Goal: Information Seeking & Learning: Learn about a topic

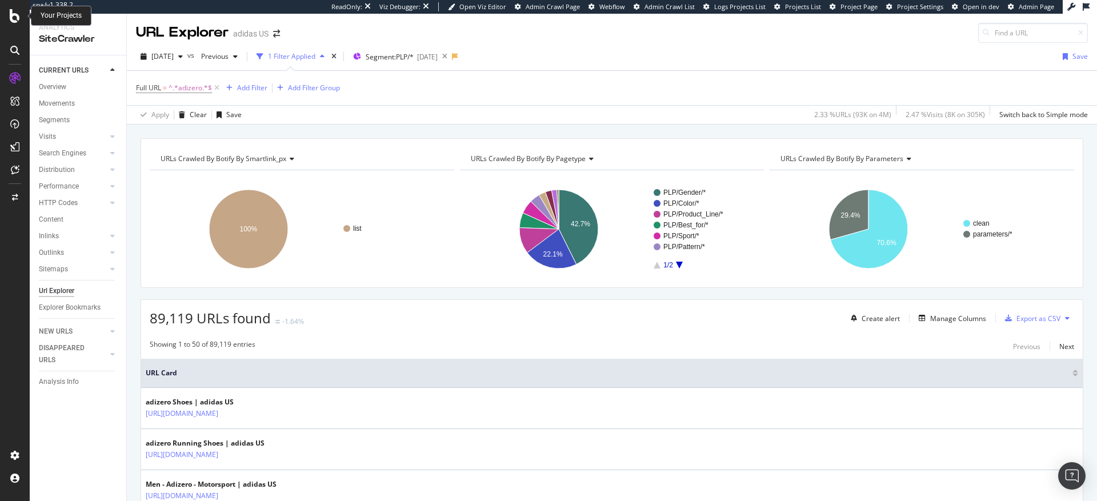
click at [7, 18] on div at bounding box center [14, 16] width 27 height 14
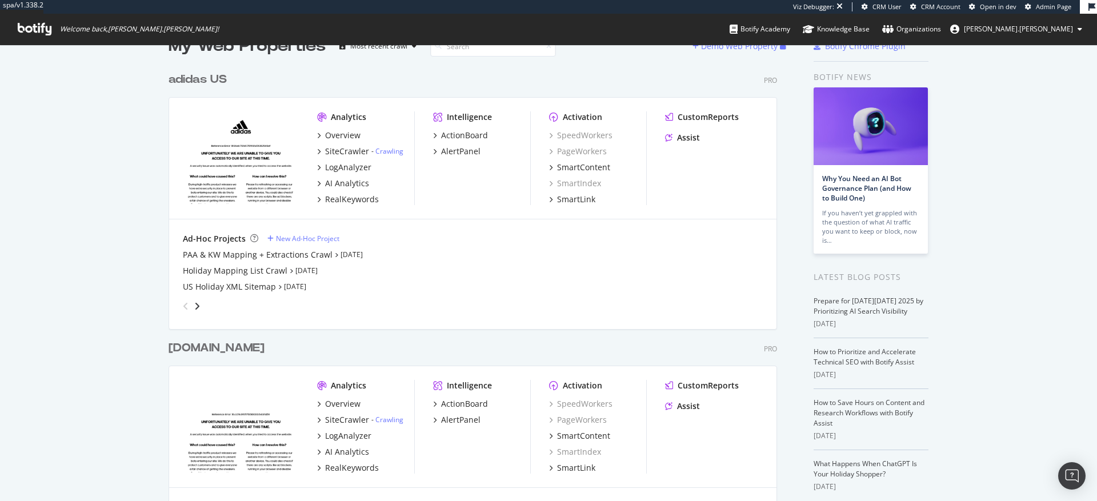
scroll to position [25, 0]
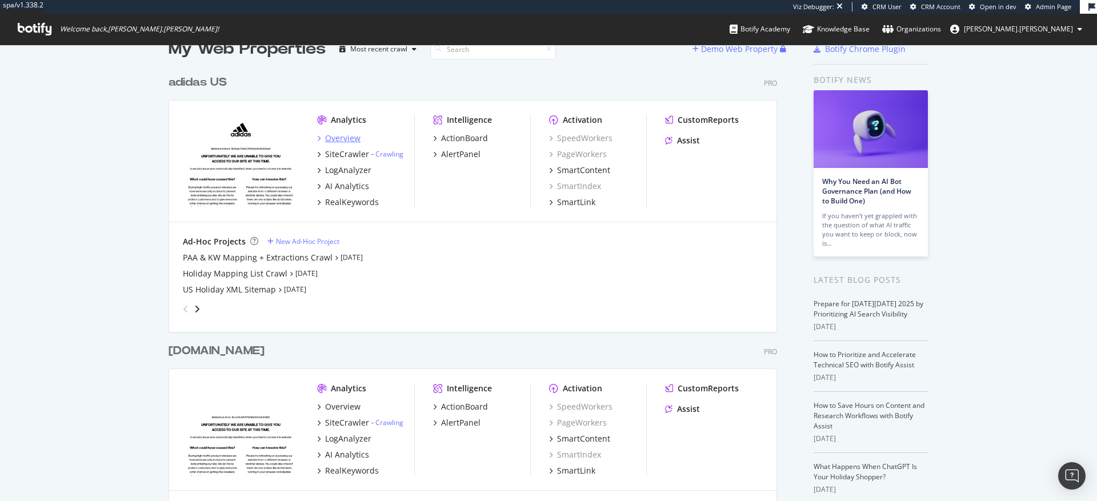
click at [340, 139] on div "Overview" at bounding box center [342, 138] width 35 height 11
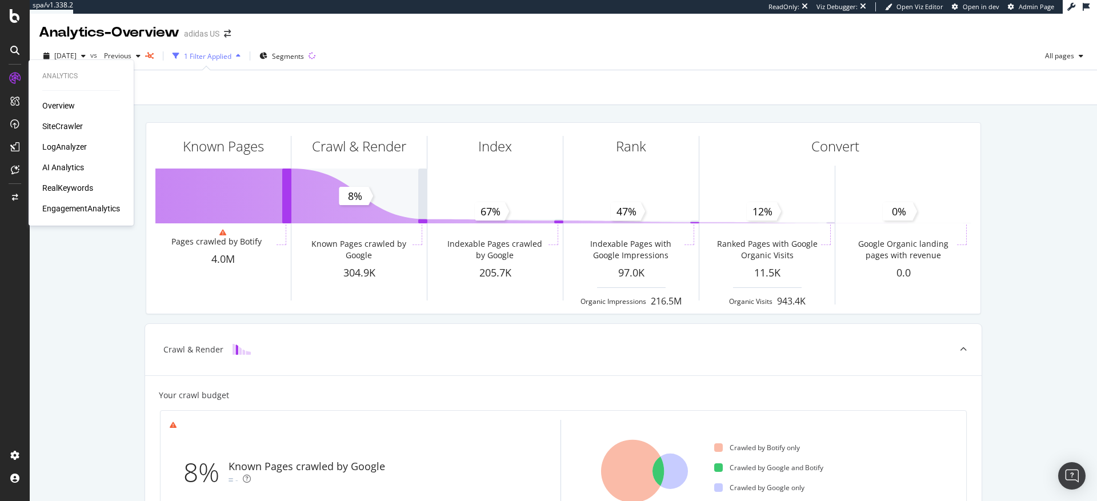
click at [65, 126] on div "SiteCrawler" at bounding box center [62, 126] width 41 height 11
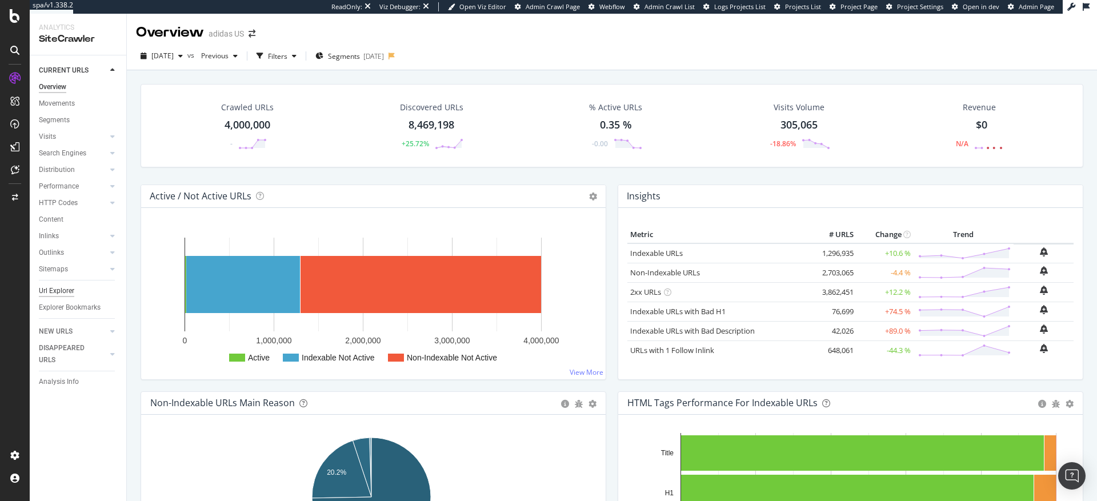
click at [60, 293] on div "Url Explorer" at bounding box center [56, 291] width 35 height 12
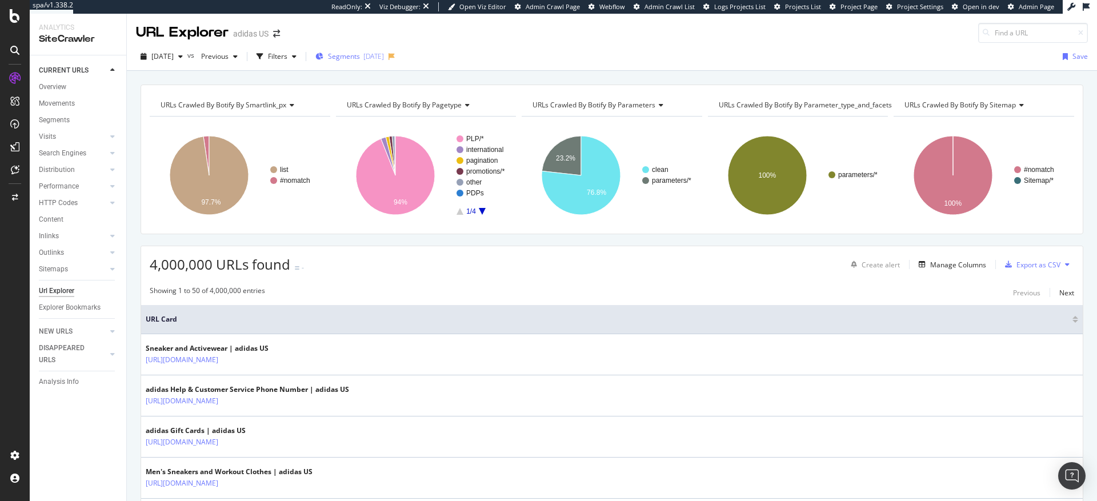
click at [360, 59] on span "Segments" at bounding box center [344, 56] width 32 height 10
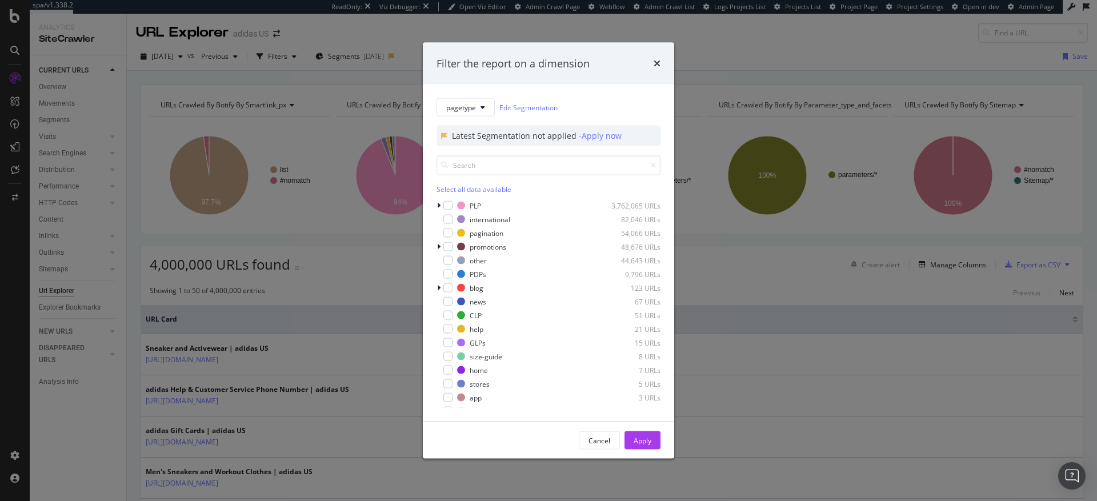
click at [408, 30] on div "Filter the report on a dimension pagetype Edit Segmentation Latest Segmentation…" at bounding box center [548, 250] width 1097 height 501
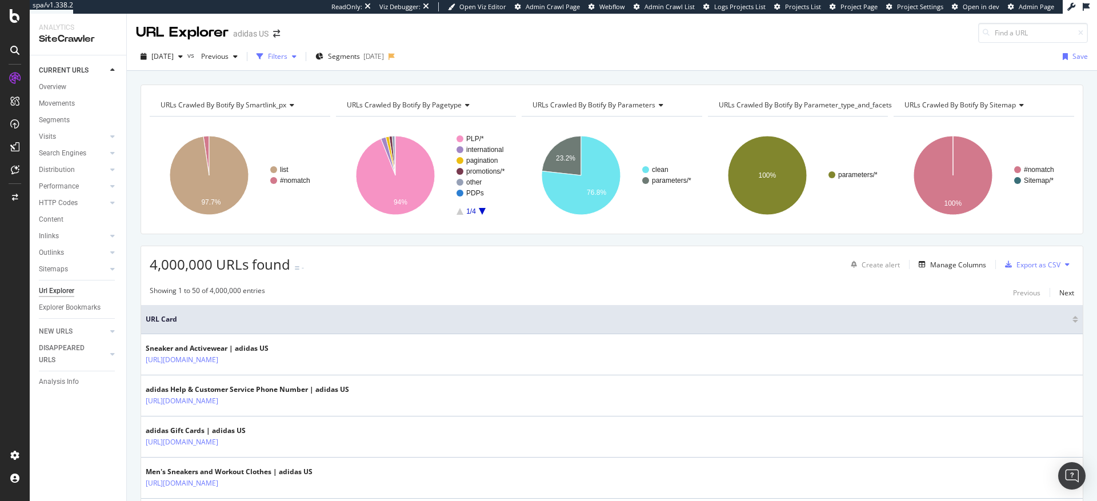
click at [287, 58] on div "Filters" at bounding box center [277, 56] width 19 height 10
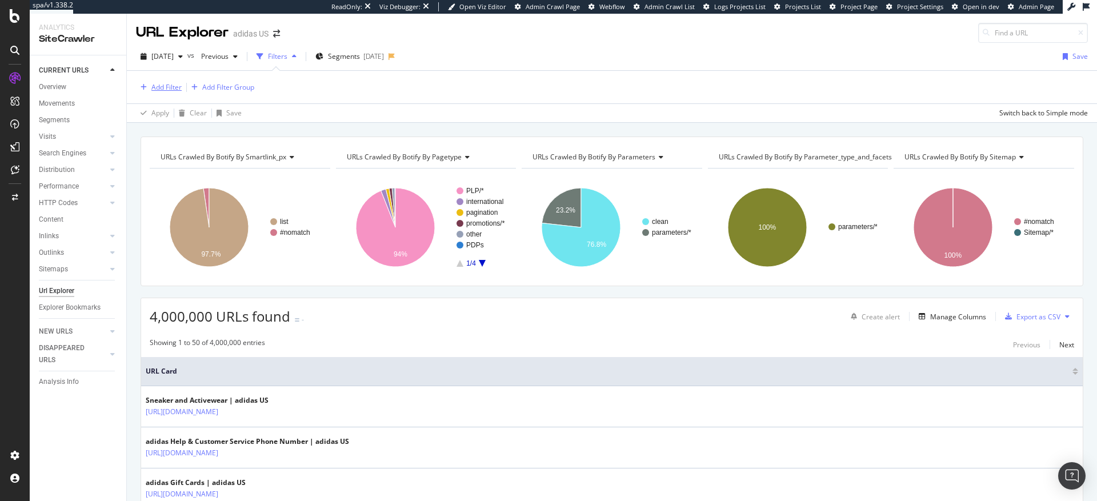
click at [166, 85] on div "Add Filter" at bounding box center [166, 87] width 30 height 10
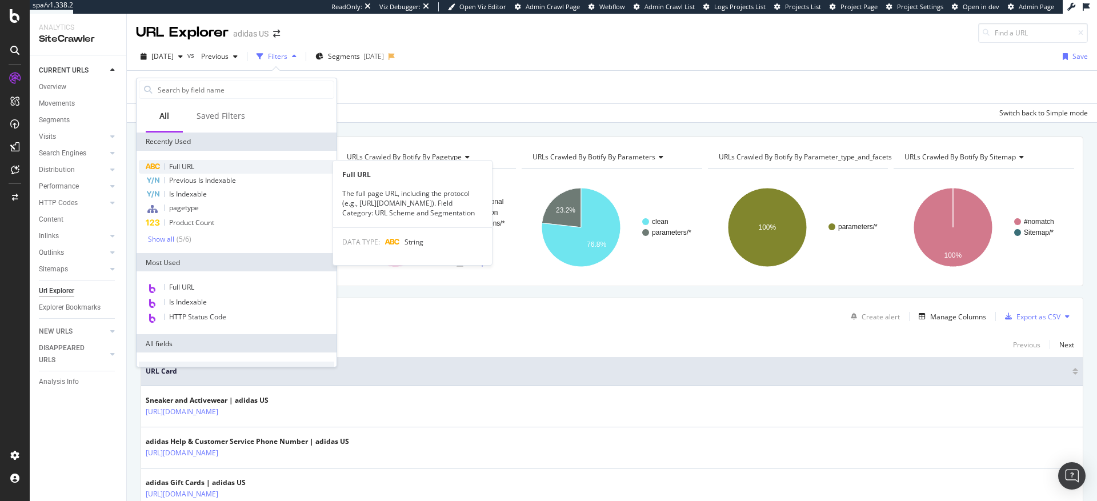
click at [183, 165] on span "Full URL" at bounding box center [181, 167] width 25 height 10
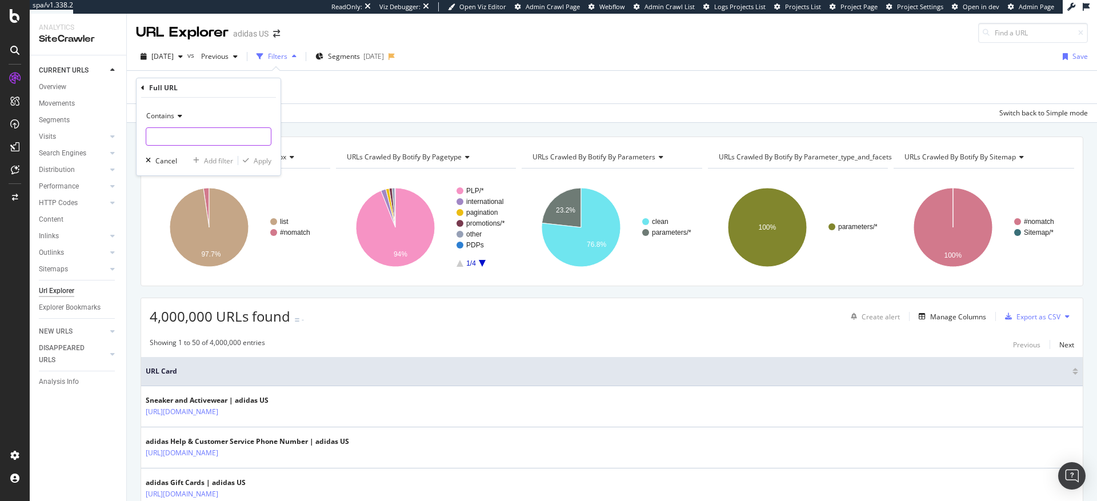
click at [189, 138] on input "text" at bounding box center [208, 136] width 125 height 18
type input "fifa_world_cup"
click at [261, 161] on div "Apply" at bounding box center [263, 161] width 18 height 10
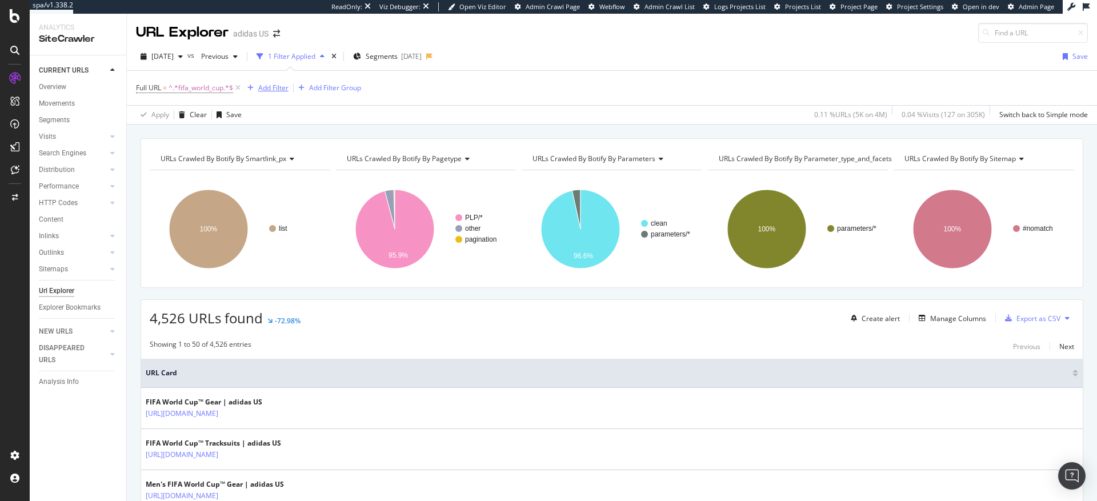
click at [273, 89] on div "Add Filter" at bounding box center [273, 88] width 30 height 10
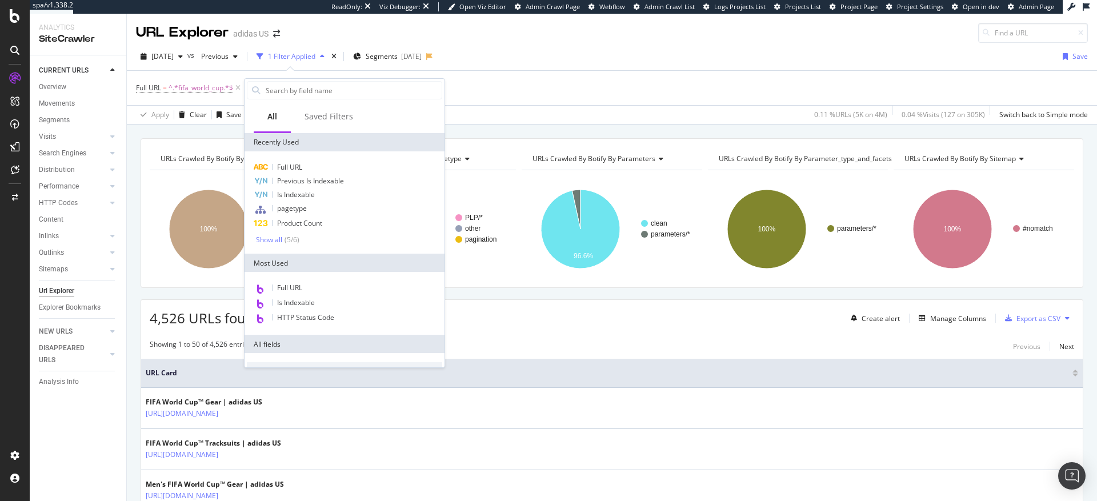
click at [523, 82] on div "Full URL = ^.*fifa_world_cup.*$ Add Filter Add Filter Group" at bounding box center [612, 88] width 952 height 34
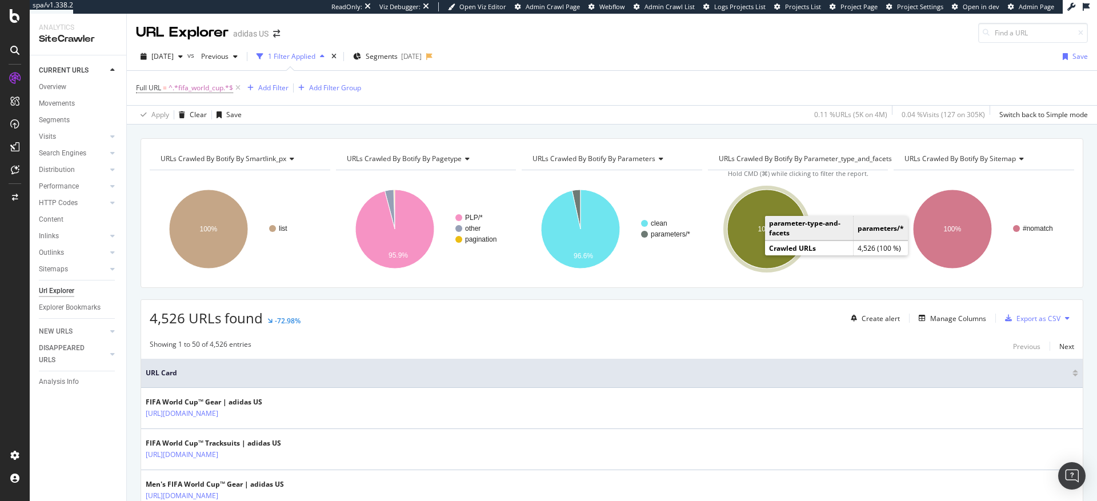
scroll to position [18, 0]
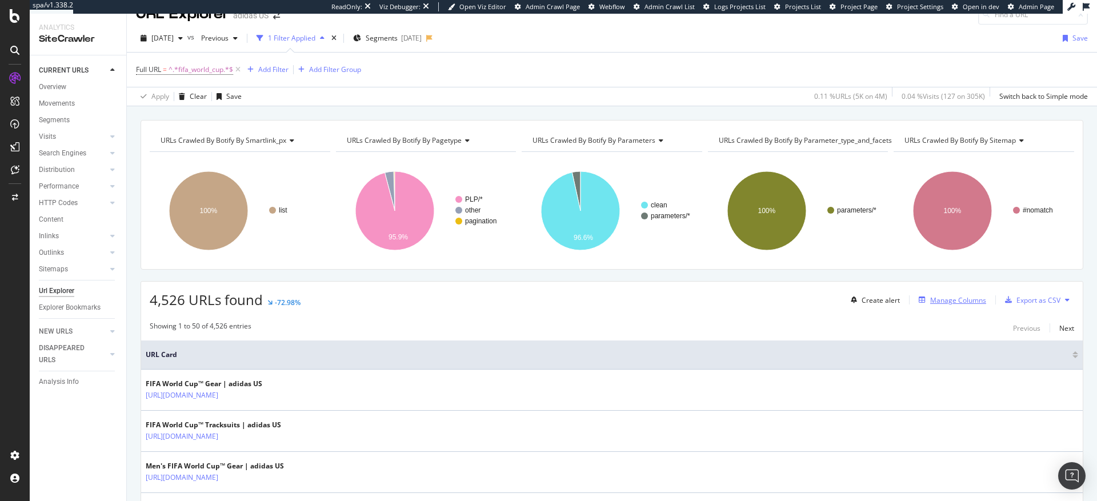
click at [931, 301] on div "Manage Columns" at bounding box center [958, 300] width 56 height 10
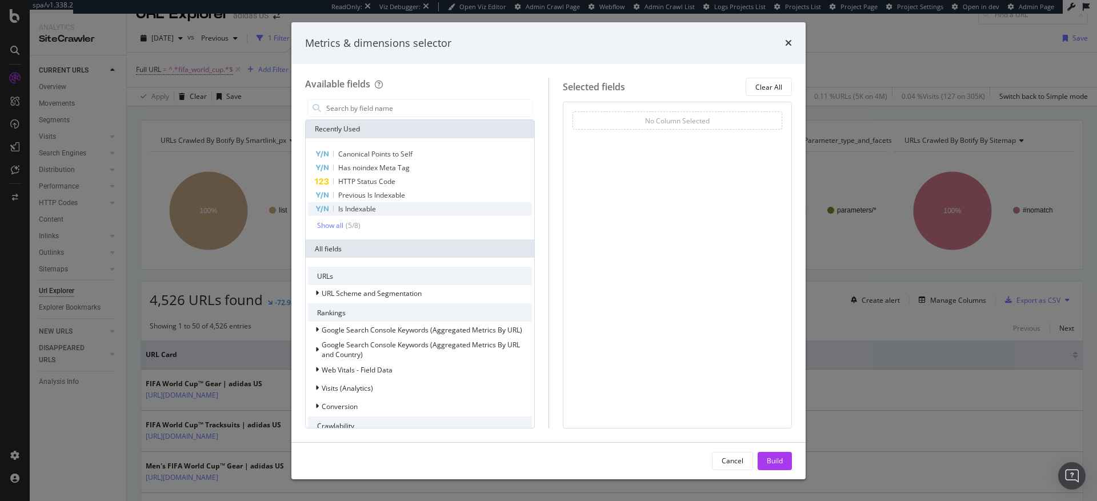
click at [374, 209] on span "Is Indexable" at bounding box center [357, 209] width 38 height 10
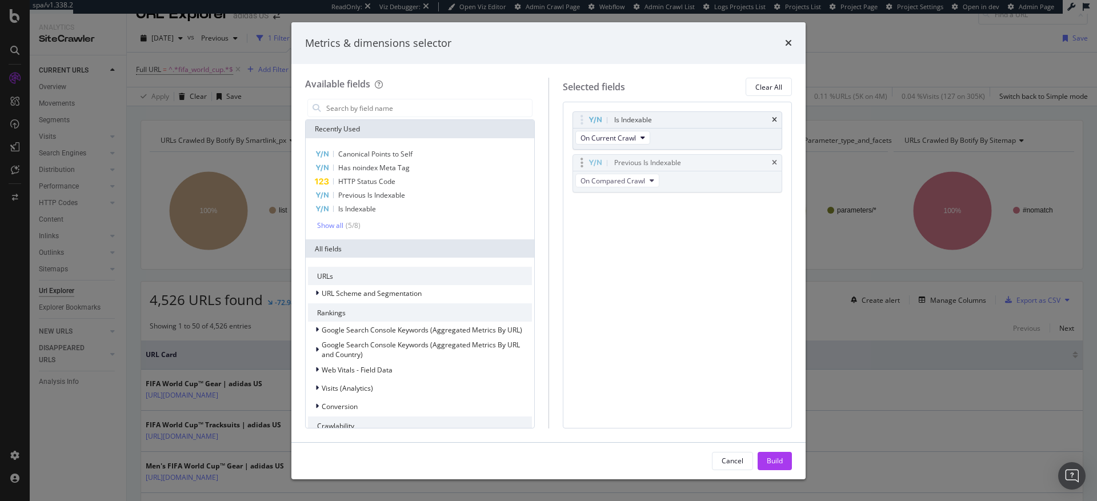
click at [702, 174] on body "spa/v1.338.2 ReadOnly: Viz Debugger: Open Viz Editor Admin Crawl Page Webflow A…" at bounding box center [548, 250] width 1097 height 501
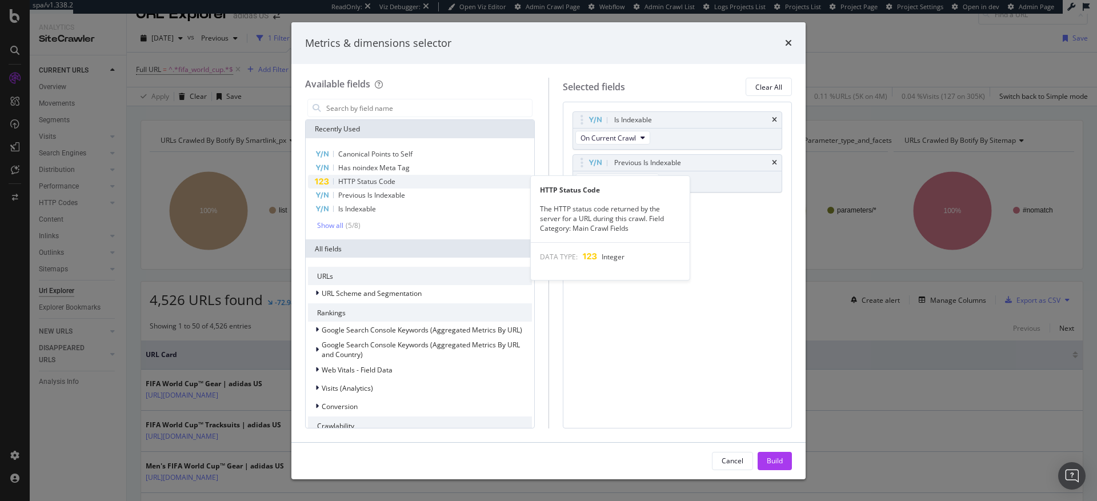
click at [371, 185] on span "HTTP Status Code" at bounding box center [366, 182] width 57 height 10
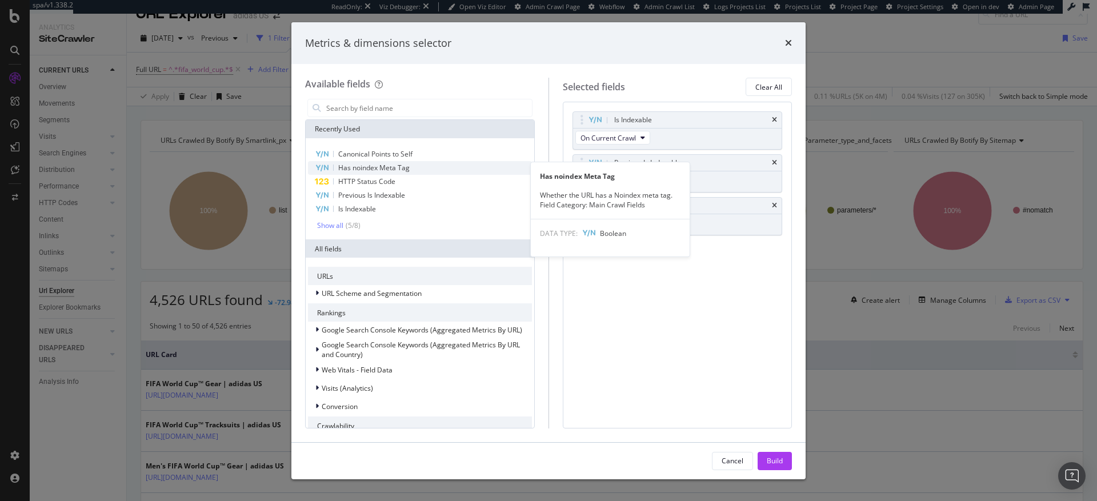
click at [369, 171] on span "Has noindex Meta Tag" at bounding box center [373, 168] width 71 height 10
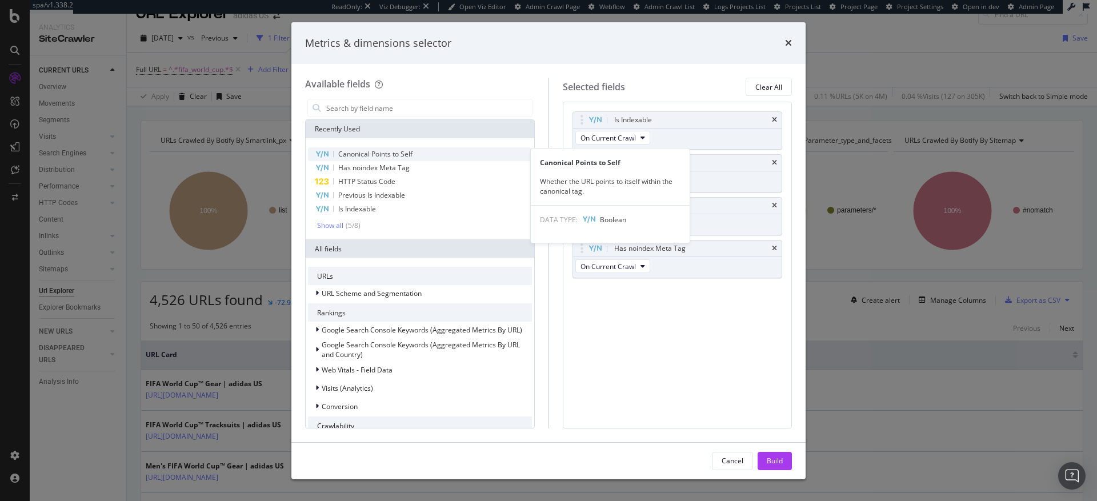
click at [370, 154] on span "Canonical Points to Self" at bounding box center [375, 154] width 74 height 10
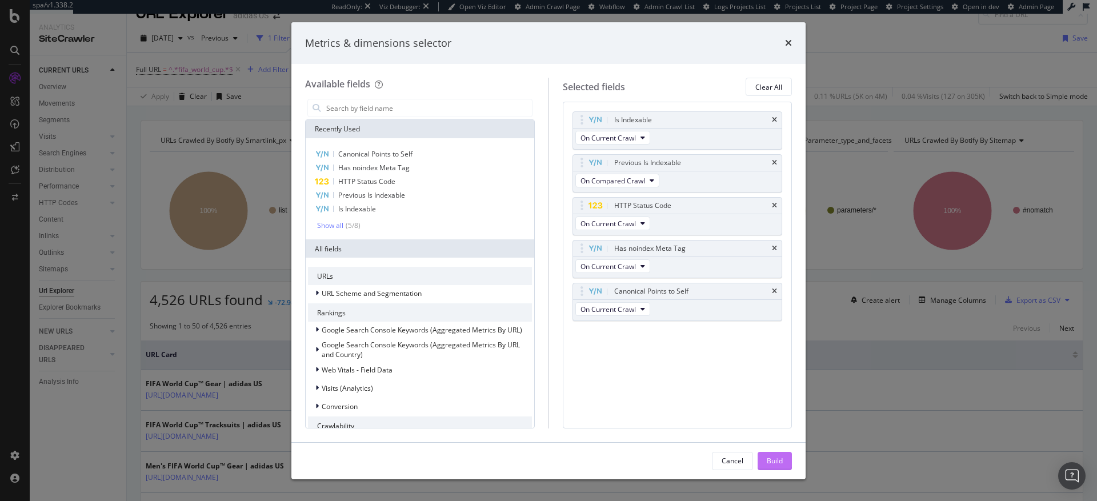
click at [776, 458] on div "Build" at bounding box center [775, 461] width 16 height 10
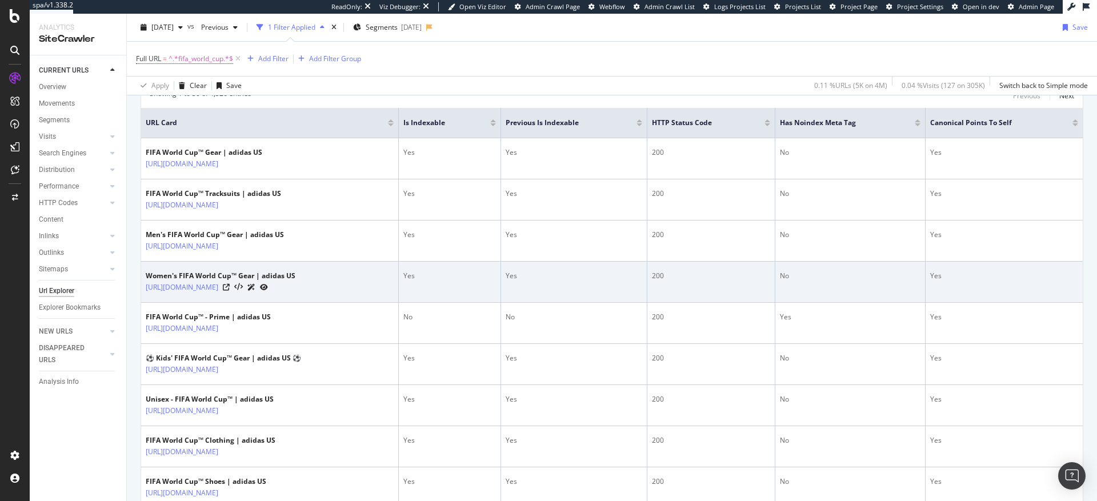
scroll to position [249, 0]
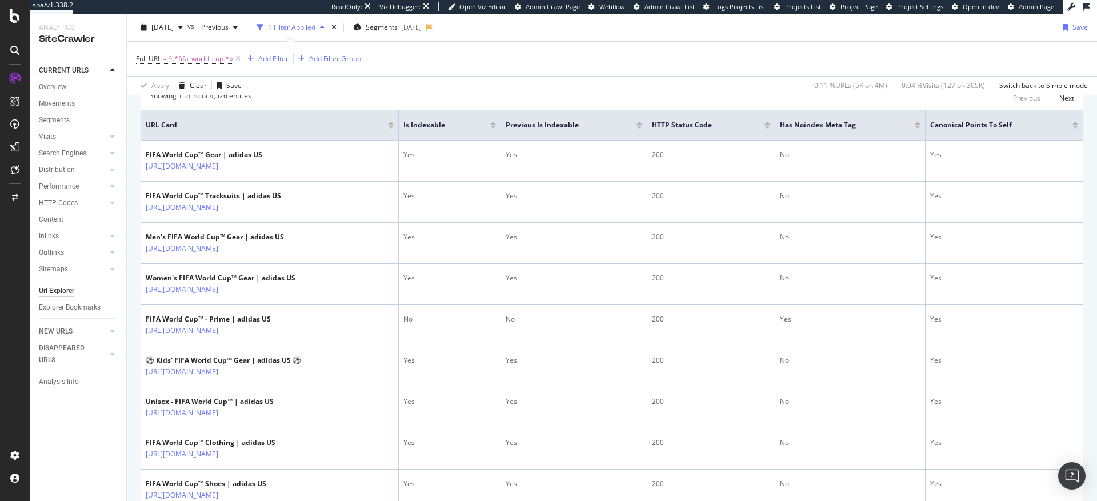
click at [770, 128] on div at bounding box center [768, 127] width 6 height 3
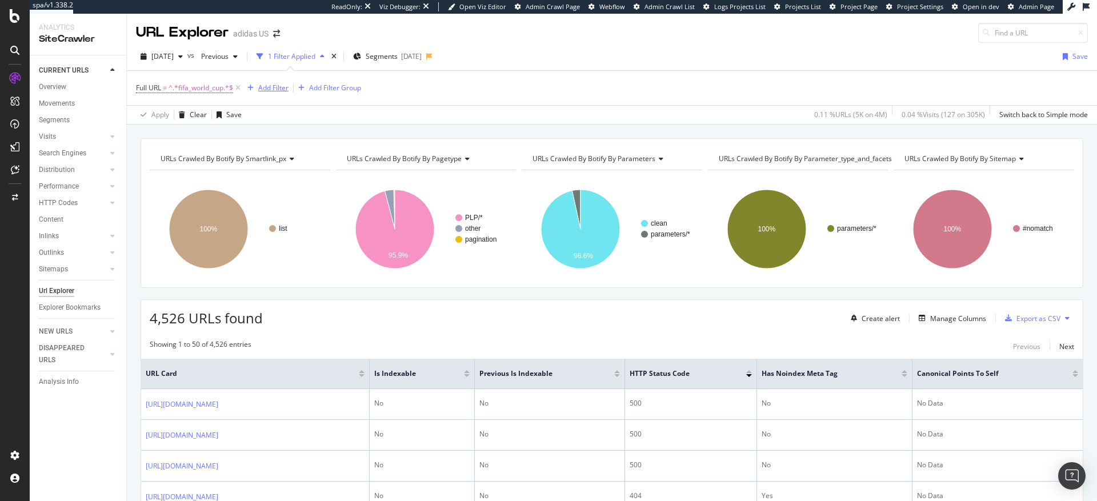
click at [275, 86] on div "Add Filter" at bounding box center [273, 88] width 30 height 10
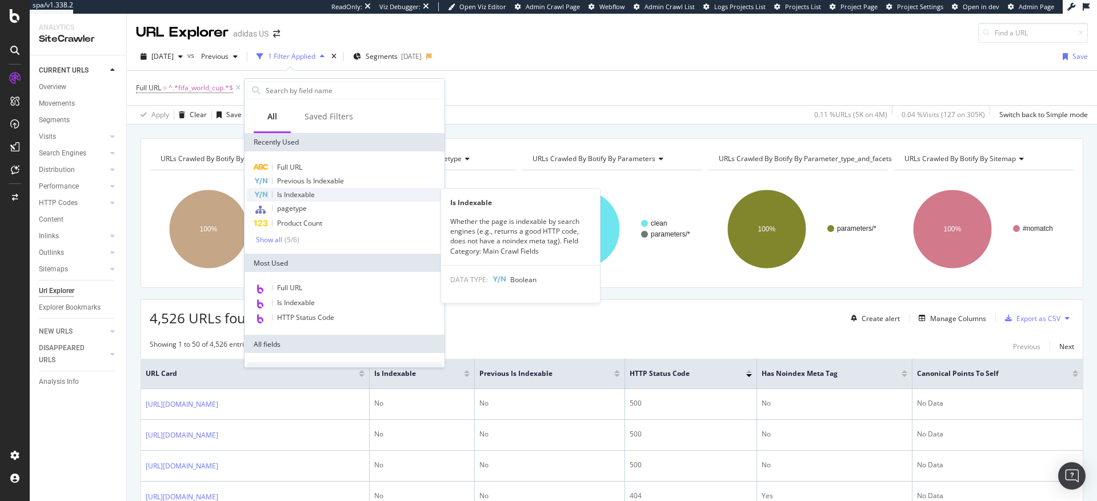
click at [296, 198] on span "Is Indexable" at bounding box center [296, 195] width 38 height 10
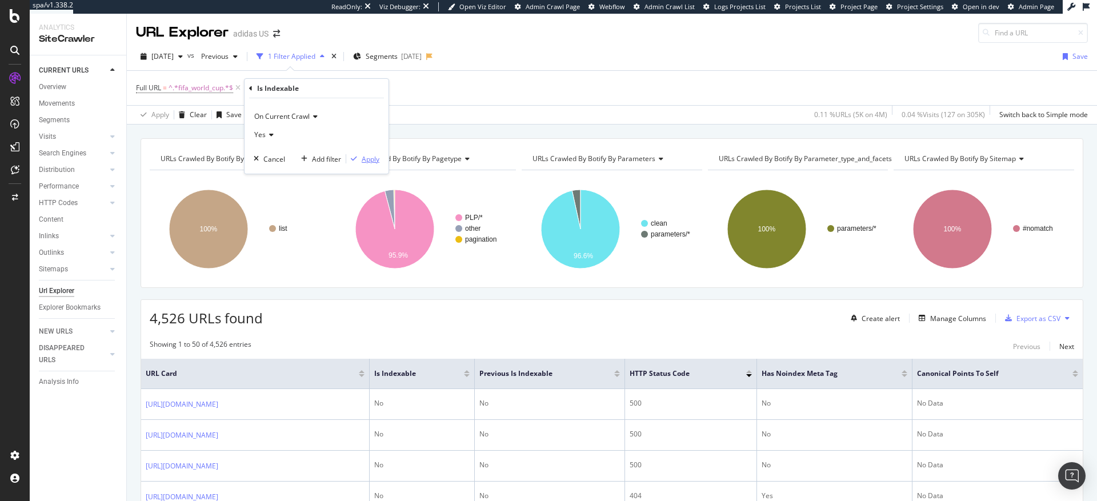
click at [374, 160] on div "Apply" at bounding box center [371, 159] width 18 height 10
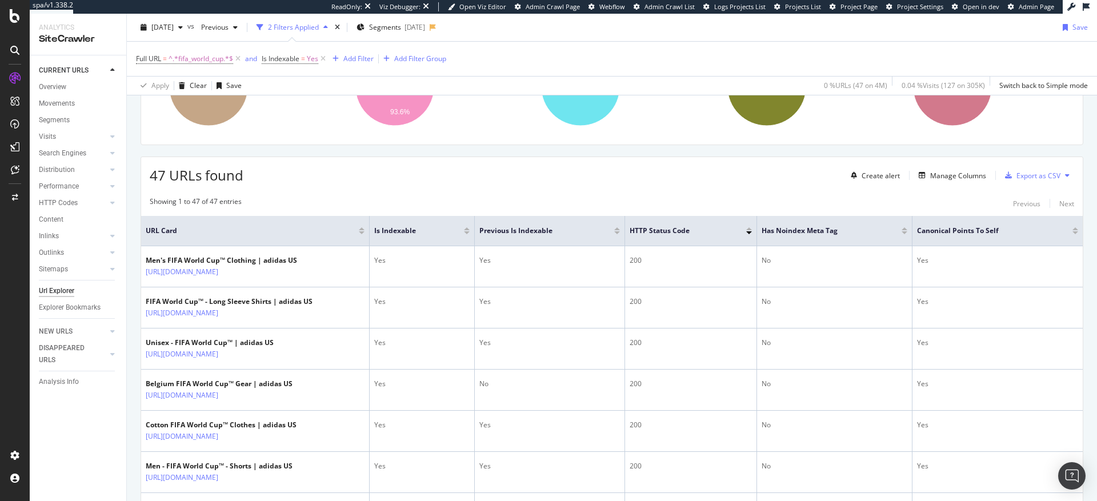
scroll to position [20, 0]
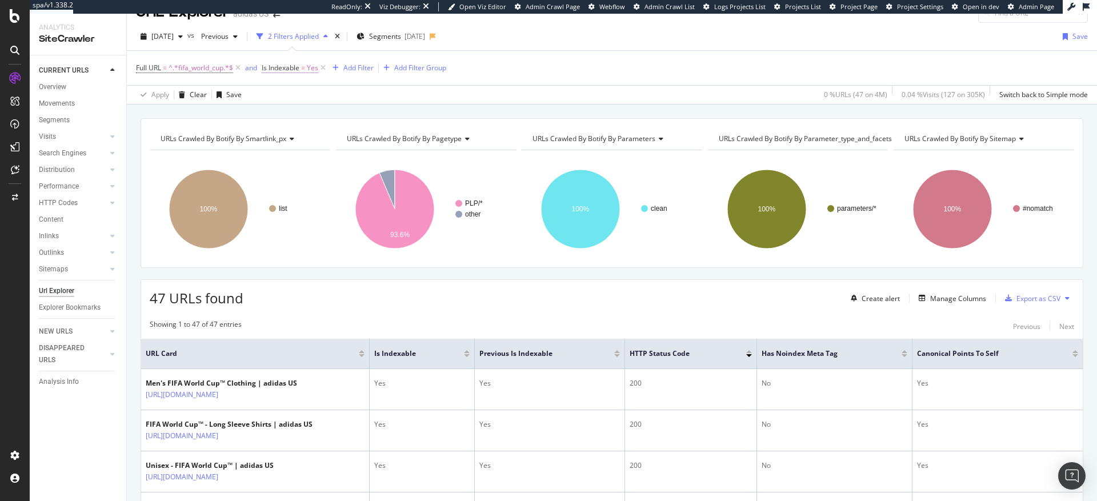
click at [278, 71] on span "Is Indexable" at bounding box center [281, 68] width 38 height 10
click at [291, 95] on span "On Current Crawl" at bounding box center [300, 95] width 55 height 10
click at [295, 133] on span "On Compared Crawl" at bounding box center [310, 134] width 65 height 10
click at [391, 139] on div "Apply" at bounding box center [390, 138] width 18 height 10
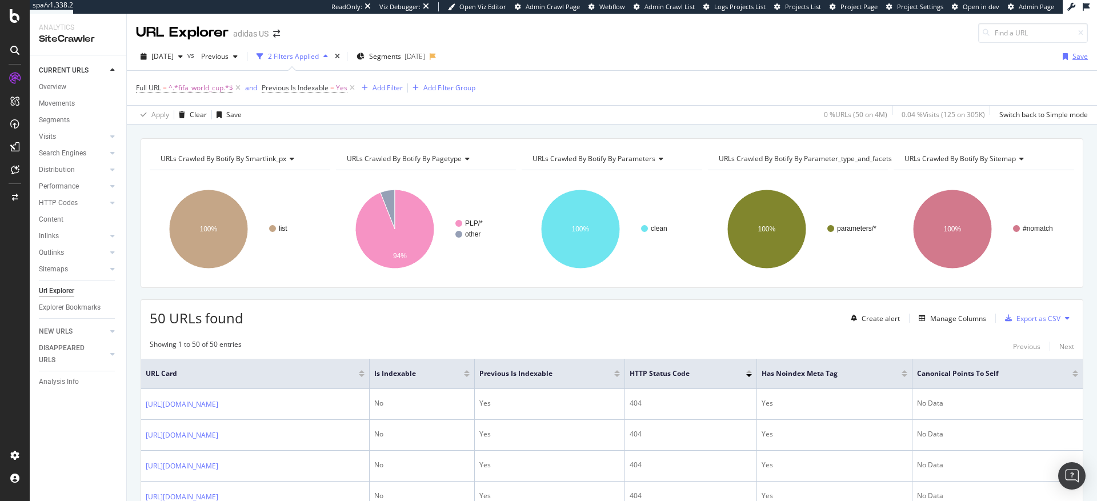
click at [1073, 57] on div "Save" at bounding box center [1080, 56] width 15 height 10
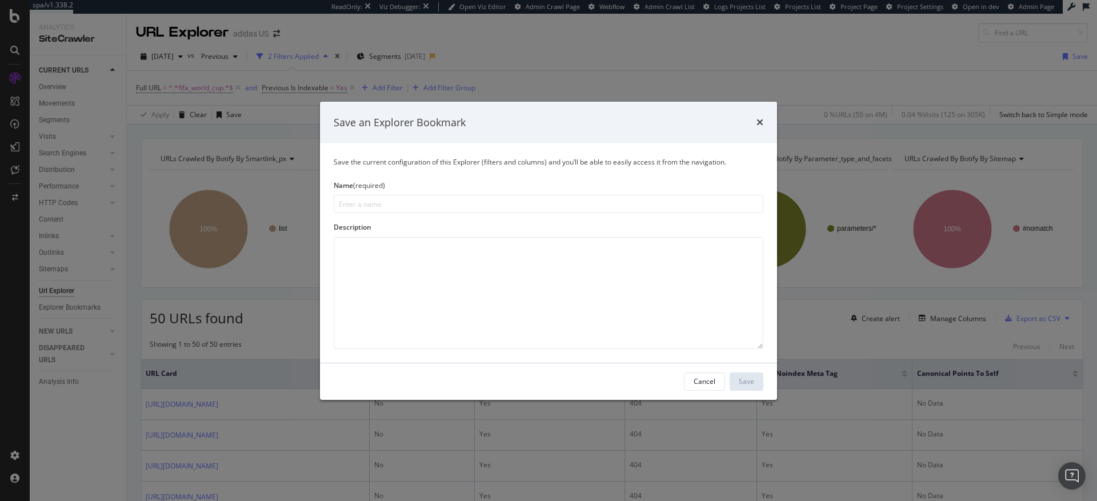
click at [425, 206] on input "modal" at bounding box center [549, 204] width 430 height 18
type input "I"
click at [695, 378] on div "Cancel" at bounding box center [705, 382] width 22 height 10
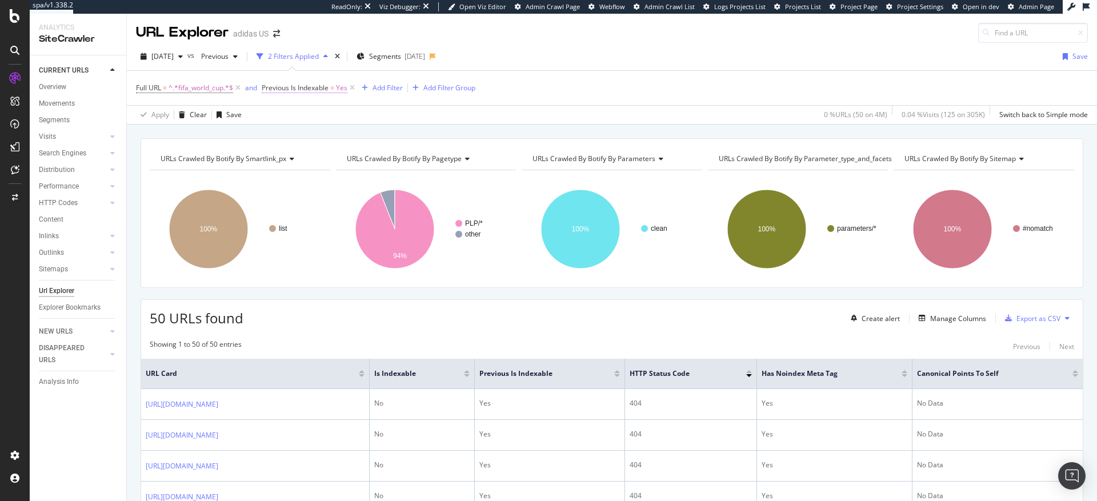
click at [312, 89] on span "Previous Is Indexable" at bounding box center [295, 88] width 67 height 10
click at [455, 117] on div "Apply Clear Save 0 % URLs ( 50 on 4M ) 0.04 % Visits ( 125 on 305K ) Switch bac…" at bounding box center [612, 114] width 970 height 19
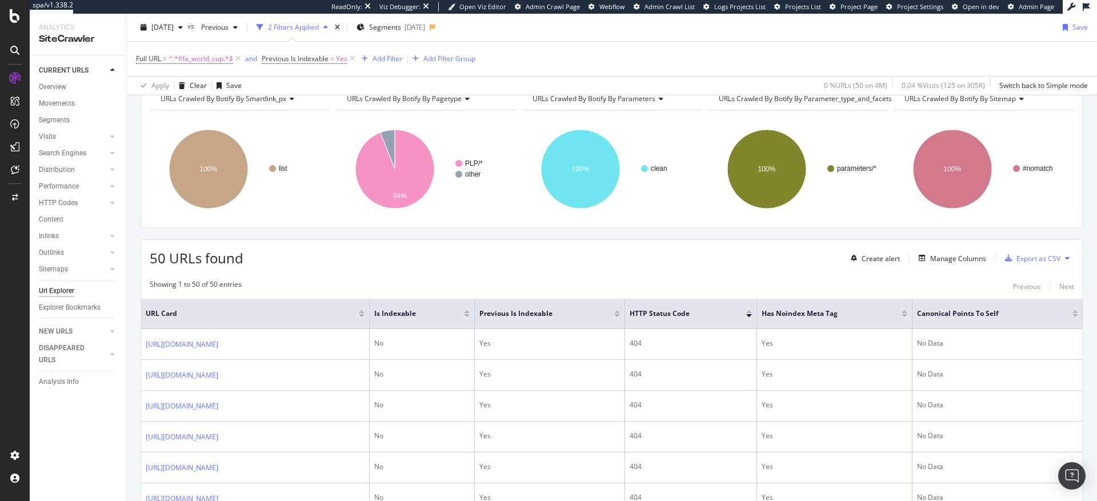
scroll to position [74, 0]
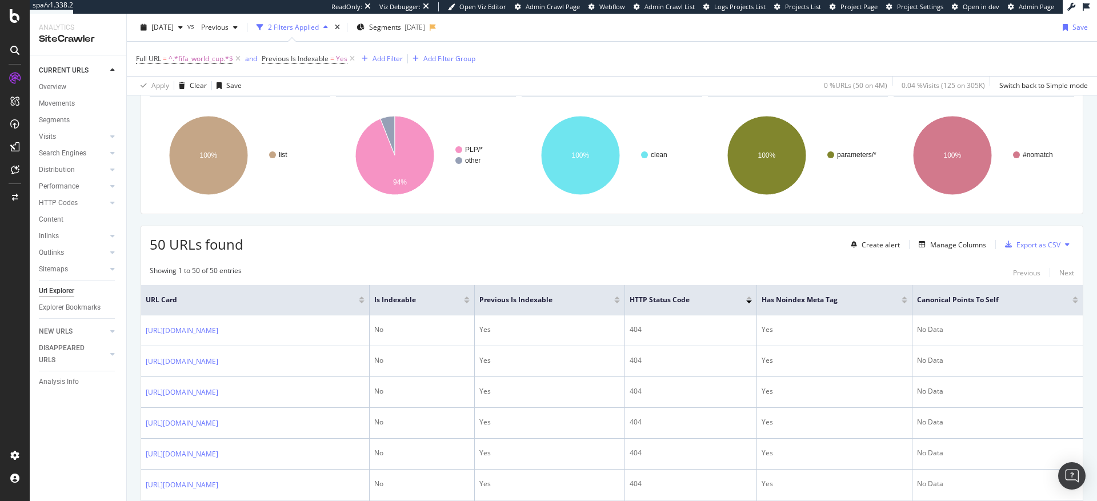
click at [657, 116] on rect "A chart." at bounding box center [611, 155] width 179 height 99
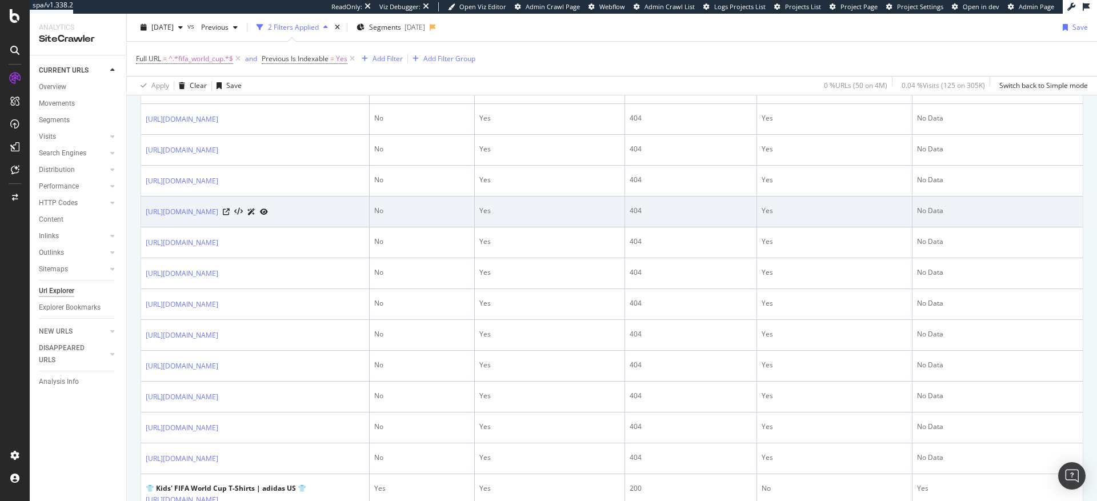
scroll to position [0, 0]
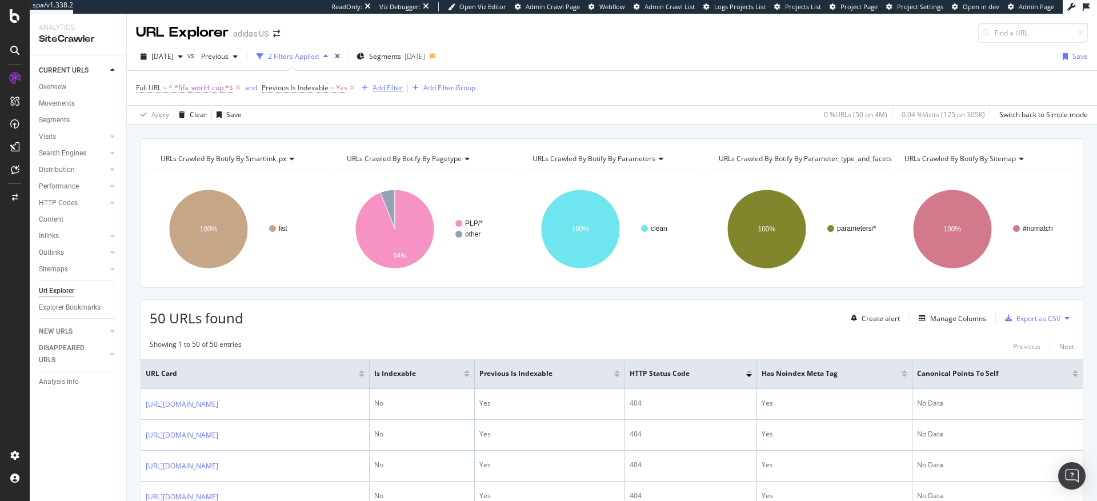
click at [399, 87] on div "Add Filter" at bounding box center [388, 88] width 30 height 10
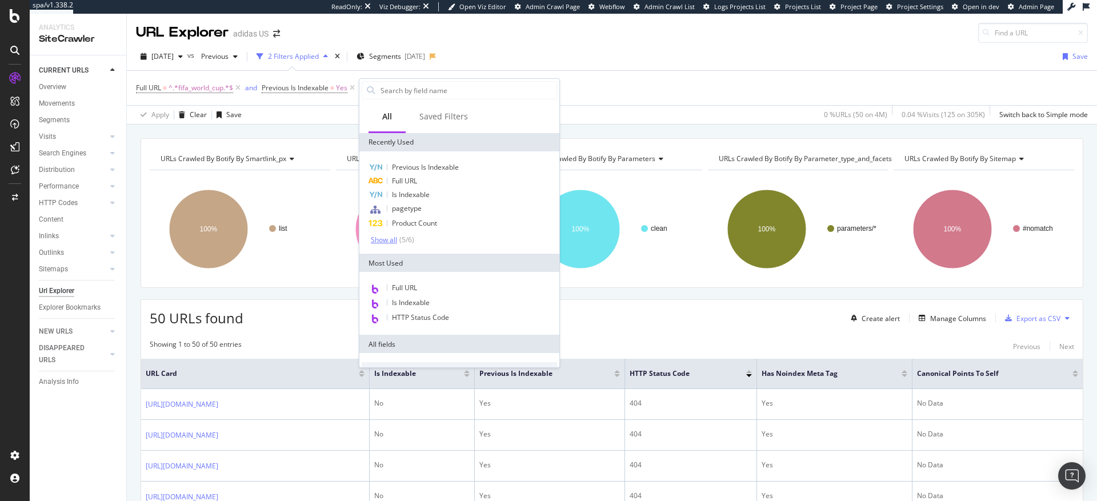
click at [390, 241] on div "Show all" at bounding box center [384, 240] width 26 height 8
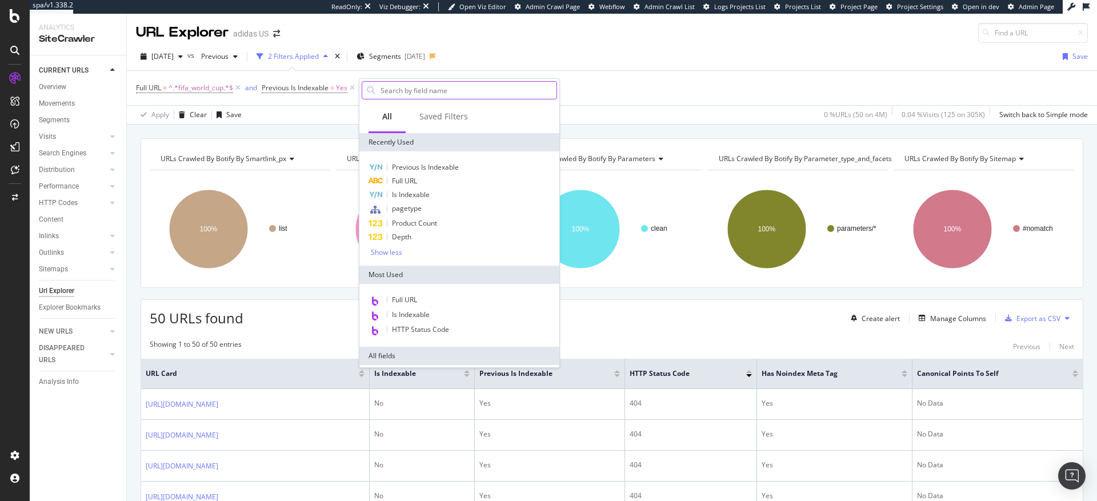
click at [411, 94] on input "text" at bounding box center [467, 90] width 177 height 17
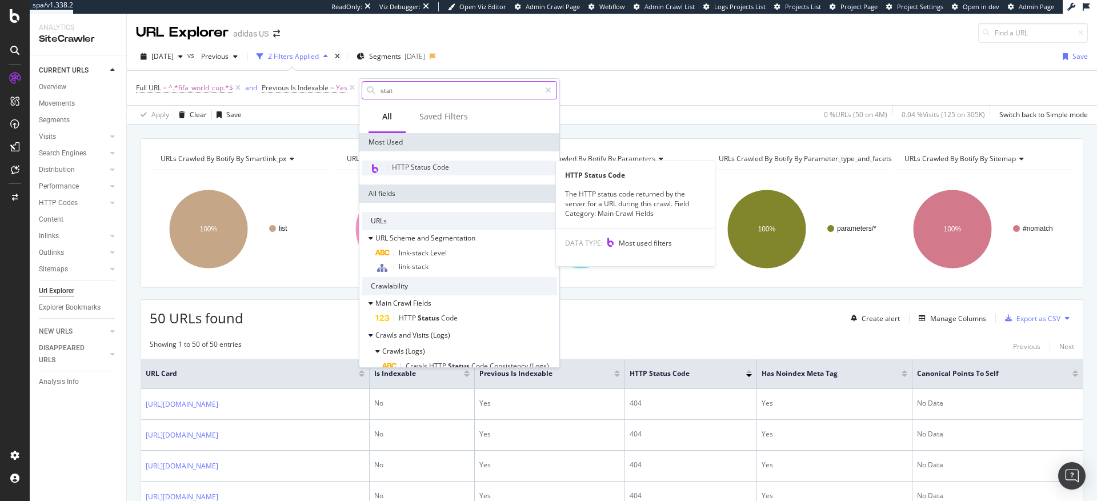
type input "stat"
click at [419, 169] on span "HTTP Status Code" at bounding box center [420, 167] width 57 height 10
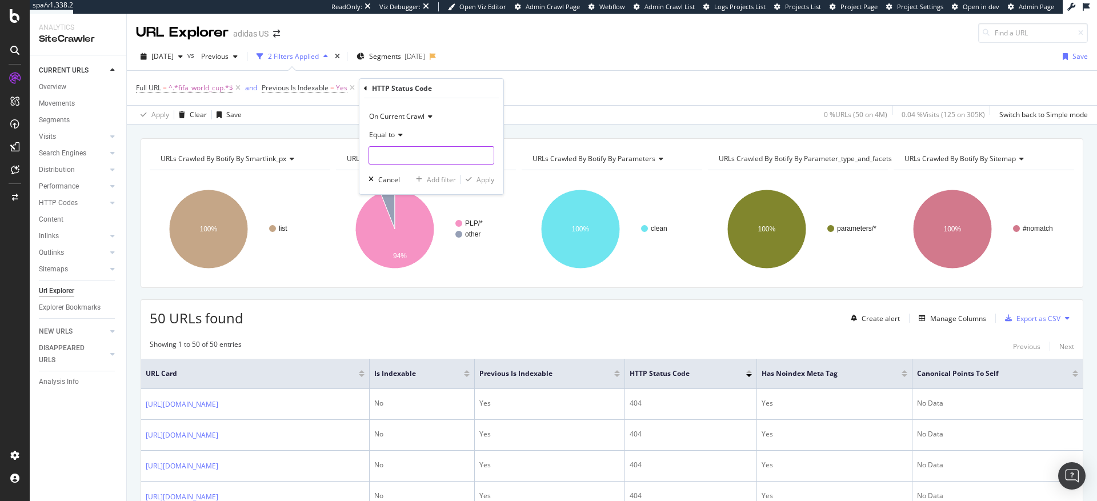
click at [402, 158] on input "number" at bounding box center [432, 155] width 126 height 18
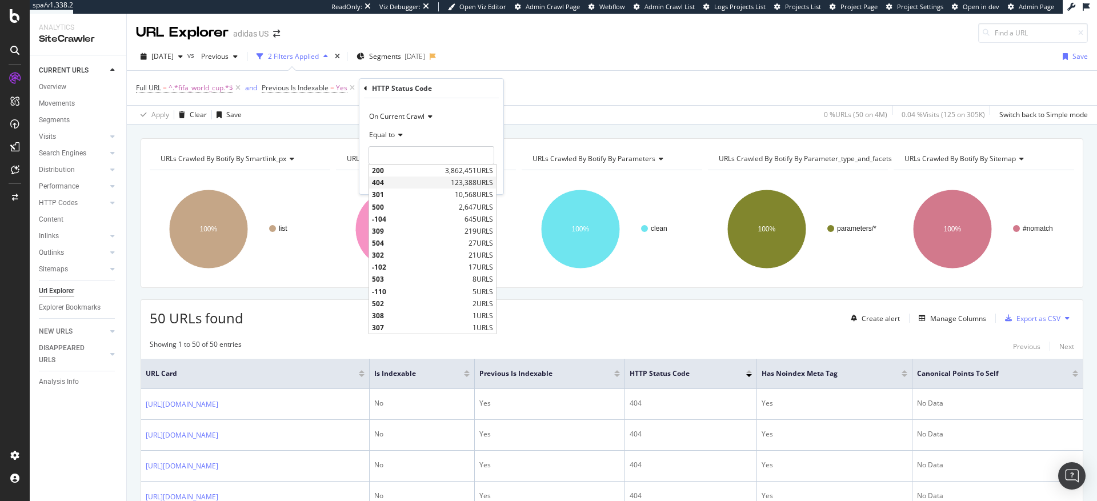
click at [398, 185] on span "404" at bounding box center [410, 183] width 76 height 10
type input "404"
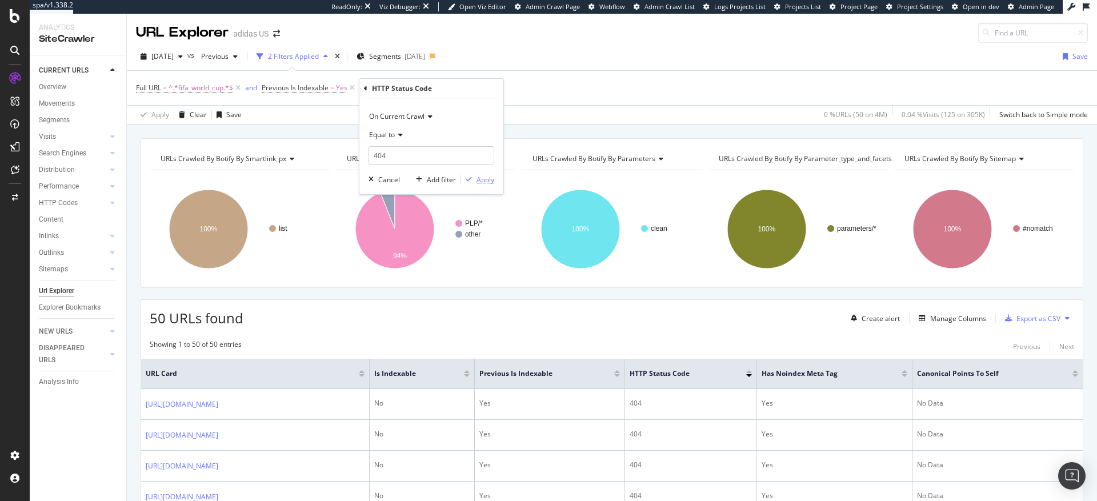
click at [485, 183] on div "Apply" at bounding box center [486, 180] width 18 height 10
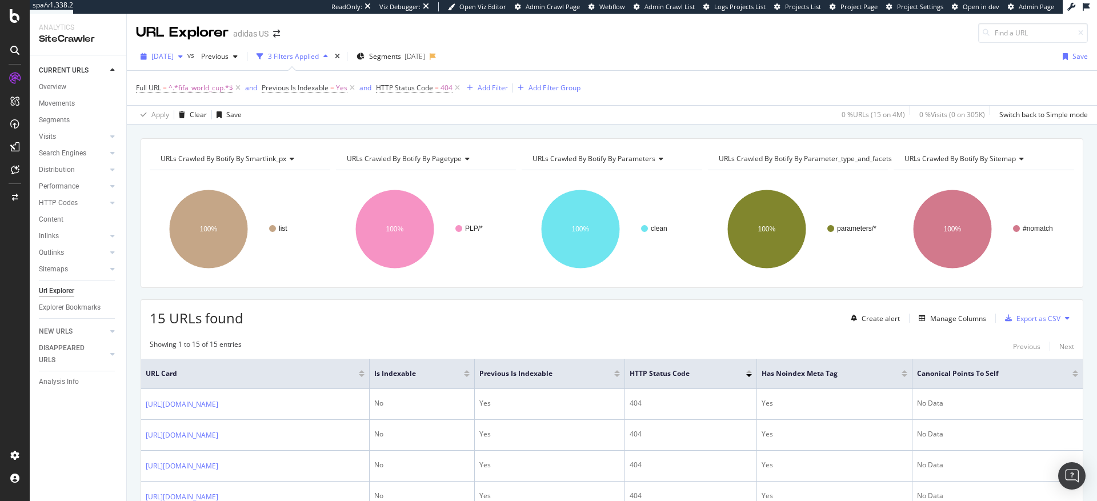
click at [174, 59] on span "[DATE]" at bounding box center [162, 56] width 22 height 10
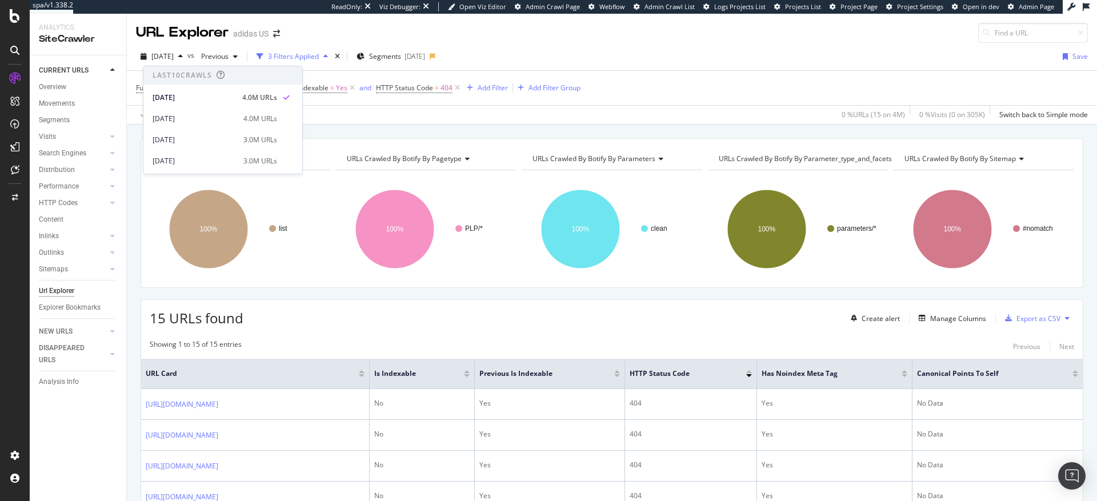
click at [585, 50] on div "2025 Oct. 1st vs Previous 3 Filters Applied Segments 2025-10-02 Save" at bounding box center [612, 58] width 970 height 23
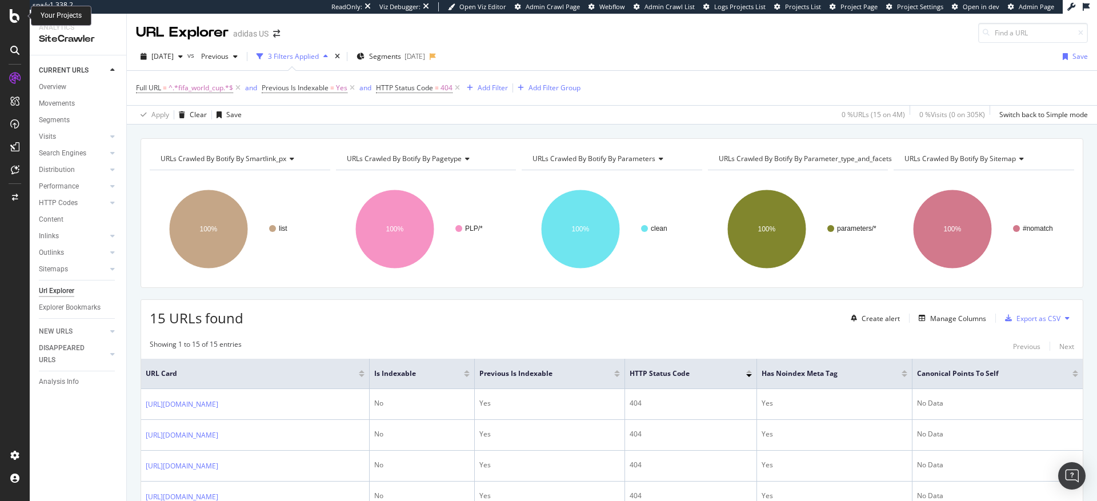
click at [14, 21] on icon at bounding box center [15, 16] width 10 height 14
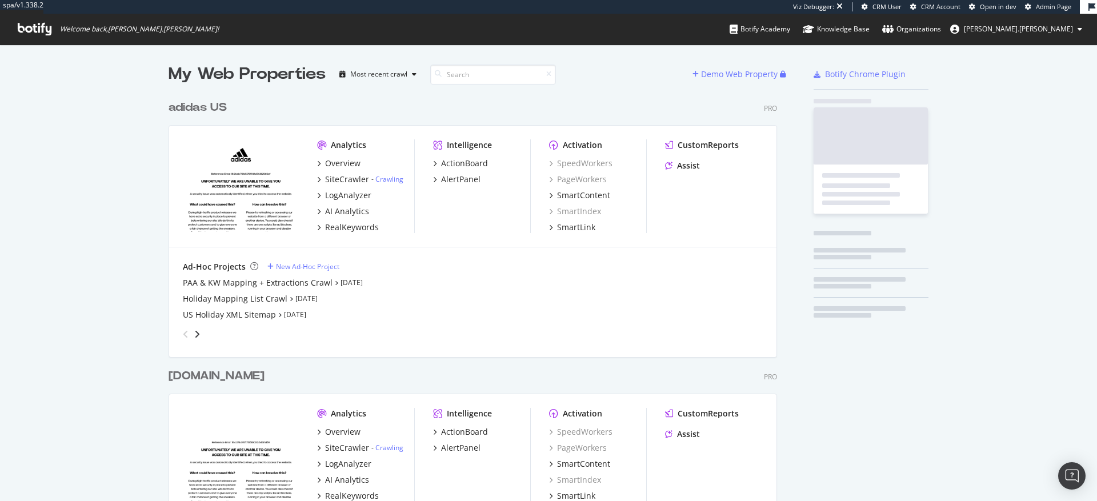
scroll to position [508, 609]
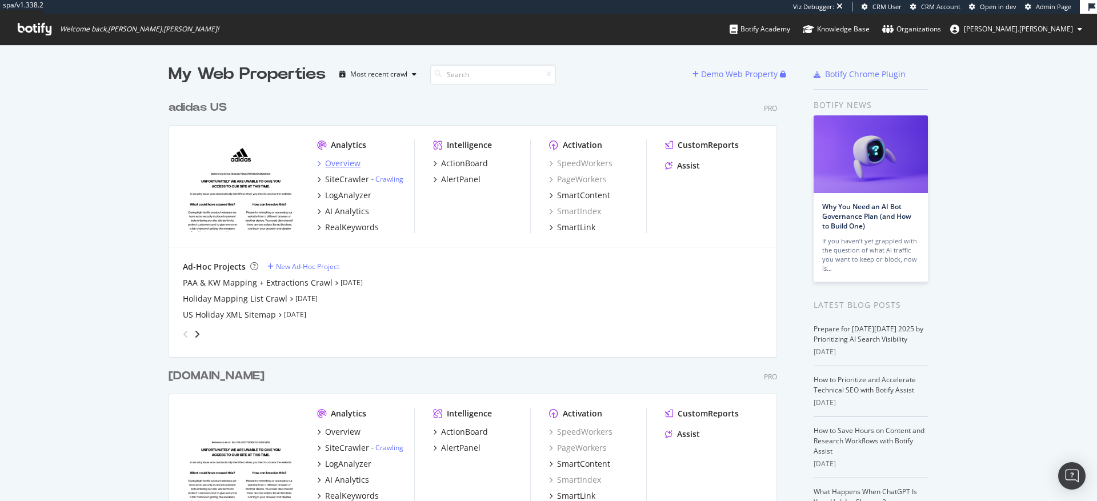
click at [337, 166] on div "Overview" at bounding box center [342, 163] width 35 height 11
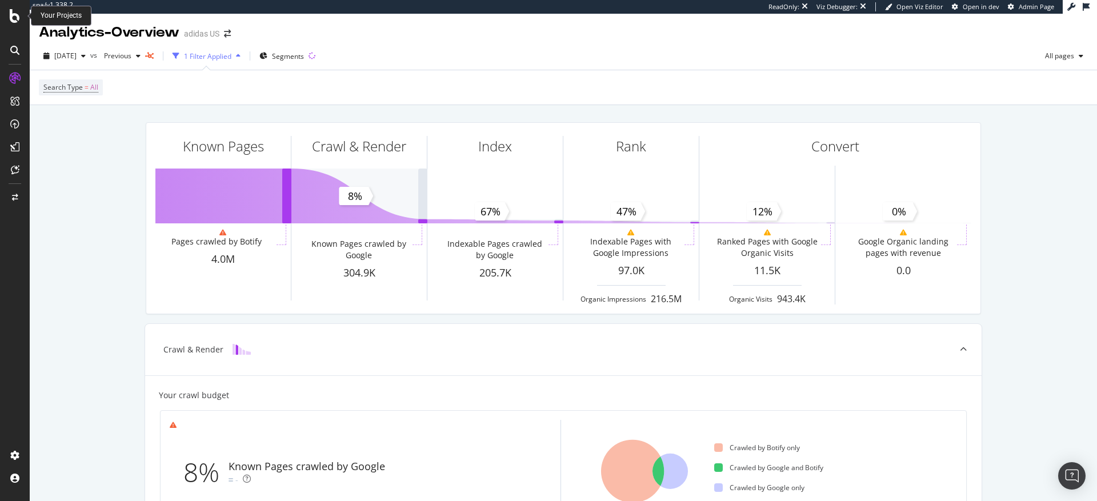
click at [10, 10] on icon at bounding box center [15, 16] width 10 height 14
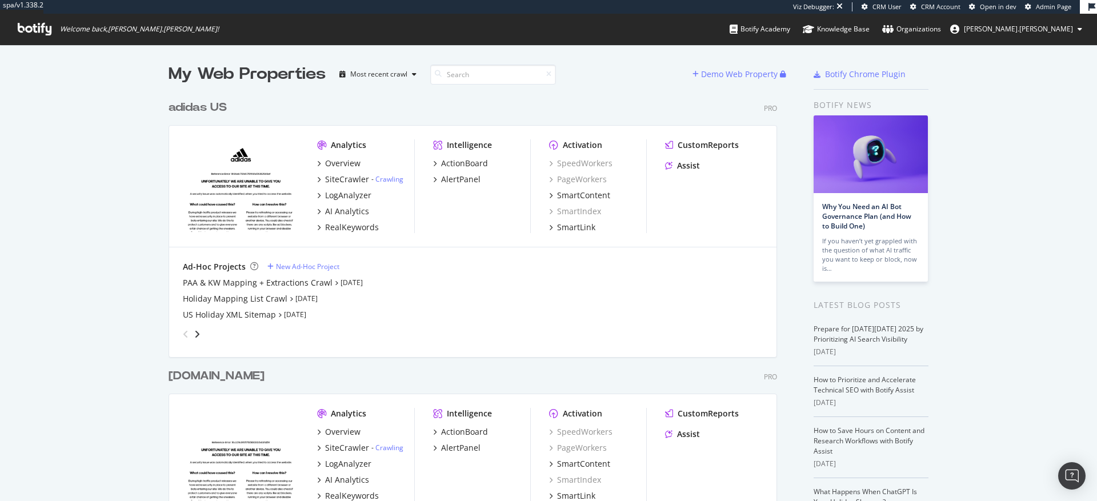
scroll to position [508, 609]
click at [353, 182] on div "SiteCrawler" at bounding box center [347, 179] width 44 height 11
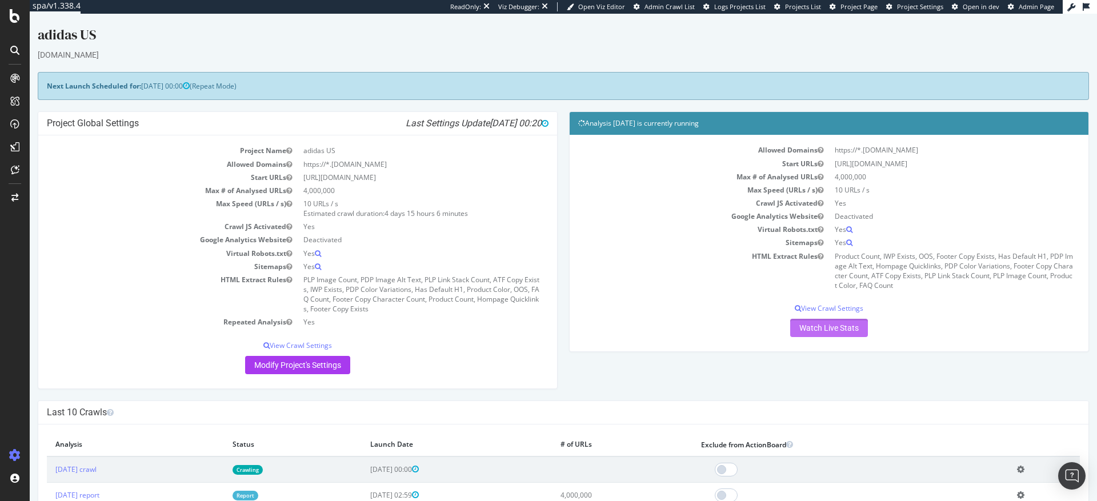
click at [831, 329] on link "Watch Live Stats" at bounding box center [829, 328] width 78 height 18
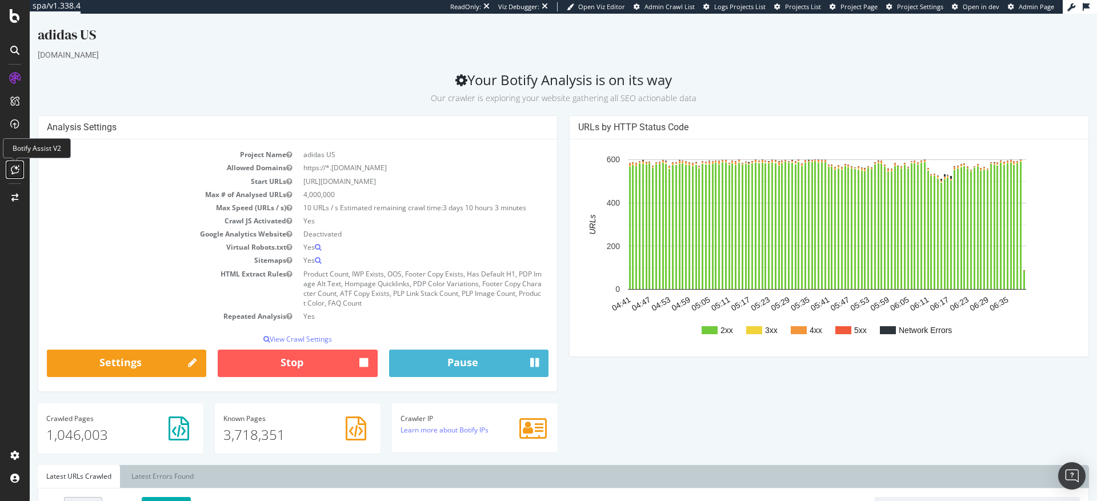
click at [15, 170] on icon at bounding box center [15, 169] width 9 height 9
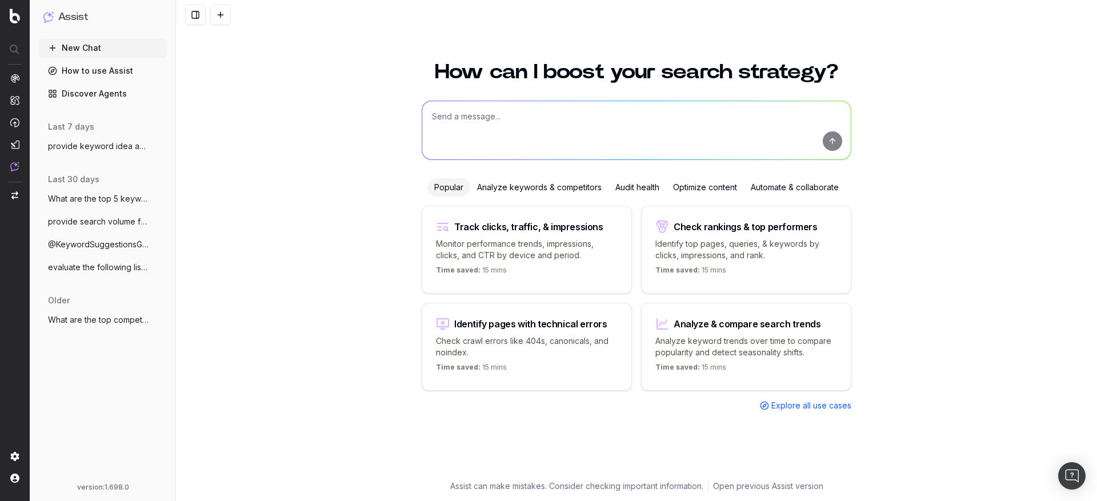
click at [483, 118] on textarea at bounding box center [636, 130] width 429 height 58
type textarea "how many clicks to PLPs with colors in the URL drive"
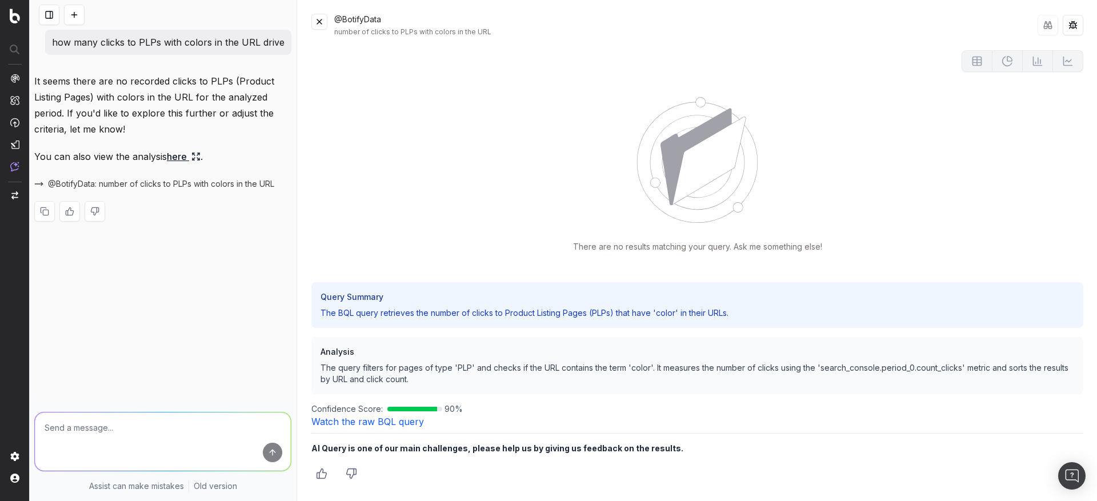
click at [385, 423] on link "Watch the raw BQL query" at bounding box center [367, 421] width 113 height 11
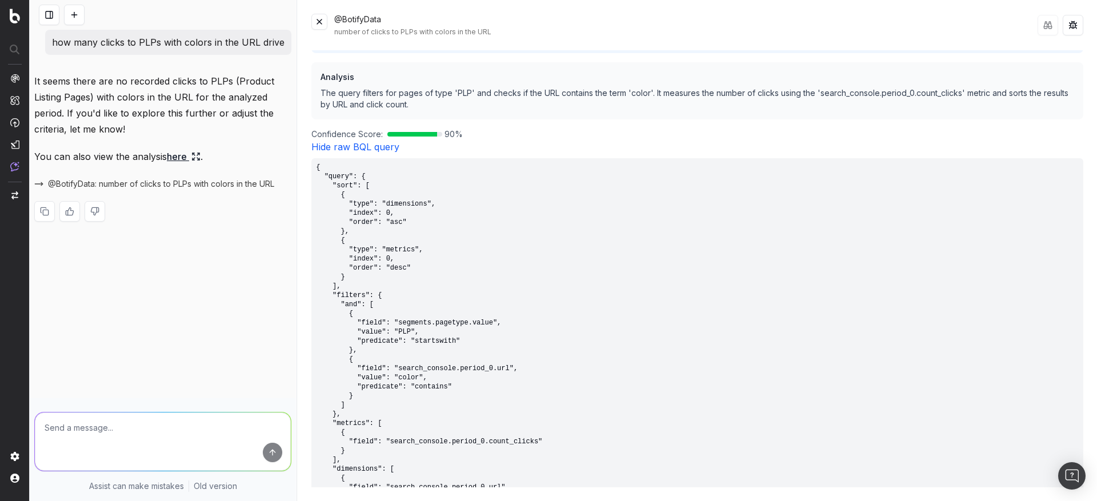
scroll to position [278, 0]
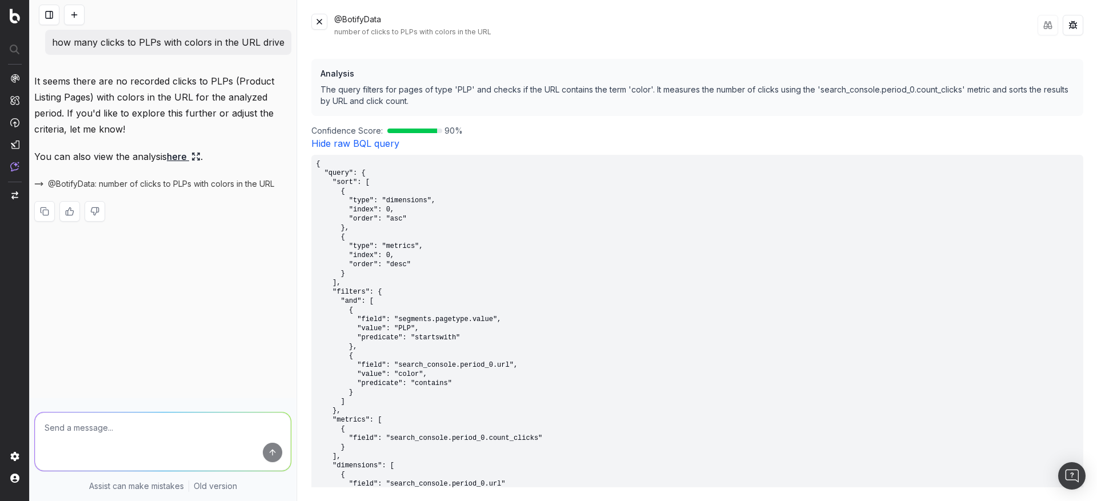
click at [123, 429] on textarea at bounding box center [163, 442] width 256 height 58
type textarea "how about green, white, or red?"
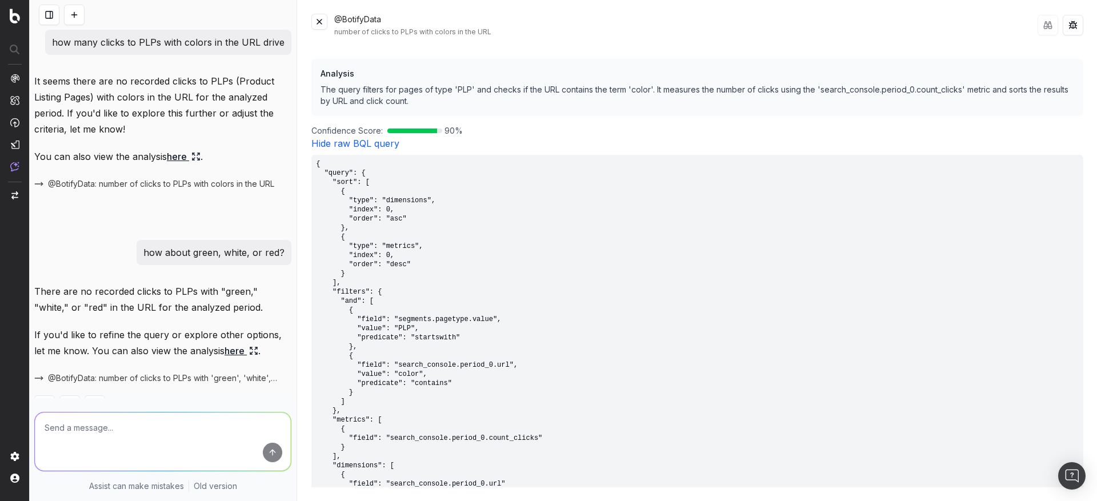
scroll to position [36, 0]
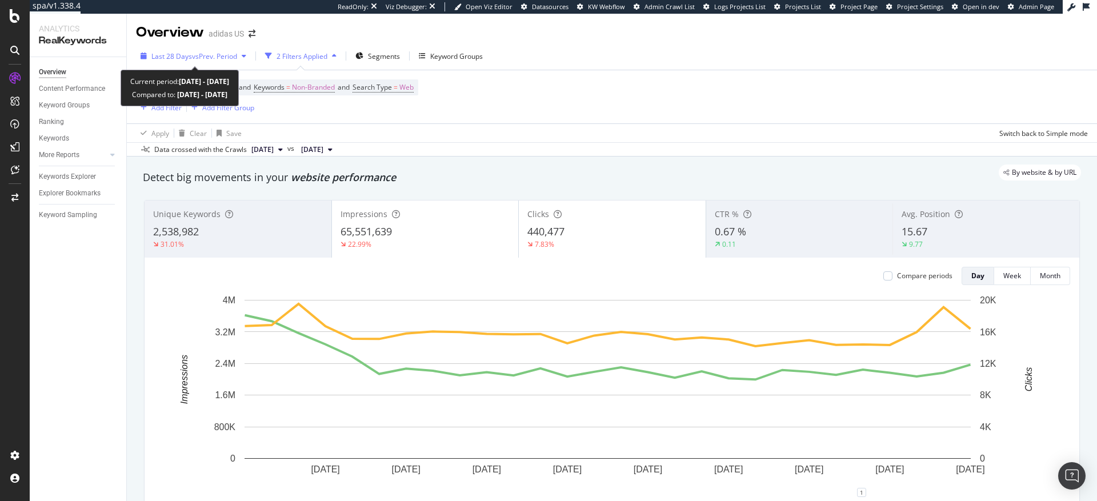
click at [200, 57] on span "vs Prev. Period" at bounding box center [214, 56] width 45 height 10
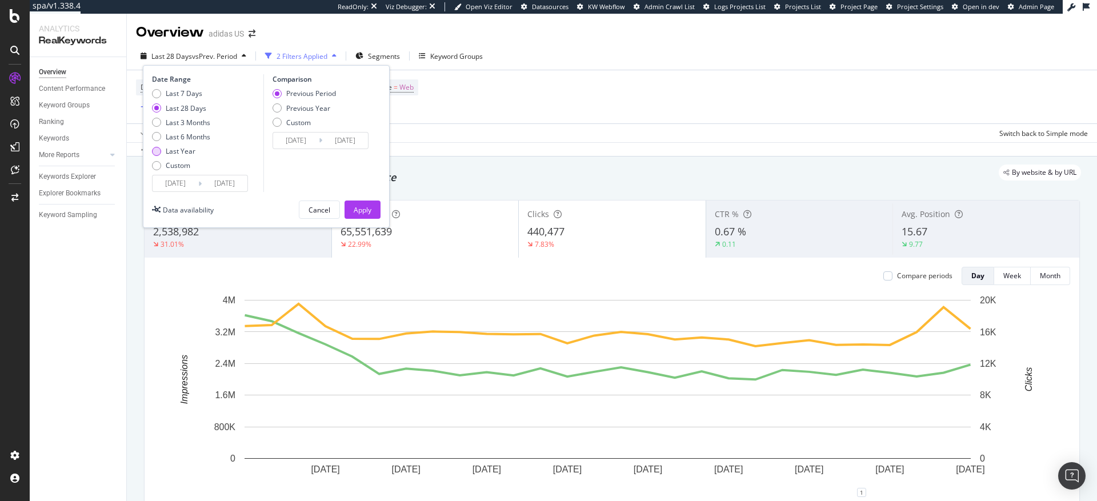
click at [157, 153] on div "Last Year" at bounding box center [156, 151] width 9 height 9
type input "2024/10/05"
type input "2023/10/06"
type input "2024/10/04"
click at [364, 211] on div "Apply" at bounding box center [363, 210] width 18 height 10
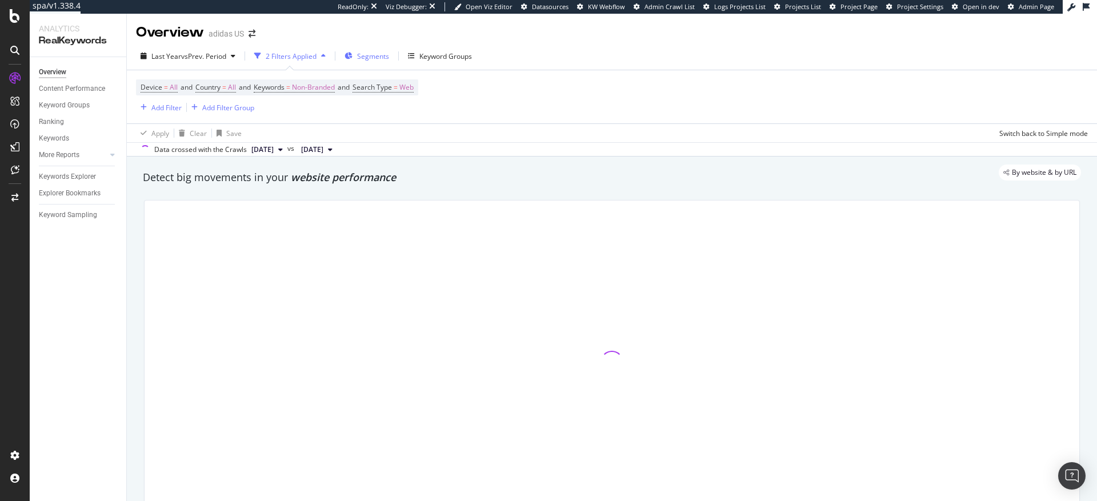
click at [368, 56] on span "Segments" at bounding box center [373, 56] width 32 height 10
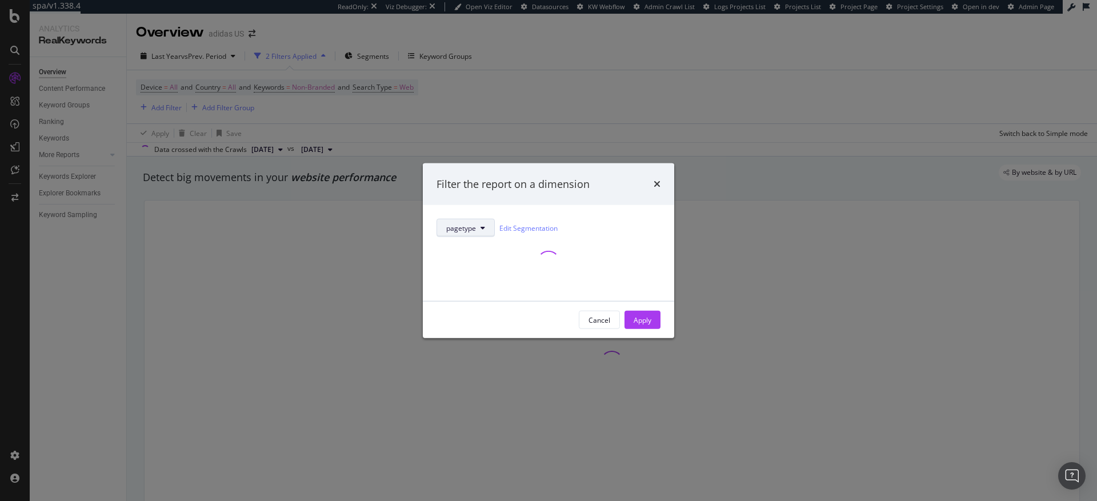
click at [468, 226] on span "pagetype" at bounding box center [461, 228] width 30 height 10
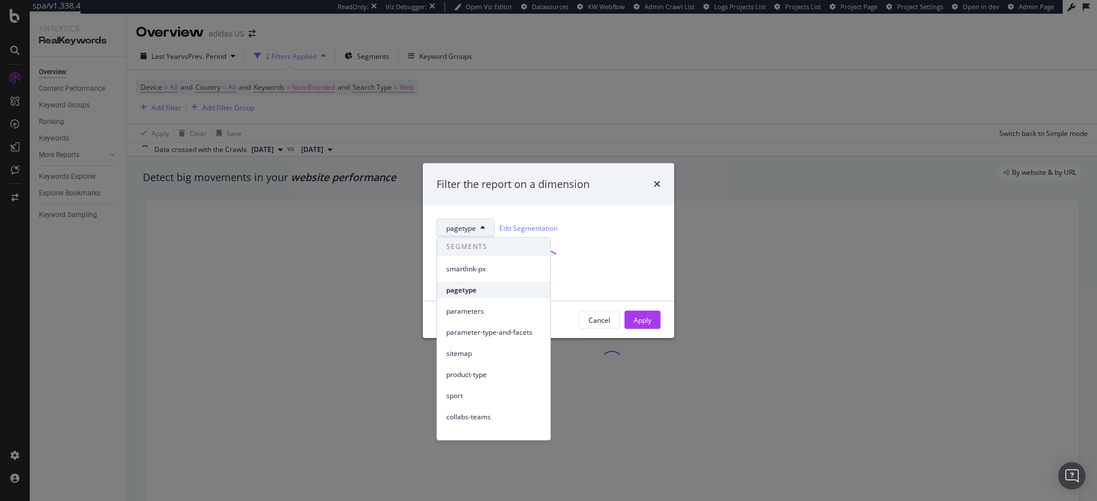
click at [469, 290] on span "pagetype" at bounding box center [493, 290] width 95 height 10
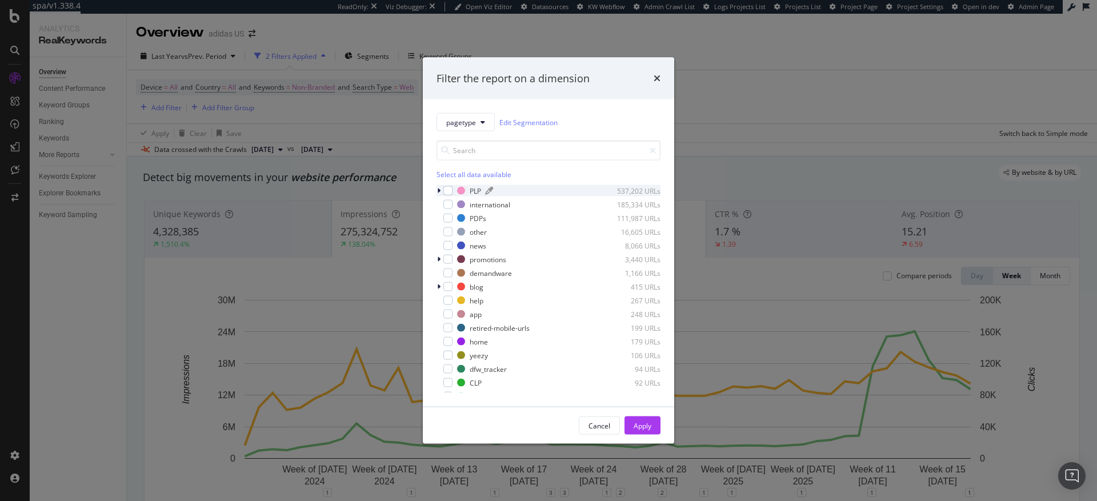
click at [630, 191] on div "537,202 URLs" at bounding box center [633, 191] width 56 height 10
click at [449, 191] on div "modal" at bounding box center [447, 190] width 9 height 9
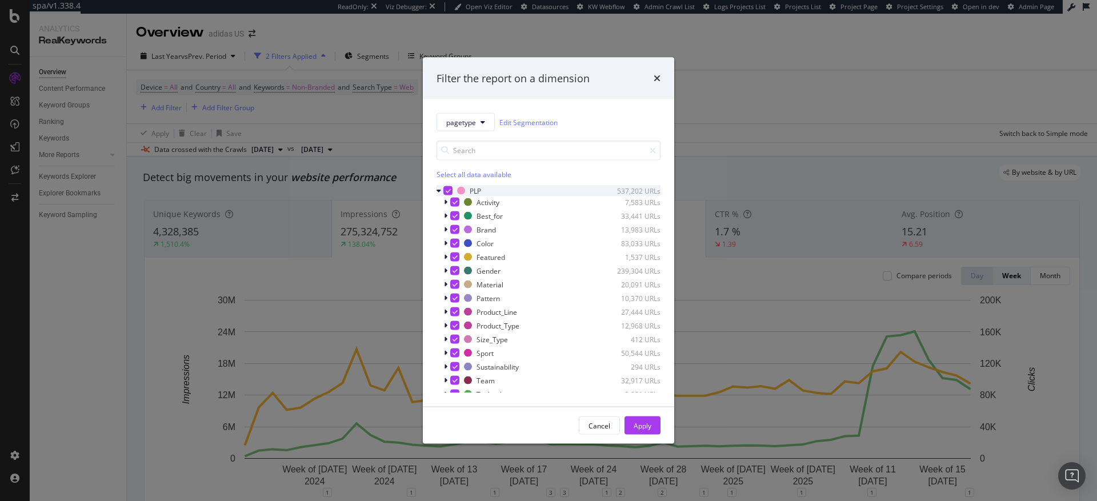
click at [448, 191] on icon "modal" at bounding box center [448, 191] width 5 height 6
click at [457, 246] on div "modal" at bounding box center [454, 243] width 9 height 9
click at [646, 433] on div "Apply" at bounding box center [643, 425] width 18 height 17
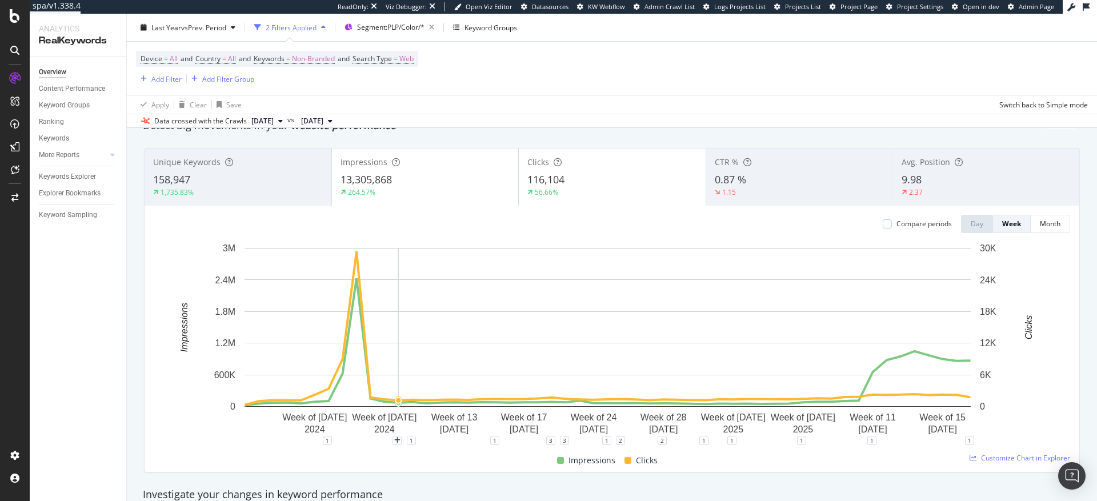
scroll to position [9, 0]
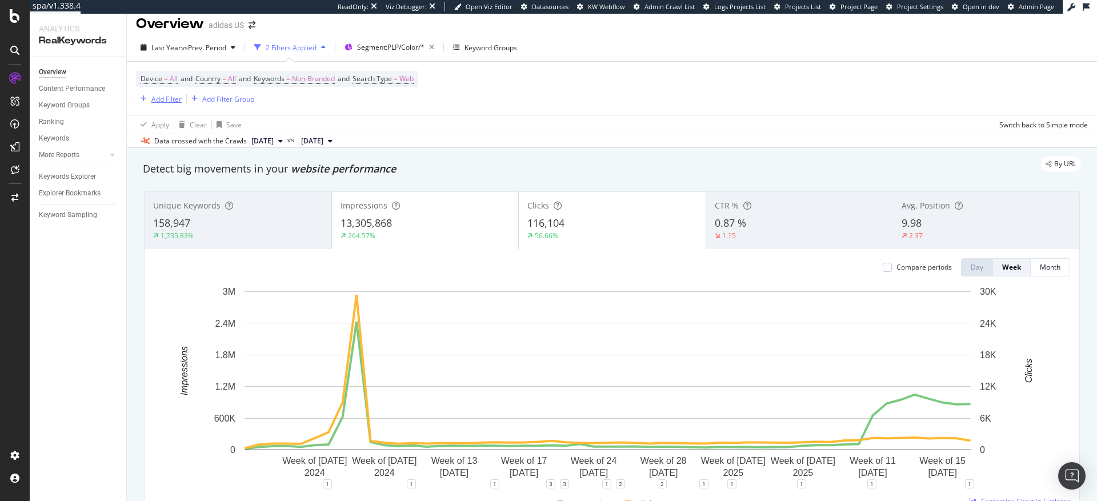
click at [166, 98] on div "Add Filter" at bounding box center [166, 99] width 30 height 10
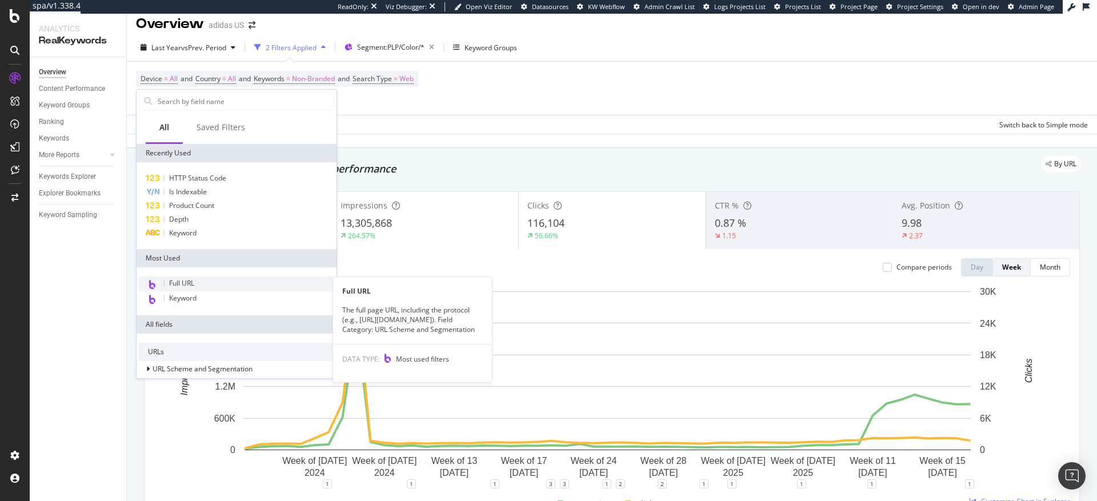
click at [189, 281] on span "Full URL" at bounding box center [181, 283] width 25 height 10
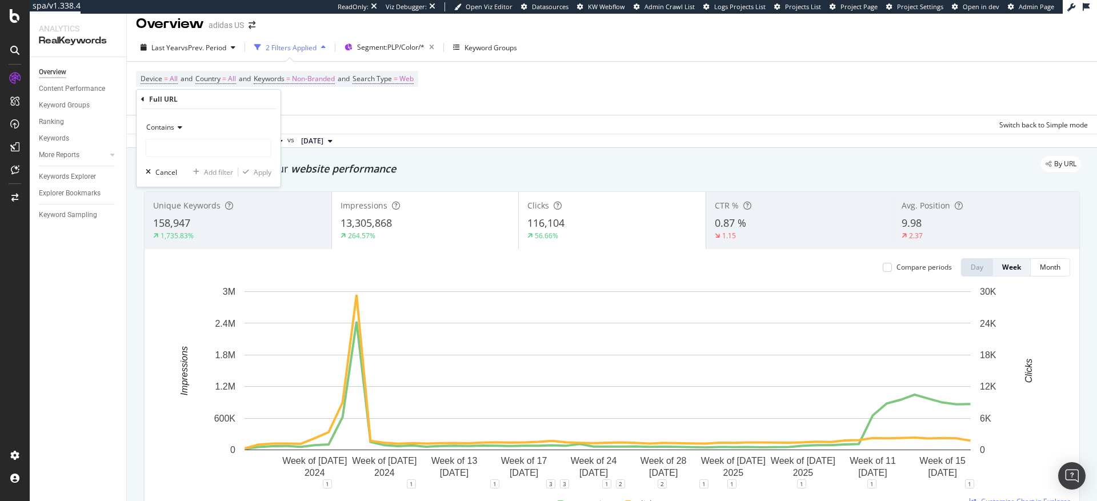
click at [168, 127] on span "Contains" at bounding box center [160, 127] width 28 height 10
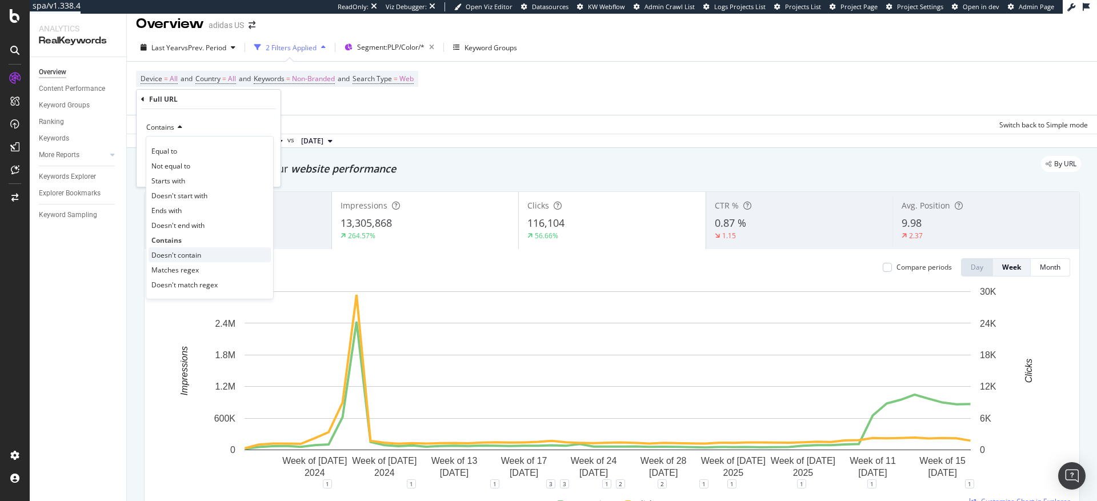
click at [173, 258] on span "Doesn't contain" at bounding box center [176, 255] width 50 height 10
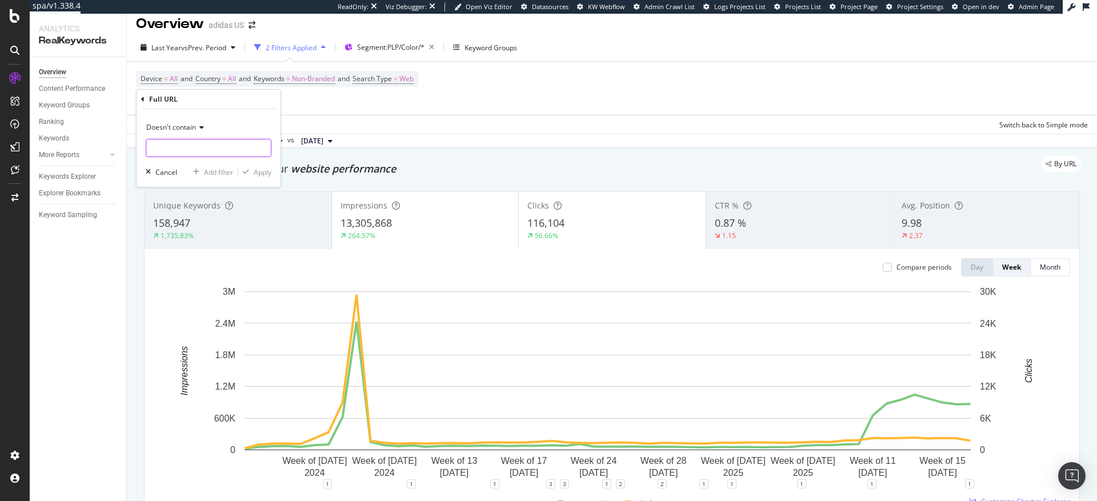
click at [206, 151] on input "text" at bounding box center [208, 148] width 125 height 18
type input "black_friday"
click at [265, 174] on div "Apply" at bounding box center [263, 172] width 18 height 10
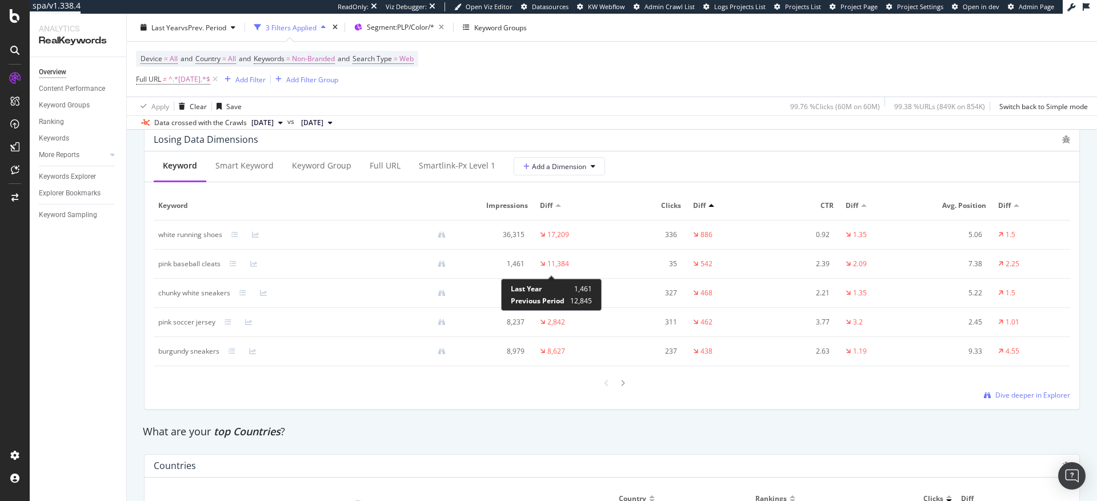
scroll to position [1349, 0]
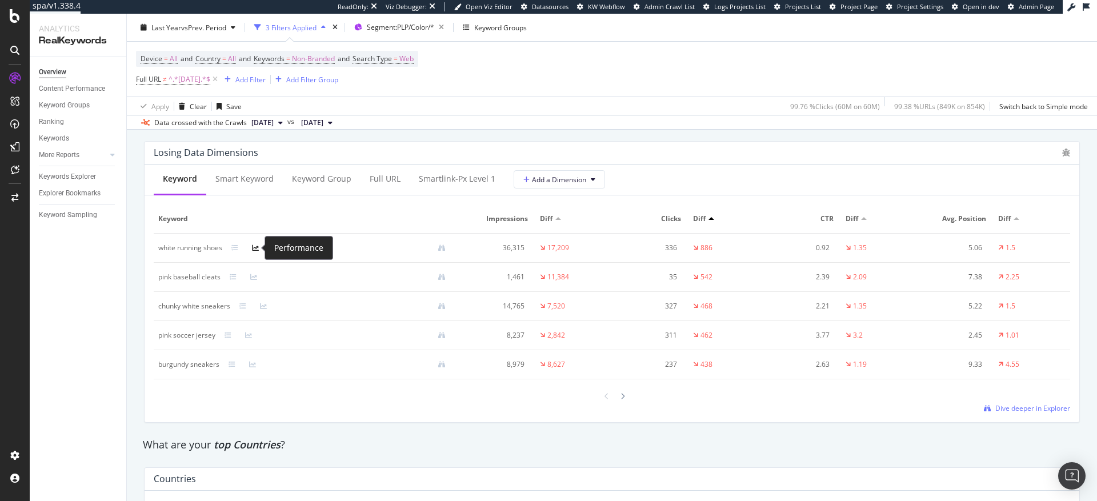
click at [257, 250] on icon at bounding box center [255, 248] width 7 height 7
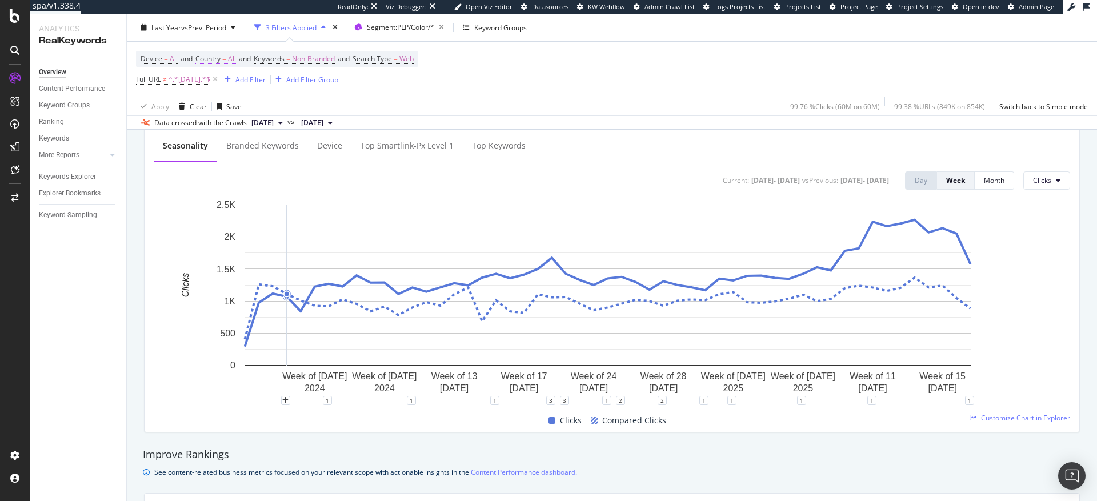
scroll to position [459, 0]
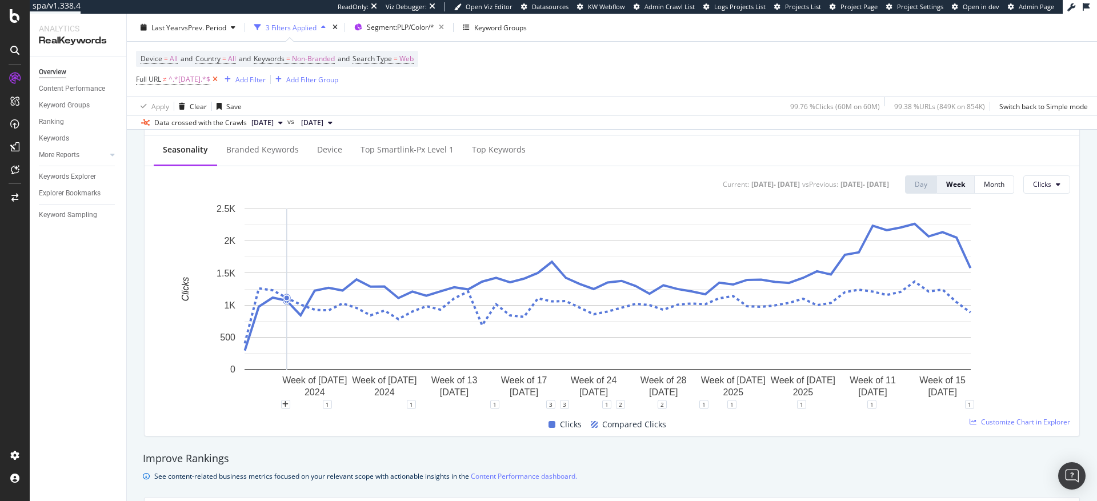
click at [220, 79] on icon at bounding box center [215, 79] width 10 height 11
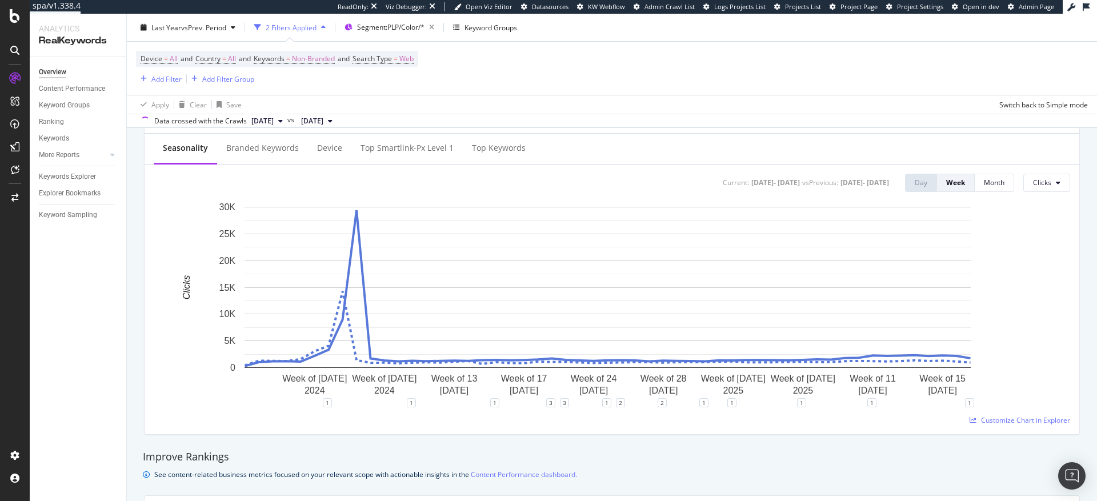
scroll to position [457, 0]
click at [383, 28] on span "Segment: PLP/Color/*" at bounding box center [390, 27] width 67 height 10
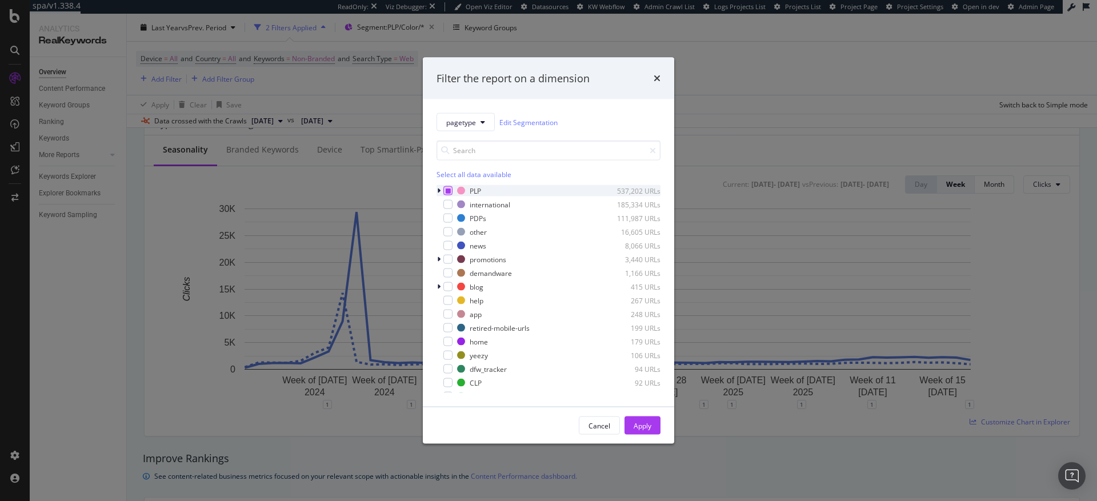
click at [446, 191] on icon "modal" at bounding box center [448, 191] width 5 height 6
click at [646, 426] on div "Apply" at bounding box center [643, 426] width 18 height 10
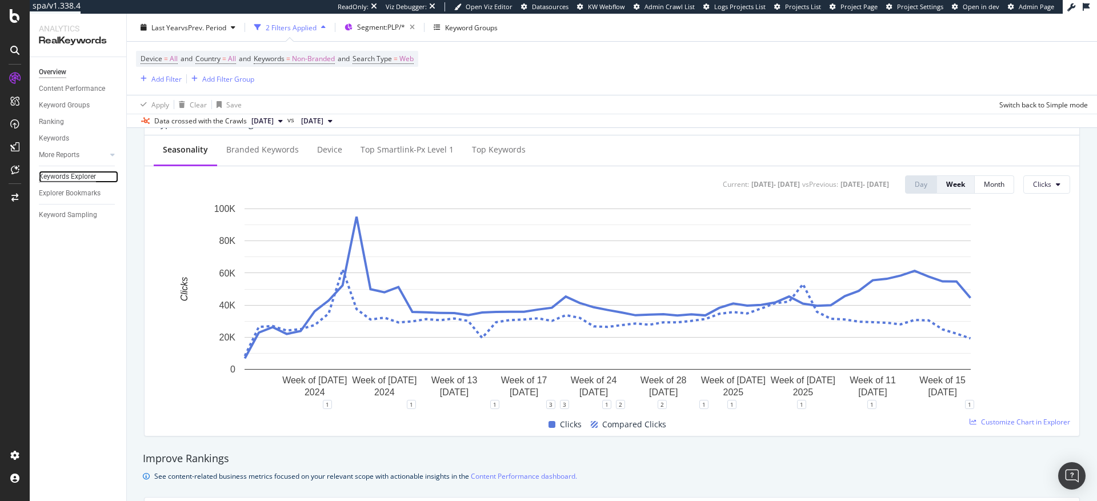
click at [55, 178] on div "Keywords Explorer" at bounding box center [67, 177] width 57 height 12
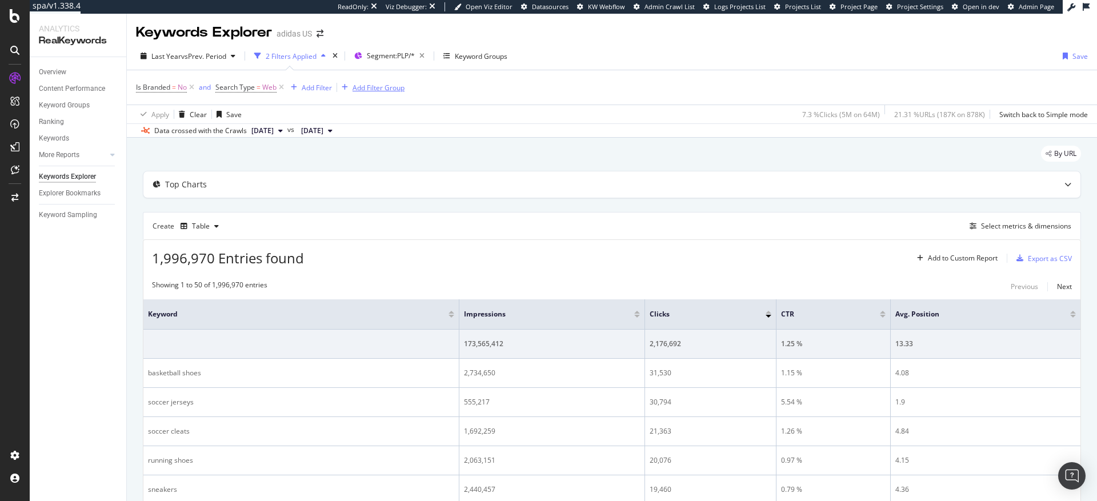
click at [373, 87] on div "Add Filter Group" at bounding box center [379, 88] width 52 height 10
click at [420, 105] on div "Is Branded = No and Search Type = Web Add Filter Add Filter Group Apply Clear S…" at bounding box center [612, 96] width 952 height 53
click at [317, 89] on div "Add Filter" at bounding box center [317, 88] width 30 height 10
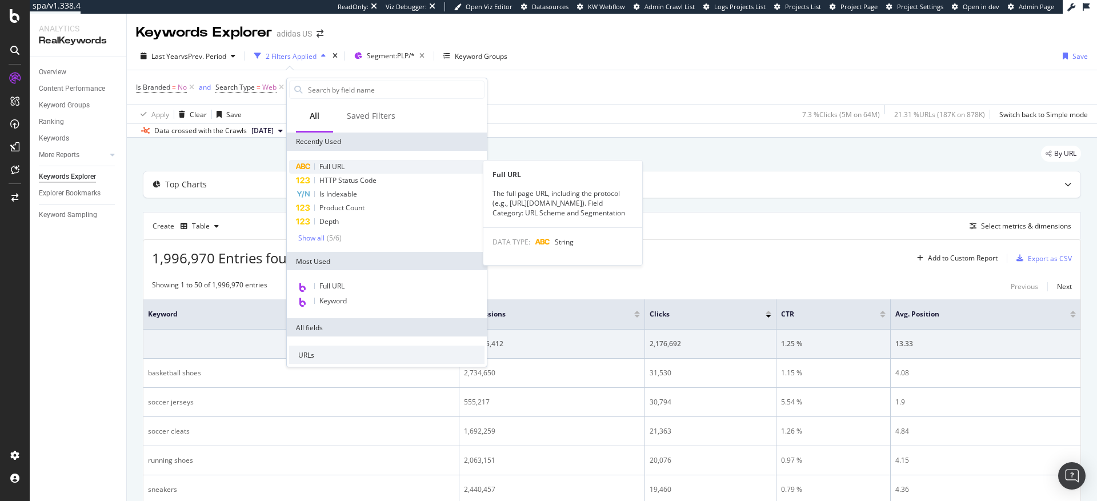
click at [334, 165] on span "Full URL" at bounding box center [331, 167] width 25 height 10
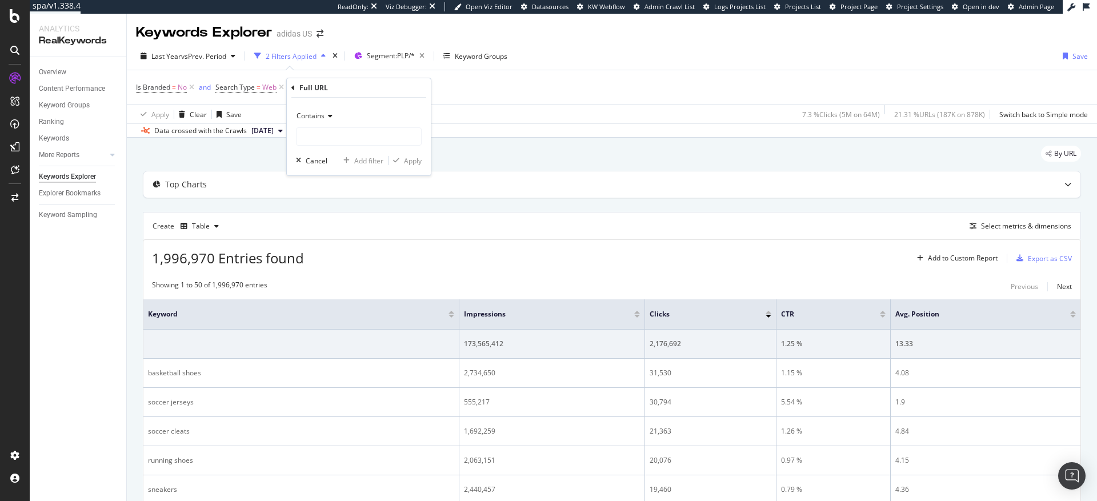
click at [314, 113] on span "Contains" at bounding box center [311, 116] width 28 height 10
click at [327, 260] on span "Matches regex" at bounding box center [325, 259] width 47 height 10
paste input "(anthony_edwards|forum|donovan_mitchell|damian_lillard|superstar|jabbar|dame|ha…"
type input "(anthony_edwards|forum|donovan_mitchell|damian_lillard|superstar|jabbar|dame|ha…"
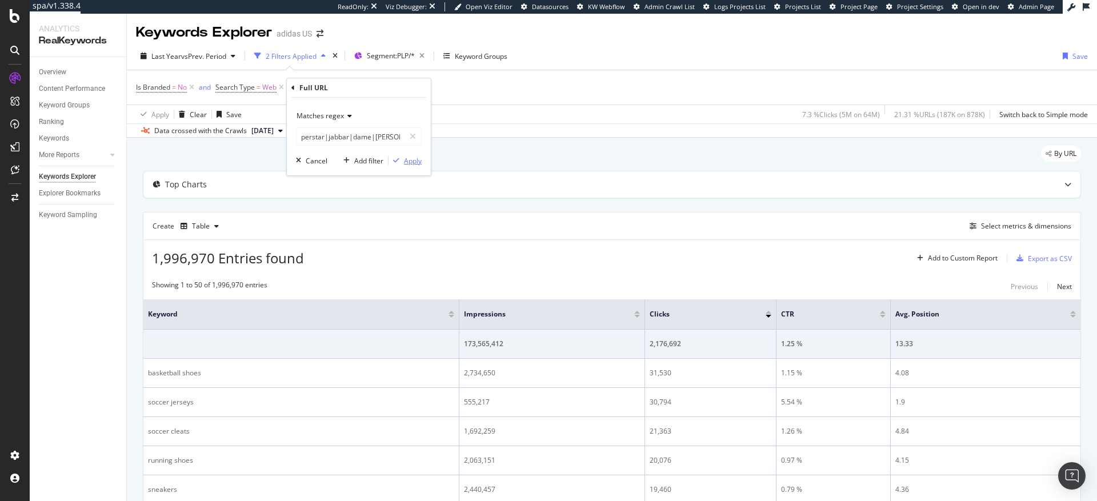
scroll to position [0, 0]
click at [415, 163] on div "Apply" at bounding box center [413, 161] width 18 height 10
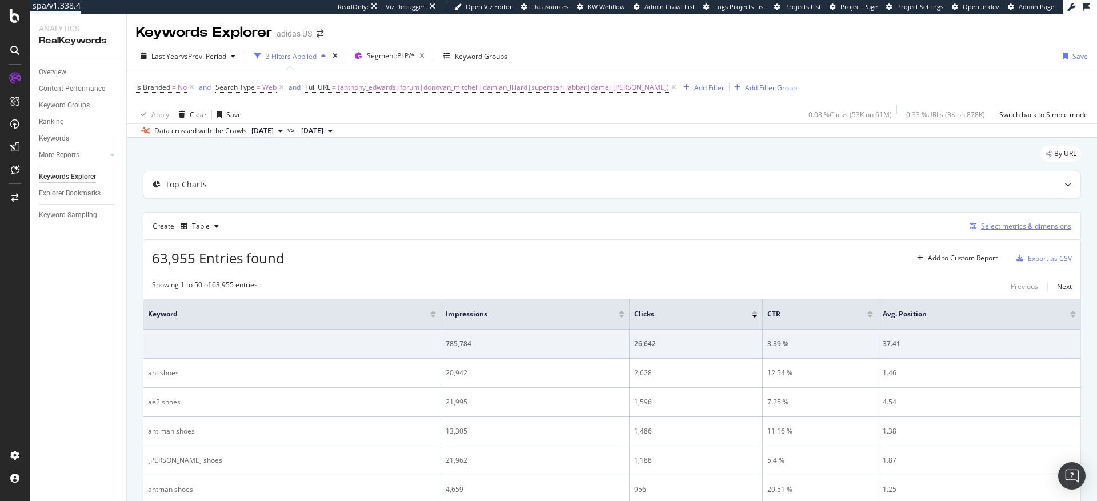
click at [994, 226] on div "Select metrics & dimensions" at bounding box center [1026, 226] width 90 height 10
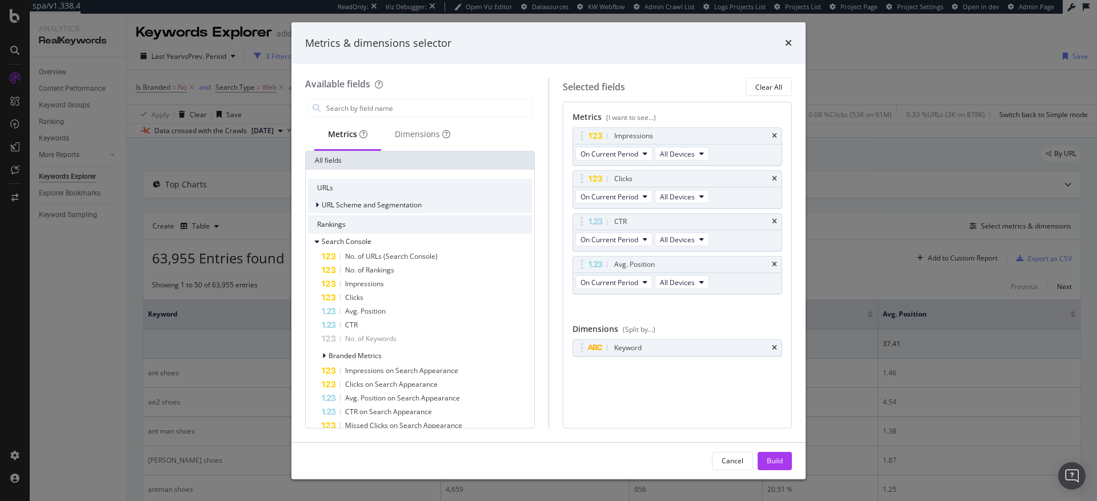
click at [317, 206] on icon "modal" at bounding box center [316, 205] width 3 height 7
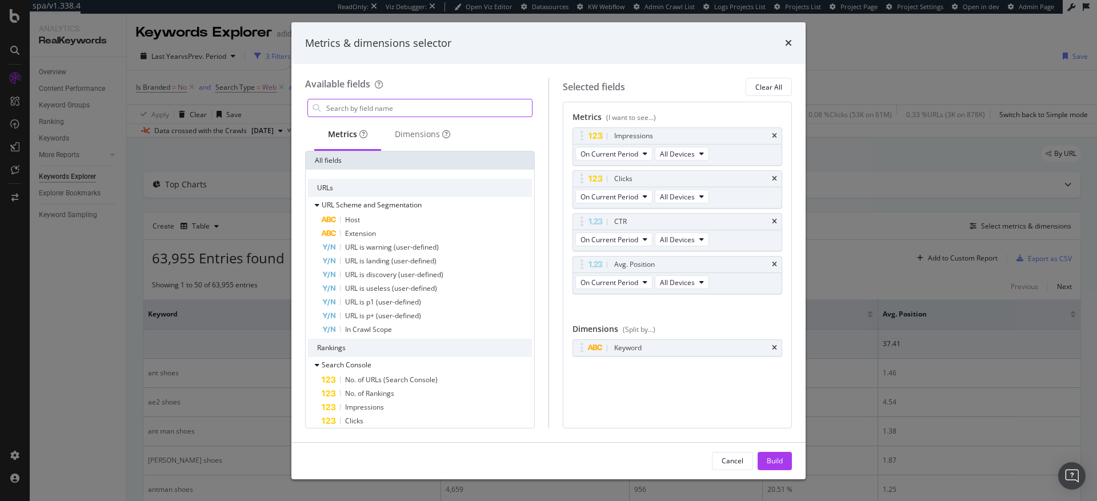
click at [363, 108] on input "modal" at bounding box center [428, 107] width 207 height 17
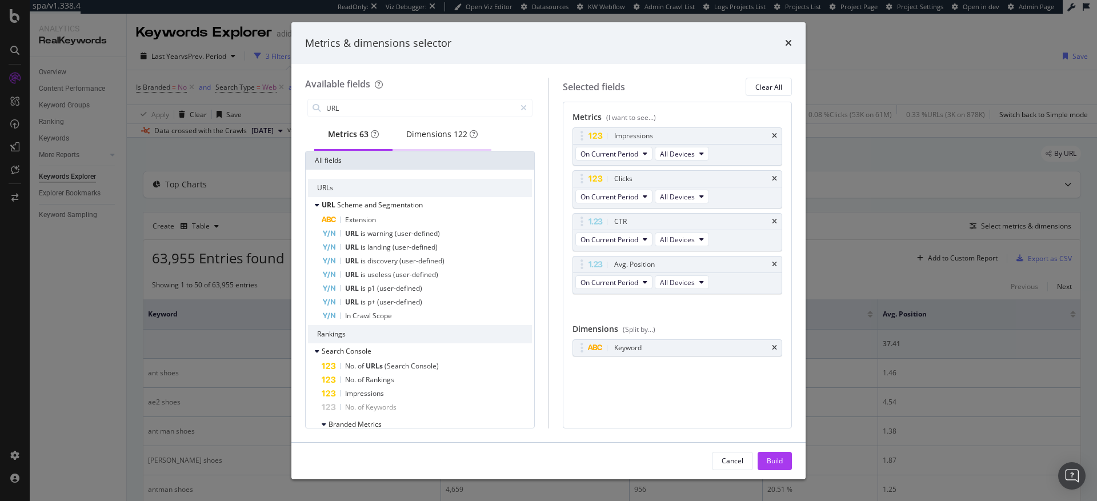
click at [427, 137] on div "Dimensions 122" at bounding box center [441, 134] width 71 height 11
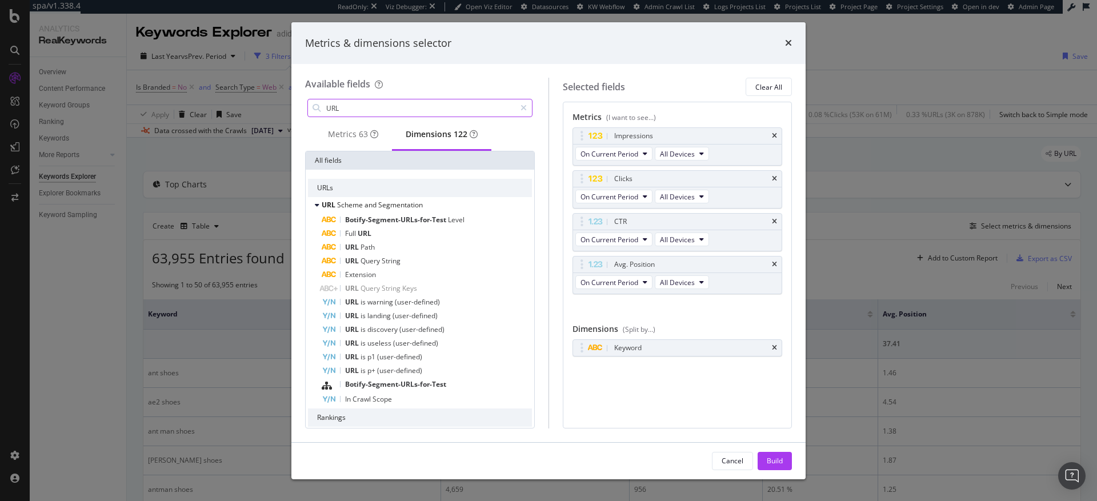
click at [376, 106] on input "URL" at bounding box center [420, 107] width 190 height 17
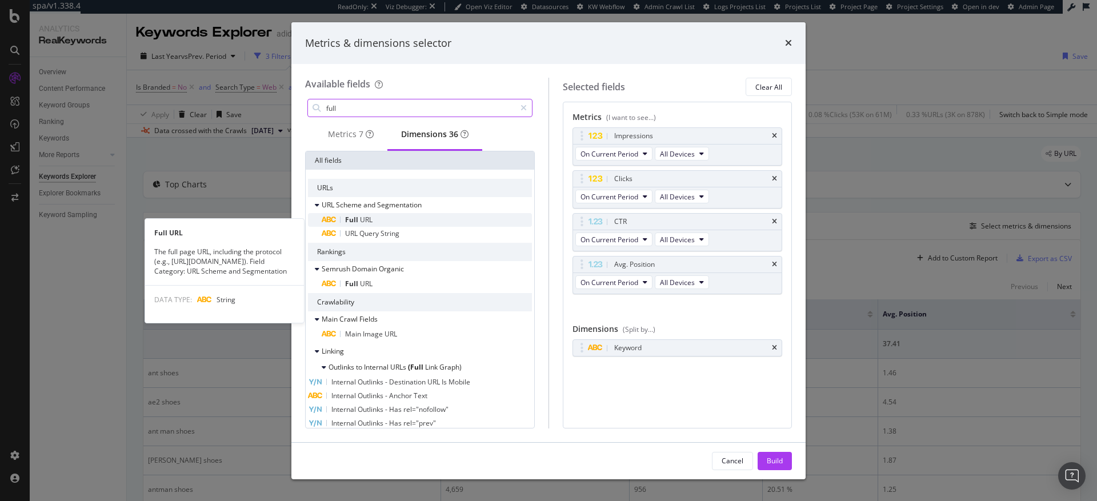
type input "full"
click at [358, 223] on span "Full" at bounding box center [352, 220] width 15 height 10
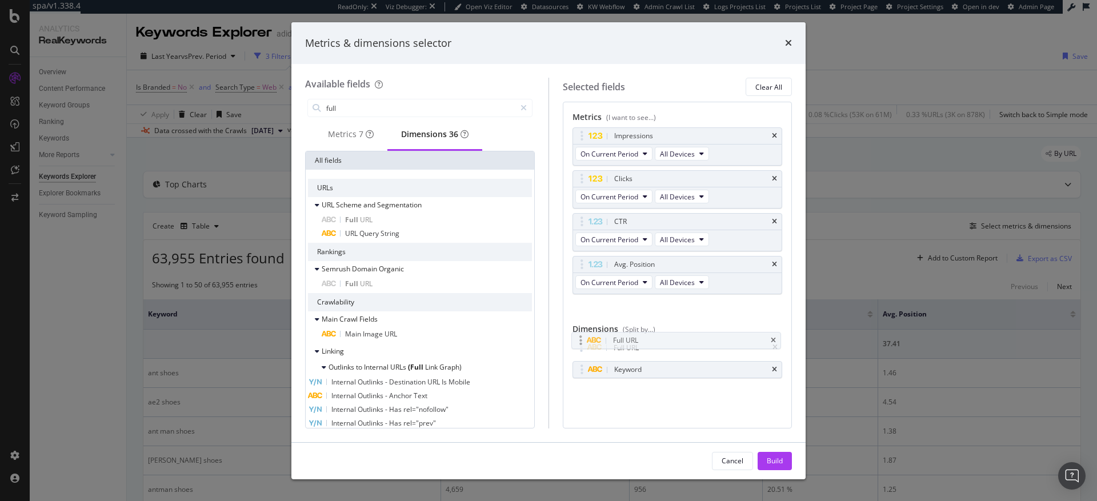
drag, startPoint x: 645, startPoint y: 371, endPoint x: 645, endPoint y: 344, distance: 26.9
click at [645, 344] on body "spa/v1.338.4 ReadOnly: Viz Debugger: Open Viz Editor Datasources KW Webflow Adm…" at bounding box center [548, 250] width 1097 height 501
click at [342, 139] on div "Metrics 7" at bounding box center [351, 134] width 46 height 11
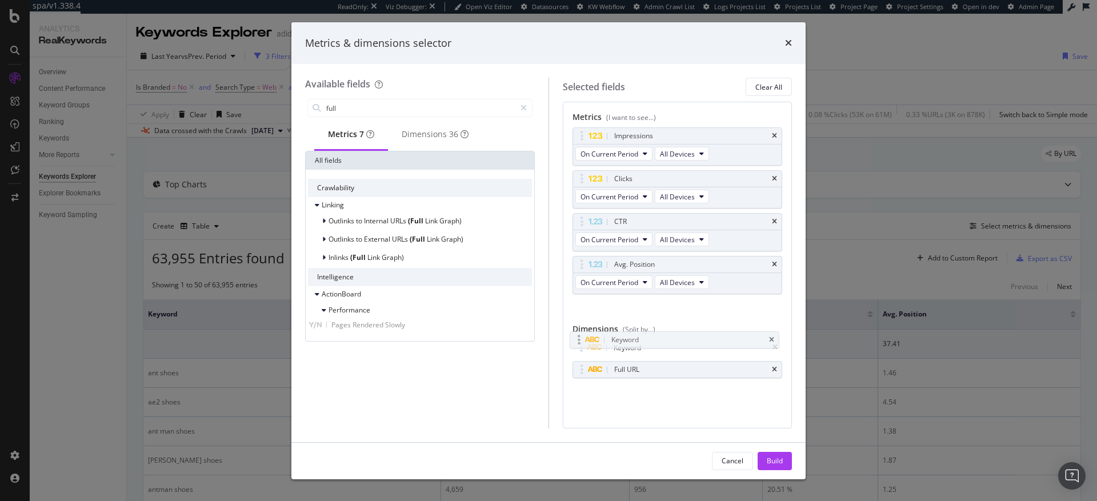
drag, startPoint x: 628, startPoint y: 372, endPoint x: 625, endPoint y: 342, distance: 29.9
click at [625, 342] on body "spa/v1.338.4 ReadOnly: Viz Debugger: Open Viz Editor Datasources KW Webflow Adm…" at bounding box center [548, 250] width 1097 height 501
click at [444, 140] on div "Dimensions 36" at bounding box center [435, 134] width 67 height 11
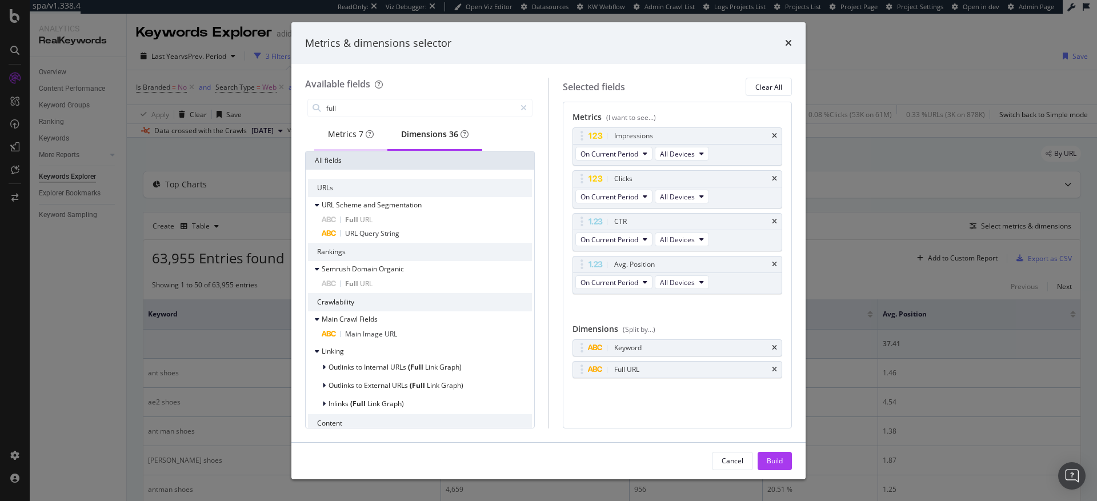
click at [348, 138] on div "Metrics 7" at bounding box center [351, 134] width 46 height 11
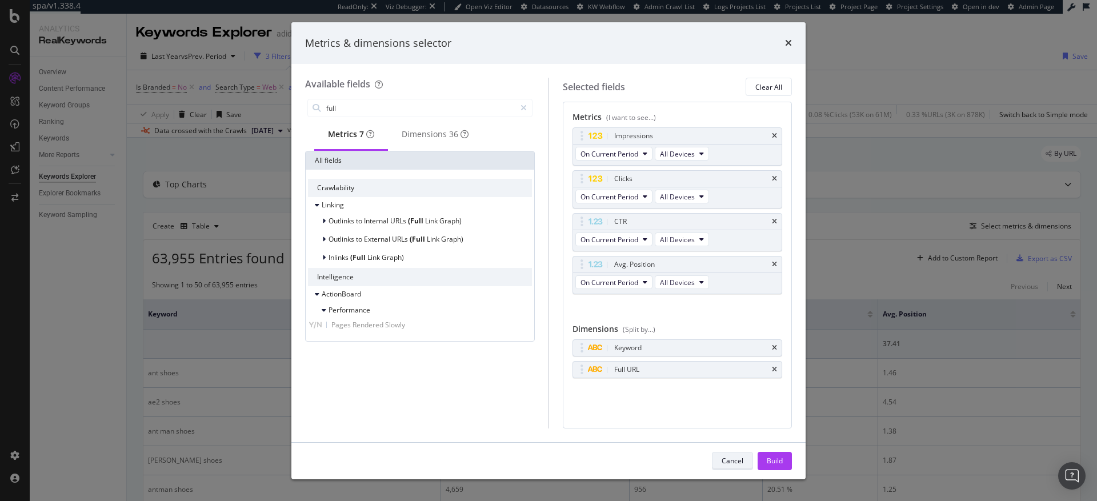
click at [727, 461] on div "Cancel" at bounding box center [733, 461] width 22 height 10
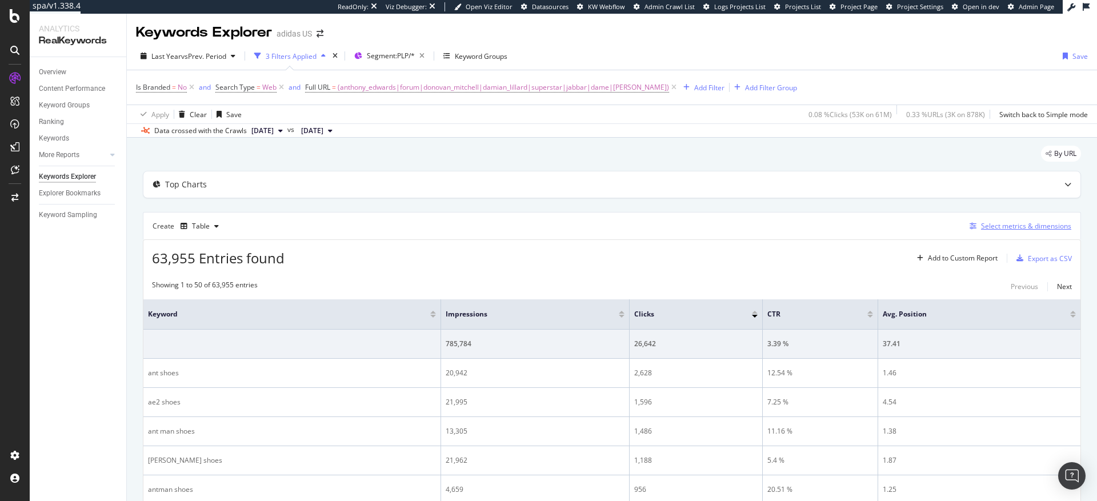
click at [999, 225] on div "Select metrics & dimensions" at bounding box center [1026, 226] width 90 height 10
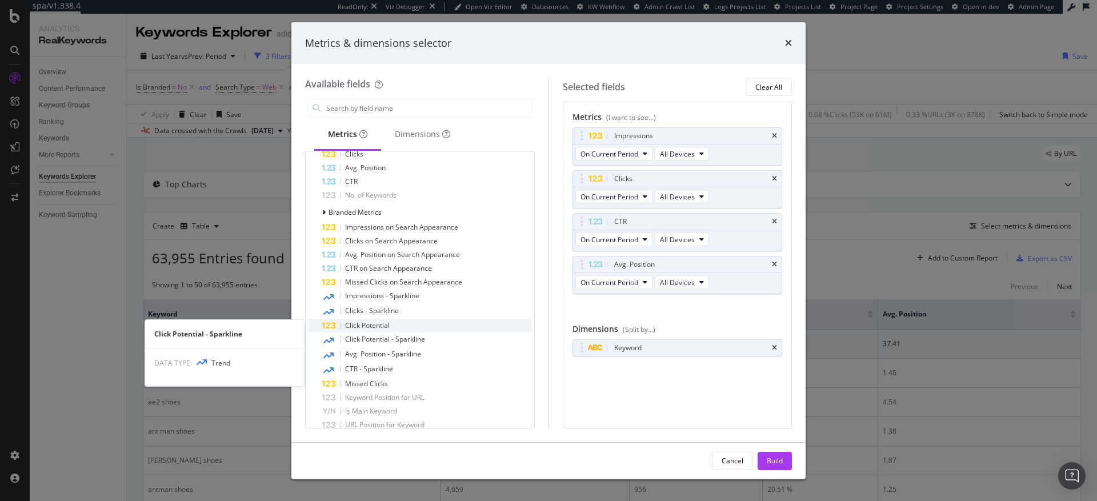
scroll to position [166, 0]
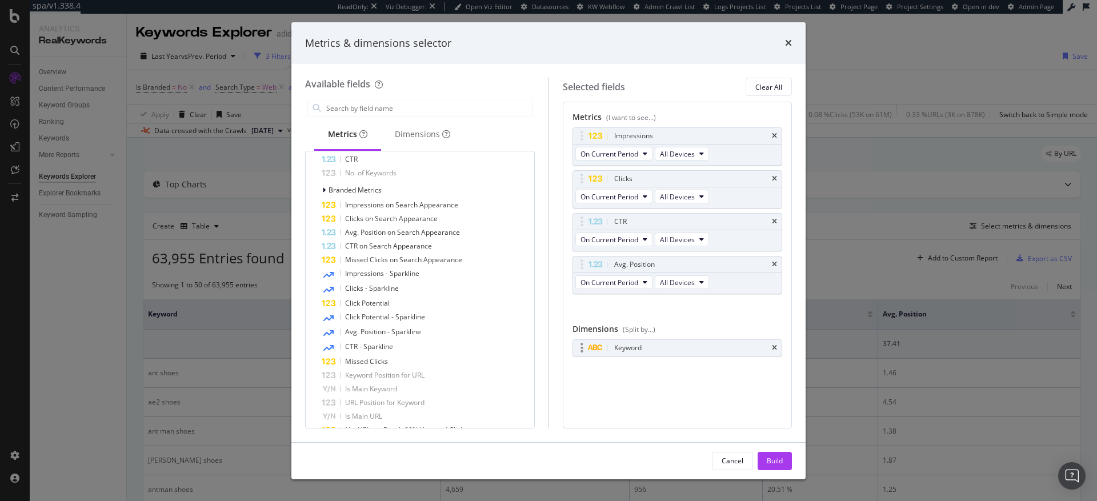
click at [642, 352] on div "Keyword" at bounding box center [627, 347] width 27 height 11
click at [778, 347] on div "Keyword" at bounding box center [677, 348] width 209 height 16
click at [425, 136] on div "Dimensions" at bounding box center [422, 134] width 55 height 11
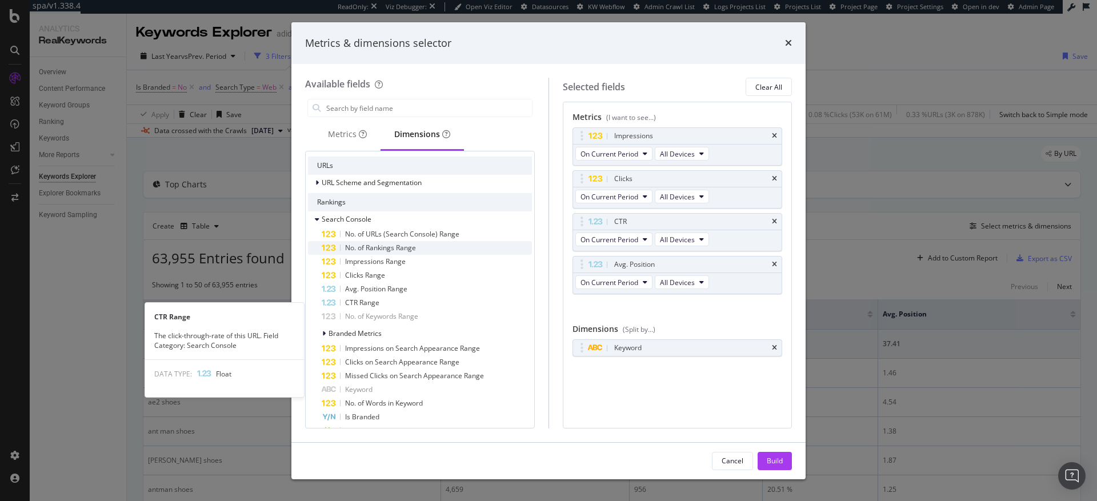
scroll to position [0, 0]
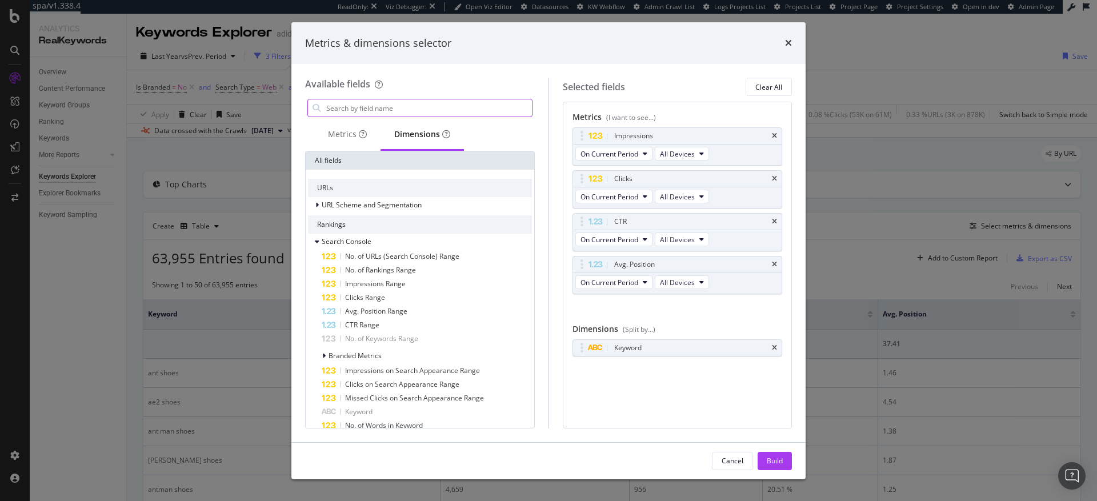
click at [344, 108] on input "modal" at bounding box center [428, 107] width 207 height 17
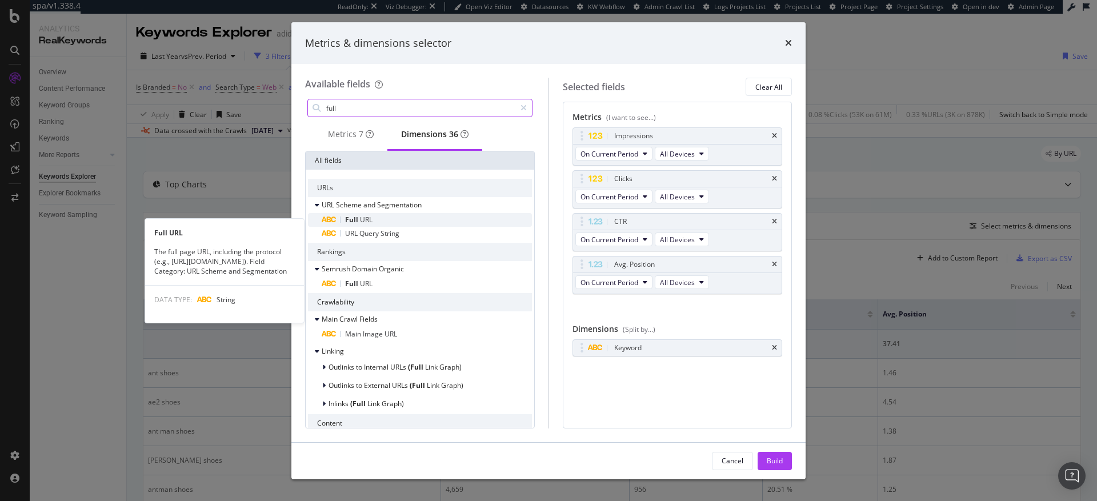
type input "full"
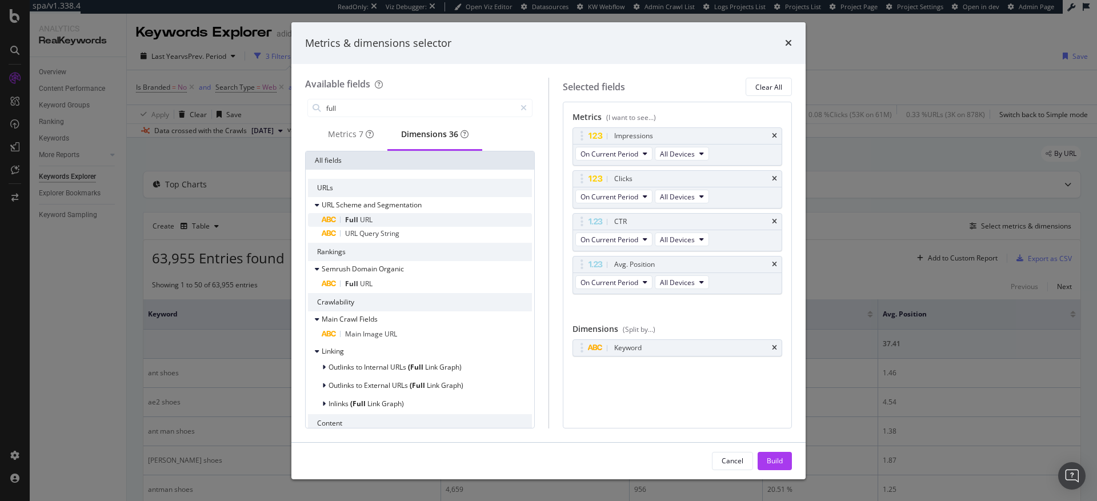
click at [358, 223] on span "Full" at bounding box center [352, 220] width 15 height 10
click at [778, 347] on div "Keyword" at bounding box center [677, 348] width 209 height 16
click at [777, 348] on icon "times" at bounding box center [774, 348] width 5 height 7
click at [776, 462] on div "Build" at bounding box center [775, 461] width 16 height 10
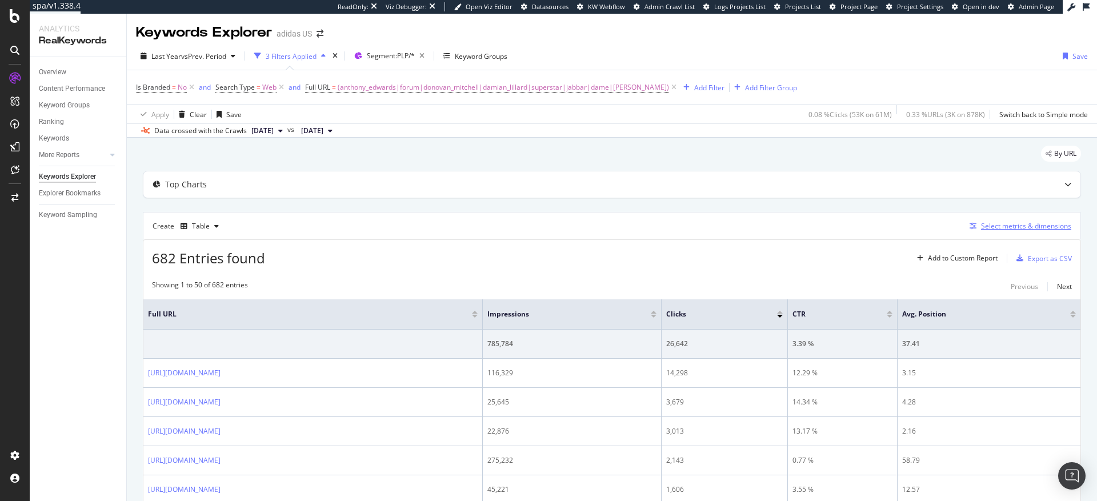
click at [998, 227] on div "Select metrics & dimensions" at bounding box center [1026, 226] width 90 height 10
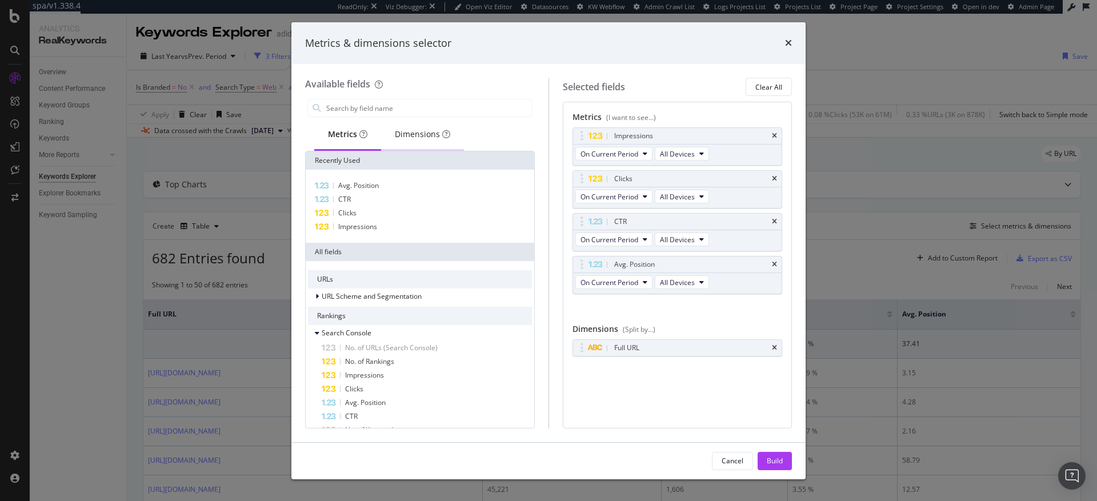
click at [404, 137] on div "Dimensions" at bounding box center [422, 134] width 55 height 11
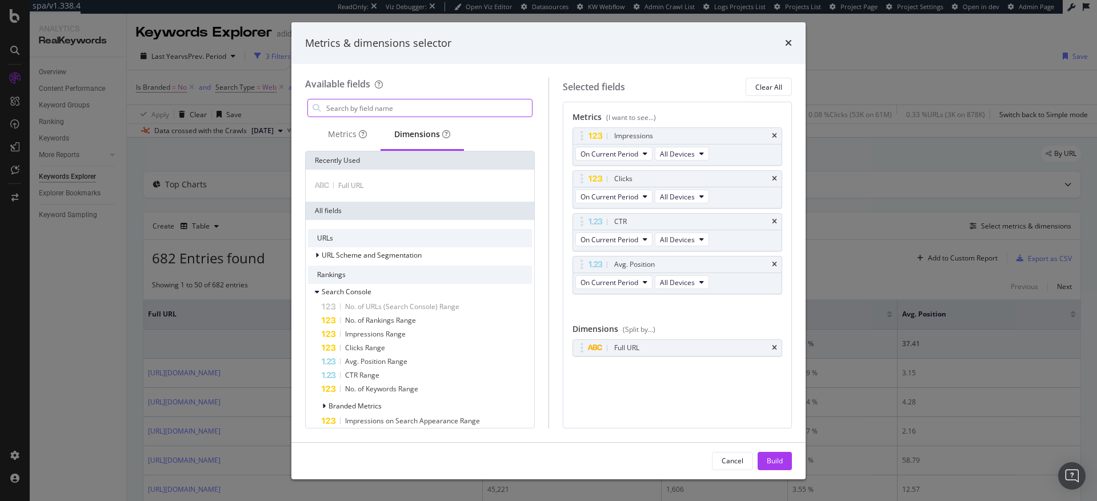
click at [356, 107] on input "modal" at bounding box center [428, 107] width 207 height 17
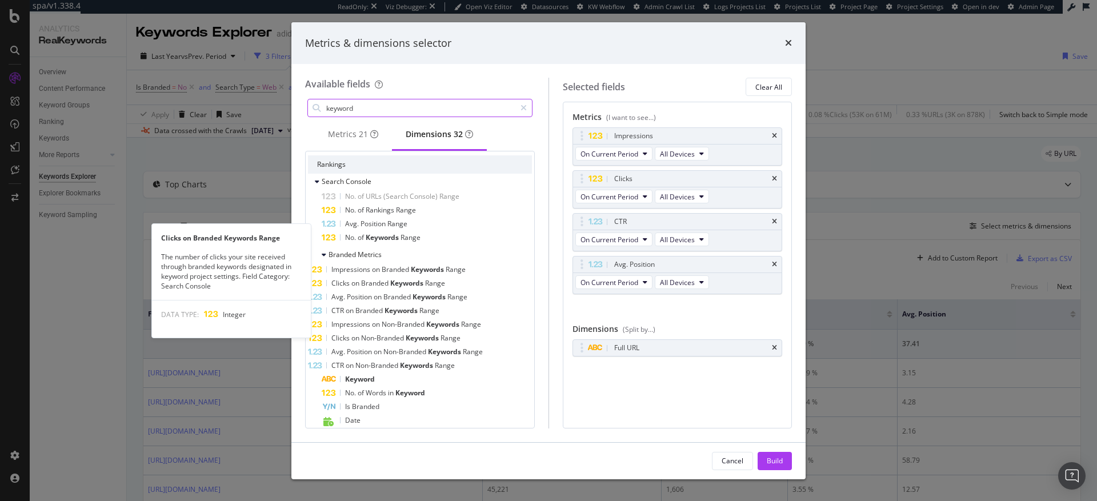
scroll to position [275, 0]
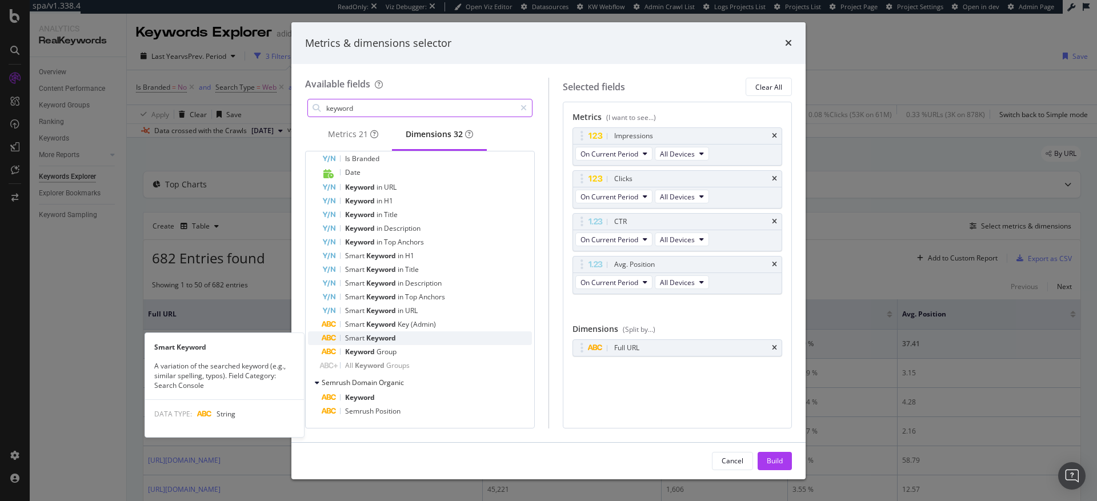
type input "keyword"
click at [395, 336] on span "Keyword" at bounding box center [381, 338] width 30 height 10
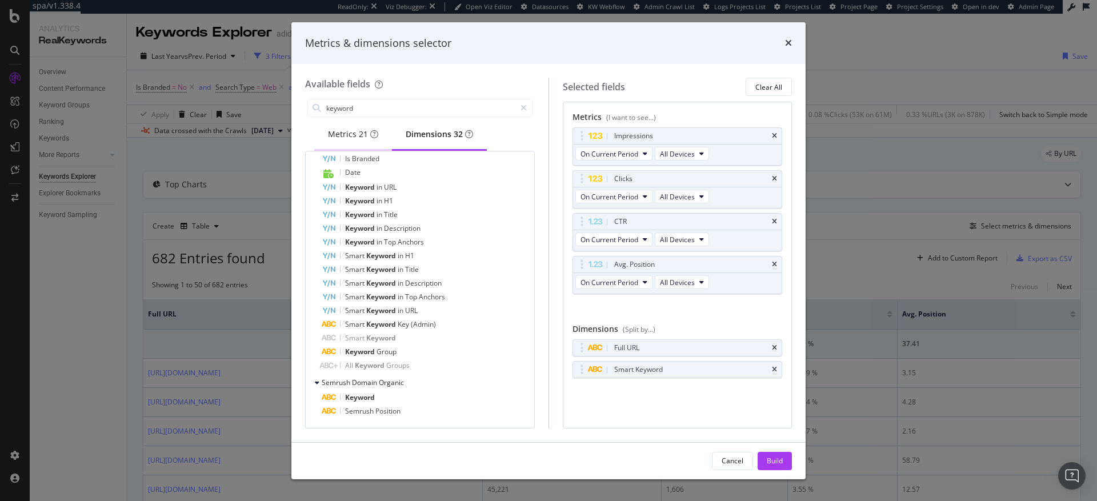
click at [343, 139] on div "Metrics 21" at bounding box center [353, 134] width 50 height 11
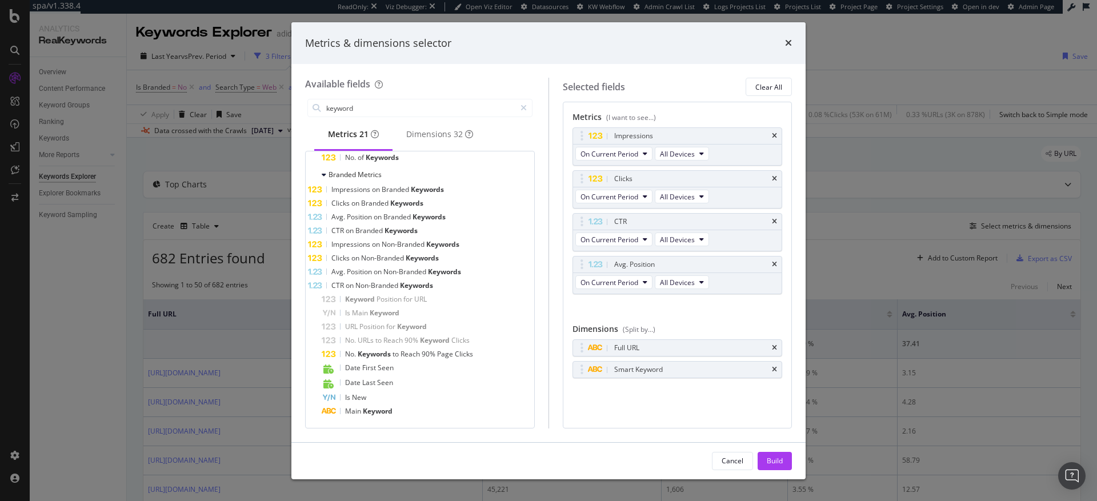
scroll to position [108, 0]
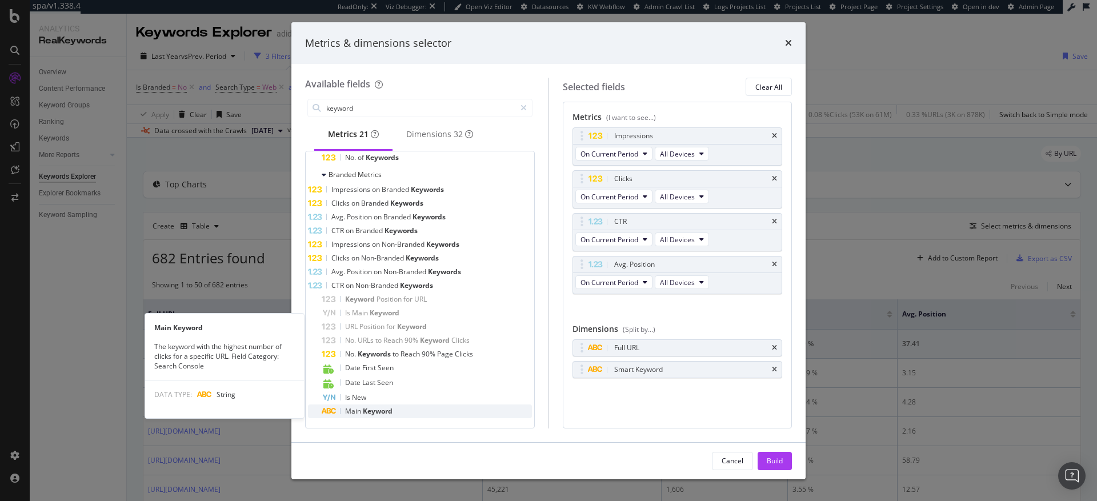
click at [389, 410] on span "Keyword" at bounding box center [378, 411] width 30 height 10
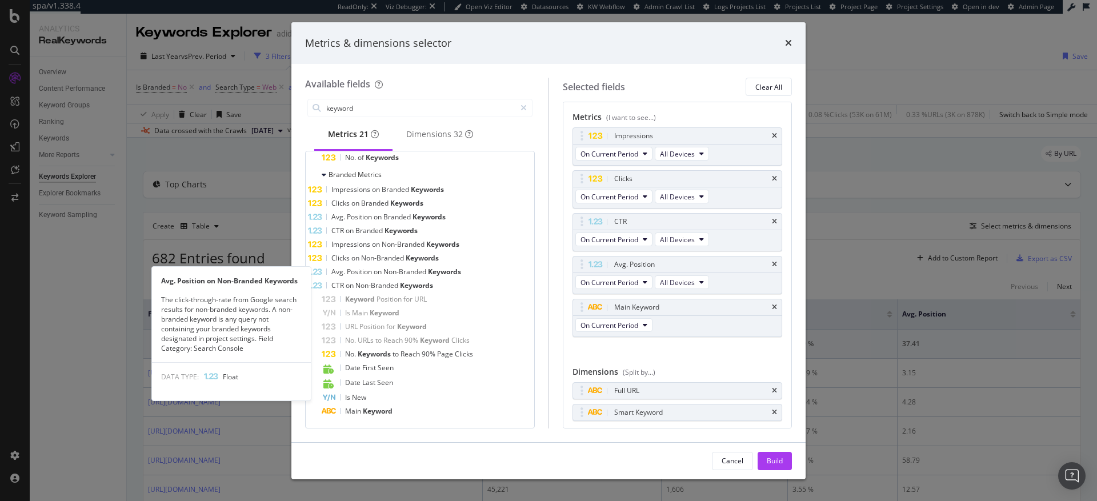
scroll to position [105, 0]
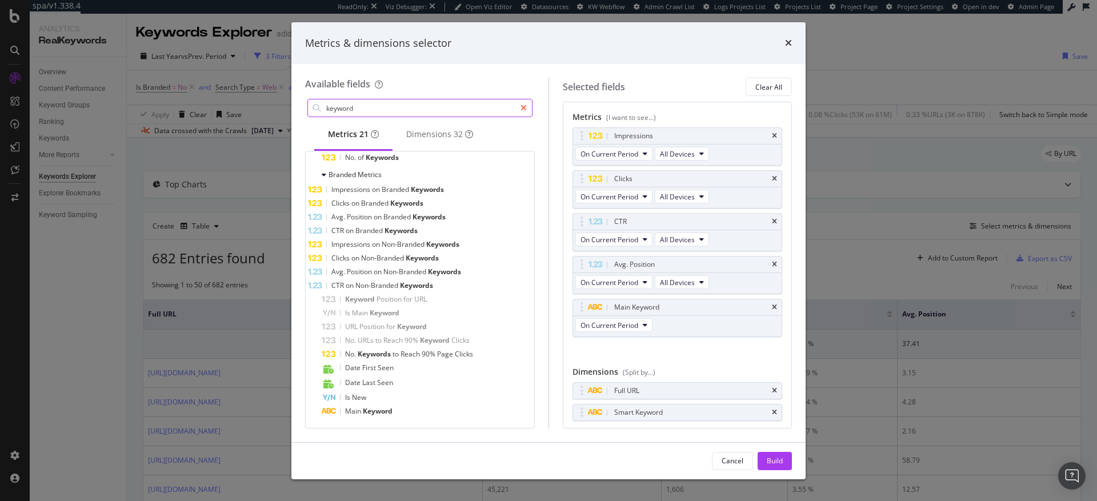
click at [523, 108] on icon "modal" at bounding box center [524, 108] width 6 height 8
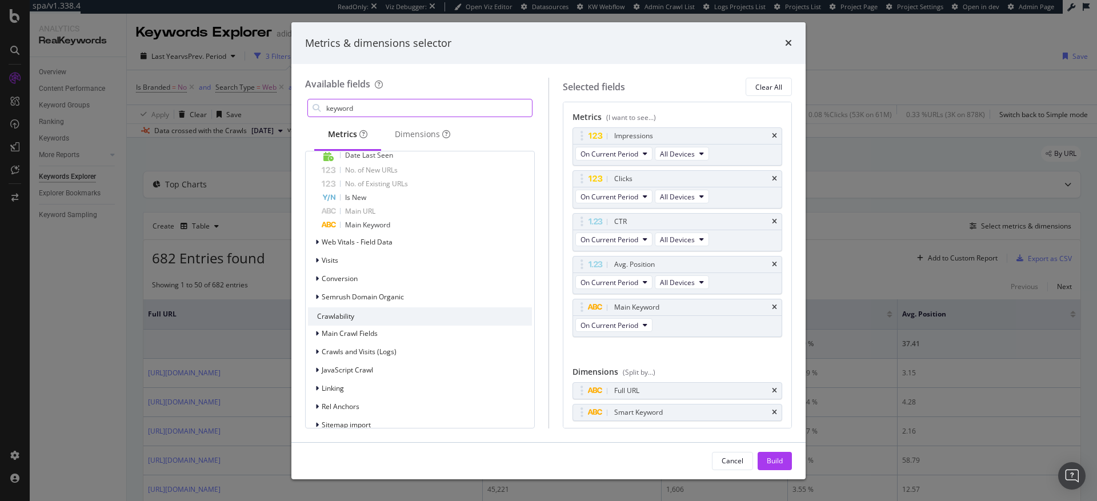
scroll to position [599, 0]
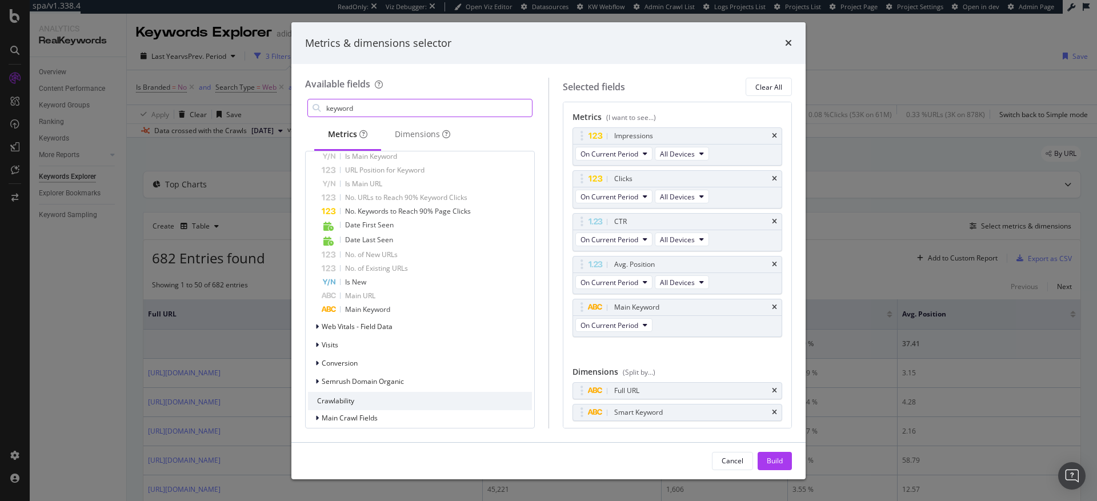
click at [429, 110] on input "keyword" at bounding box center [428, 107] width 207 height 17
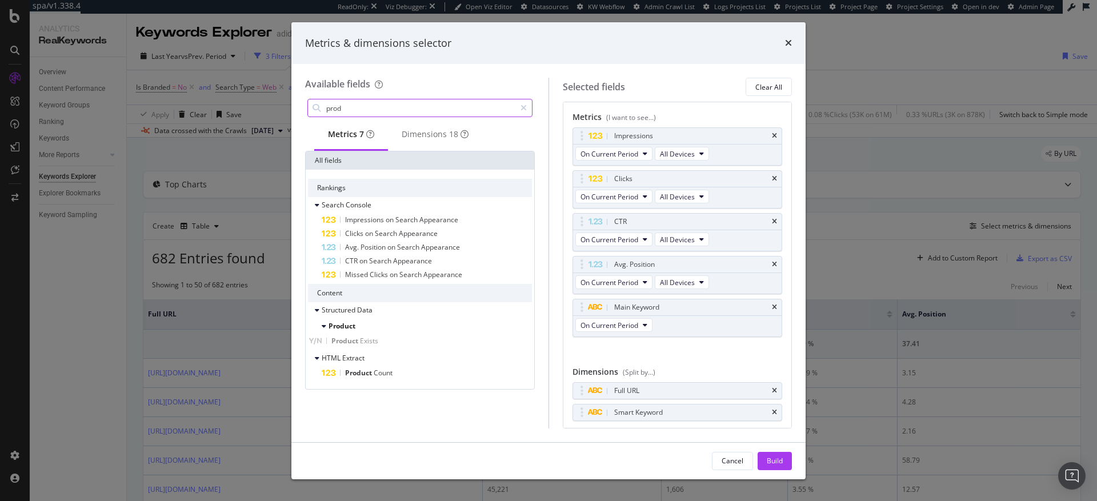
scroll to position [0, 0]
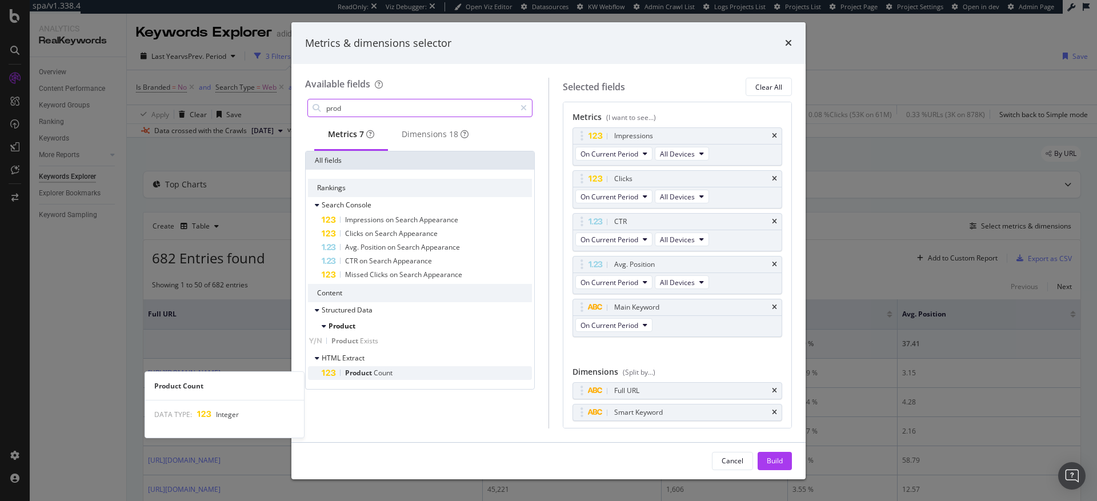
type input "prod"
click at [383, 378] on span "Count" at bounding box center [383, 373] width 19 height 10
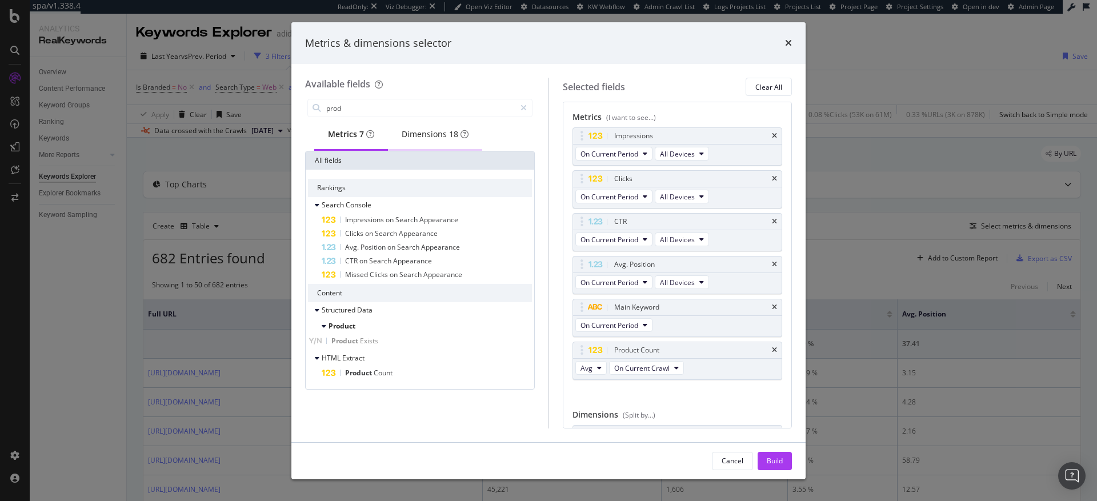
click at [445, 137] on div "Dimensions 18" at bounding box center [435, 134] width 67 height 11
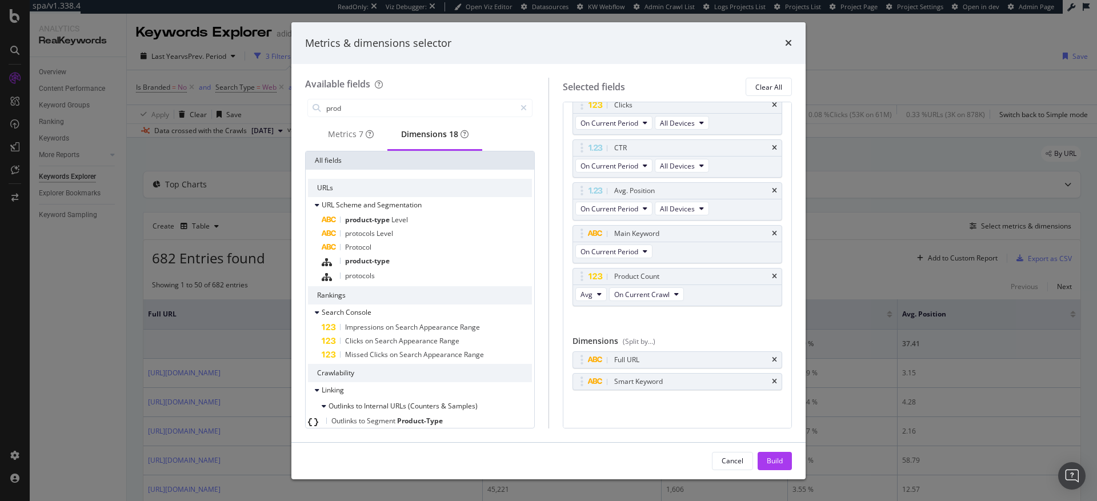
scroll to position [74, 0]
click at [773, 462] on div "Build" at bounding box center [775, 461] width 16 height 10
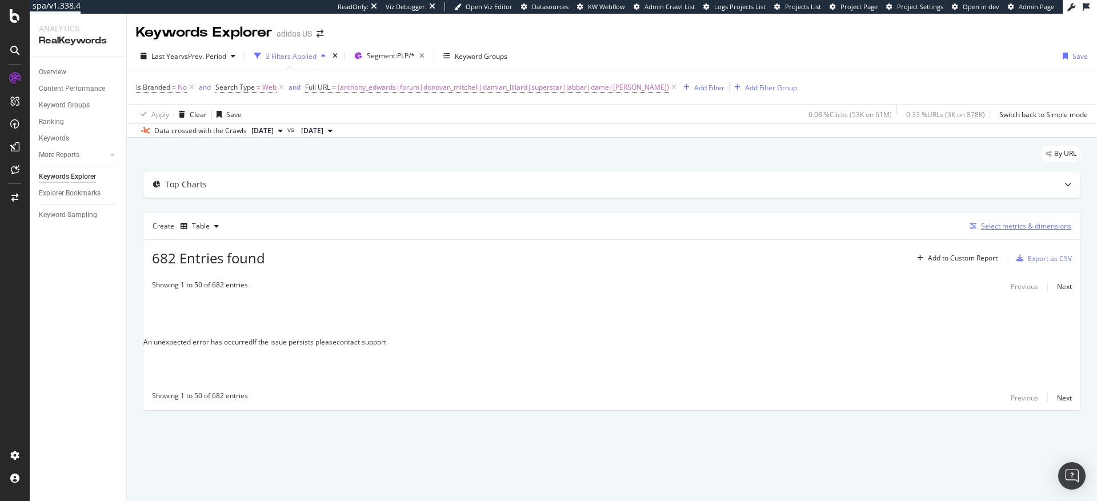
click at [1005, 226] on div "Select metrics & dimensions" at bounding box center [1026, 226] width 90 height 10
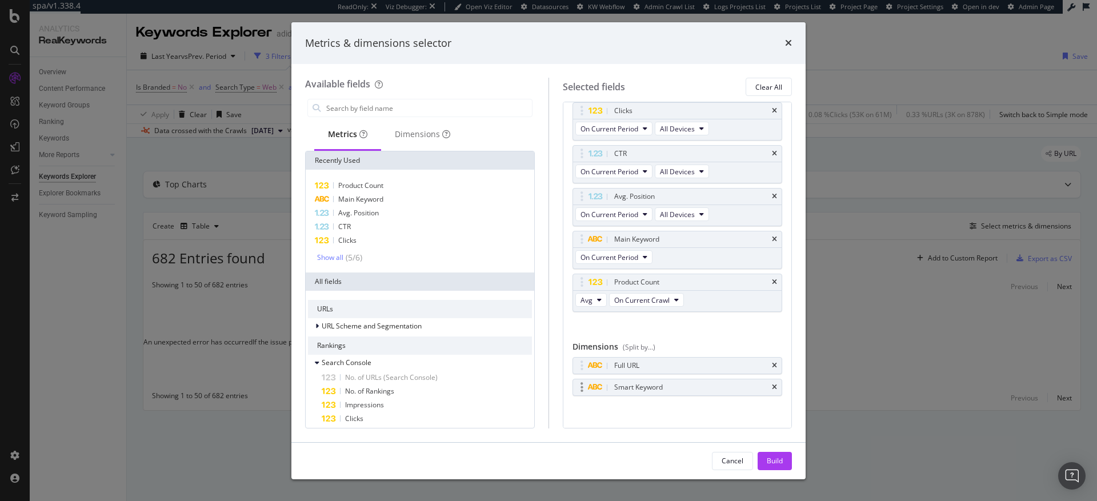
scroll to position [74, 0]
click at [772, 382] on icon "times" at bounding box center [774, 381] width 5 height 7
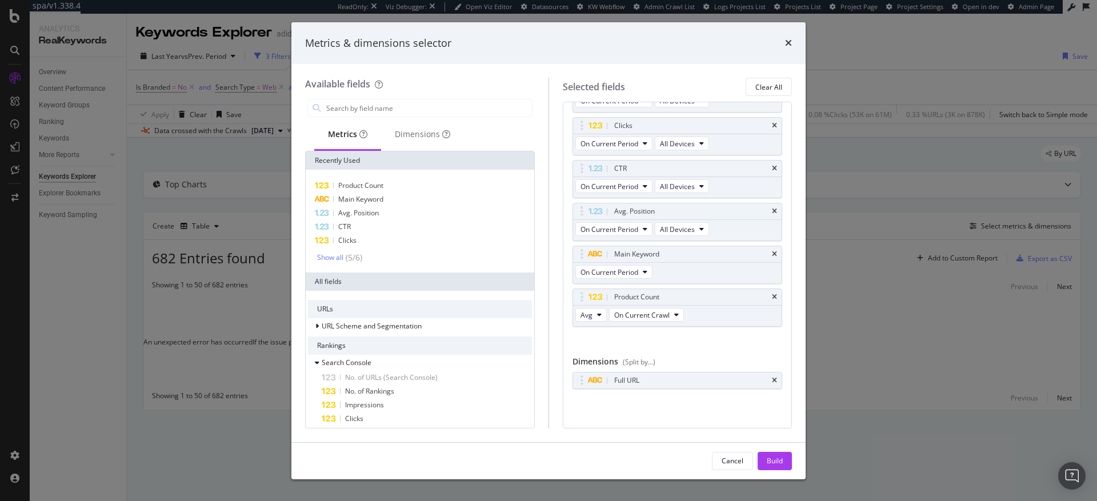
scroll to position [53, 0]
click at [778, 461] on div "Build" at bounding box center [775, 461] width 16 height 10
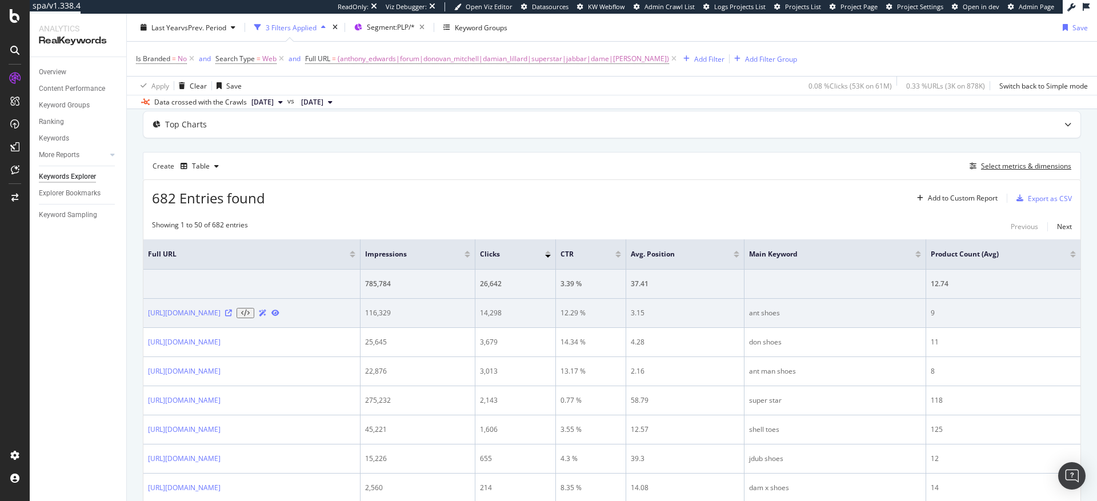
scroll to position [69, 0]
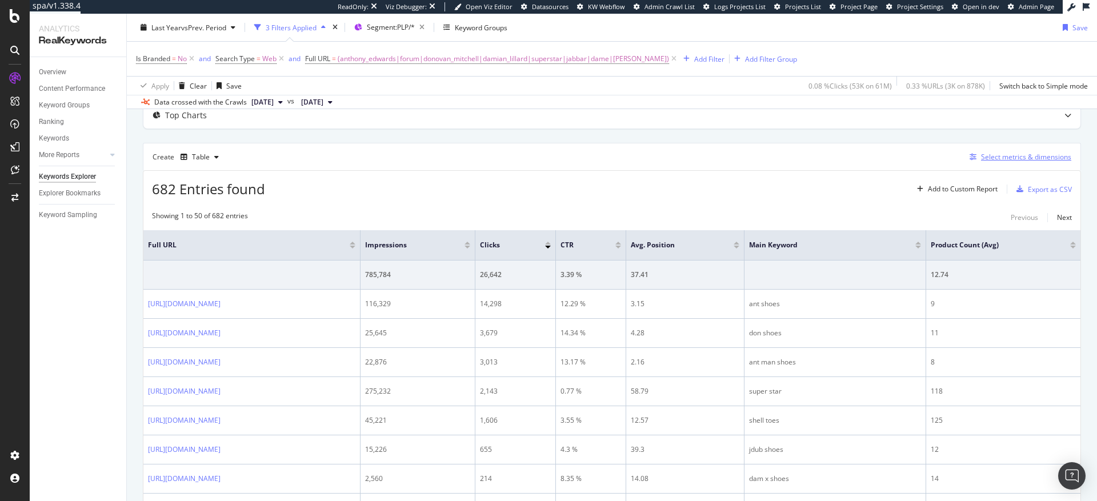
click at [993, 157] on div "Select metrics & dimensions" at bounding box center [1026, 157] width 90 height 10
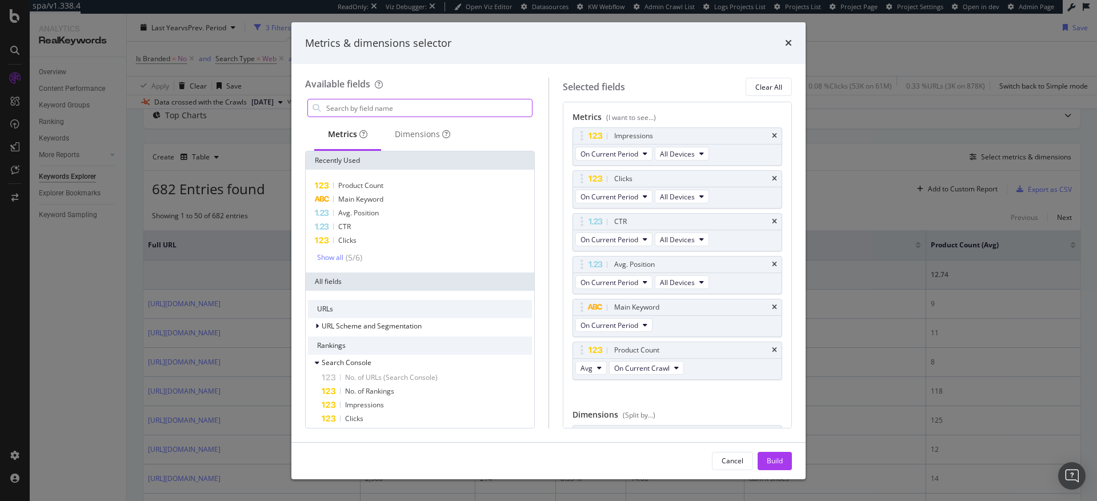
click at [379, 109] on input "modal" at bounding box center [428, 107] width 207 height 17
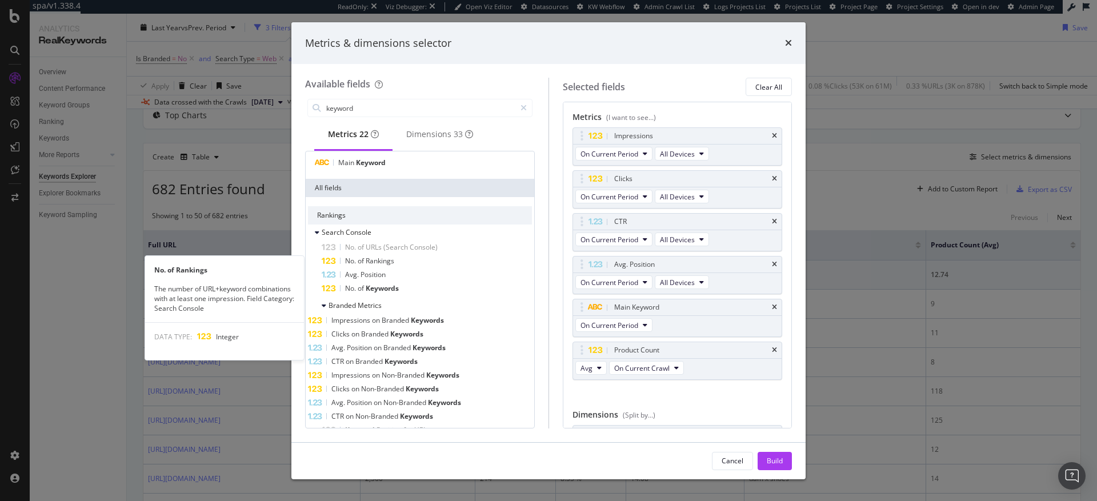
scroll to position [27, 0]
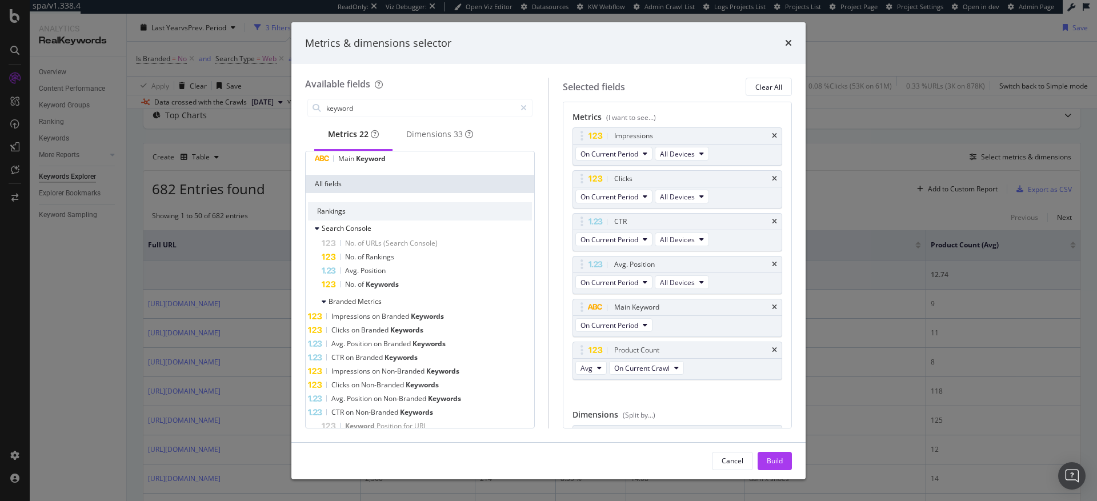
type input "keyword"
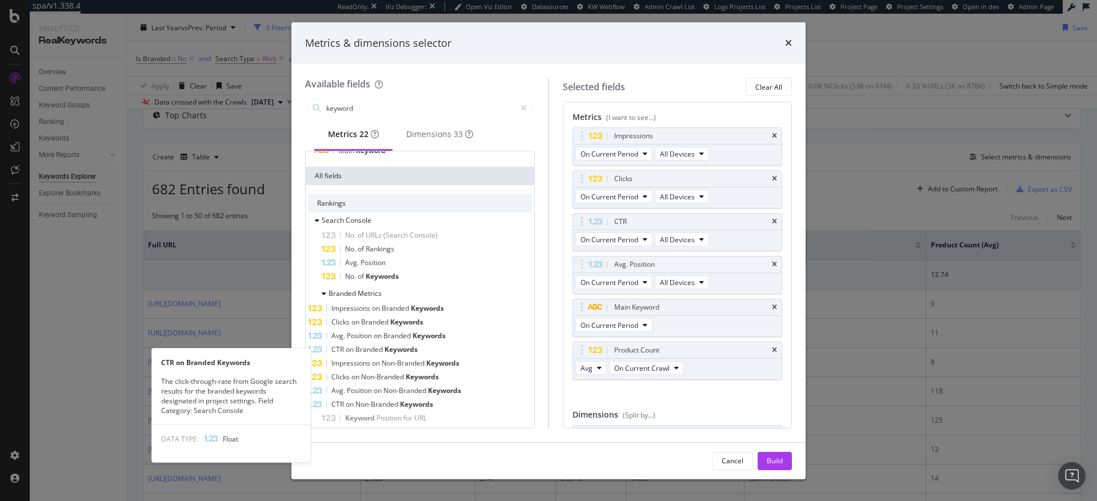
scroll to position [26, 0]
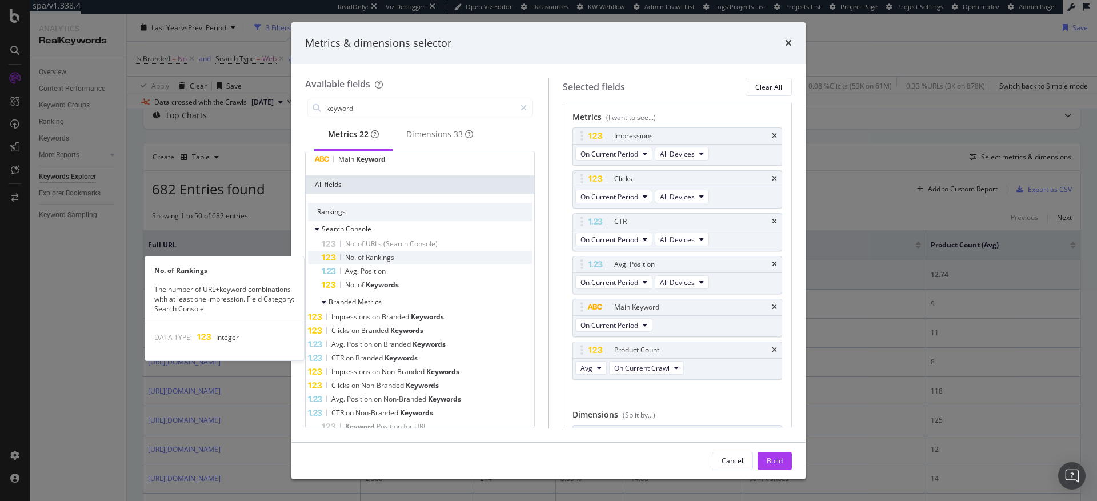
click at [372, 262] on span "Rankings" at bounding box center [380, 258] width 29 height 10
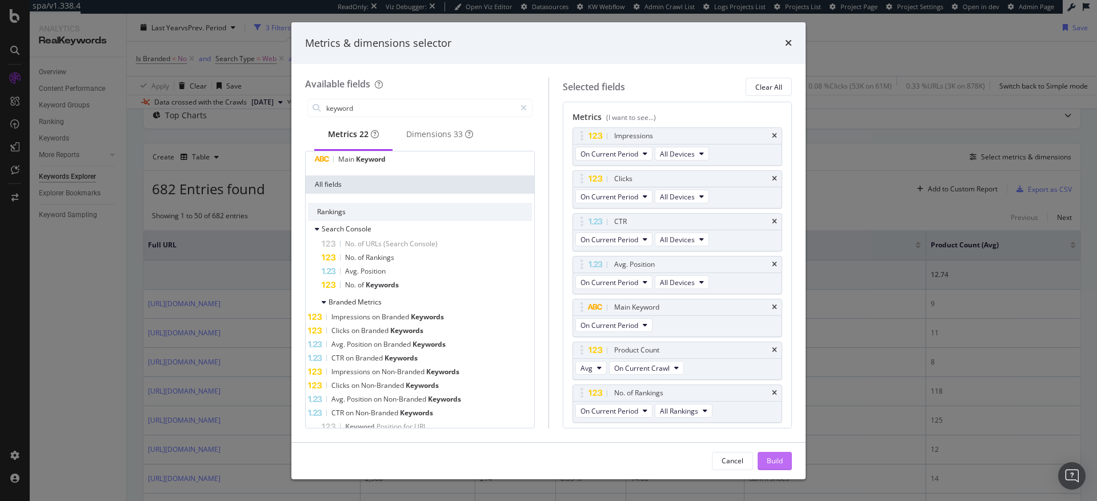
click at [773, 459] on div "Build" at bounding box center [775, 461] width 16 height 10
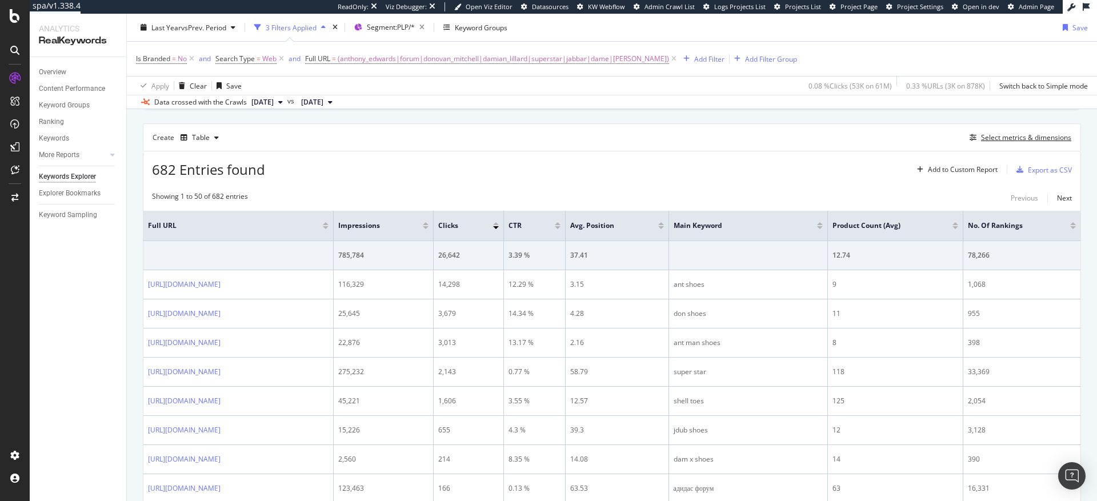
scroll to position [80, 0]
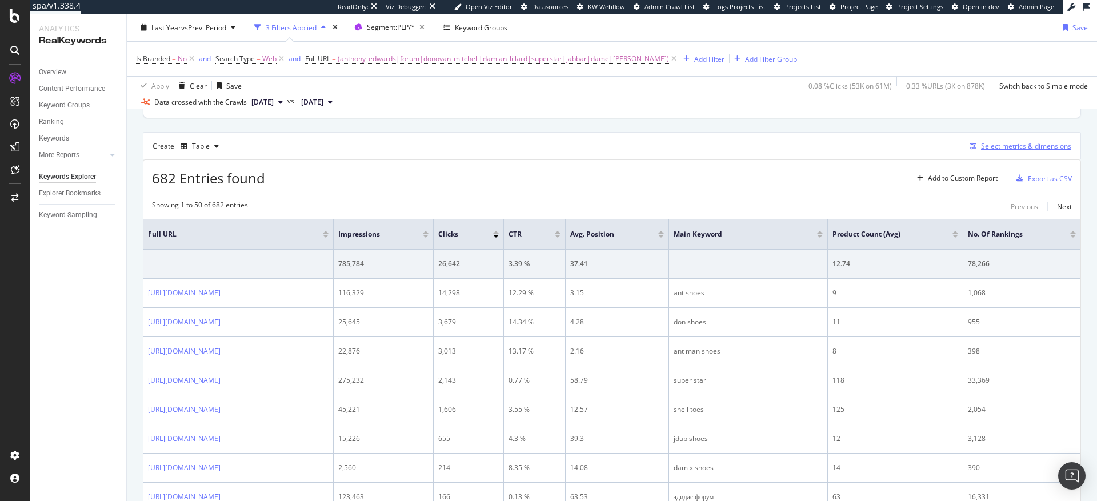
click at [1014, 147] on div "Select metrics & dimensions" at bounding box center [1026, 146] width 90 height 10
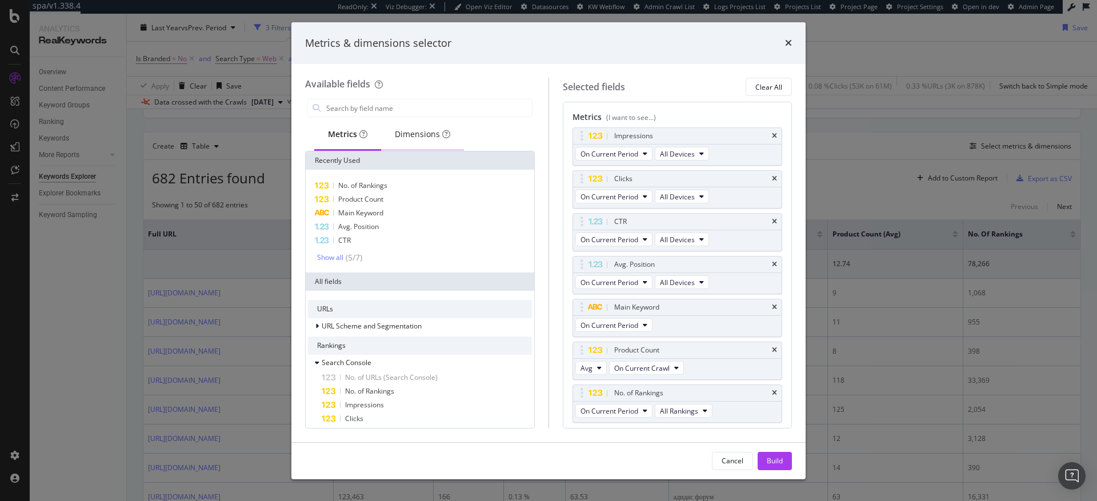
click at [410, 142] on div "Dimensions" at bounding box center [422, 134] width 83 height 31
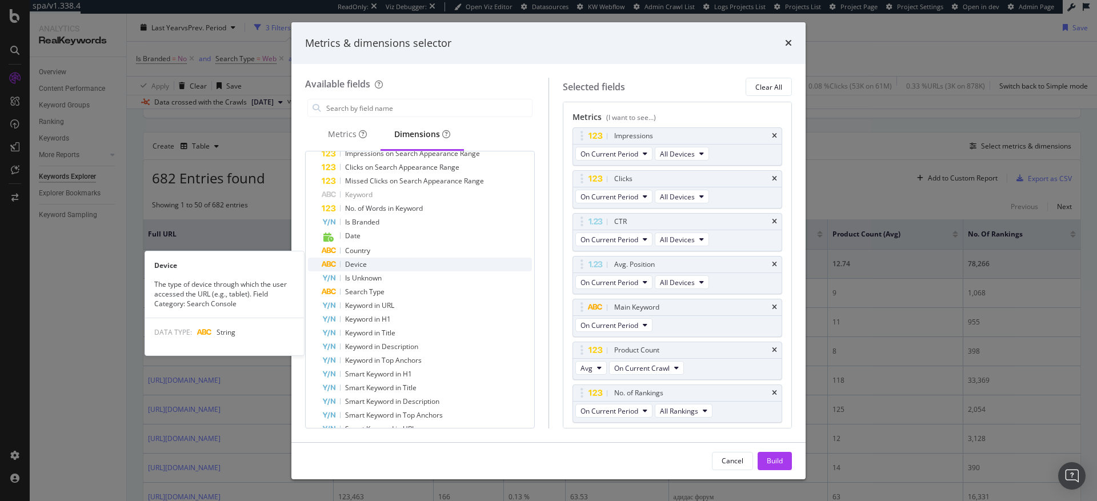
scroll to position [281, 0]
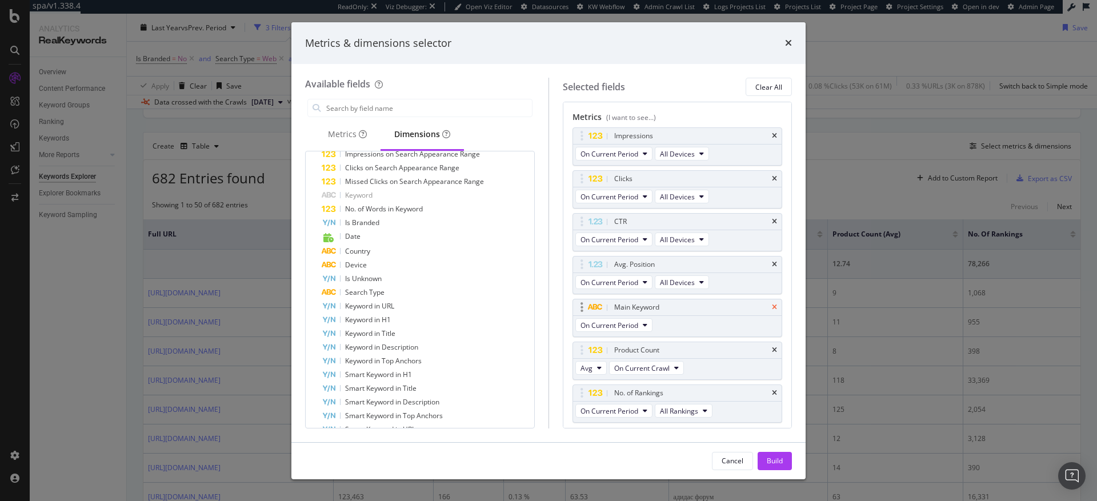
click at [772, 308] on icon "times" at bounding box center [774, 307] width 5 height 7
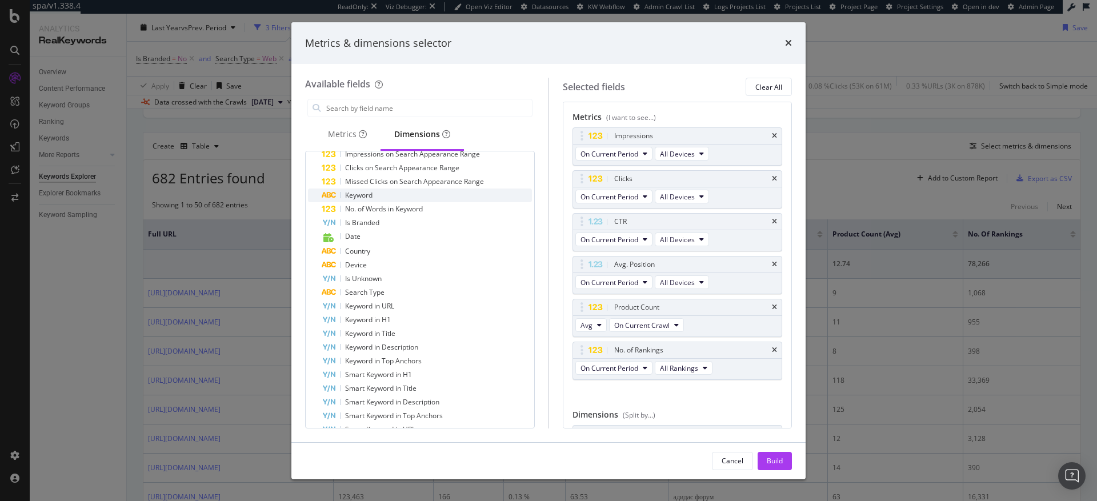
click at [373, 195] on span "Keyword" at bounding box center [358, 195] width 27 height 10
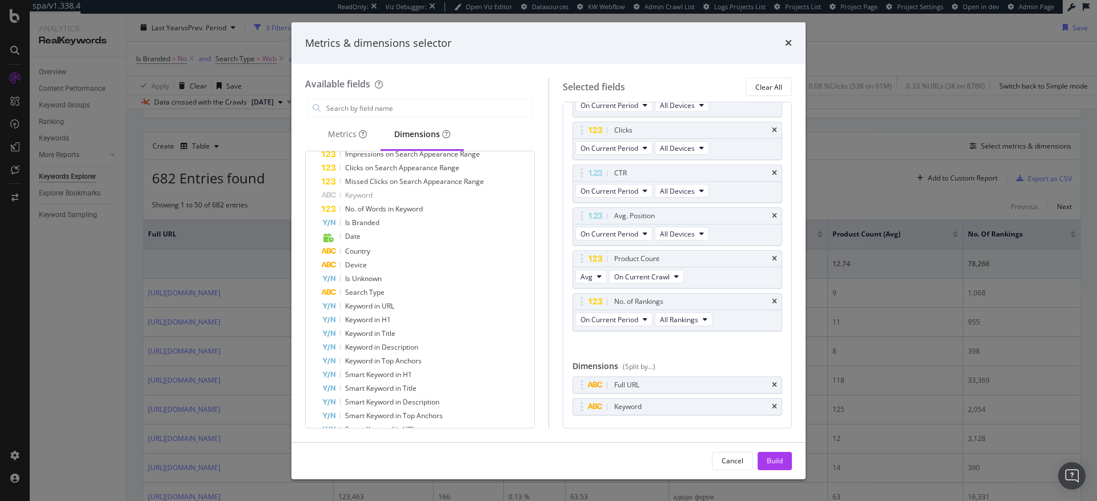
scroll to position [74, 0]
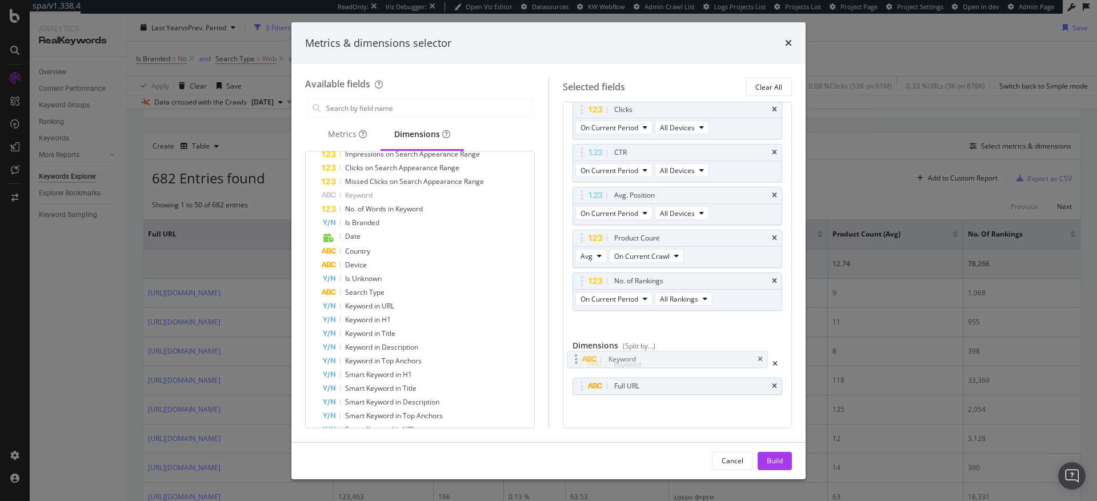
drag, startPoint x: 689, startPoint y: 382, endPoint x: 685, endPoint y: 361, distance: 22.1
click at [683, 360] on body "spa/v1.338.4 ReadOnly: Viz Debugger: Open Viz Editor Datasources KW Webflow Adm…" at bounding box center [548, 250] width 1097 height 501
drag, startPoint x: 701, startPoint y: 382, endPoint x: 702, endPoint y: 358, distance: 24.0
click at [702, 358] on body "spa/v1.338.4 ReadOnly: Viz Debugger: Open Viz Editor Datasources KW Webflow Adm…" at bounding box center [548, 250] width 1097 height 501
click at [779, 459] on div "Build" at bounding box center [775, 461] width 16 height 10
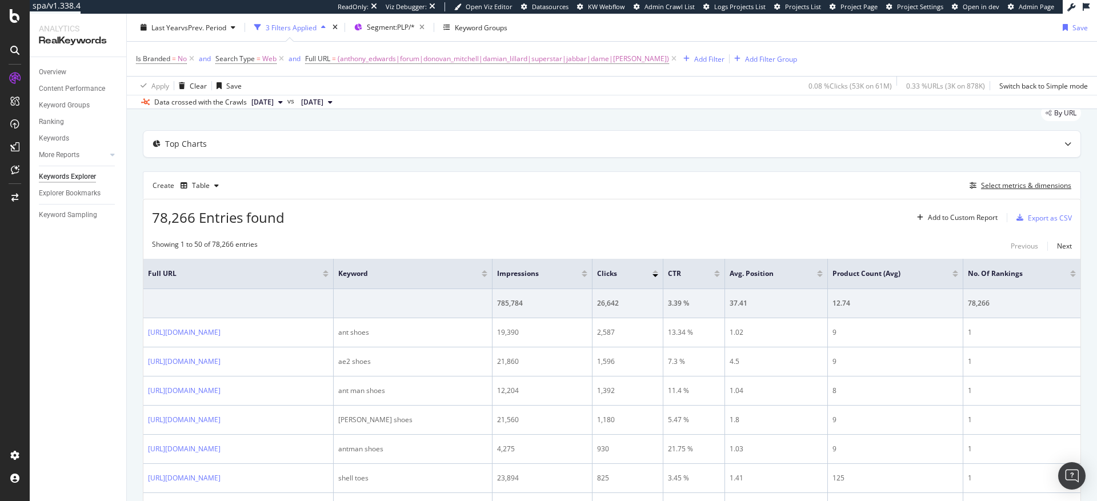
scroll to position [39, 0]
click at [1010, 186] on div "Select metrics & dimensions" at bounding box center [1026, 187] width 90 height 10
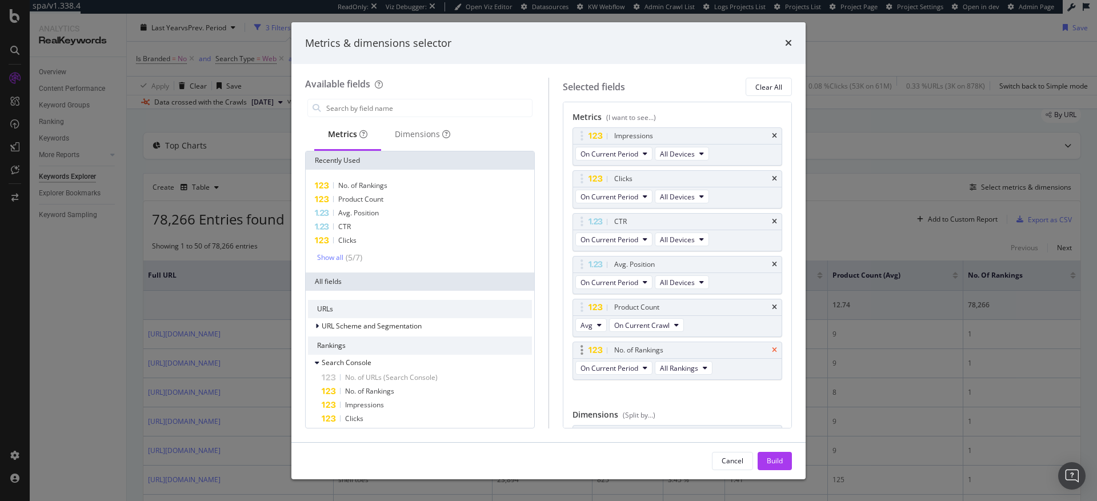
click at [772, 350] on icon "times" at bounding box center [774, 350] width 5 height 7
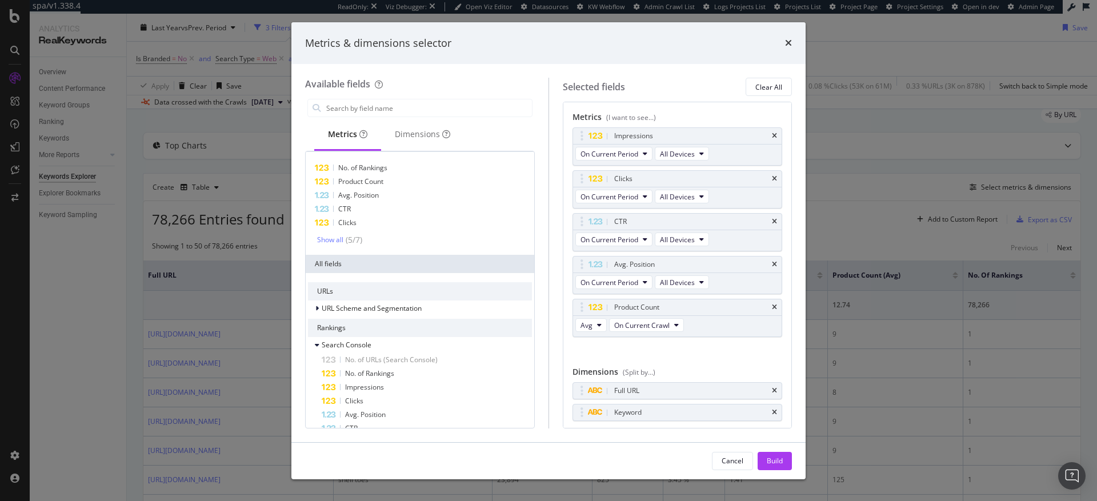
scroll to position [0, 0]
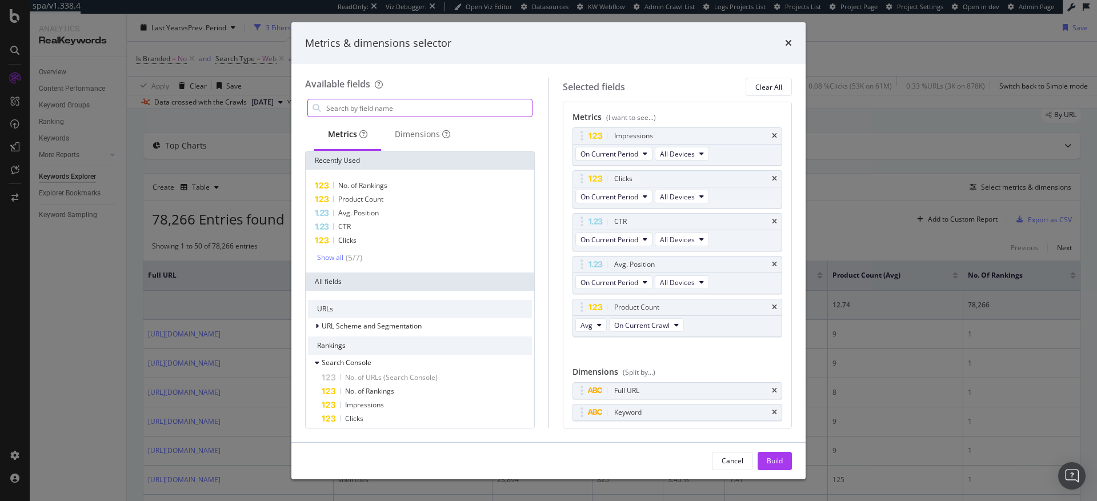
click at [389, 106] on input "modal" at bounding box center [428, 107] width 207 height 17
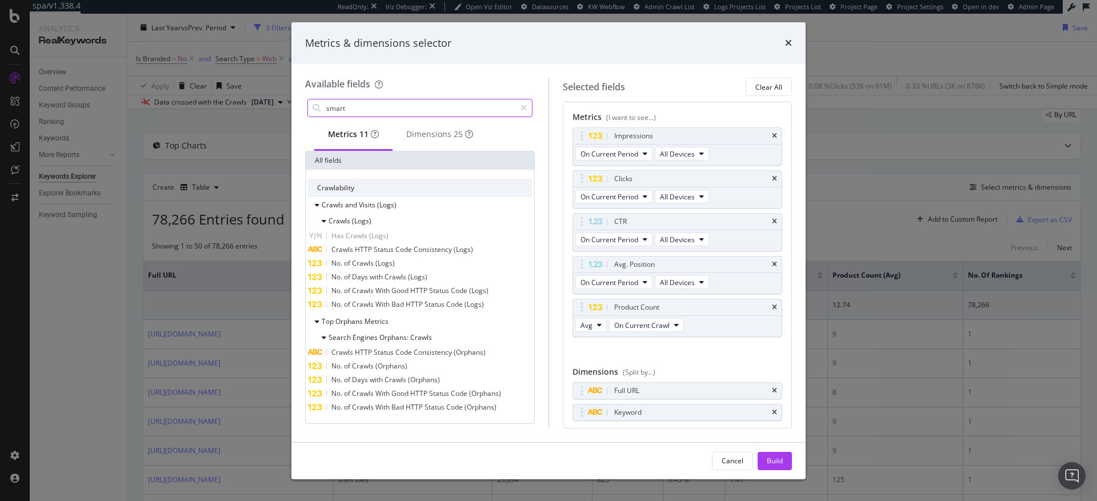
type input "smart"
click at [369, 111] on input "smart" at bounding box center [420, 107] width 190 height 17
click at [362, 111] on input "smart" at bounding box center [420, 107] width 190 height 17
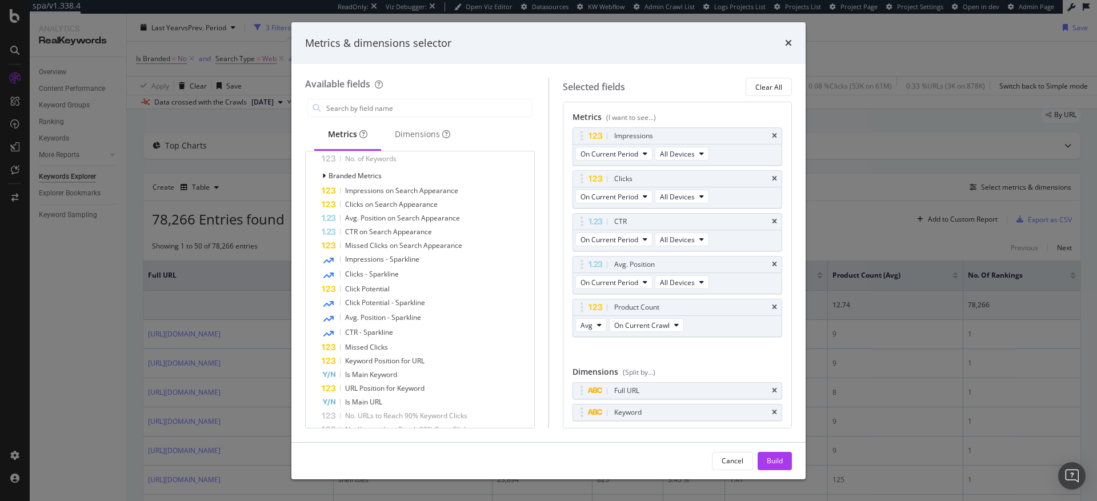
scroll to position [315, 0]
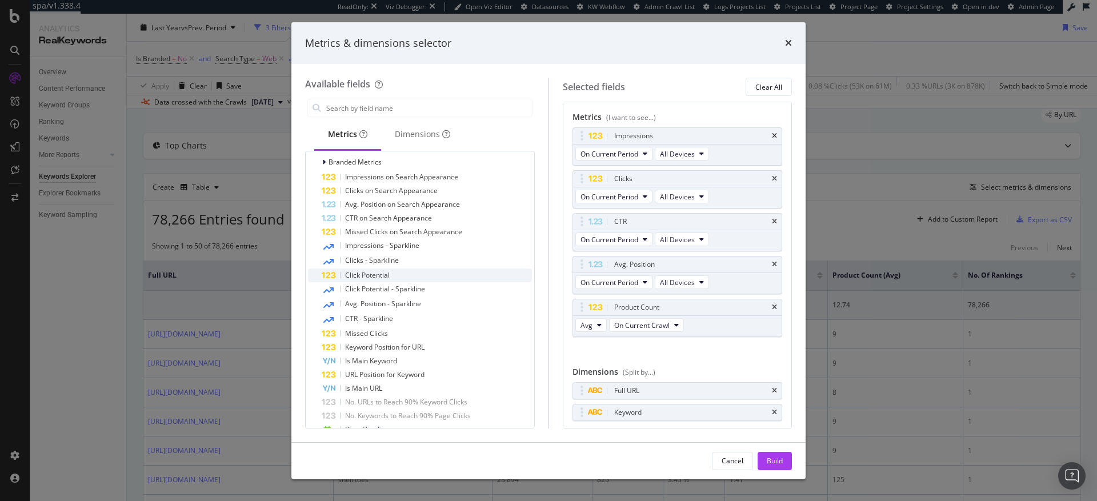
click at [384, 276] on span "Click Potential" at bounding box center [367, 275] width 45 height 10
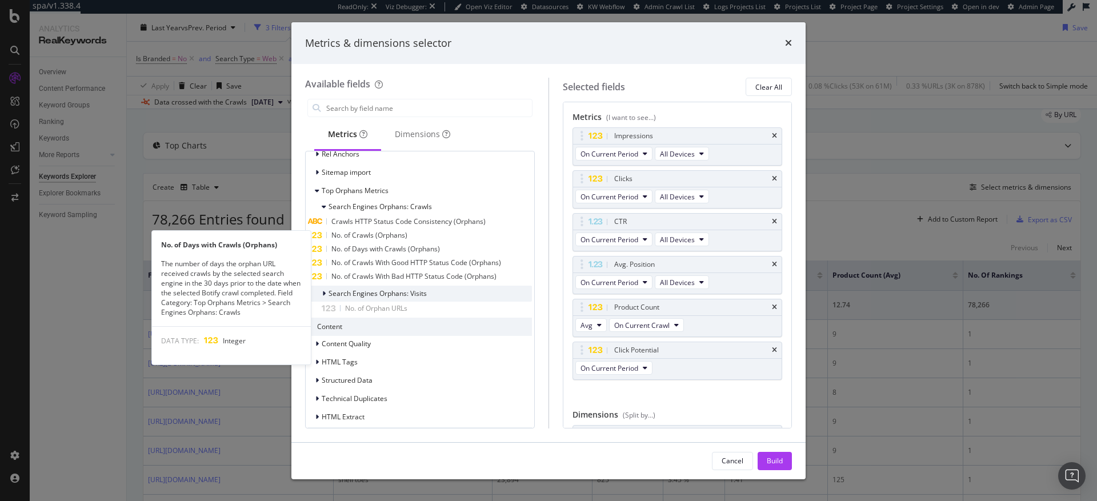
scroll to position [1048, 0]
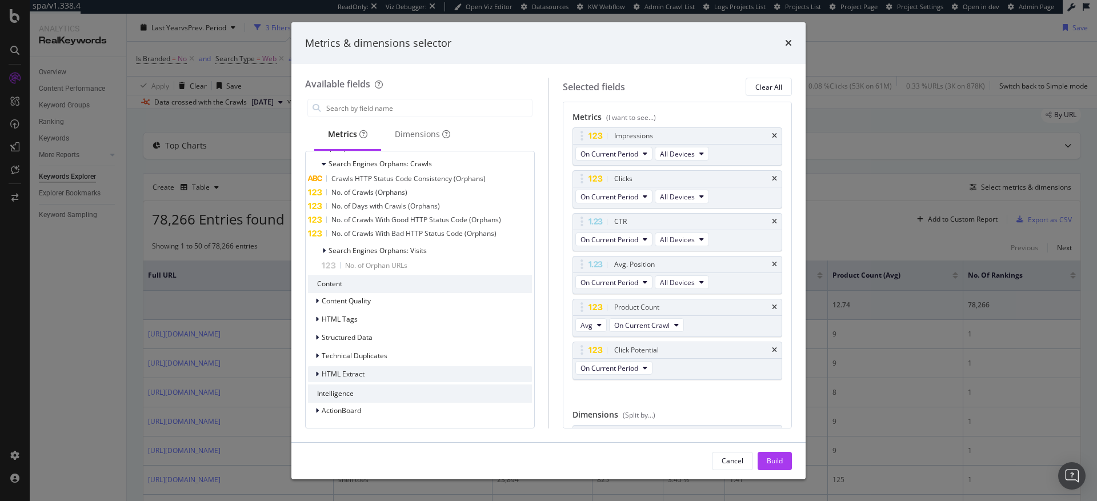
click at [317, 375] on icon "modal" at bounding box center [316, 374] width 3 height 7
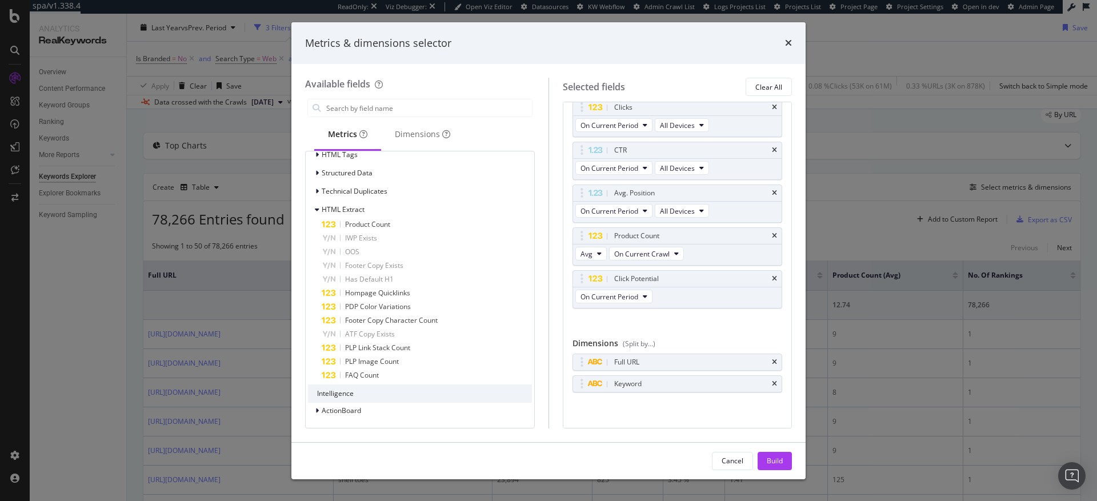
scroll to position [74, 0]
click at [772, 359] on icon "times" at bounding box center [774, 359] width 5 height 7
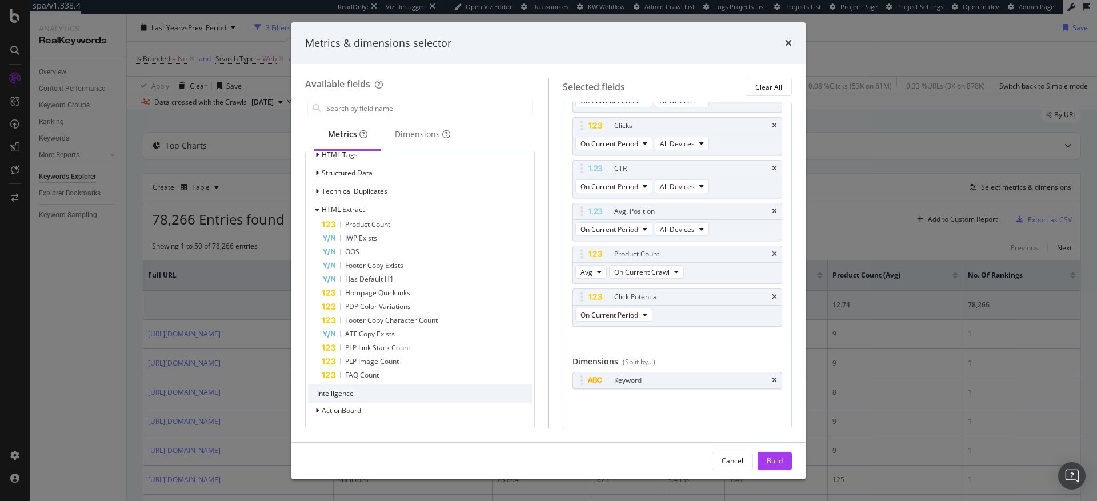
scroll to position [53, 0]
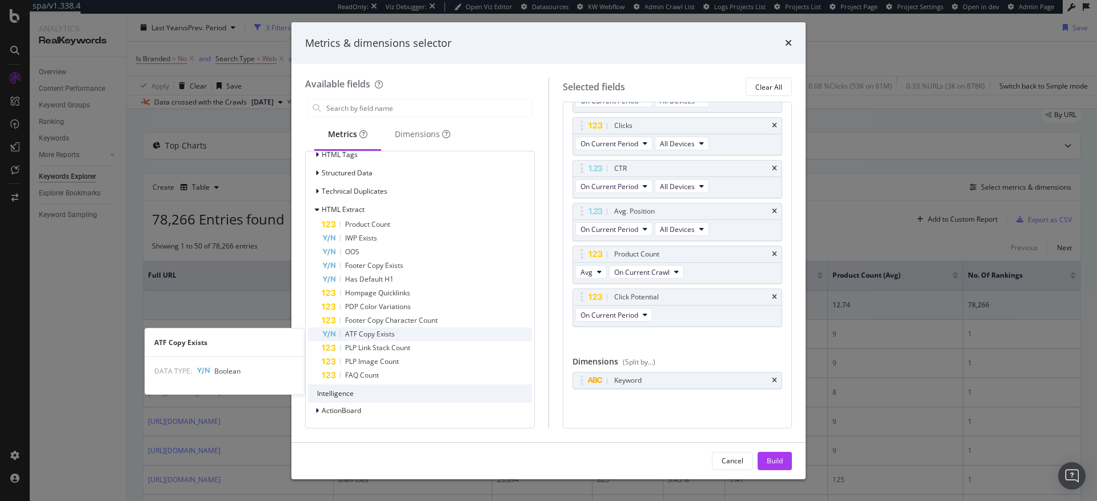
click at [373, 335] on span "ATF Copy Exists" at bounding box center [370, 334] width 50 height 10
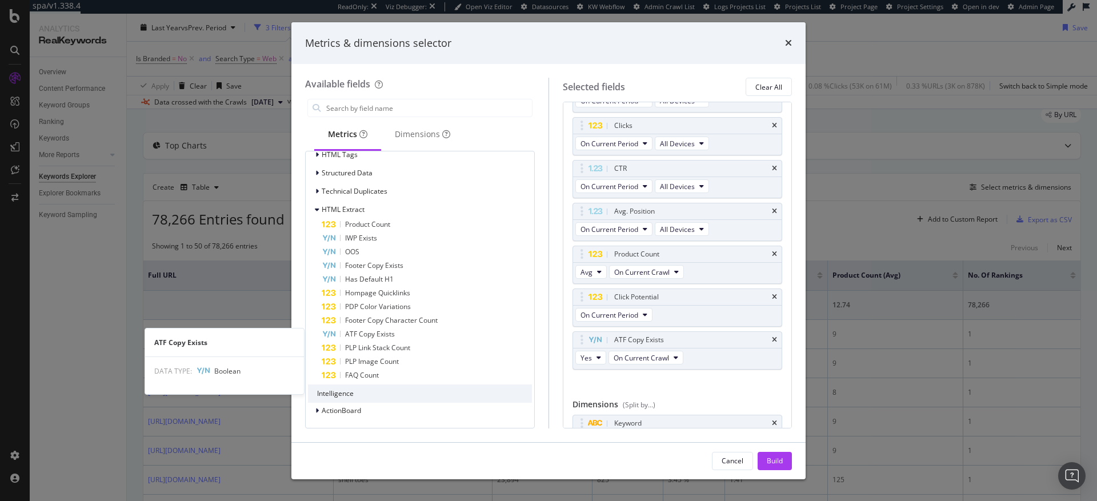
scroll to position [74, 0]
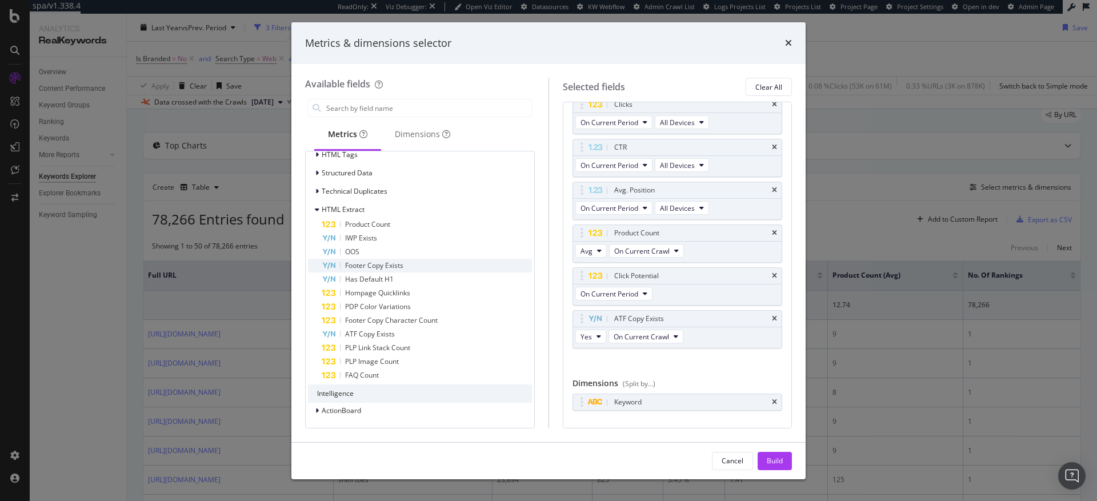
click at [368, 267] on span "Footer Copy Exists" at bounding box center [374, 266] width 58 height 10
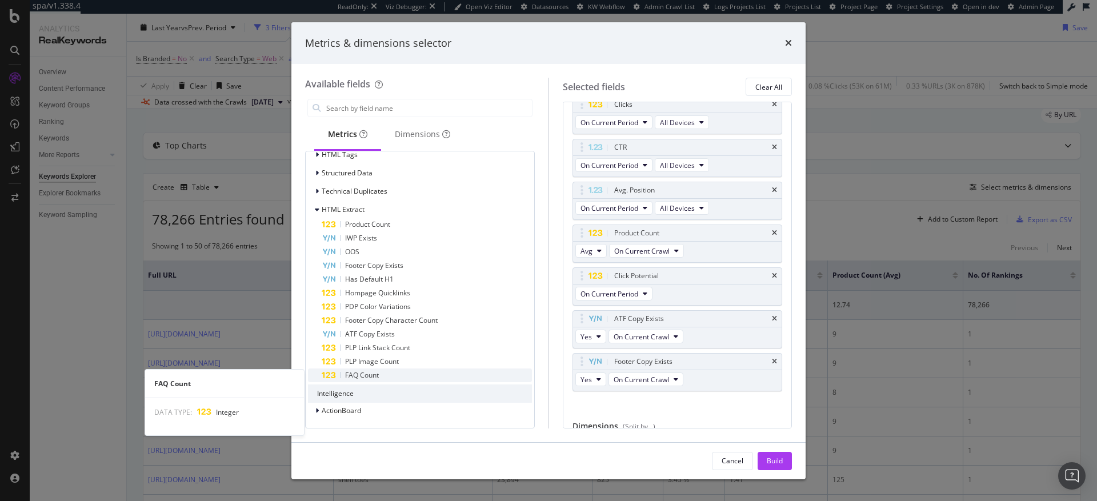
click at [368, 374] on span "FAQ Count" at bounding box center [362, 375] width 34 height 10
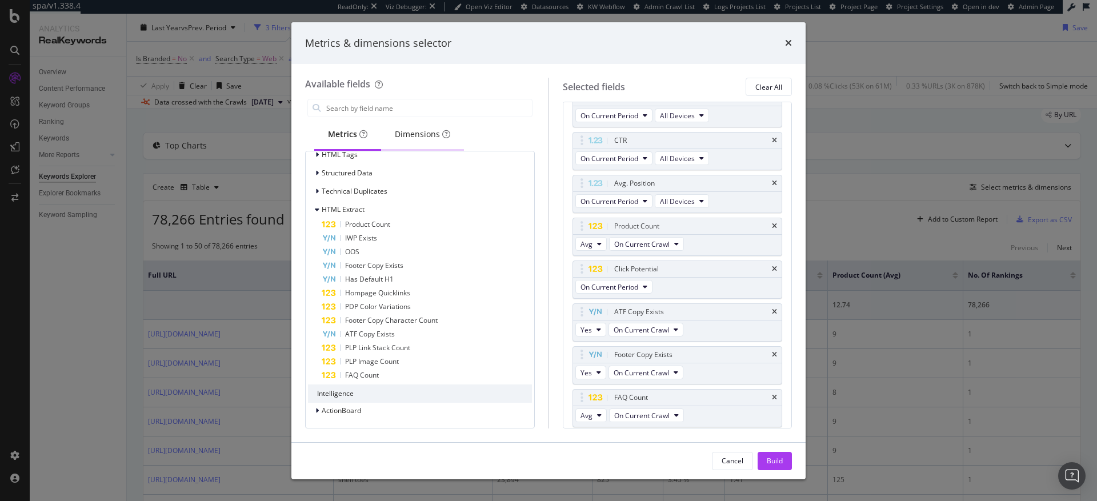
click at [409, 136] on div "Dimensions" at bounding box center [422, 134] width 55 height 11
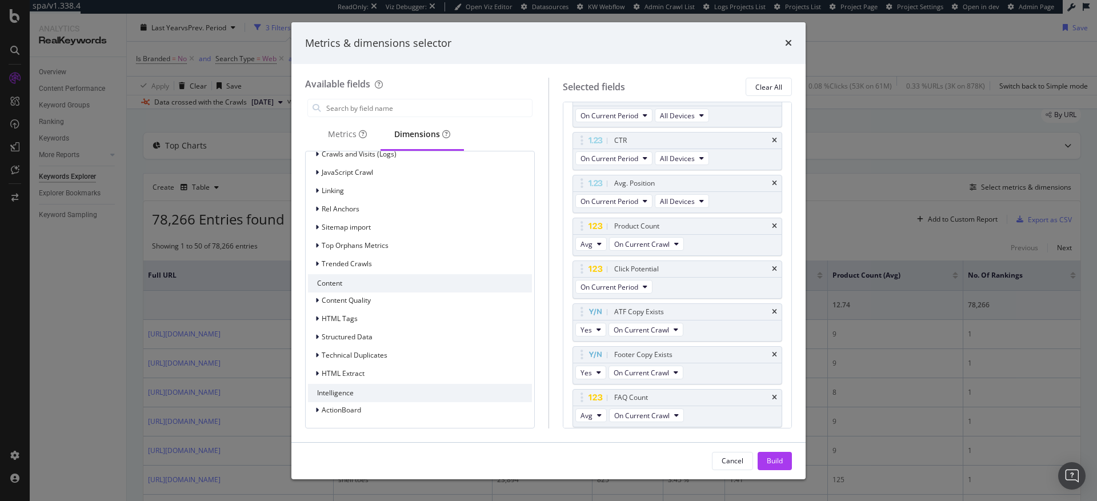
scroll to position [834, 0]
click at [347, 136] on div "Metrics" at bounding box center [347, 134] width 39 height 11
click at [351, 110] on input "modal" at bounding box center [428, 107] width 207 height 17
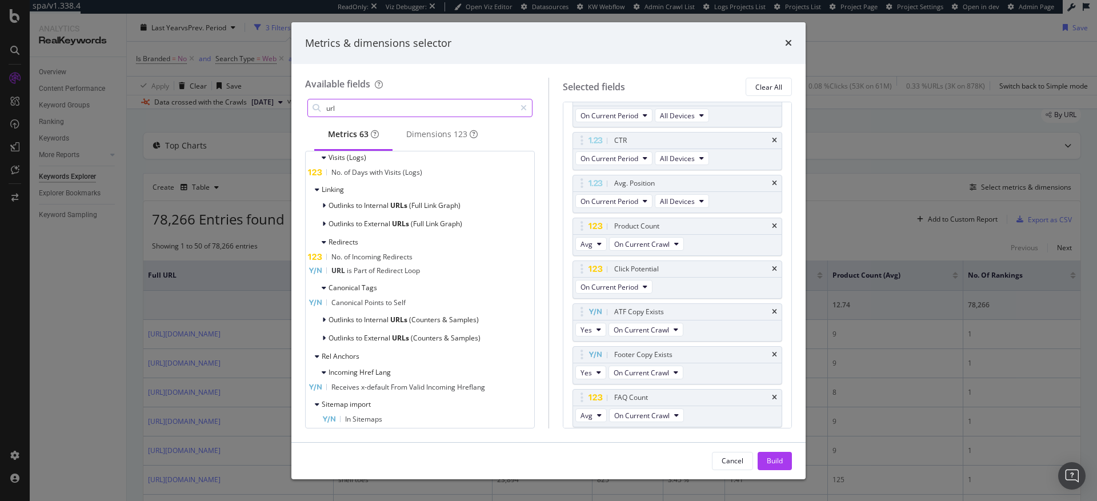
scroll to position [814, 0]
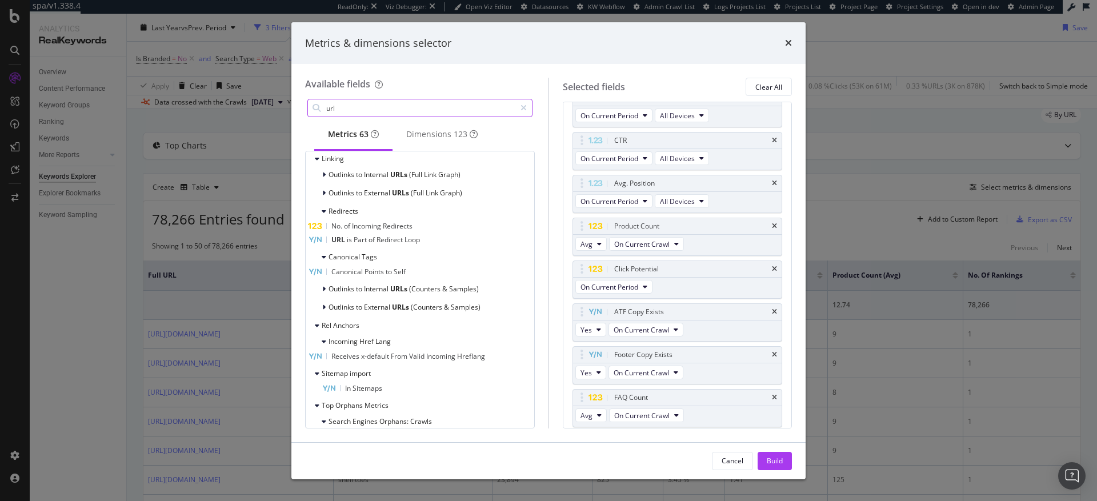
type input "url"
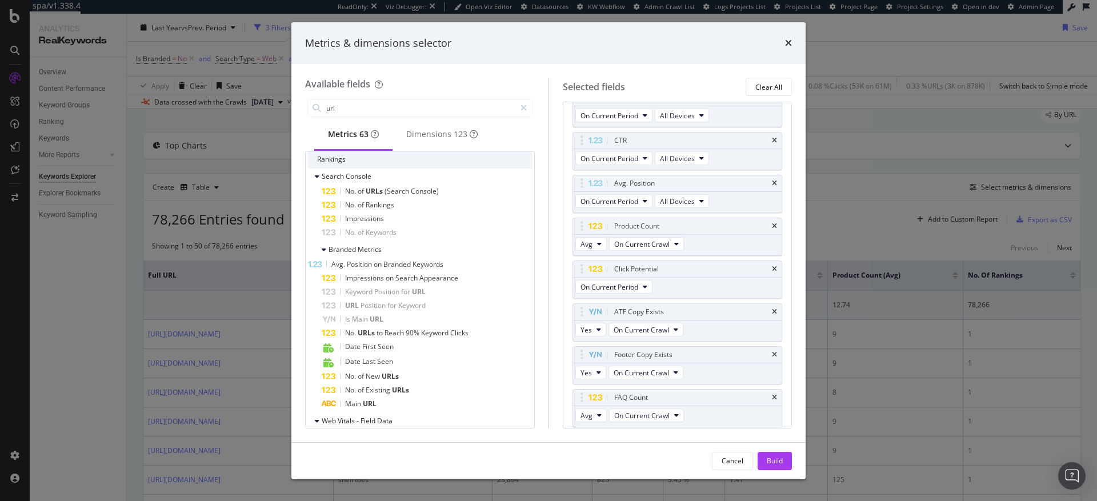
scroll to position [178, 0]
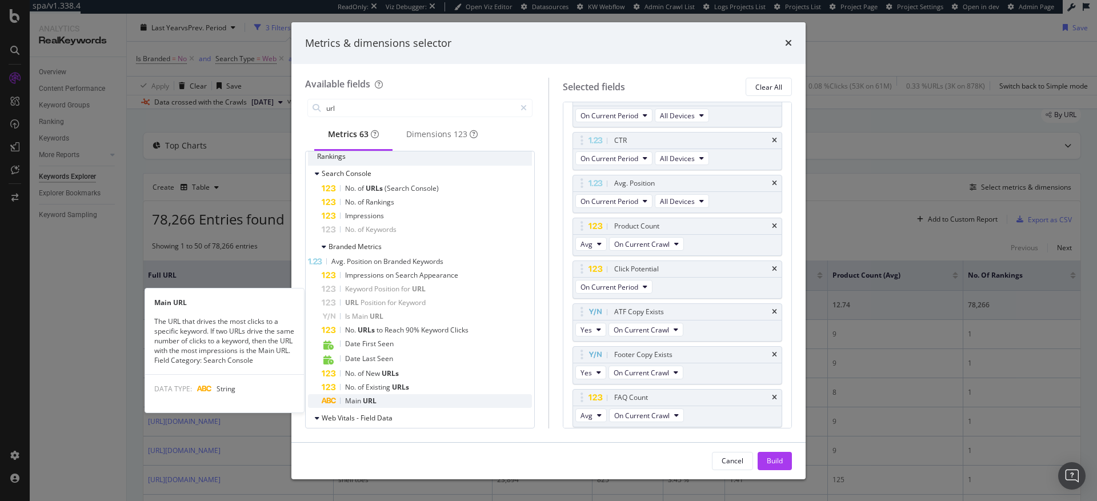
click at [363, 406] on span "URL" at bounding box center [370, 401] width 14 height 10
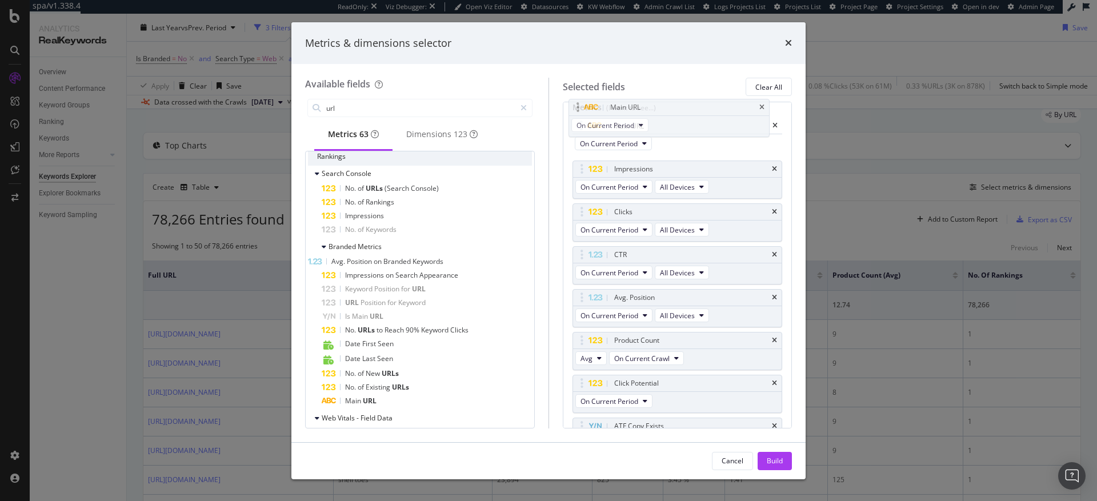
scroll to position [0, 0]
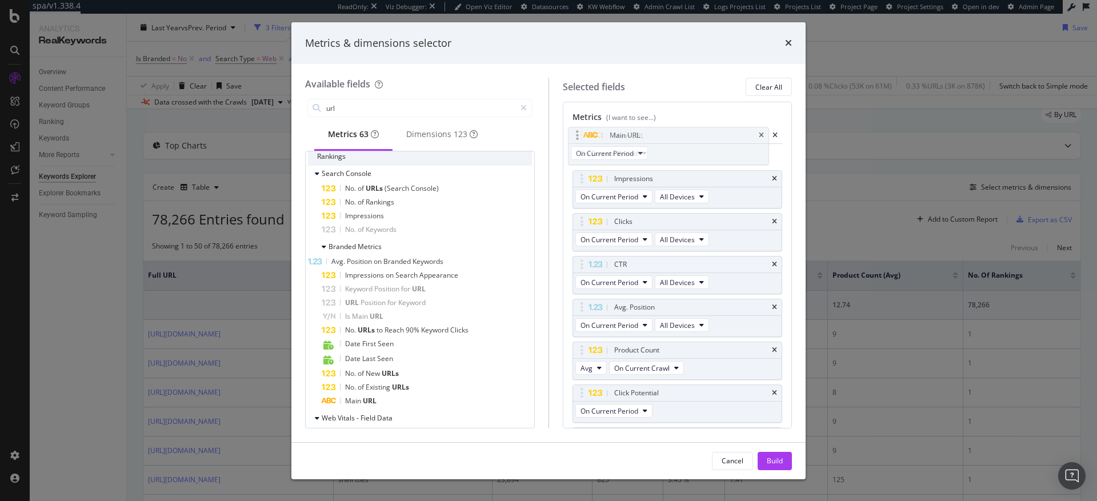
drag, startPoint x: 581, startPoint y: 395, endPoint x: 577, endPoint y: 133, distance: 262.3
click at [577, 133] on body "spa/v1.338.4 ReadOnly: Viz Debugger: Open Viz Editor Datasources KW Webflow Adm…" at bounding box center [548, 250] width 1097 height 501
click at [780, 462] on div "Build" at bounding box center [775, 461] width 16 height 10
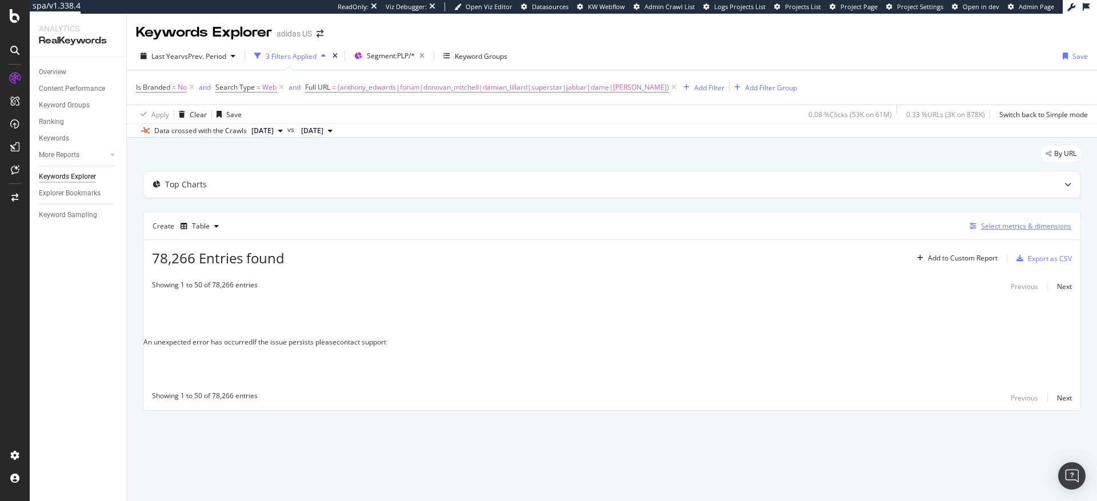
click at [1006, 226] on div "Select metrics & dimensions" at bounding box center [1026, 226] width 90 height 10
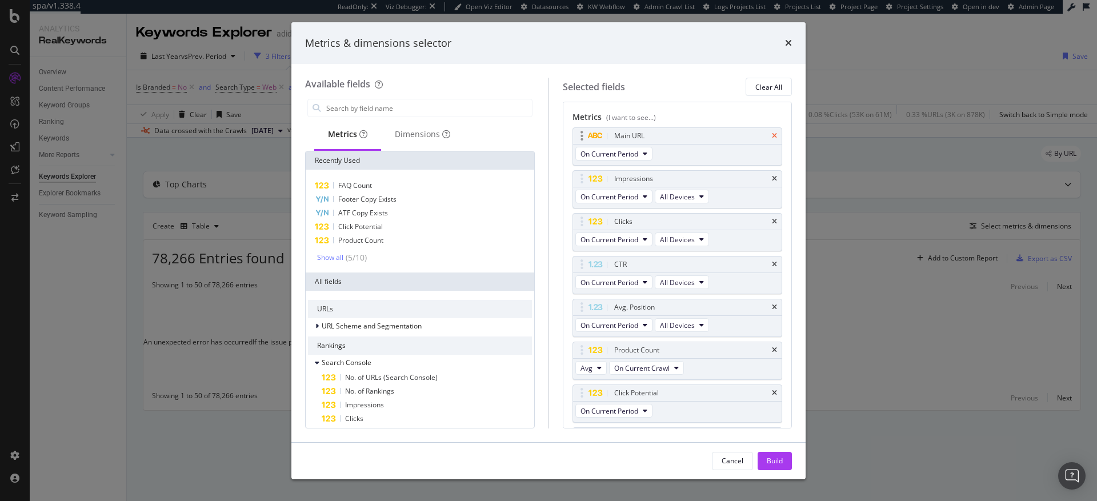
click at [772, 135] on icon "times" at bounding box center [774, 136] width 5 height 7
click at [421, 135] on div "Dimensions" at bounding box center [422, 134] width 55 height 11
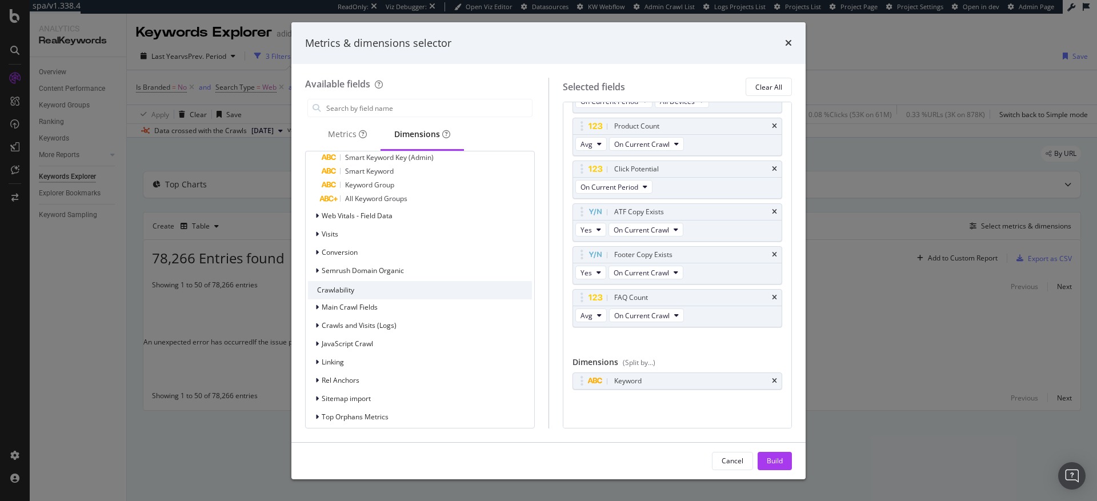
scroll to position [434, 0]
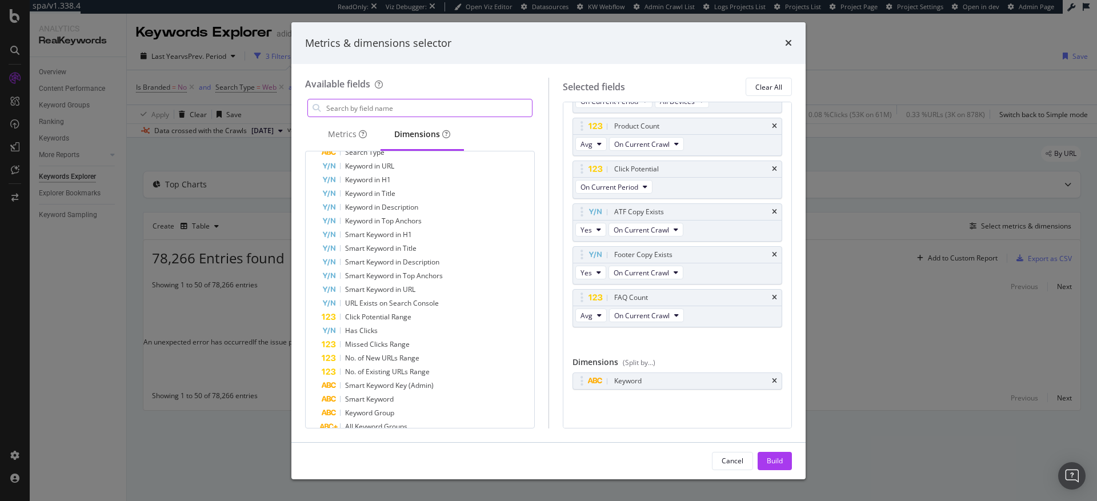
click at [391, 107] on input "modal" at bounding box center [428, 107] width 207 height 17
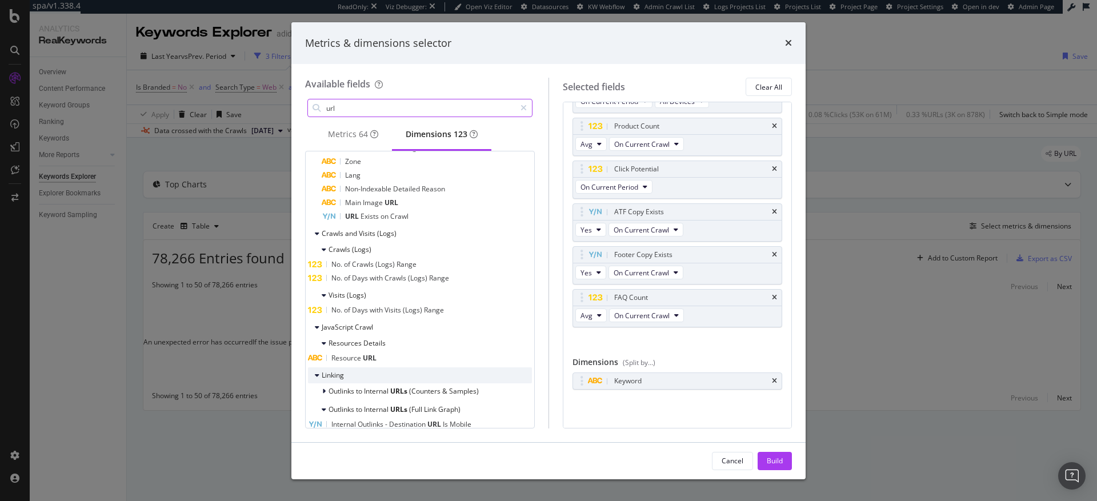
scroll to position [728, 0]
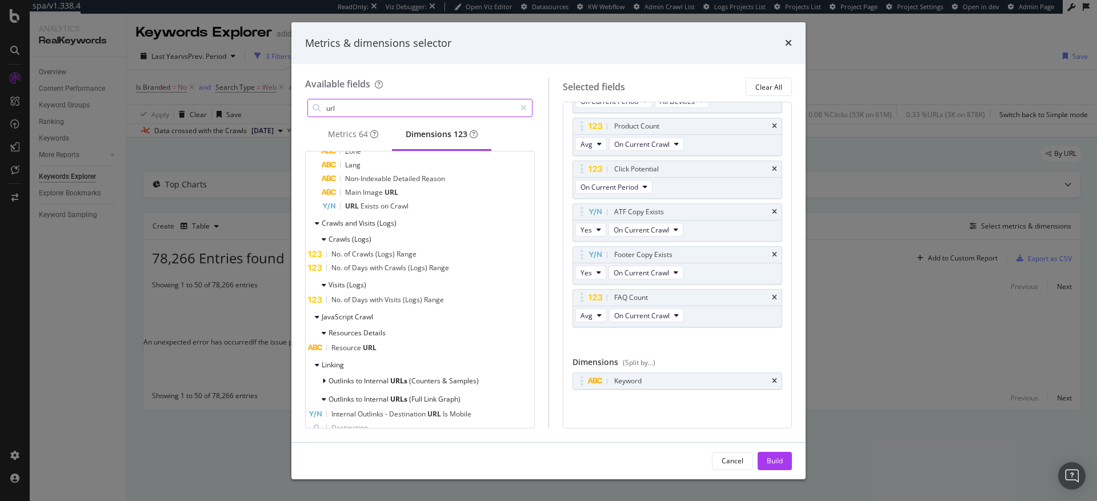
type input "url"
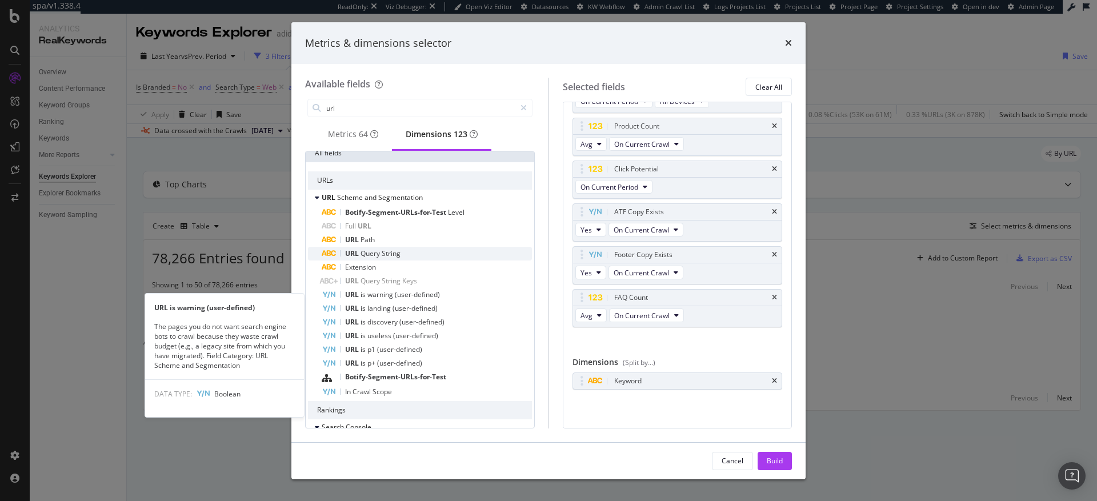
scroll to position [0, 0]
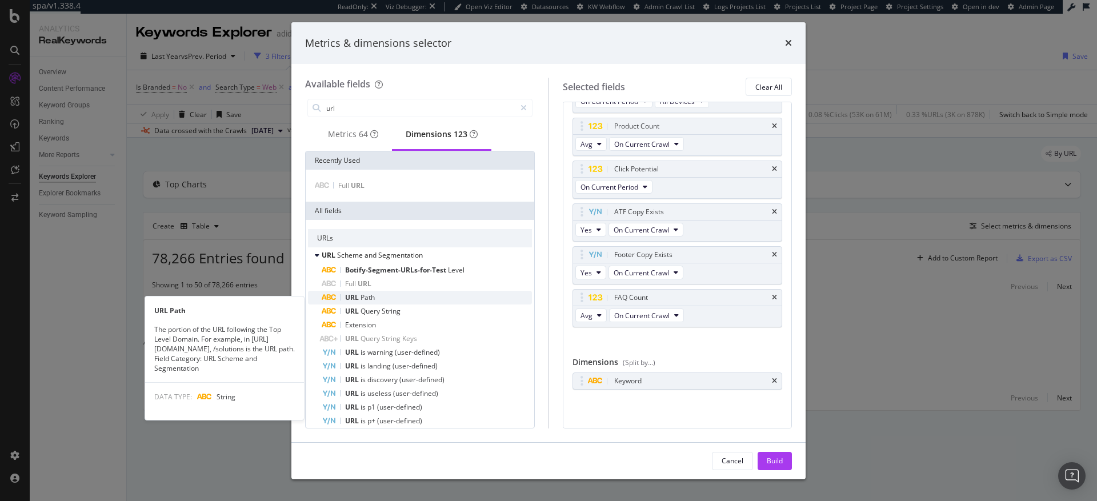
click at [373, 302] on span "Path" at bounding box center [368, 298] width 14 height 10
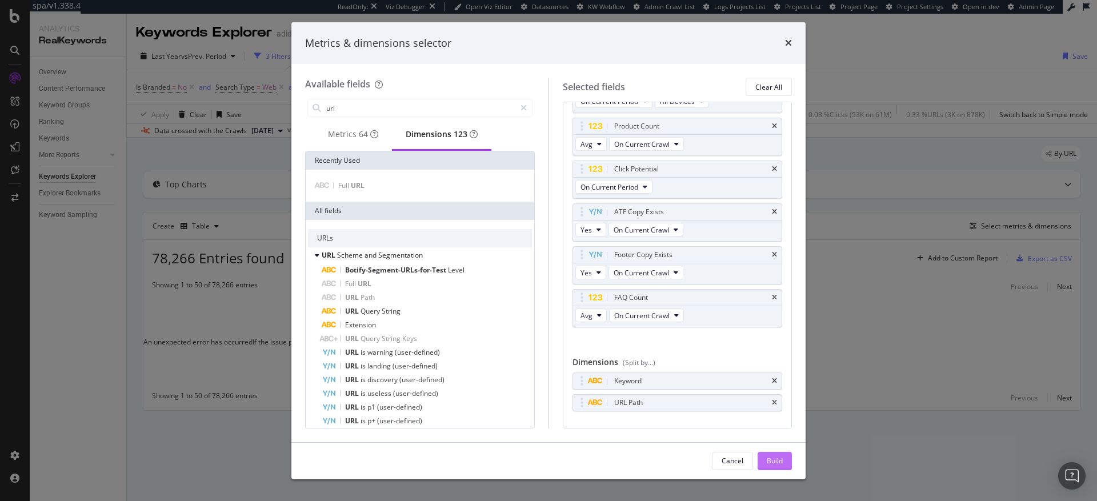
click at [783, 464] on button "Build" at bounding box center [775, 461] width 34 height 18
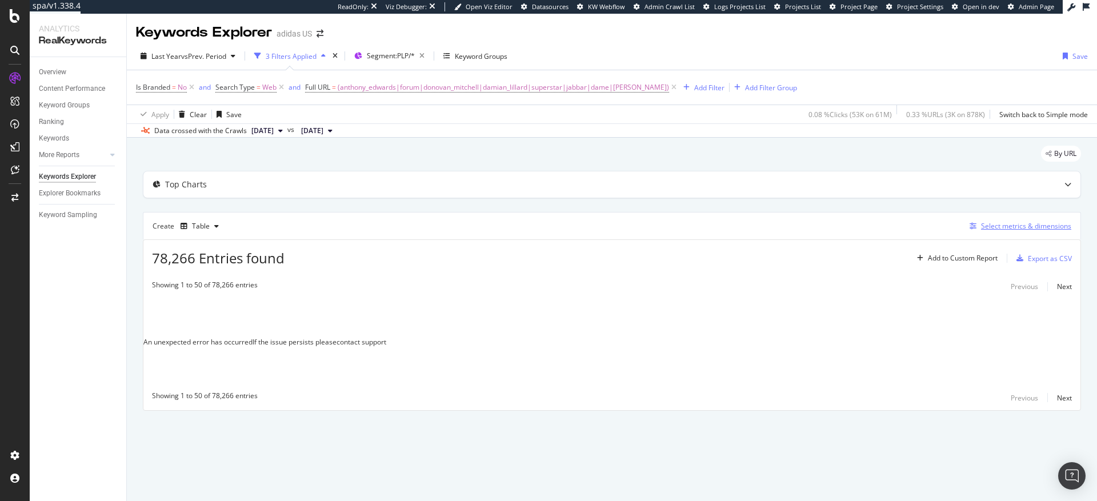
click at [989, 227] on div "Select metrics & dimensions" at bounding box center [1026, 226] width 90 height 10
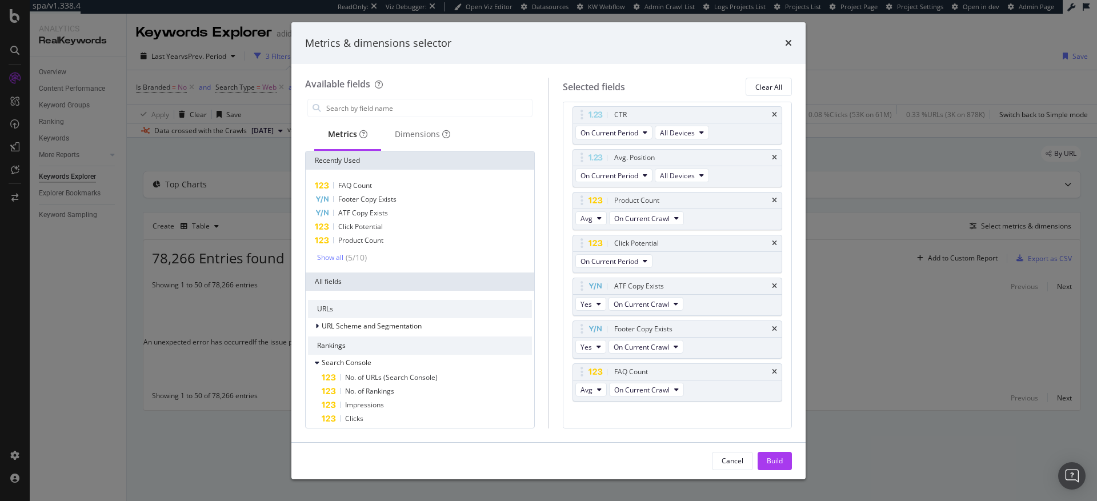
scroll to position [203, 0]
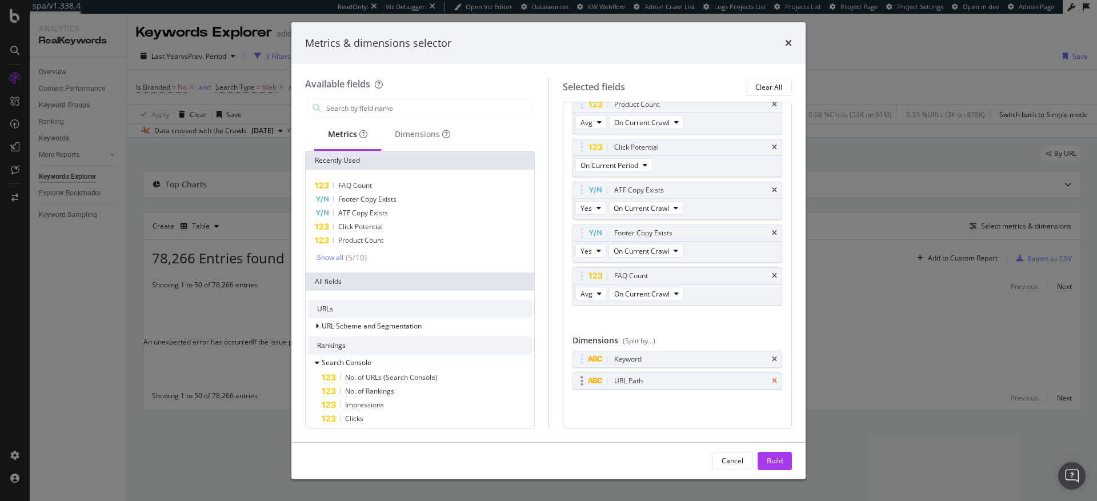
click at [772, 382] on icon "times" at bounding box center [774, 381] width 5 height 7
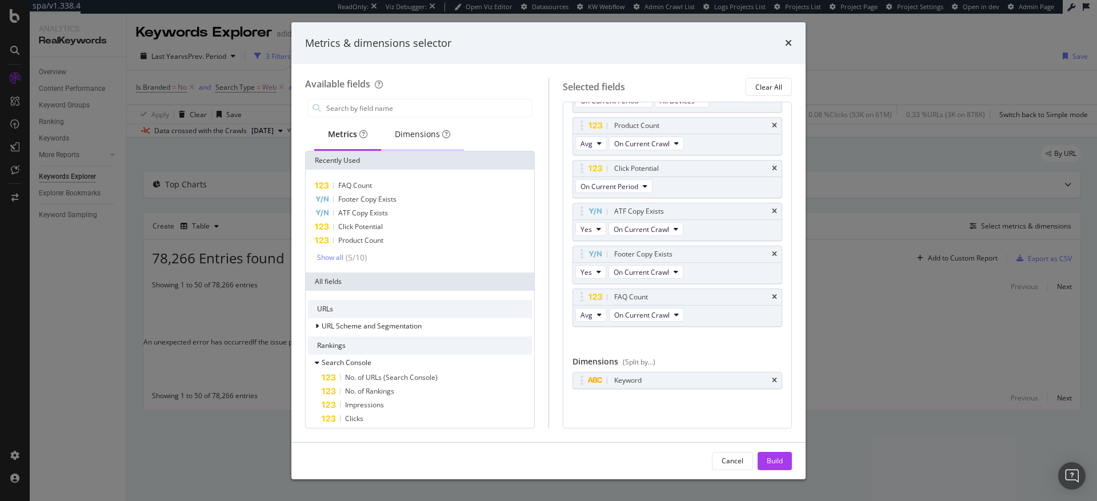
click at [411, 136] on div "Dimensions" at bounding box center [422, 134] width 55 height 11
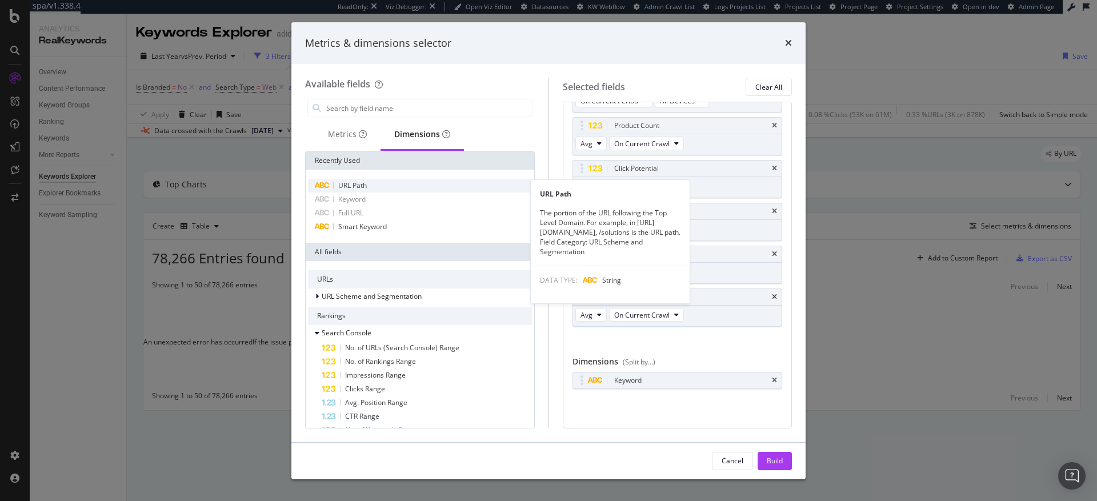
click at [350, 187] on span "URL Path" at bounding box center [352, 186] width 29 height 10
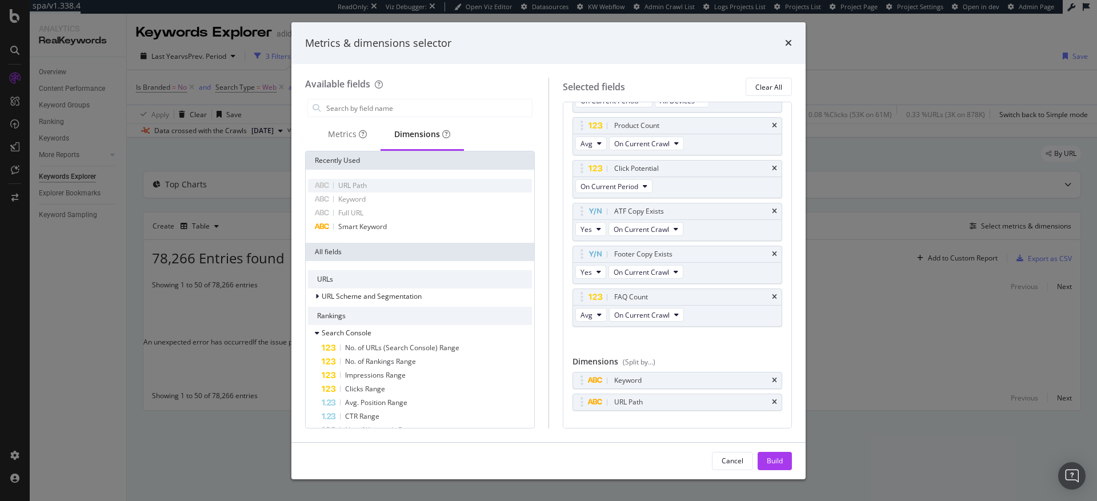
scroll to position [203, 0]
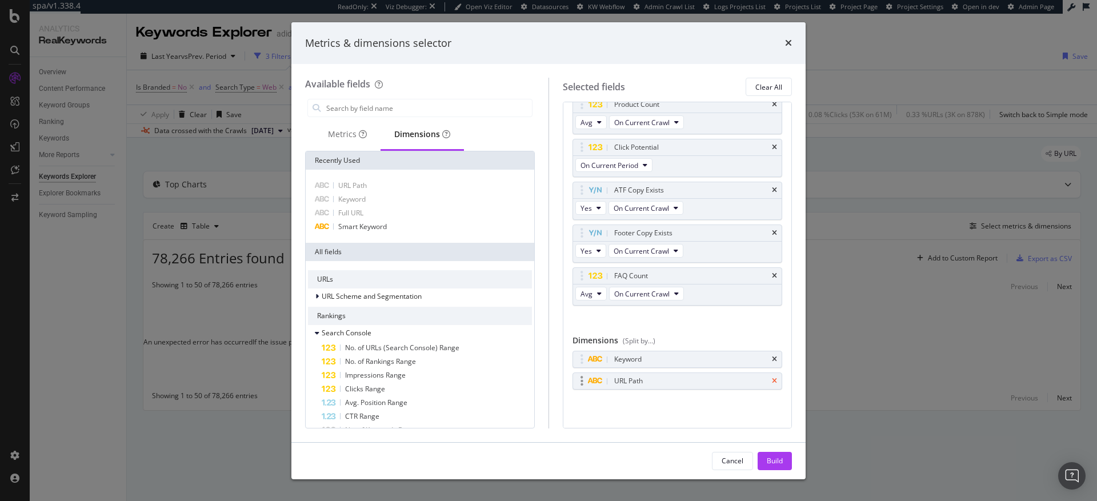
click at [772, 382] on icon "times" at bounding box center [774, 381] width 5 height 7
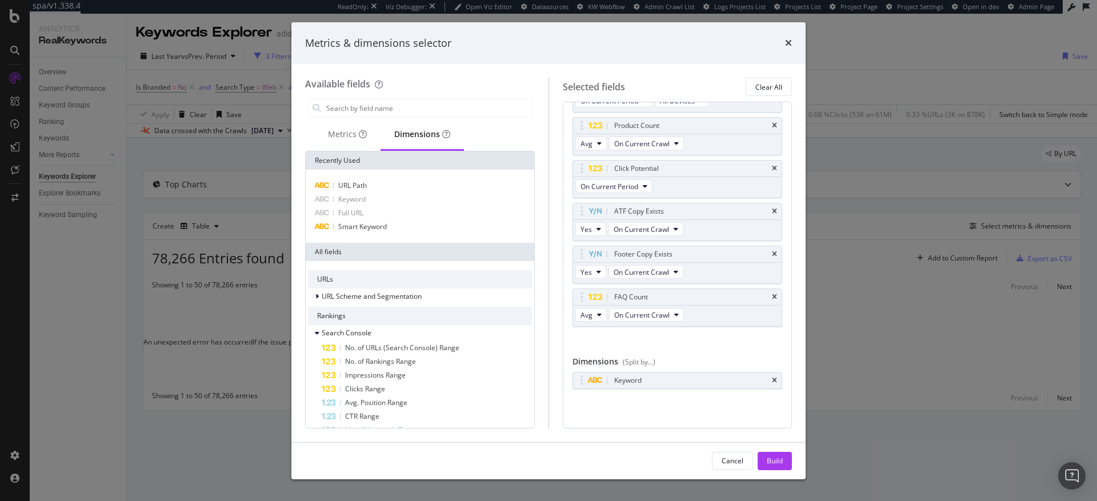
scroll to position [182, 0]
click at [334, 132] on div "Metrics" at bounding box center [347, 134] width 39 height 11
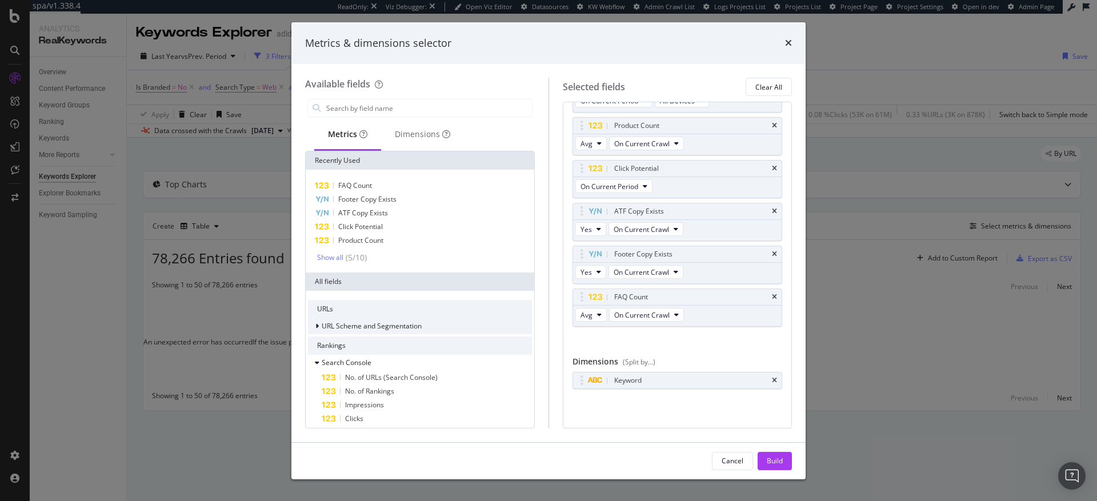
click at [319, 326] on div "modal" at bounding box center [318, 326] width 7 height 11
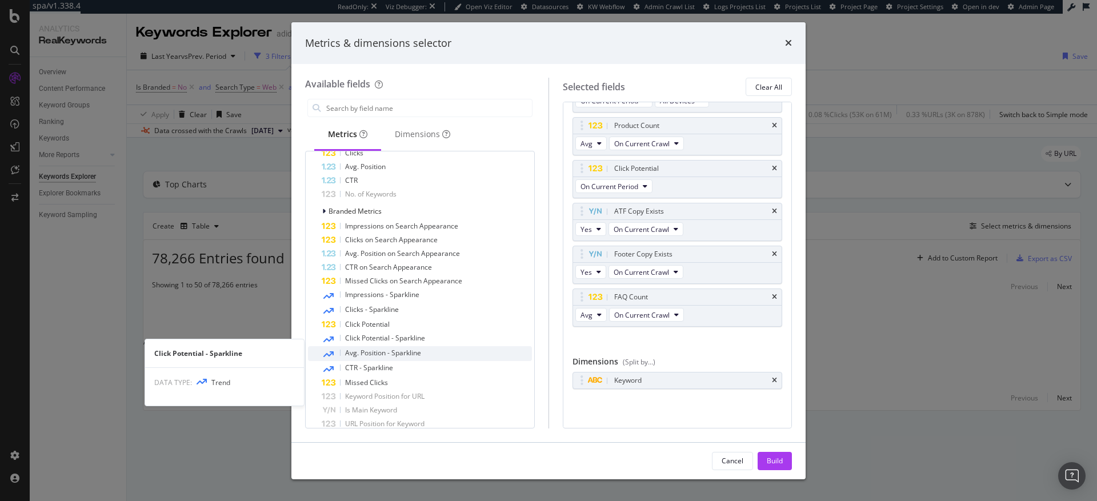
scroll to position [555, 0]
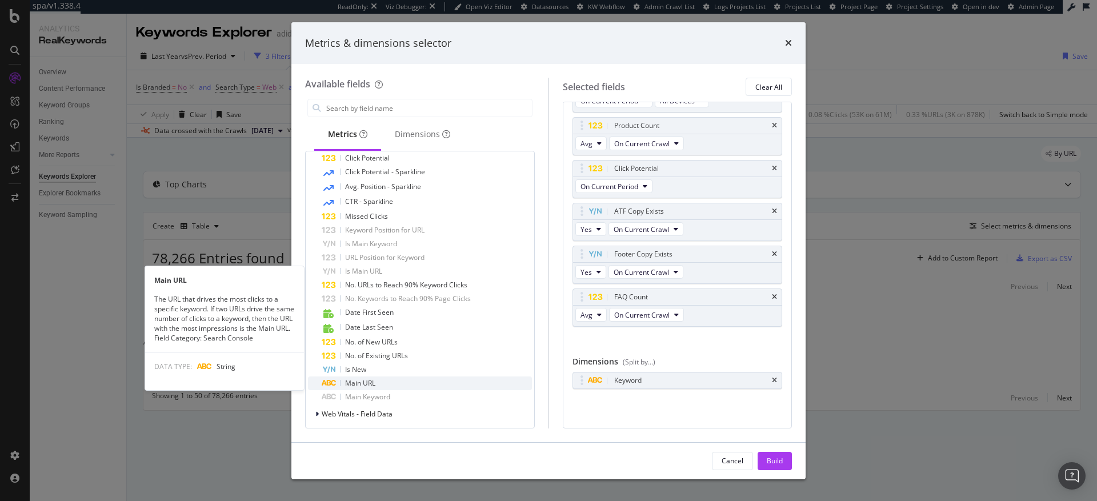
click at [363, 386] on span "Main URL" at bounding box center [360, 383] width 30 height 10
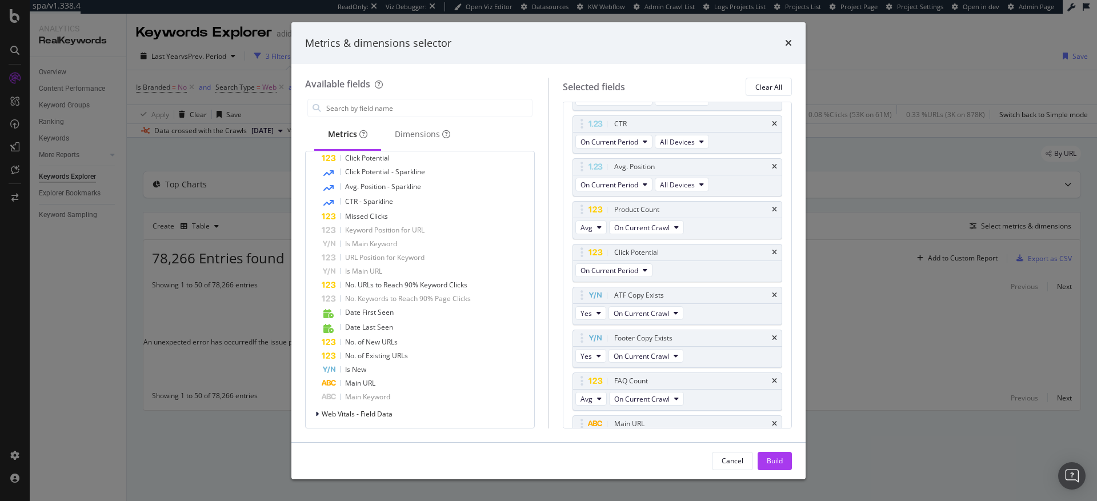
scroll to position [221, 0]
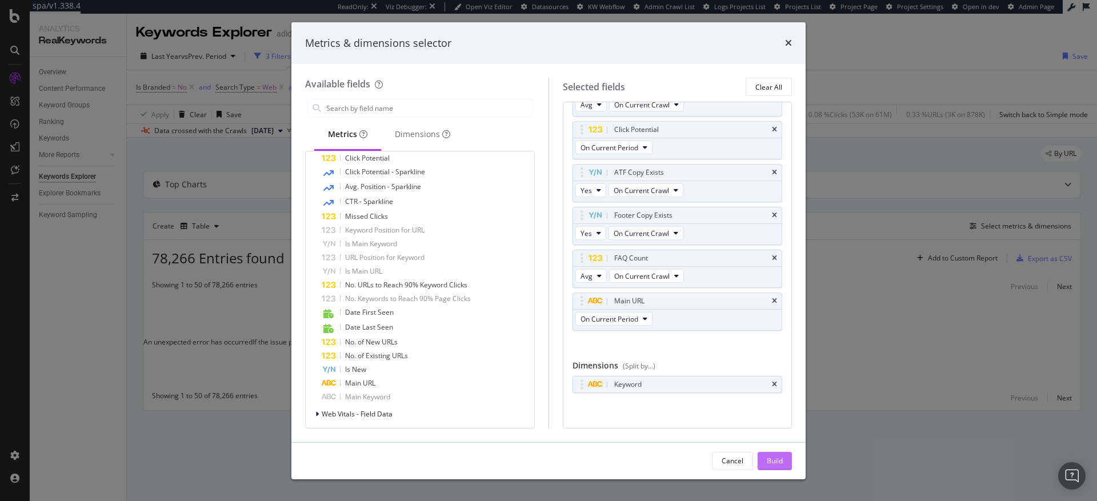
click at [780, 459] on div "Build" at bounding box center [775, 461] width 16 height 10
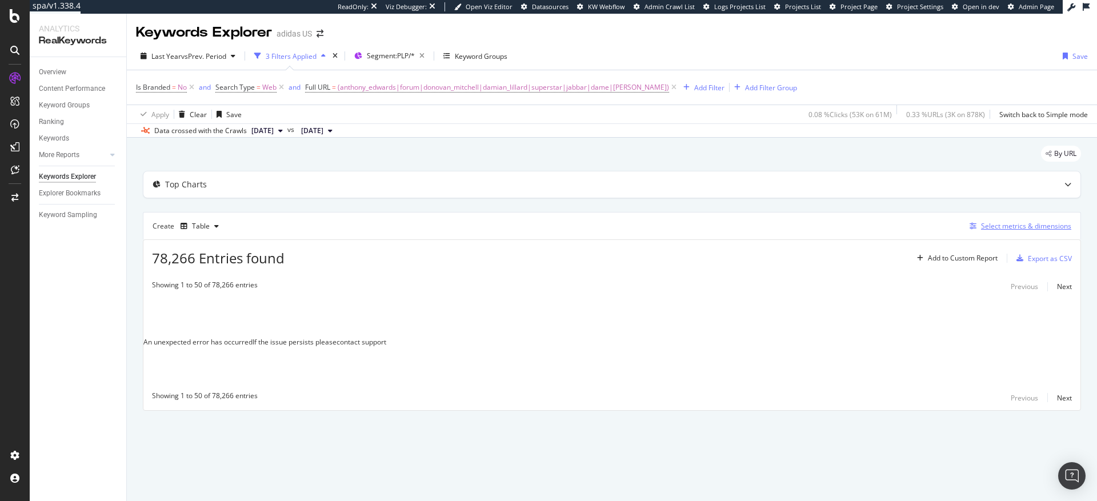
click at [992, 226] on div "Select metrics & dimensions" at bounding box center [1026, 226] width 90 height 10
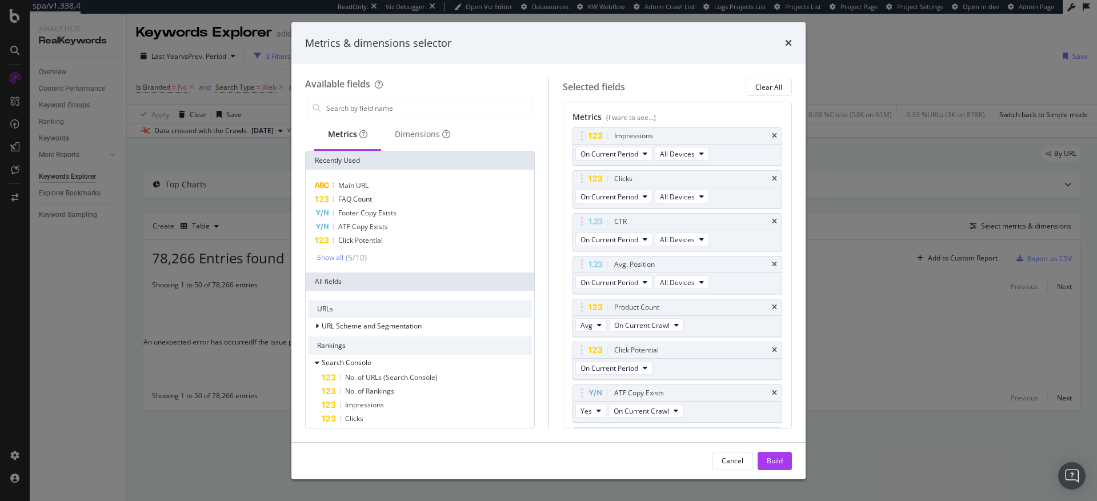
scroll to position [224, 0]
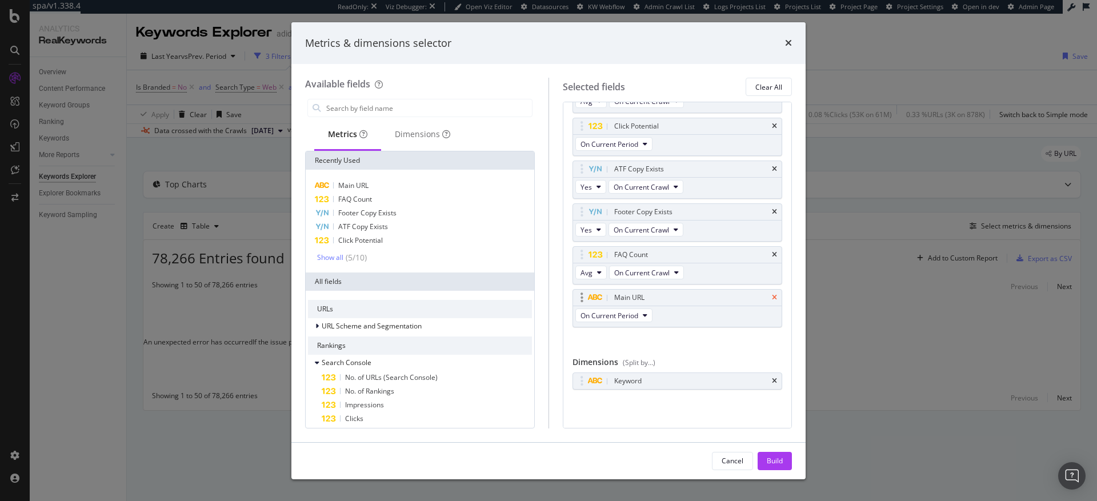
click at [772, 297] on icon "times" at bounding box center [774, 297] width 5 height 7
click at [420, 137] on div "Dimensions" at bounding box center [422, 134] width 55 height 11
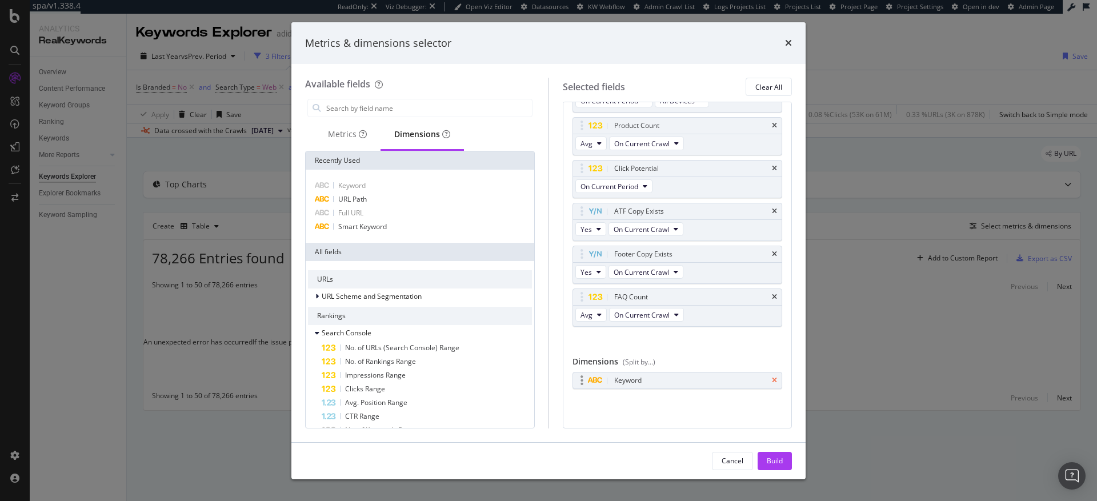
click at [772, 381] on icon "times" at bounding box center [774, 380] width 5 height 7
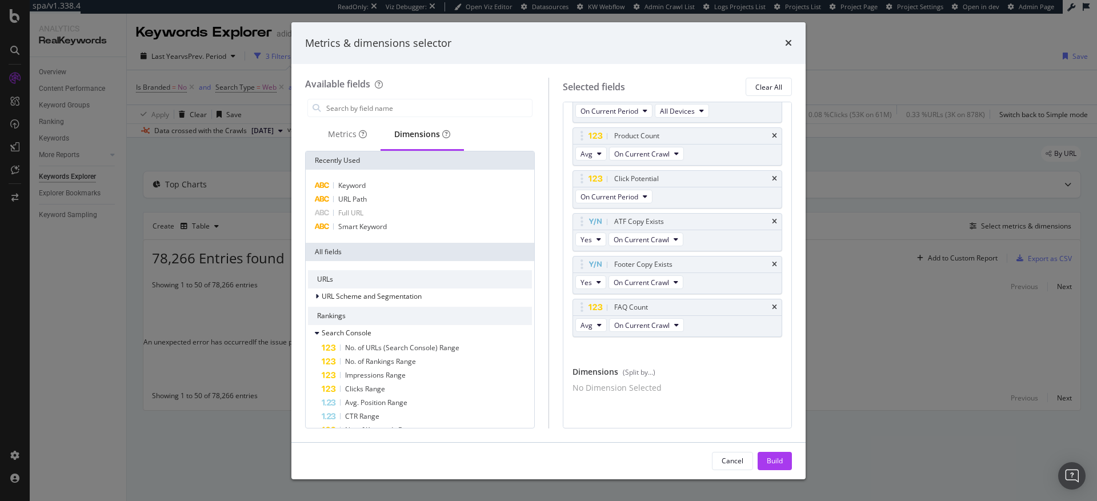
scroll to position [178, 0]
click at [386, 115] on input "modal" at bounding box center [428, 107] width 207 height 17
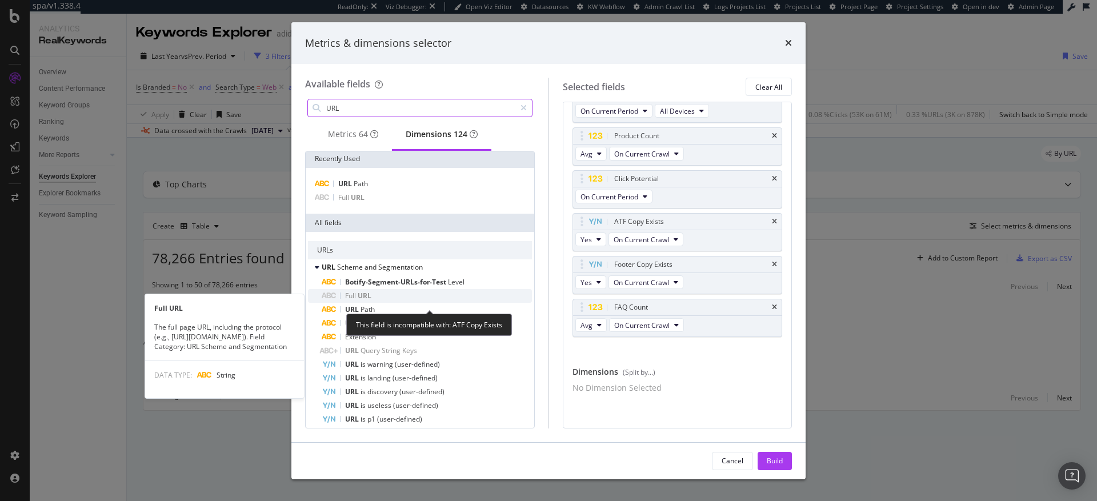
scroll to position [2, 0]
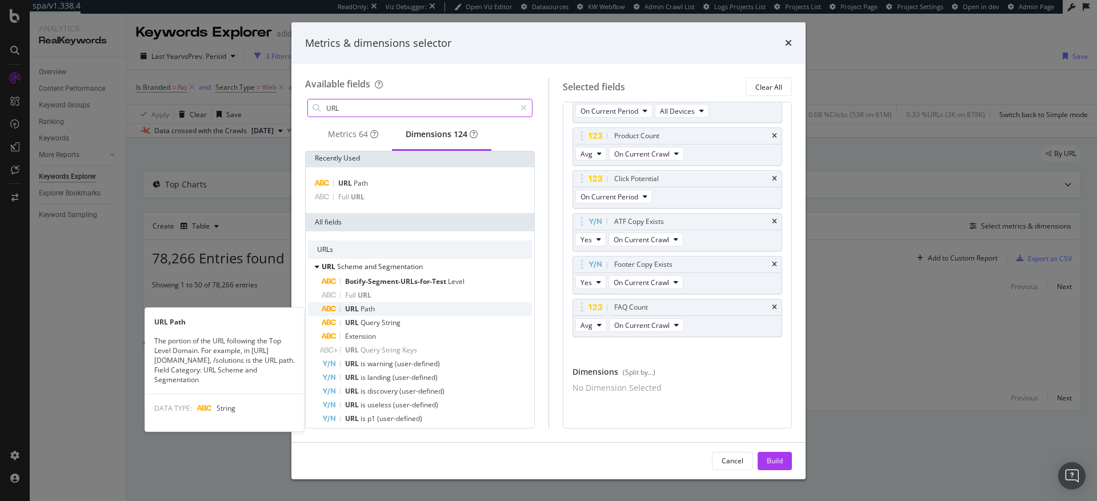
type input "URL"
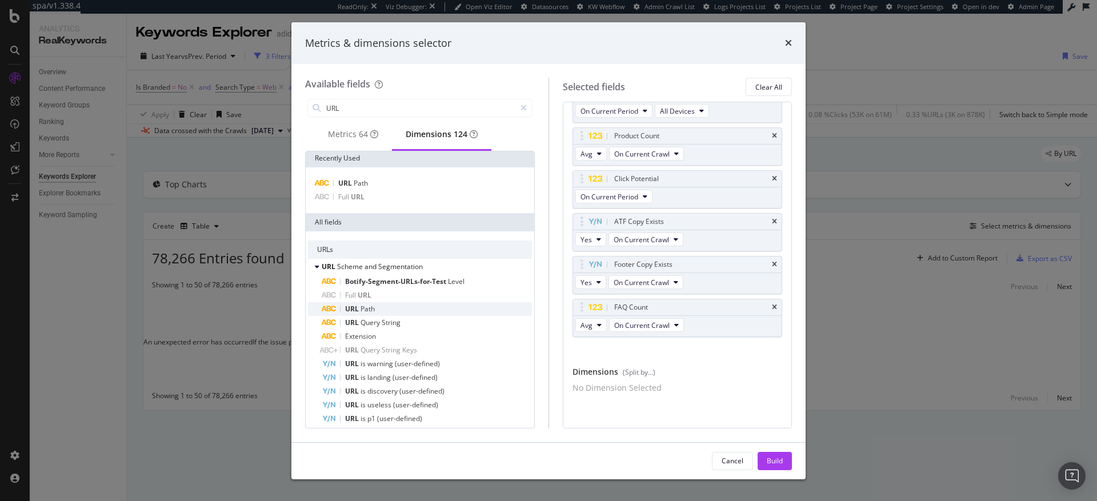
click at [373, 314] on span "Path" at bounding box center [368, 309] width 14 height 10
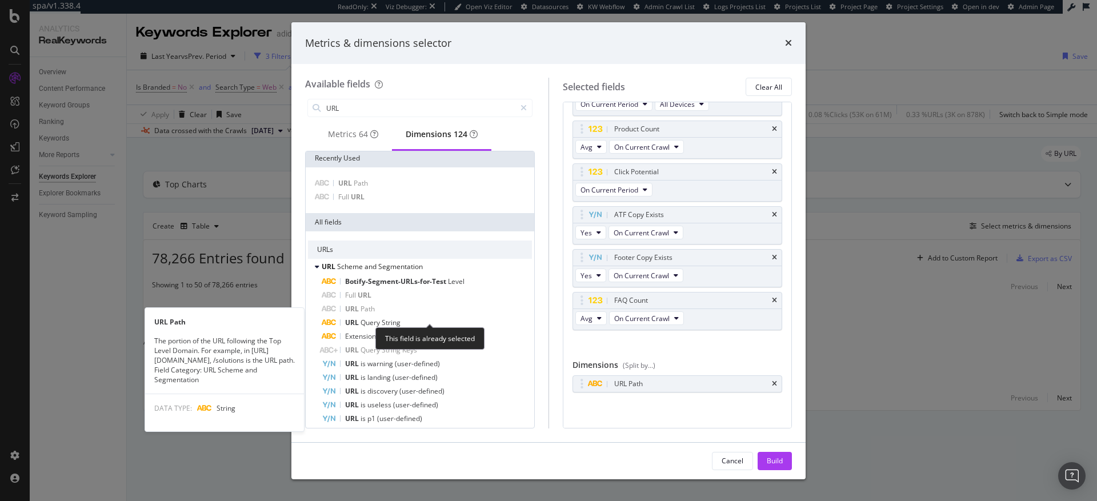
scroll to position [182, 0]
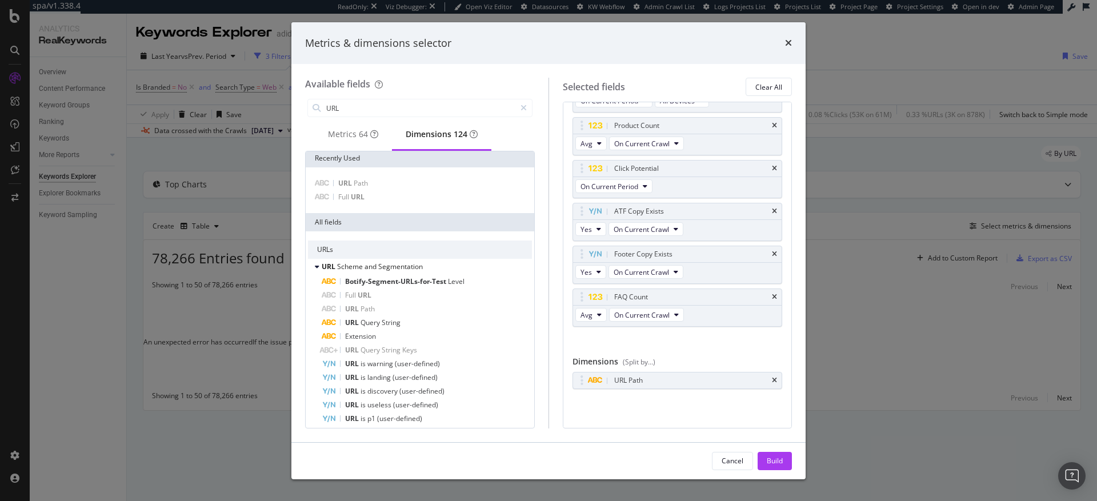
click at [771, 454] on div "Build" at bounding box center [775, 461] width 16 height 17
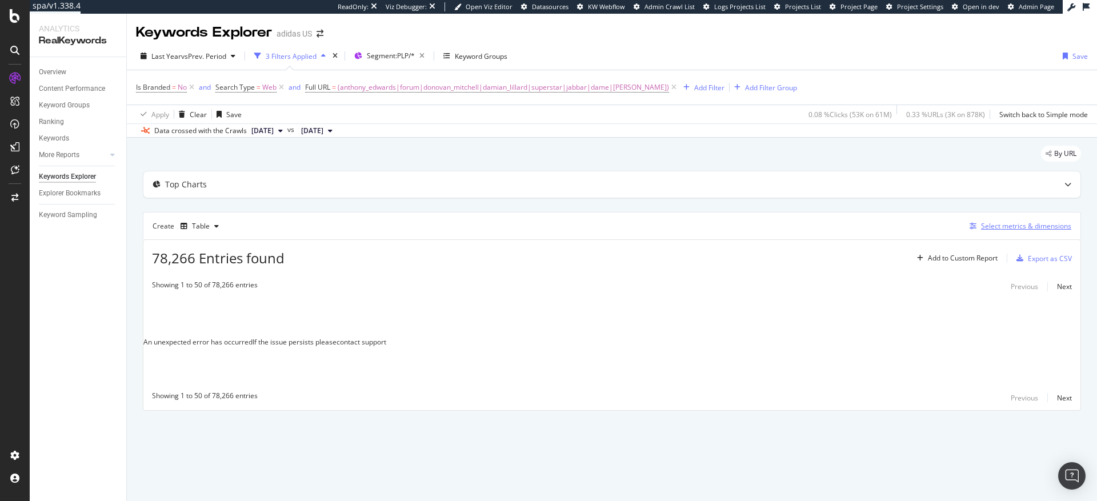
click at [1002, 227] on div "Select metrics & dimensions" at bounding box center [1026, 226] width 90 height 10
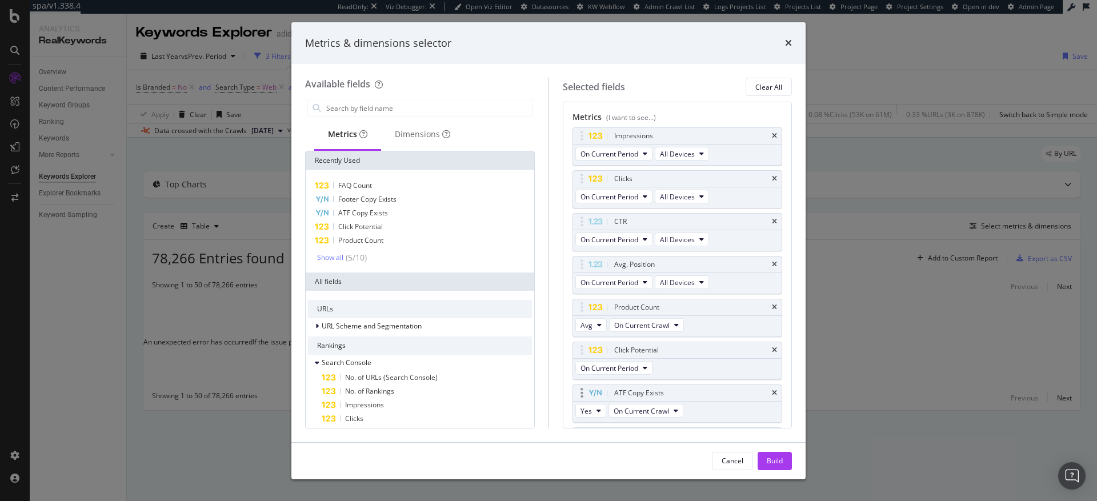
scroll to position [181, 0]
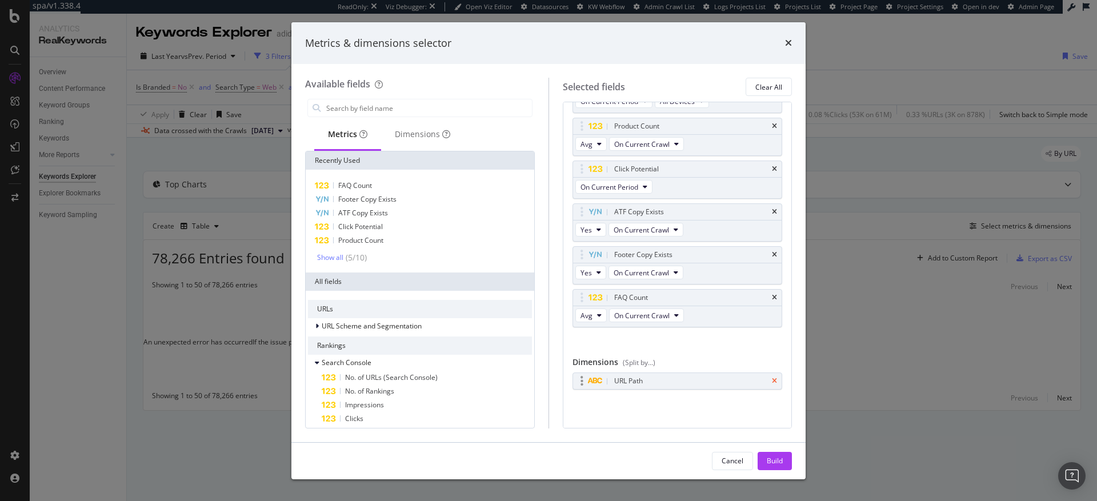
click at [772, 381] on icon "times" at bounding box center [774, 381] width 5 height 7
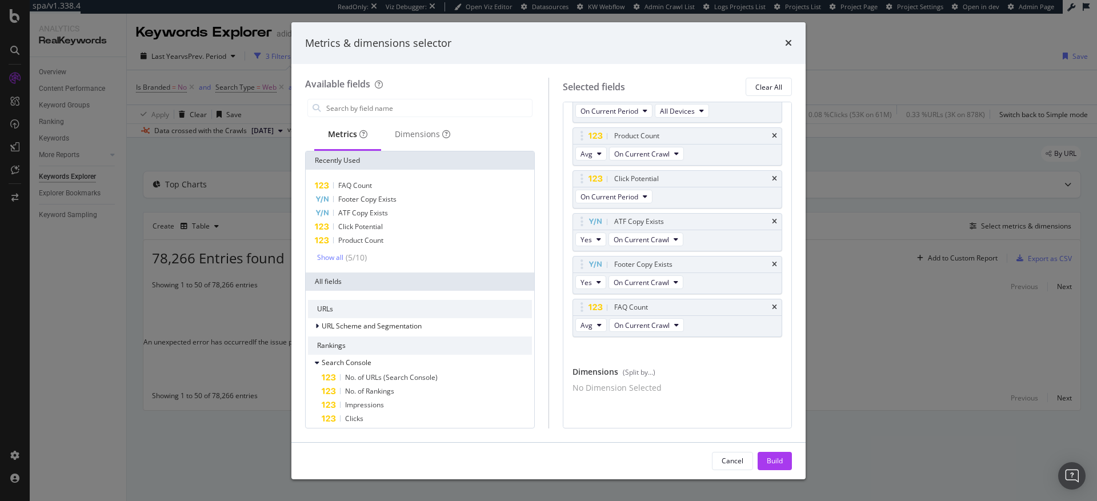
scroll to position [178, 0]
click at [415, 138] on div "Dimensions" at bounding box center [422, 134] width 55 height 11
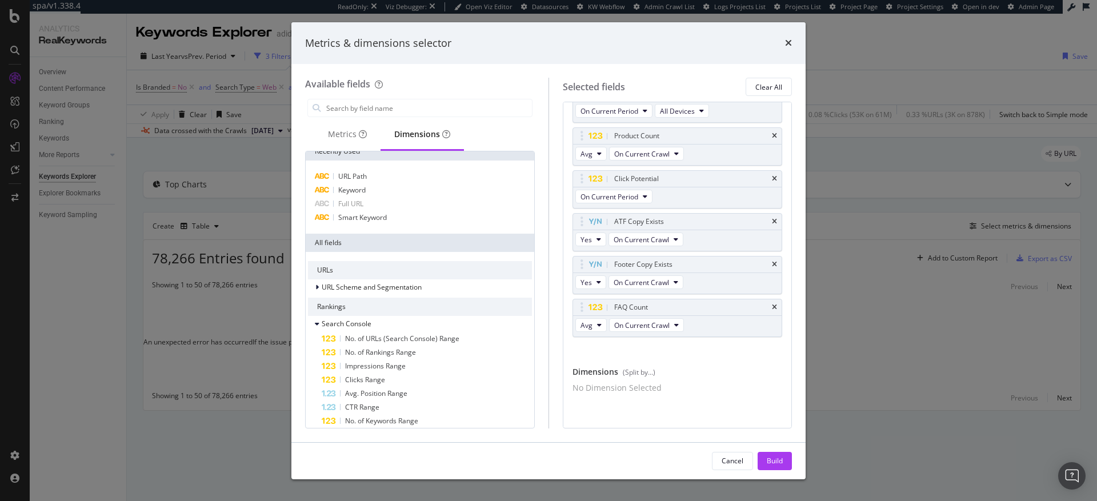
scroll to position [0, 0]
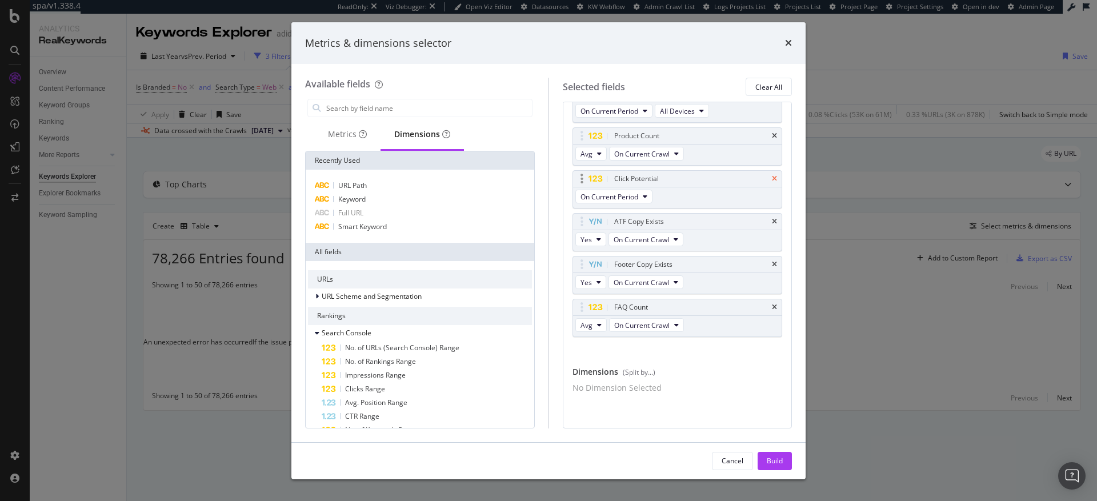
click at [772, 218] on icon "times" at bounding box center [774, 221] width 5 height 7
click at [772, 261] on icon "times" at bounding box center [774, 264] width 5 height 7
click at [772, 304] on icon "times" at bounding box center [774, 307] width 5 height 7
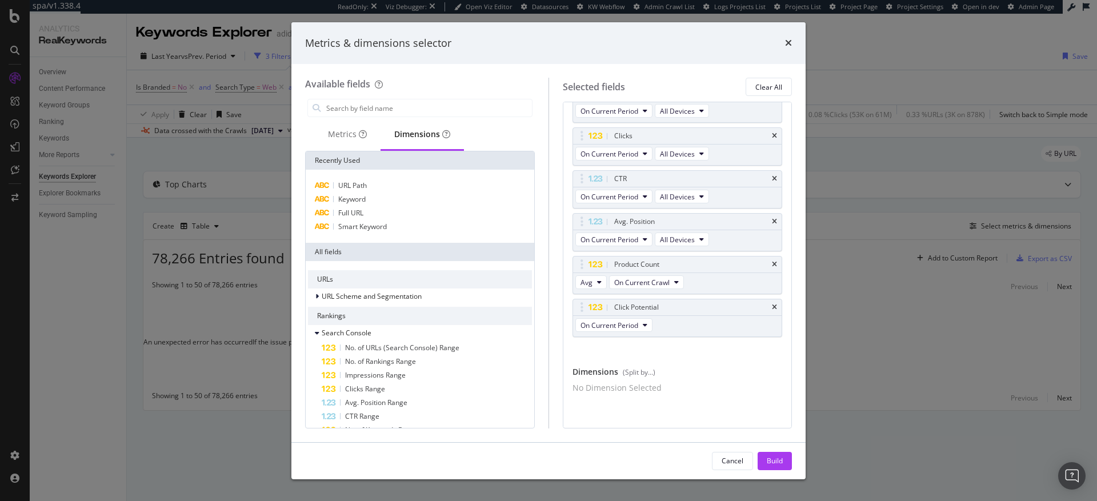
scroll to position [50, 0]
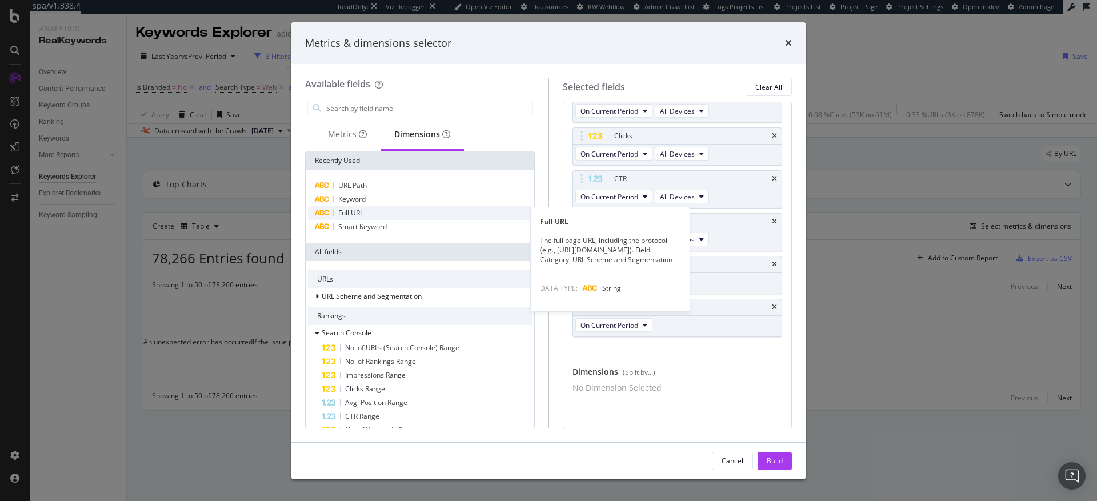
click at [363, 213] on span "Full URL" at bounding box center [350, 213] width 25 height 10
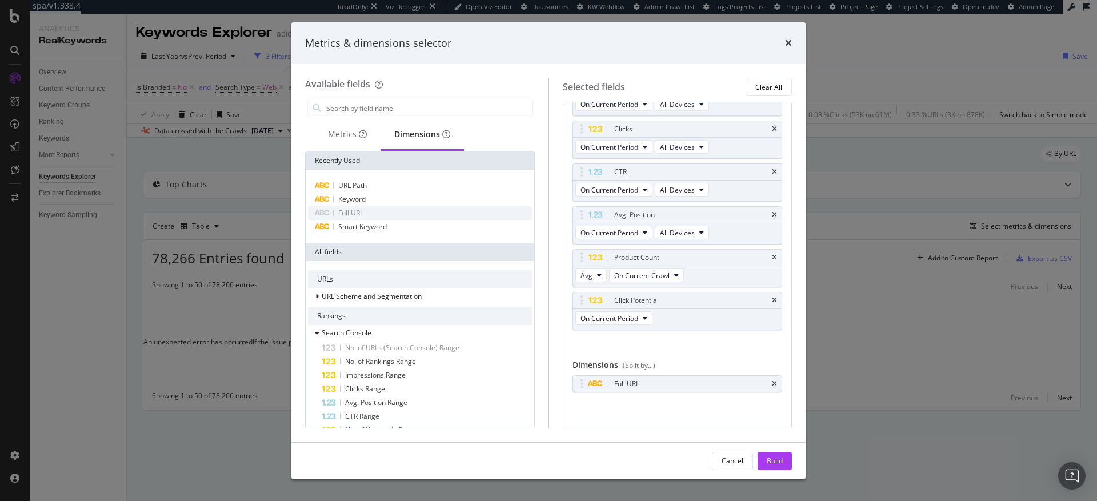
scroll to position [53, 0]
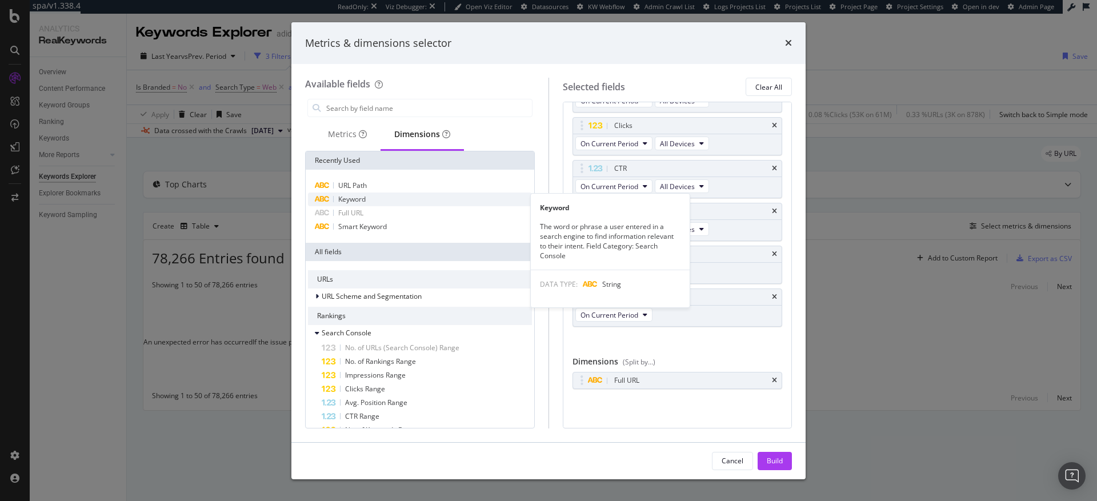
click at [359, 201] on span "Keyword" at bounding box center [351, 199] width 27 height 10
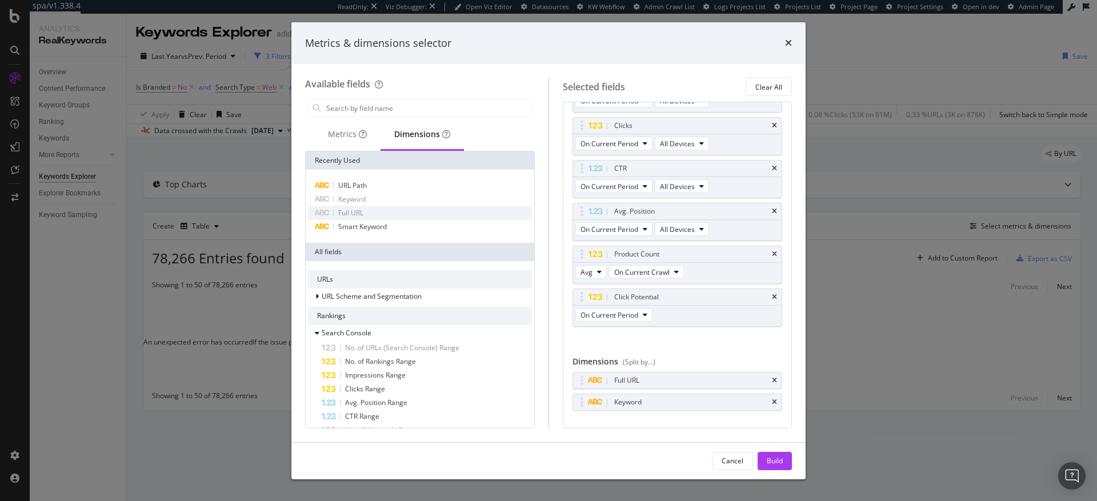
scroll to position [75, 0]
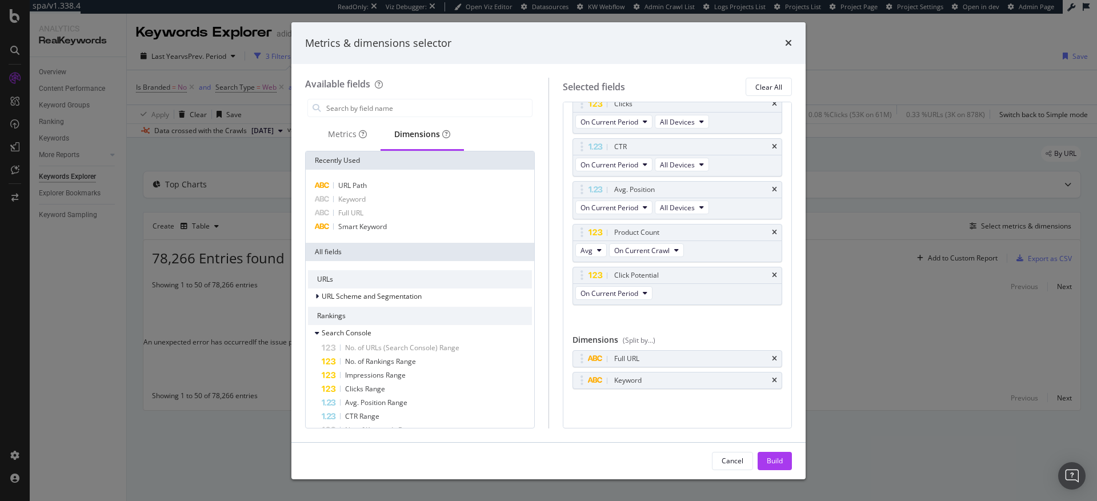
click at [780, 462] on div "Build" at bounding box center [775, 461] width 16 height 10
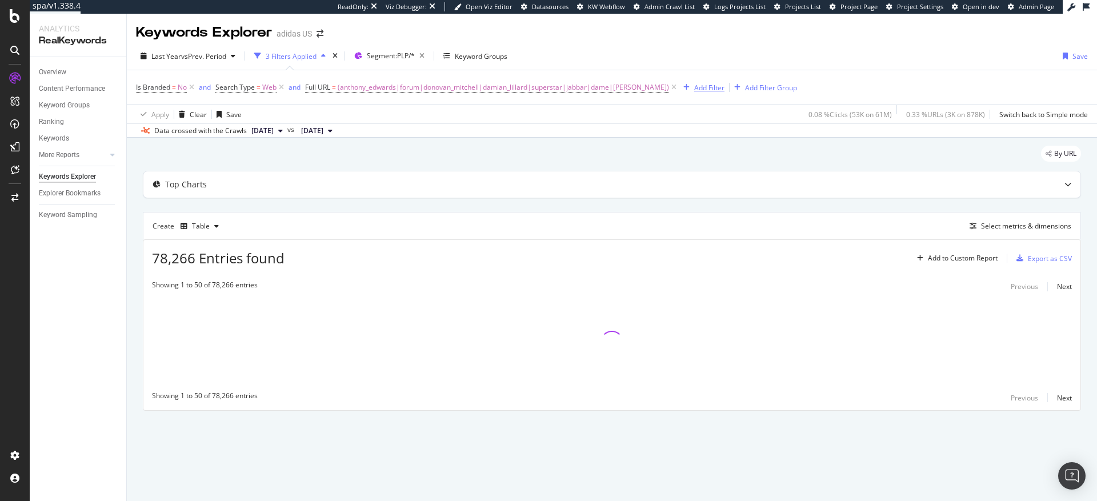
click at [694, 87] on div "Add Filter" at bounding box center [709, 88] width 30 height 10
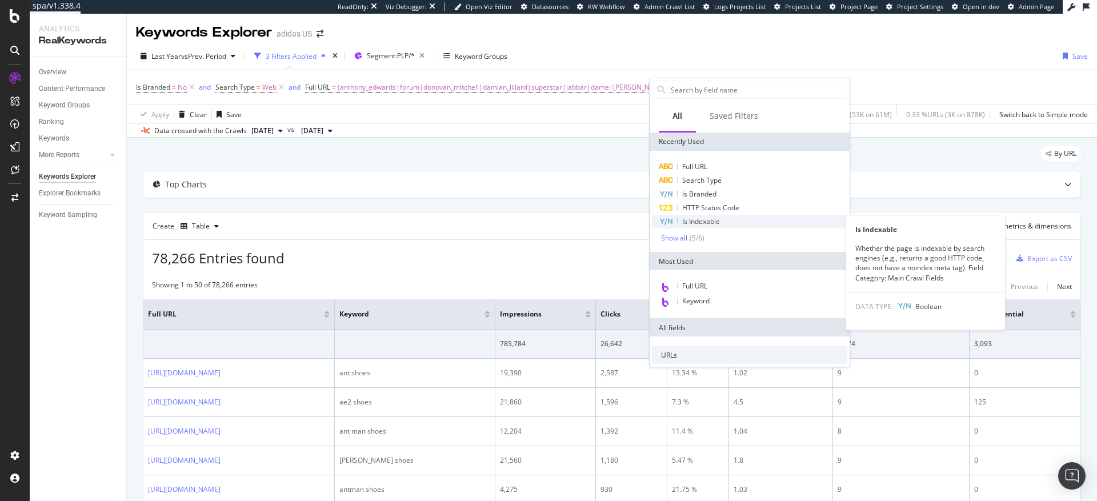
click at [691, 223] on span "Is Indexable" at bounding box center [701, 222] width 38 height 10
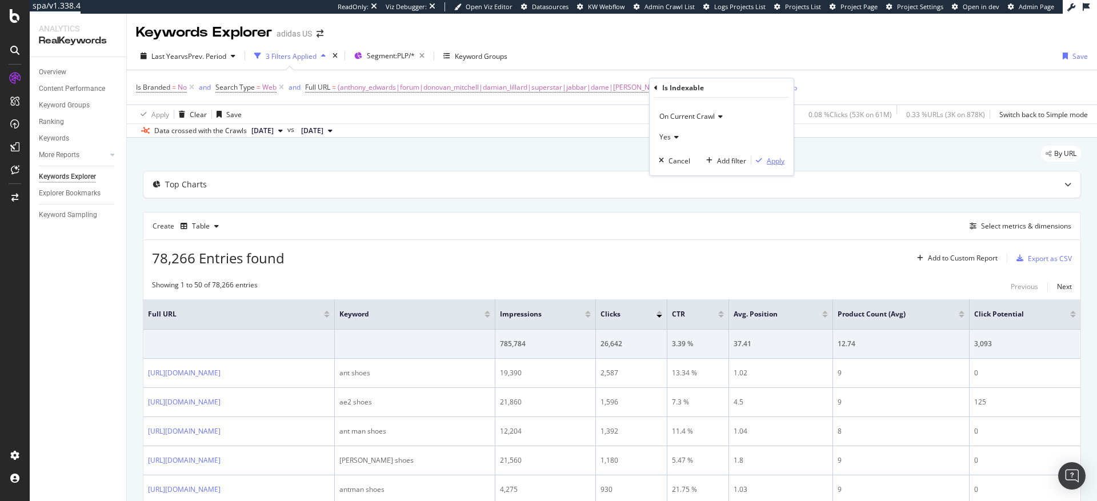
click at [778, 162] on div "Apply" at bounding box center [776, 161] width 18 height 10
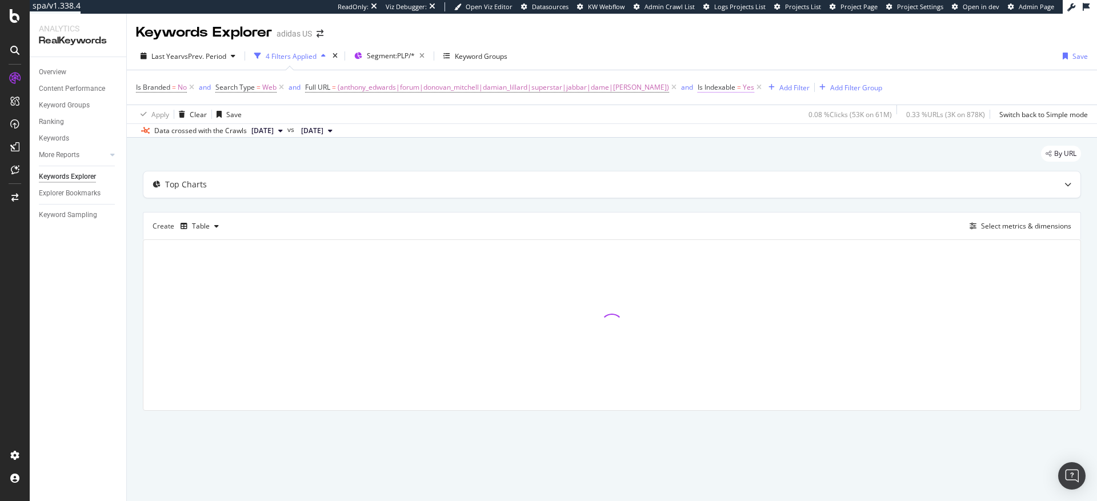
click at [698, 87] on span "Is Indexable" at bounding box center [717, 87] width 38 height 10
click at [689, 133] on span "Yes" at bounding box center [684, 135] width 11 height 10
click at [699, 161] on div "Cancel" at bounding box center [699, 159] width 22 height 10
click at [754, 87] on icon at bounding box center [759, 87] width 10 height 11
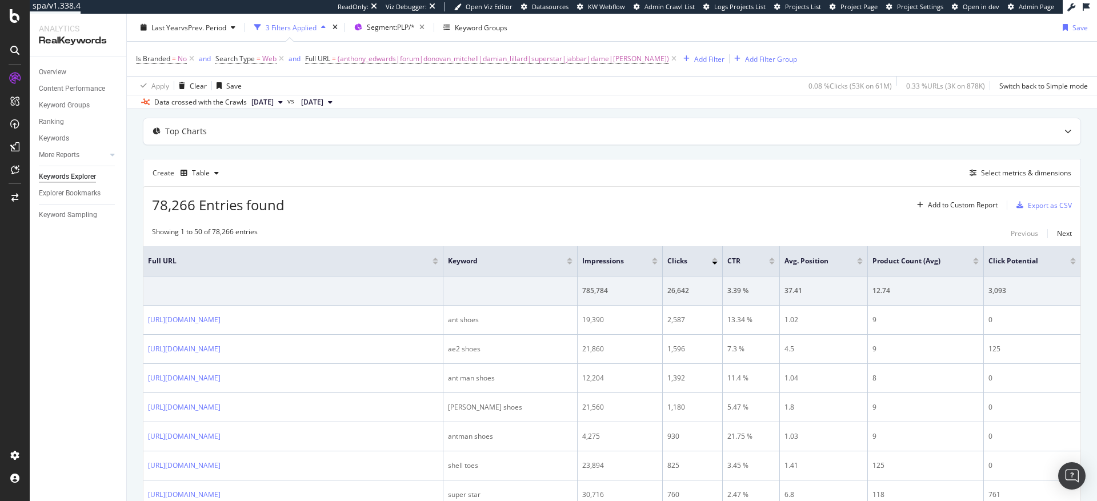
scroll to position [51, 0]
click at [1013, 177] on div "Select metrics & dimensions" at bounding box center [1026, 175] width 90 height 10
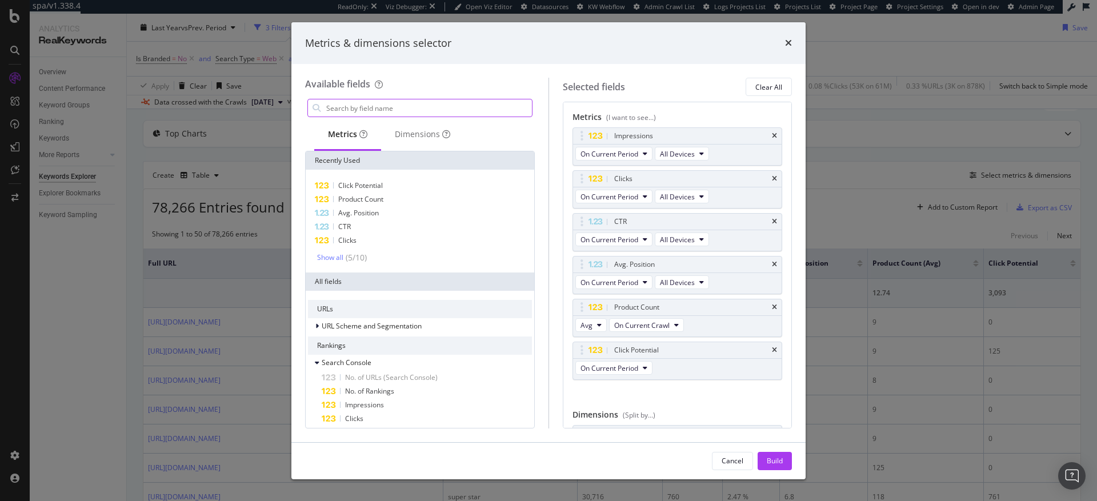
click at [434, 112] on input "modal" at bounding box center [428, 107] width 207 height 17
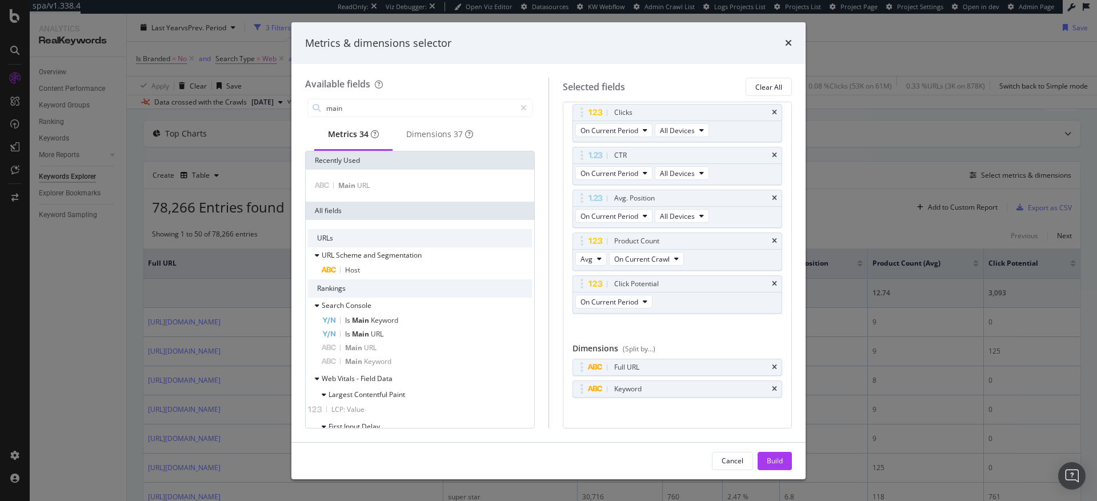
scroll to position [74, 0]
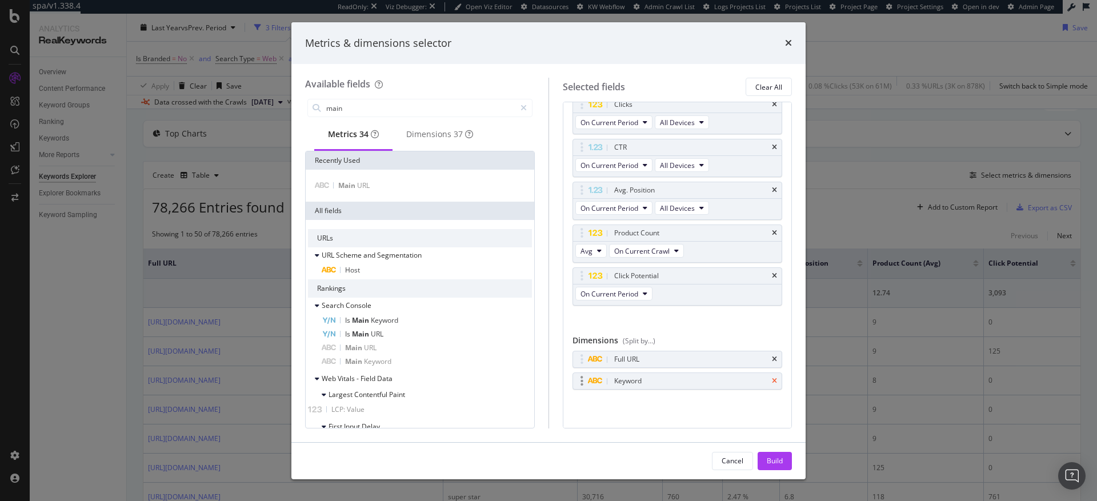
click at [772, 381] on icon "times" at bounding box center [774, 381] width 5 height 7
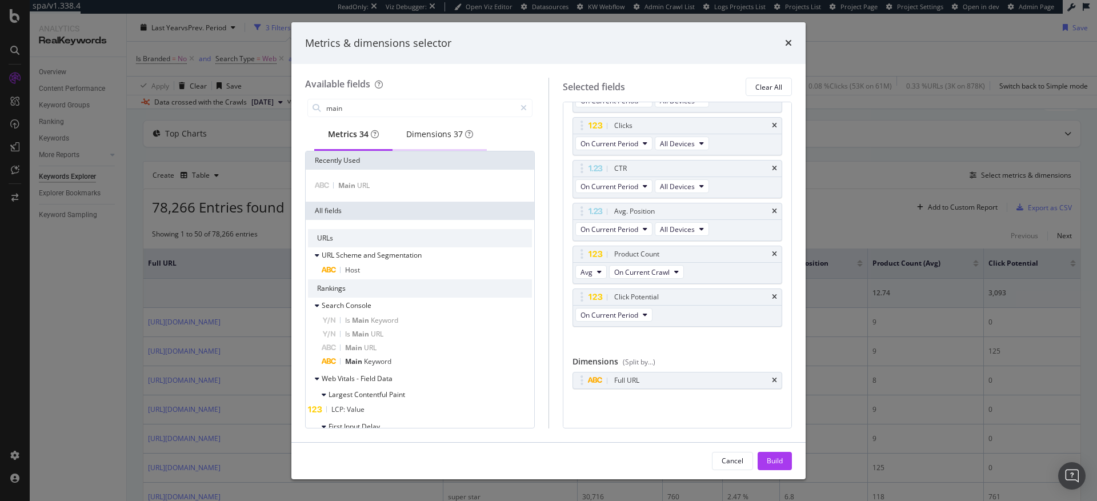
click at [436, 137] on div "Dimensions 37" at bounding box center [439, 134] width 67 height 11
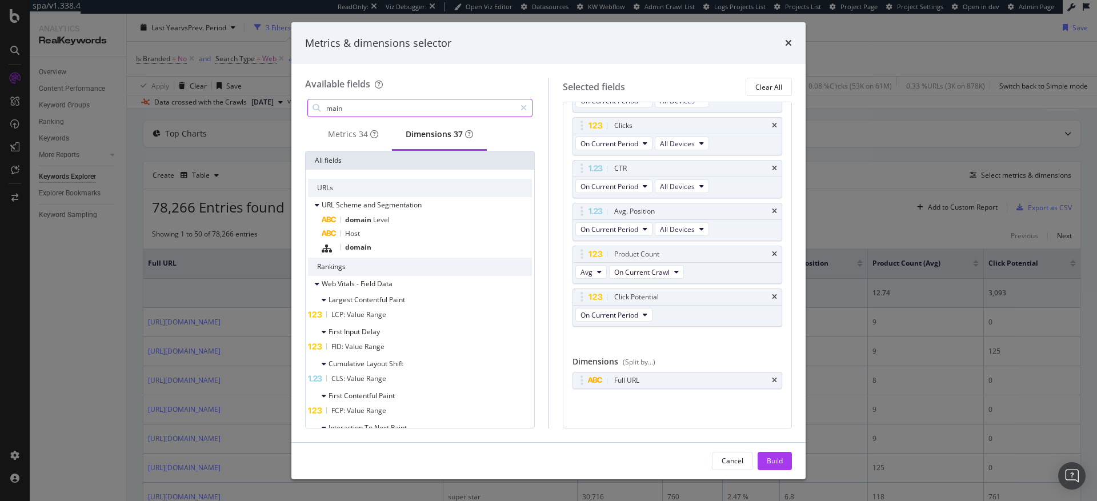
click at [387, 113] on input "main" at bounding box center [420, 107] width 190 height 17
click at [385, 107] on input "main" at bounding box center [420, 107] width 190 height 17
type input "main"
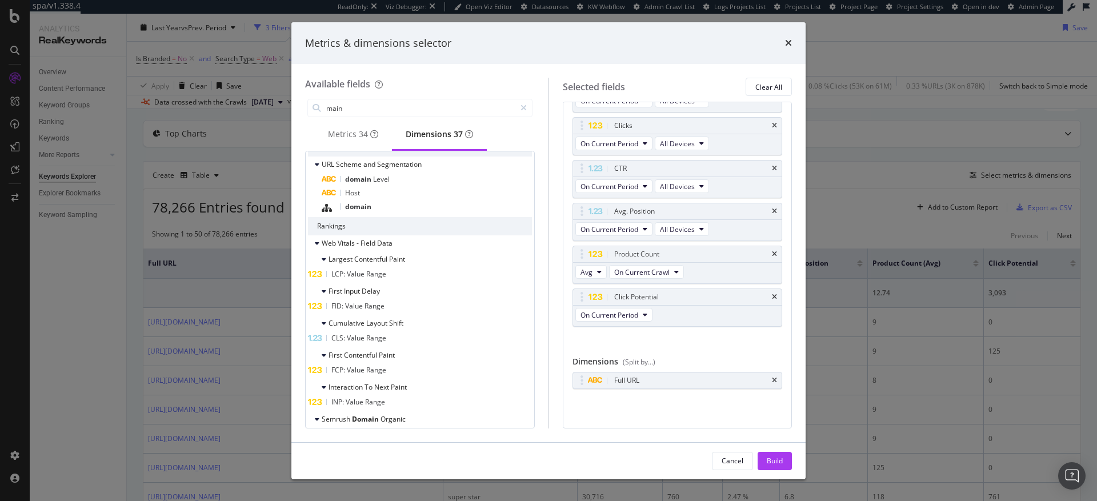
scroll to position [0, 0]
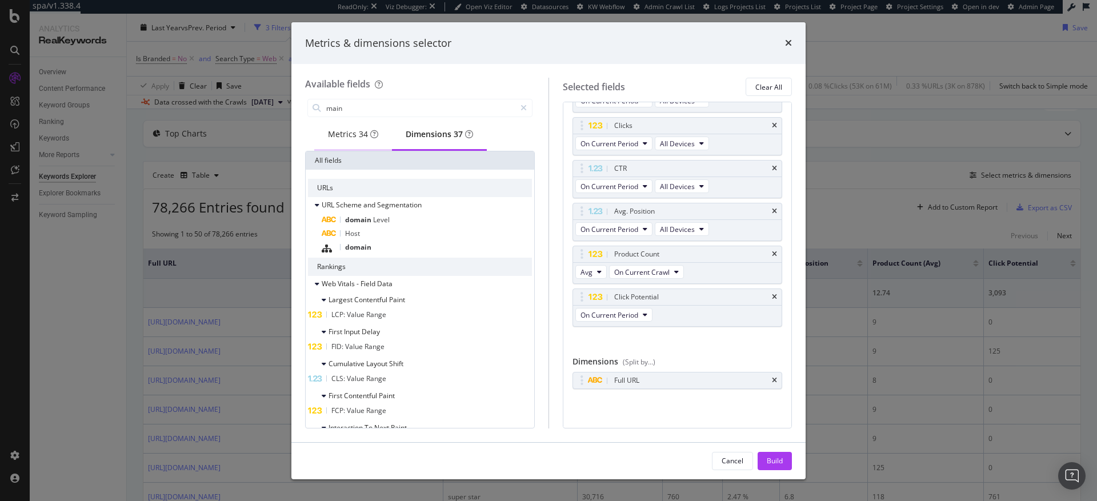
click at [349, 137] on div "Metrics 34" at bounding box center [353, 134] width 50 height 11
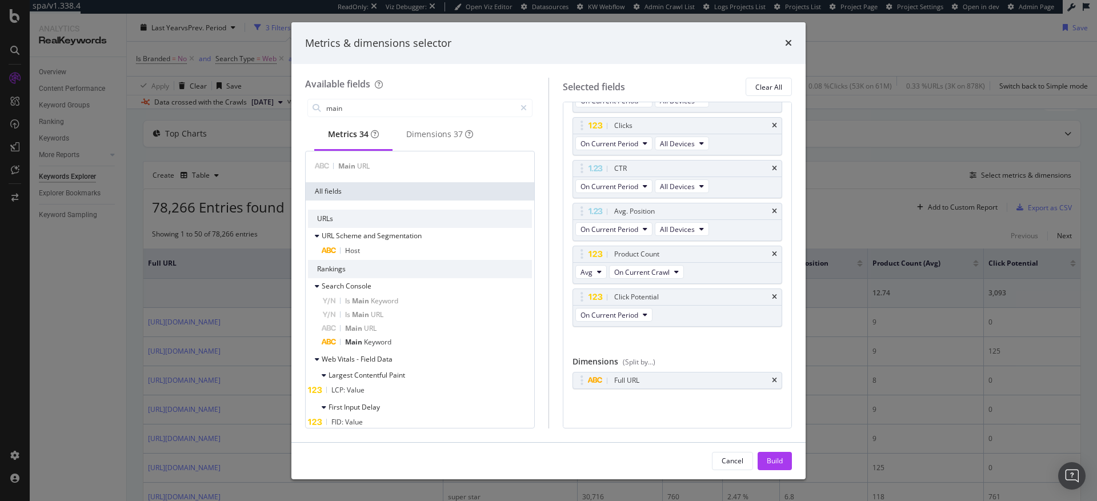
scroll to position [23, 0]
click at [397, 346] on div "Main Keyword" at bounding box center [427, 339] width 210 height 14
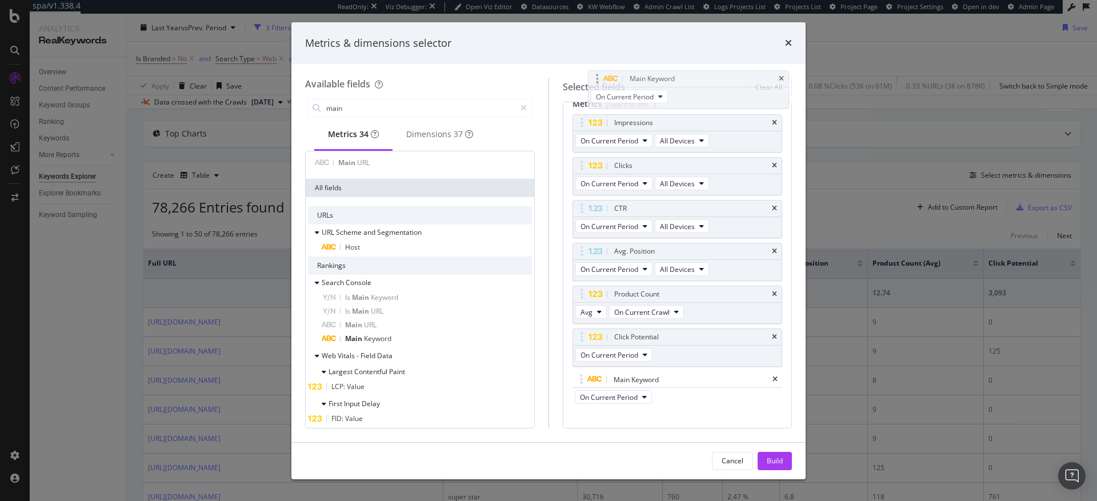
scroll to position [0, 0]
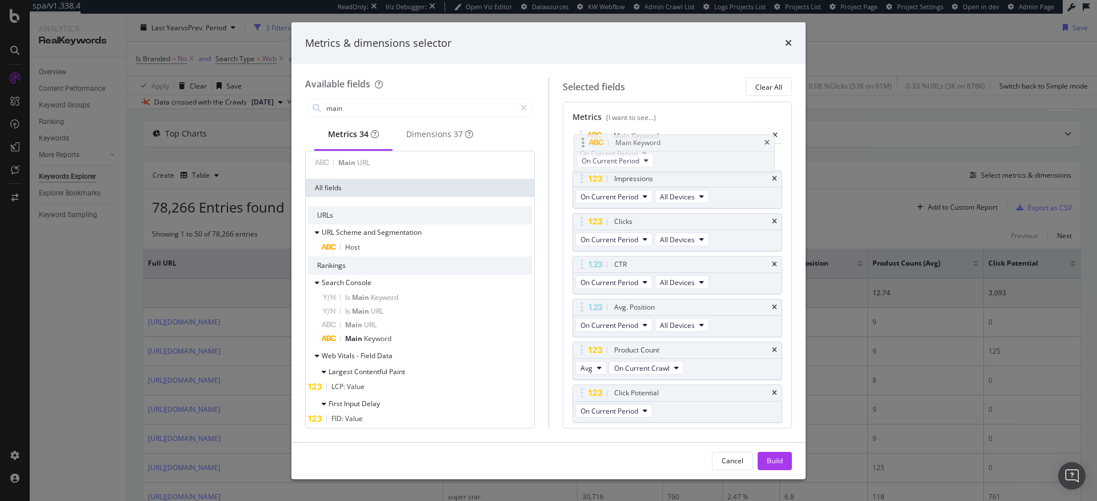
drag, startPoint x: 582, startPoint y: 317, endPoint x: 583, endPoint y: 141, distance: 176.0
click at [583, 141] on body "spa/v1.338.4 ReadOnly: Viz Debugger: Open Viz Editor Datasources KW Webflow Adm…" at bounding box center [548, 250] width 1097 height 501
click at [776, 465] on div "Build" at bounding box center [775, 461] width 16 height 10
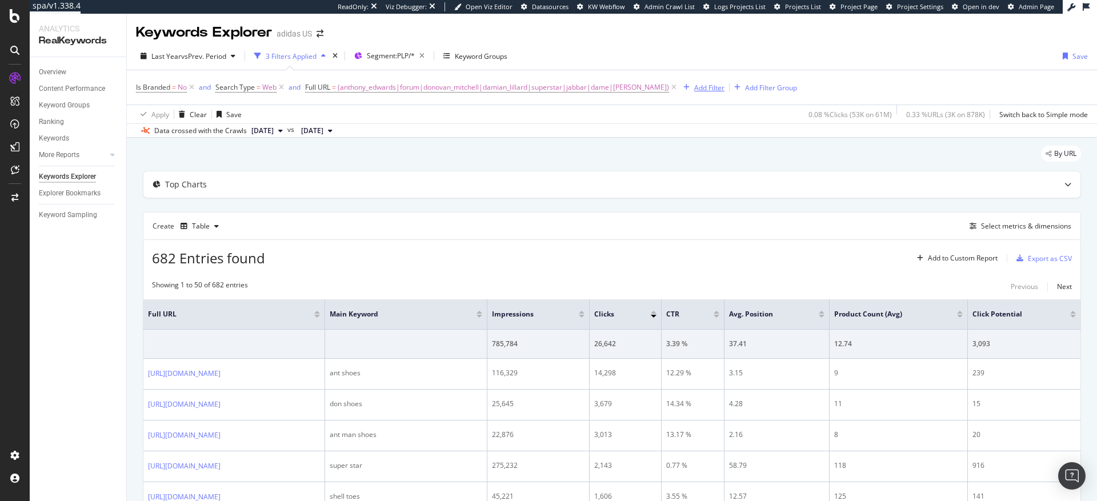
click at [694, 89] on div "Add Filter" at bounding box center [709, 88] width 30 height 10
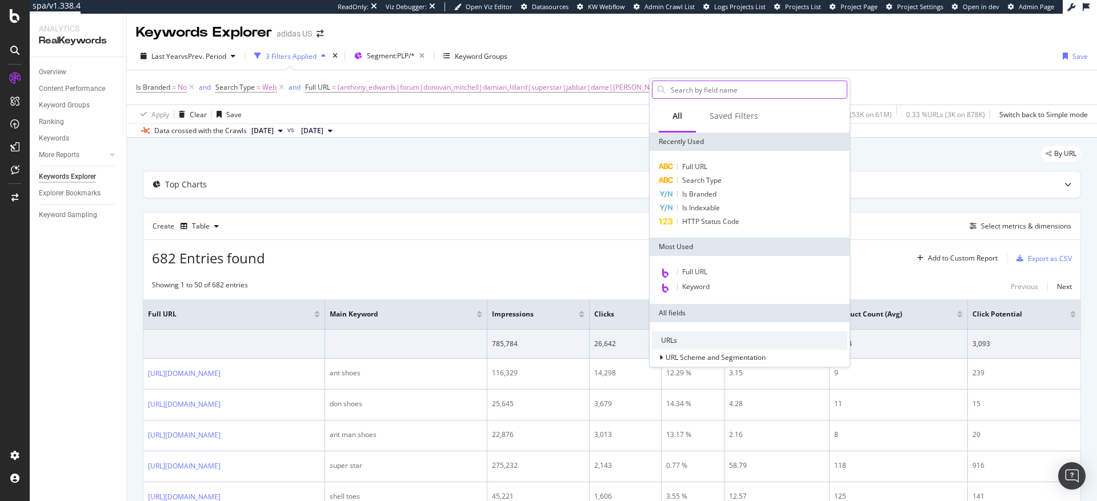
click at [680, 91] on input "text" at bounding box center [758, 89] width 177 height 17
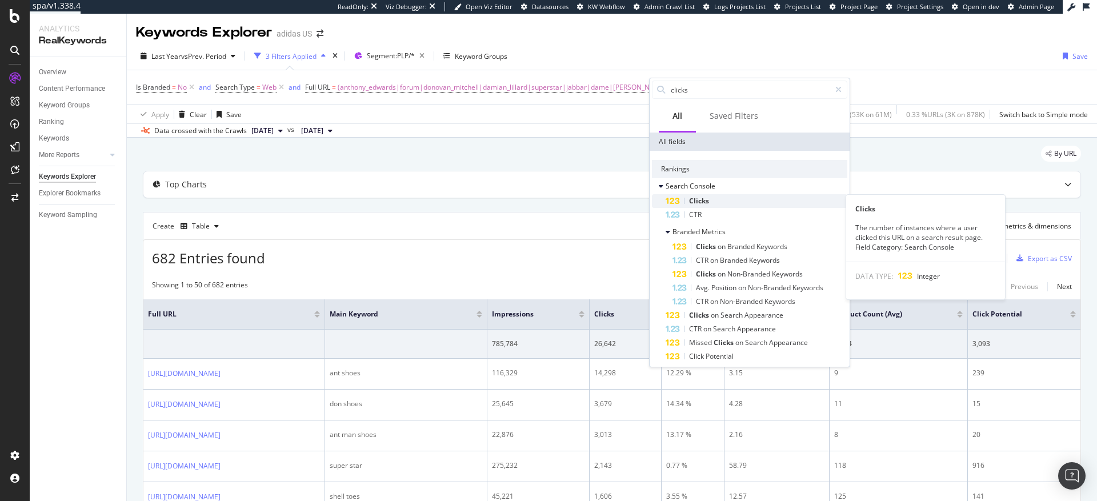
type input "clicks"
click at [698, 202] on span "Clicks" at bounding box center [699, 201] width 20 height 10
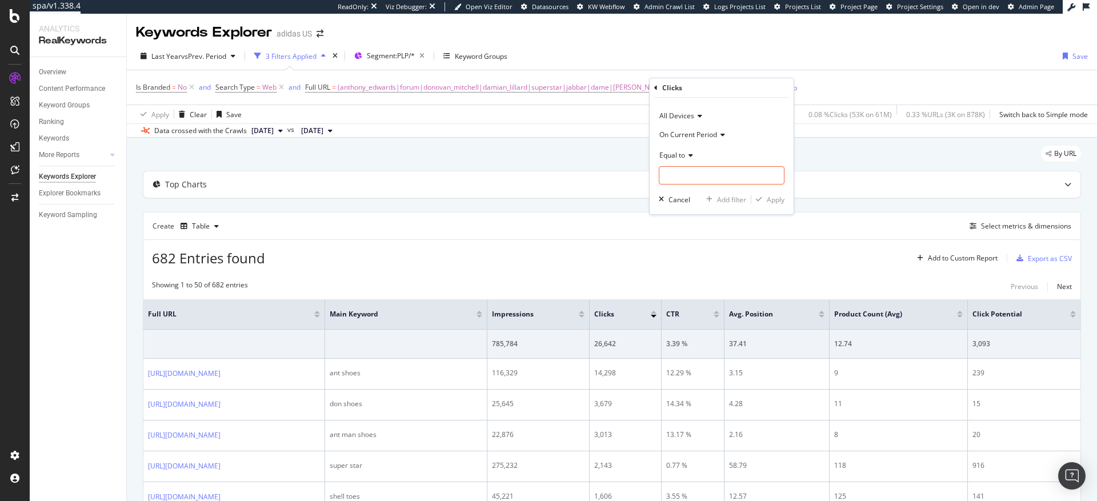
click at [681, 158] on span "Equal to" at bounding box center [672, 155] width 26 height 10
click at [685, 238] on span "Greater than" at bounding box center [685, 238] width 41 height 10
click at [678, 176] on input "number" at bounding box center [722, 175] width 126 height 18
type input "5"
type input "10"
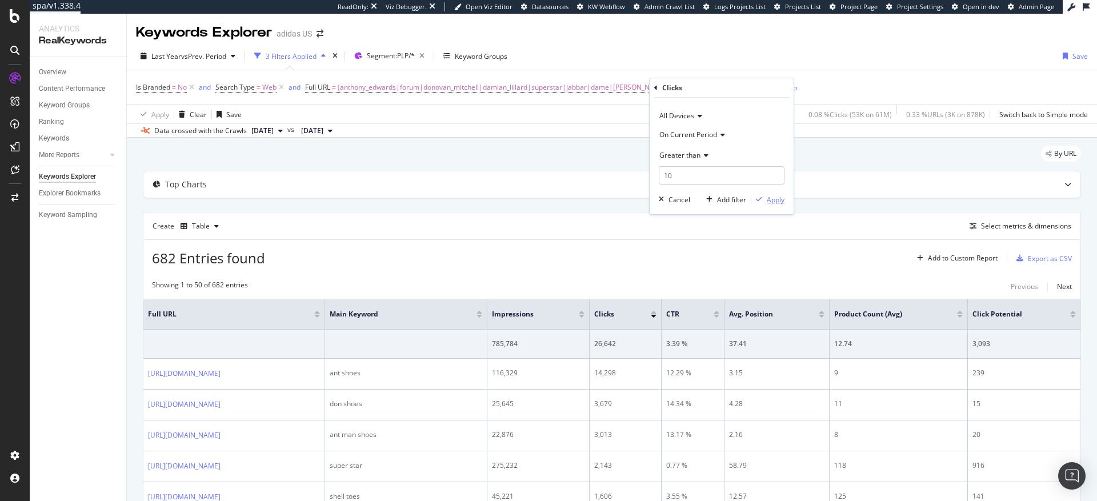
click at [777, 201] on div "Apply" at bounding box center [776, 200] width 18 height 10
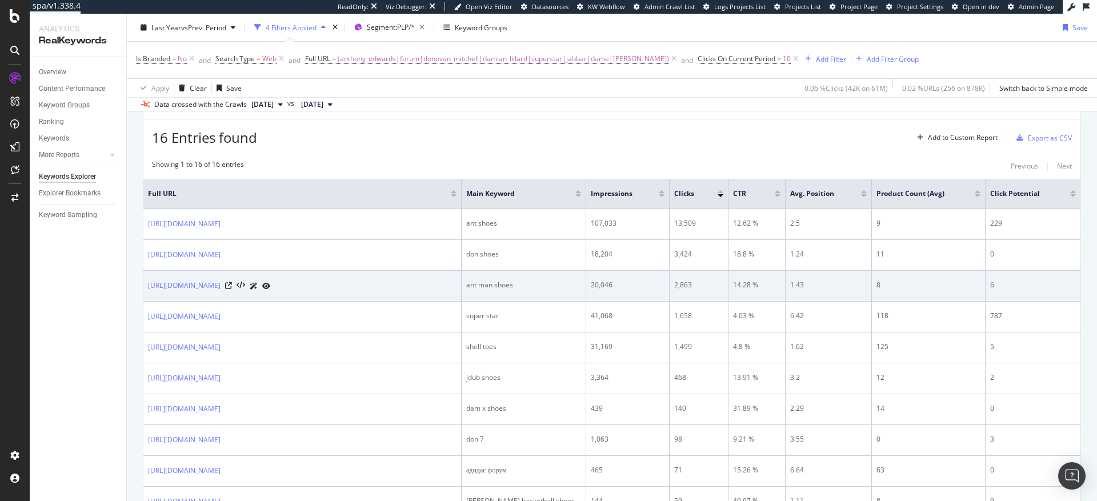
scroll to position [117, 0]
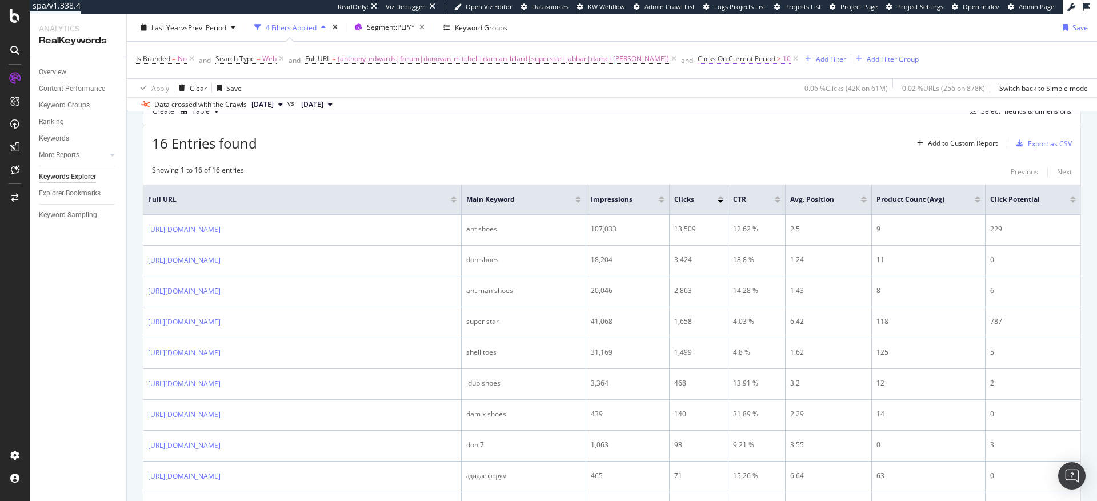
click at [737, 61] on span "Clicks On Current Period" at bounding box center [737, 59] width 78 height 10
click at [703, 143] on input "10" at bounding box center [741, 145] width 126 height 18
click at [704, 145] on input "10" at bounding box center [741, 145] width 126 height 18
type input "0"
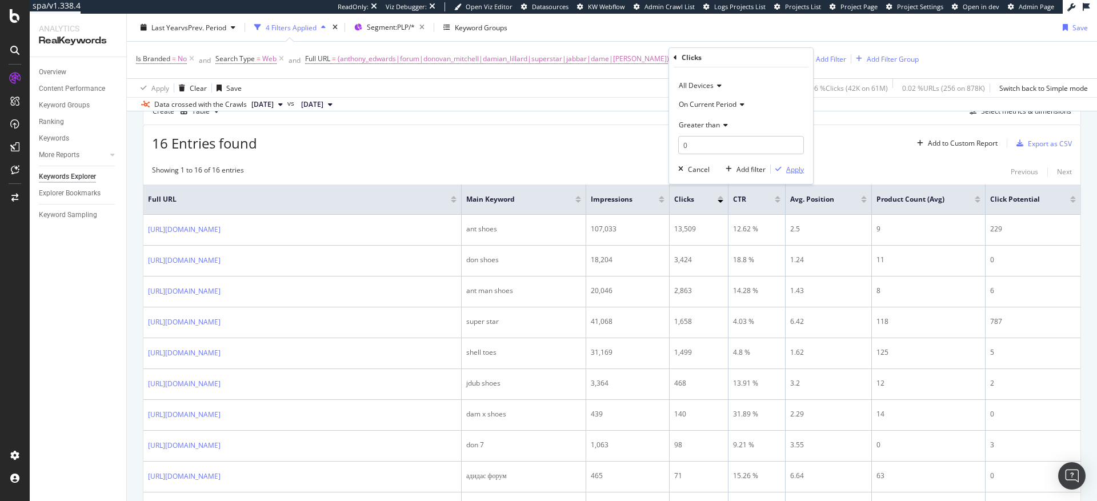
click at [794, 170] on div "Apply" at bounding box center [795, 170] width 18 height 10
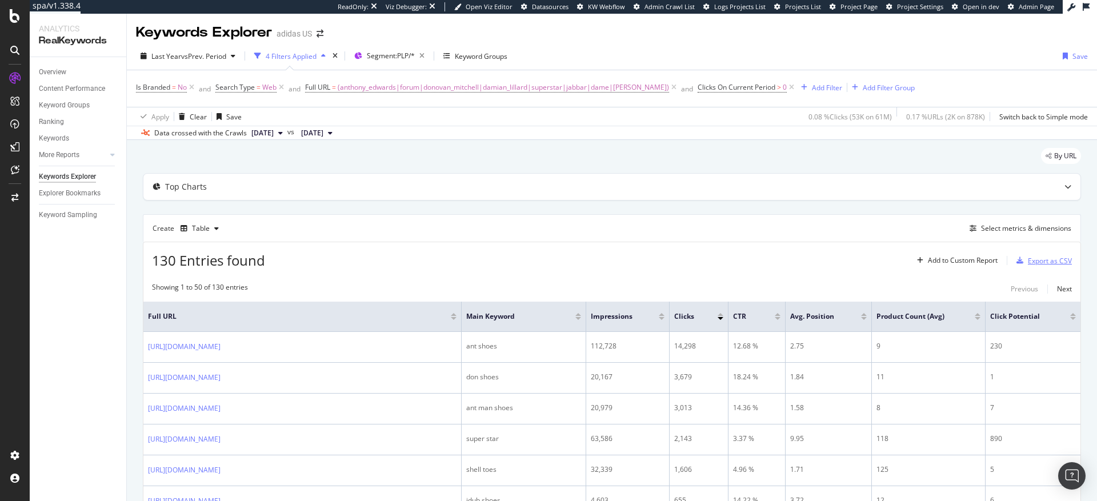
click at [1028, 259] on div "Export as CSV" at bounding box center [1050, 261] width 44 height 10
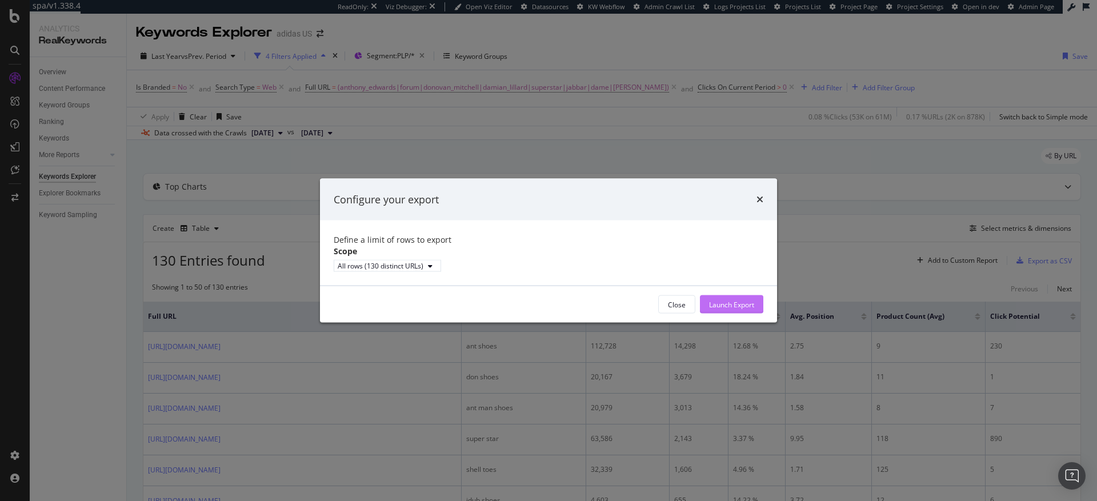
click at [723, 309] on div "Launch Export" at bounding box center [731, 304] width 45 height 10
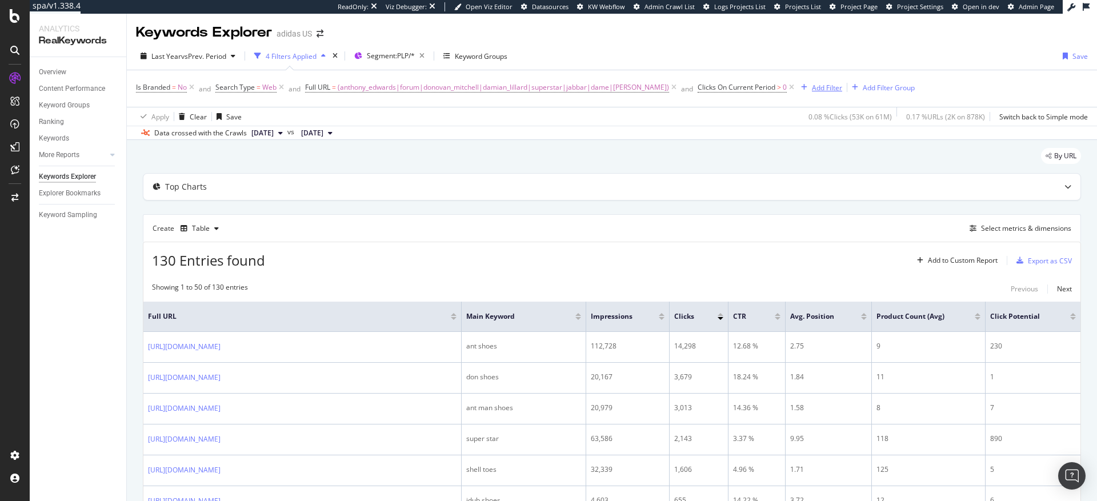
click at [812, 90] on div "Add Filter" at bounding box center [827, 88] width 30 height 10
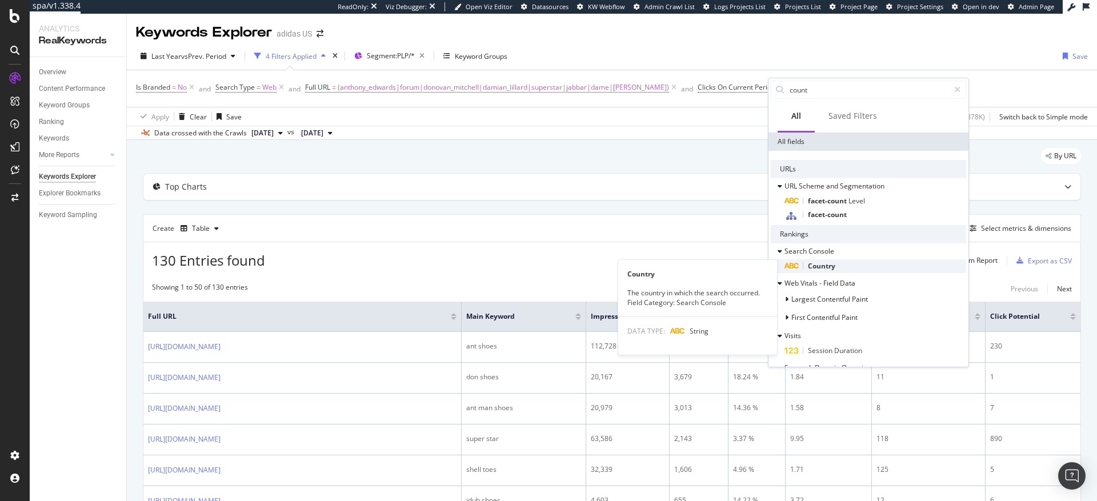
type input "count"
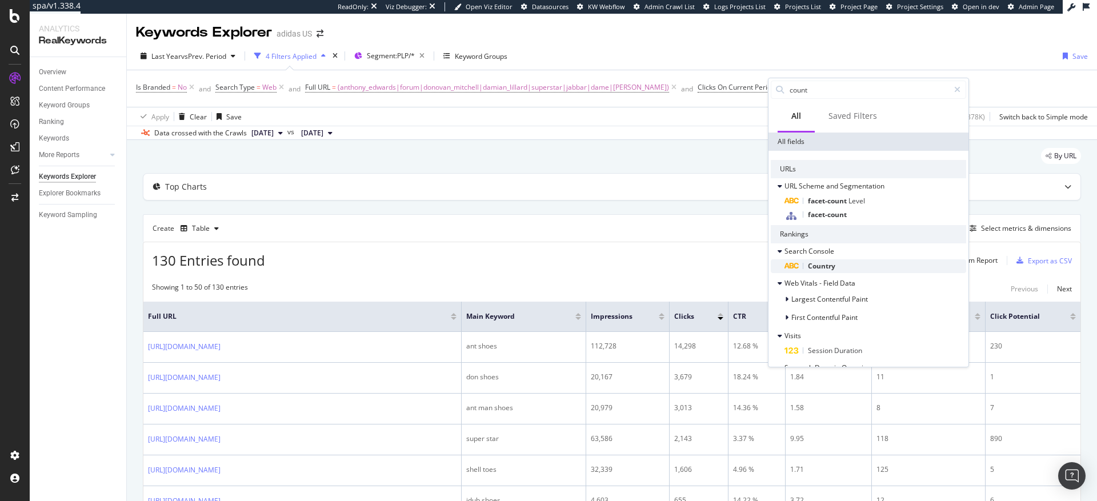
click at [821, 264] on span "Country" at bounding box center [821, 266] width 27 height 10
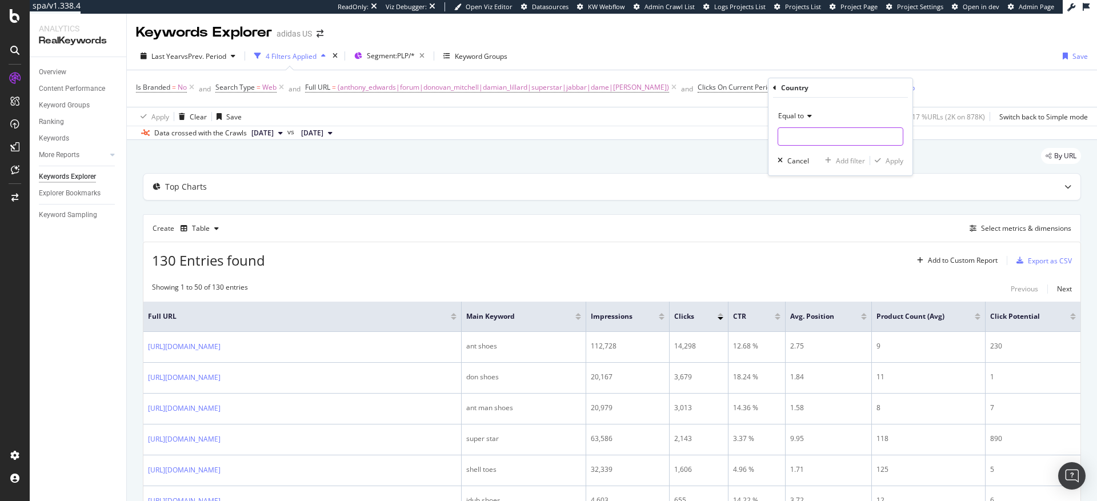
click at [805, 138] on input "text" at bounding box center [840, 136] width 125 height 18
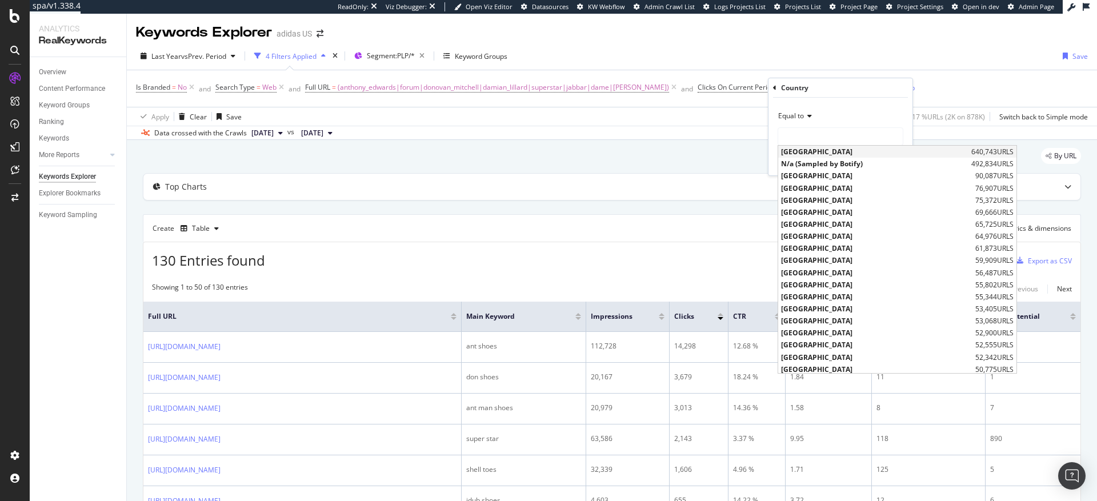
click at [805, 151] on span "[GEOGRAPHIC_DATA]" at bounding box center [874, 152] width 187 height 10
type input "[GEOGRAPHIC_DATA]"
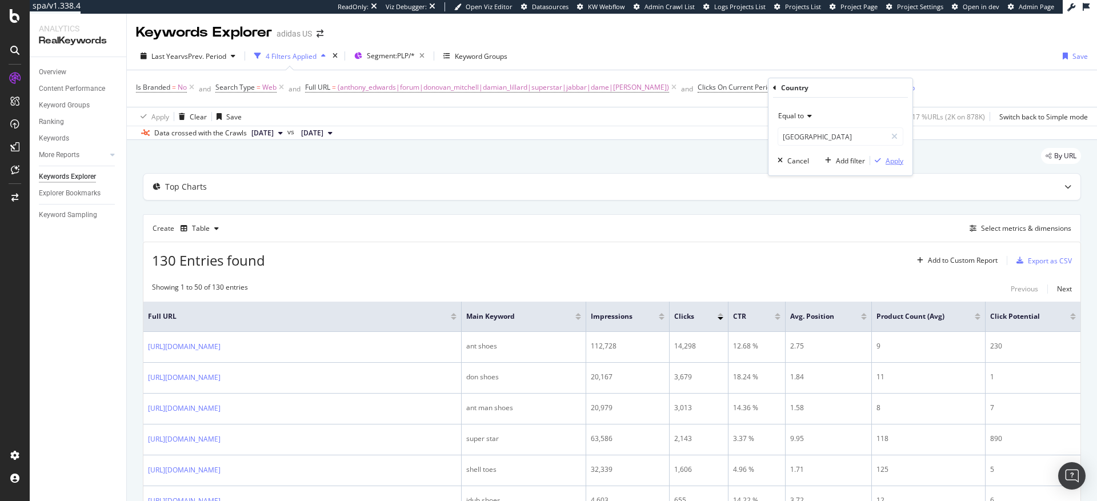
click at [892, 161] on div "Apply" at bounding box center [895, 161] width 18 height 10
click at [1073, 57] on div "Save" at bounding box center [1080, 56] width 15 height 10
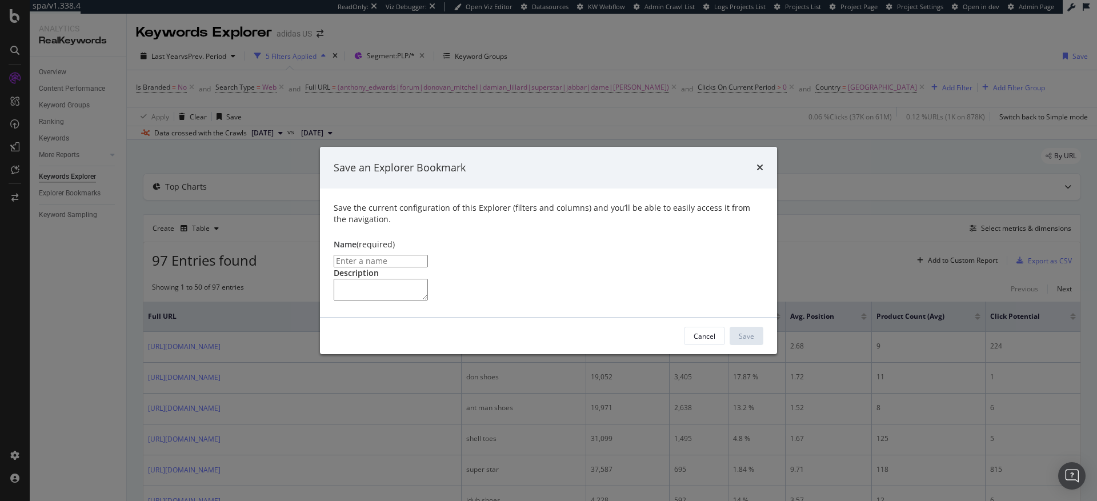
click at [428, 255] on input "modal" at bounding box center [381, 261] width 94 height 13
type input "KWM Export Config"
click at [428, 279] on textarea "modal" at bounding box center [381, 290] width 94 height 22
type textarea "Initial export for URL selection"
click at [749, 341] on div "Save" at bounding box center [746, 336] width 15 height 10
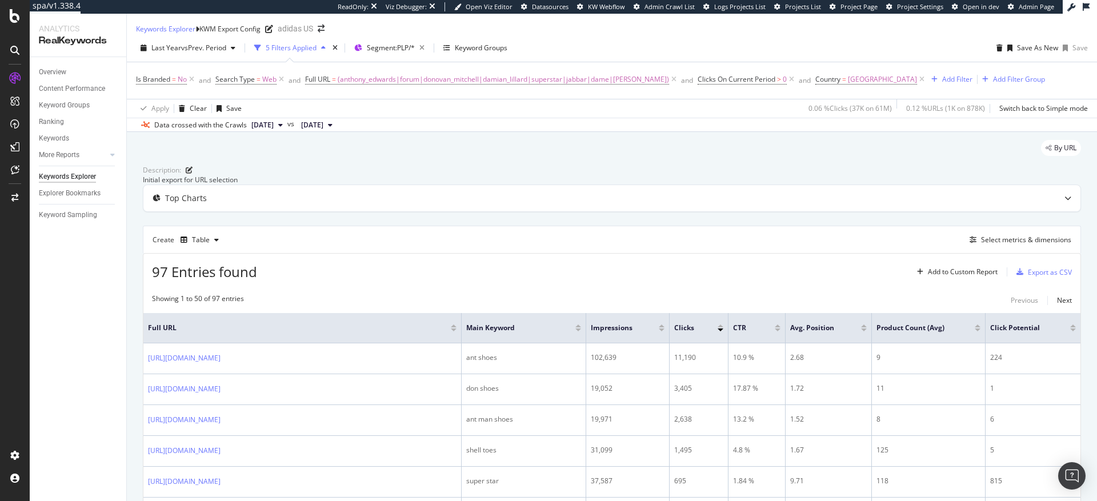
click at [6, 501] on icon "close toast" at bounding box center [3, 509] width 6 height 16
click at [1035, 277] on div "Export as CSV" at bounding box center [1050, 272] width 44 height 10
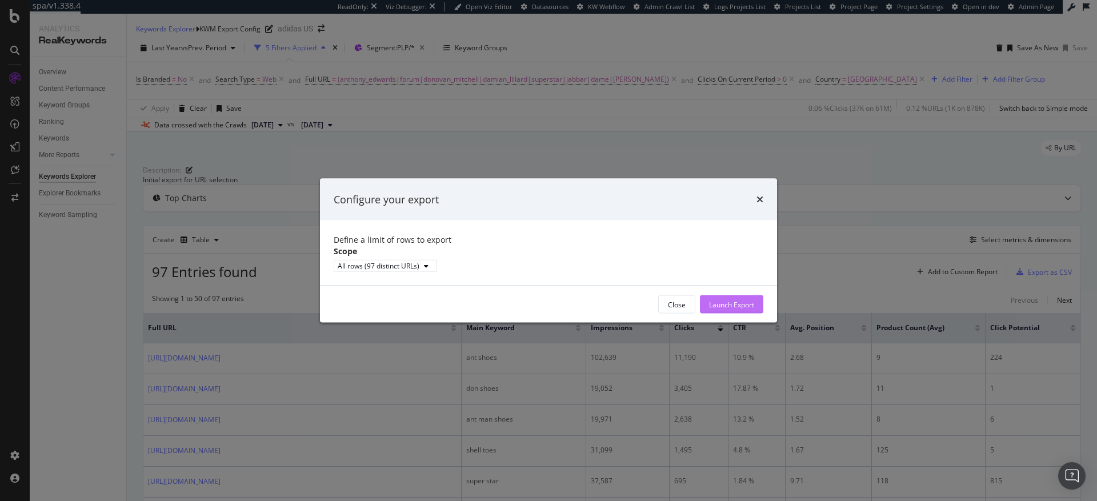
click at [725, 309] on div "Launch Export" at bounding box center [731, 304] width 45 height 10
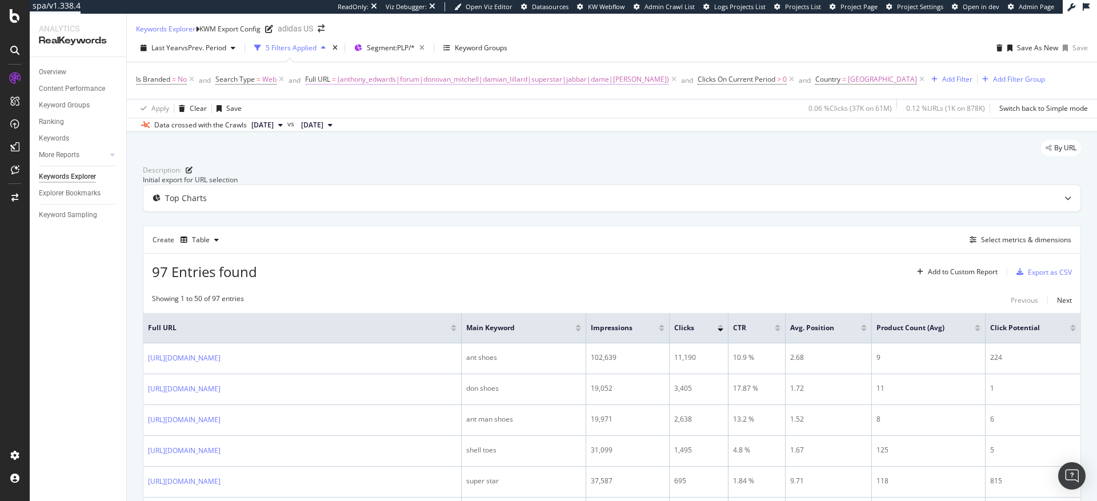
click at [544, 87] on span "(anthony_edwards|forum|donovan_mitchell|damian_lillard|superstar|jabbar|dame|ha…" at bounding box center [503, 79] width 331 height 16
click at [385, 139] on input "(anthony_edwards|forum|donovan_mitchell|damian_lillard|superstar|jabbar|dame|ha…" at bounding box center [370, 135] width 108 height 18
paste input "football-jersey|adizero|ultraboost|football-jackets"
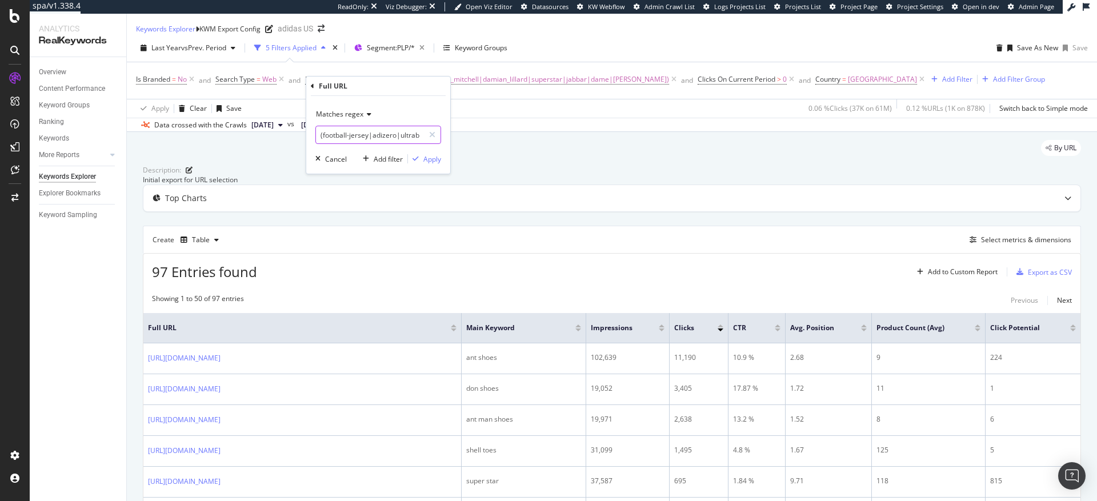
scroll to position [0, 67]
type input "(football-jersey|adizero|ultraboost|football-jackets)"
click at [435, 161] on div "Apply" at bounding box center [432, 159] width 18 height 10
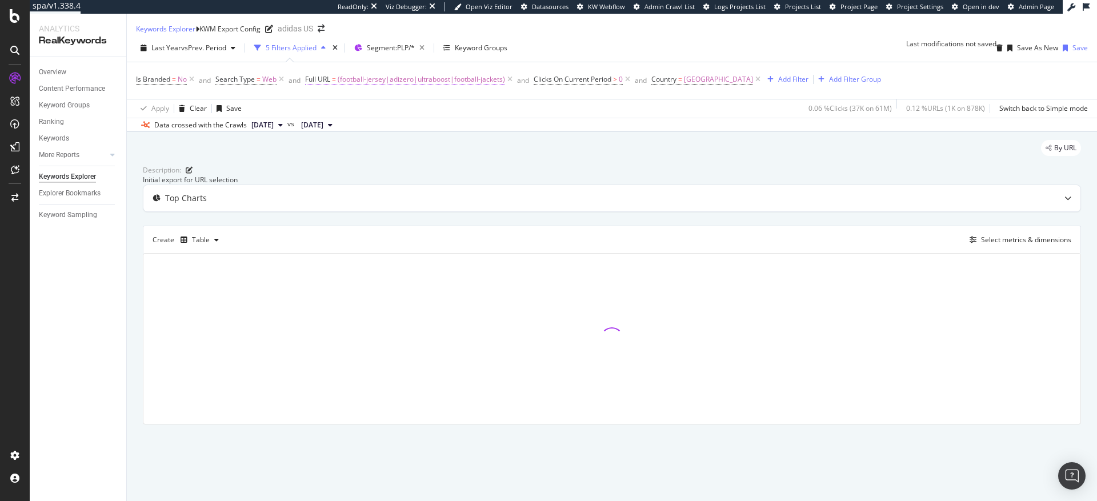
click at [439, 87] on span "(football-jersey|adizero|ultraboost|football-jackets)" at bounding box center [421, 79] width 167 height 16
click at [395, 134] on input "(football-jersey|adizero|ultraboost|football-jackets)" at bounding box center [370, 135] width 108 height 18
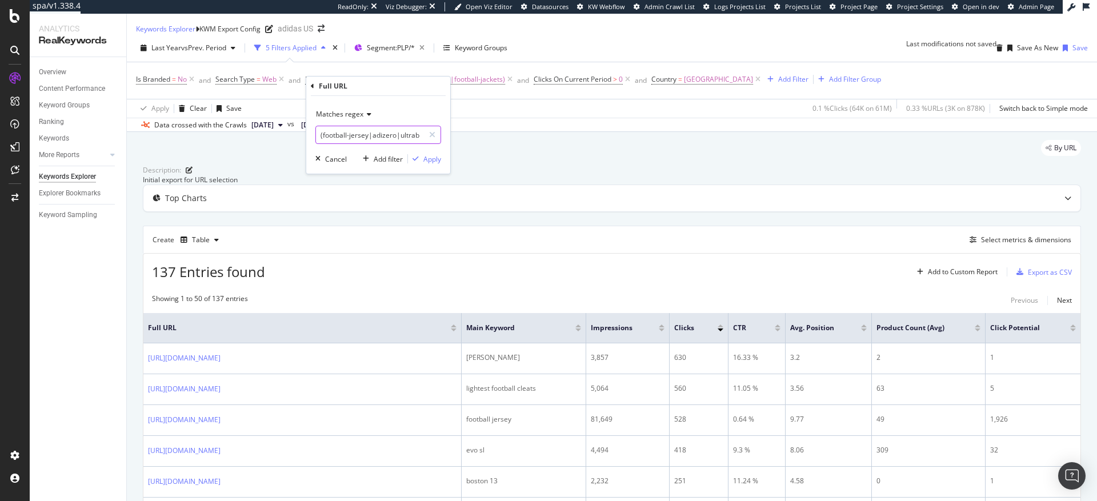
click at [396, 136] on input "(football-jersey|adizero|ultraboost|football-jackets)" at bounding box center [370, 135] width 108 height 18
type input "(football-jersey|adizero-football|ultraboost|football-jackets)"
click at [433, 162] on div "Apply" at bounding box center [432, 159] width 18 height 10
click at [463, 86] on span "(football-jersey|adizero-football|ultraboost|football-jackets)" at bounding box center [435, 79] width 194 height 16
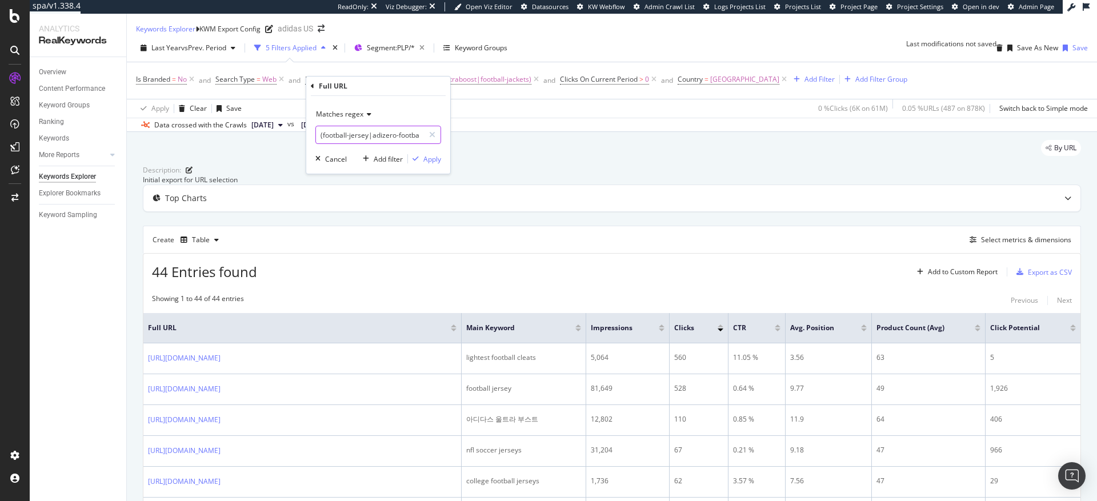
click at [405, 131] on input "(football-jersey|adizero-football|ultraboost|football-jackets)" at bounding box center [370, 135] width 108 height 18
type input "(football-jersey|adizero-football|ultraboost-football|football-jackets)"
click at [433, 157] on div "Apply" at bounding box center [432, 159] width 18 height 10
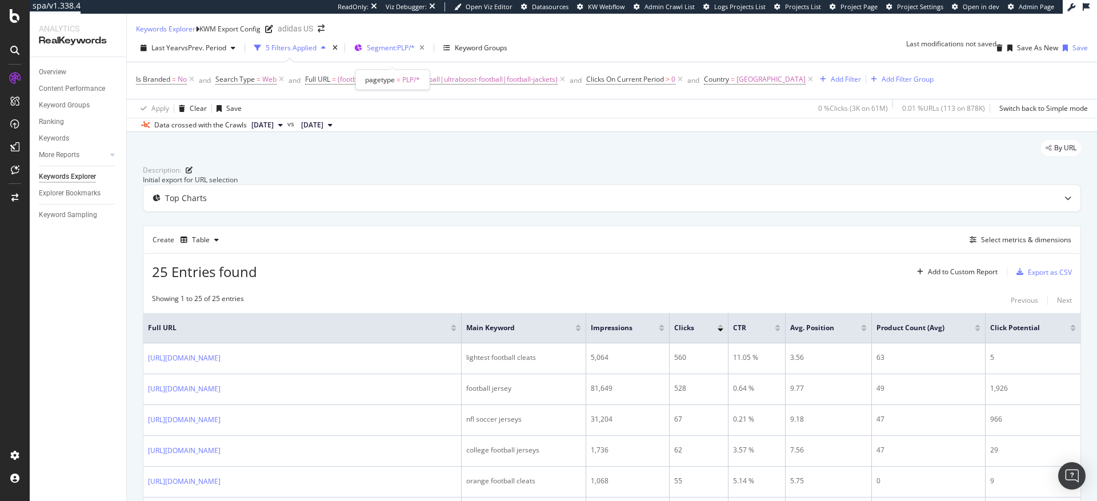
click at [396, 53] on span "Segment: PLP/*" at bounding box center [391, 48] width 48 height 10
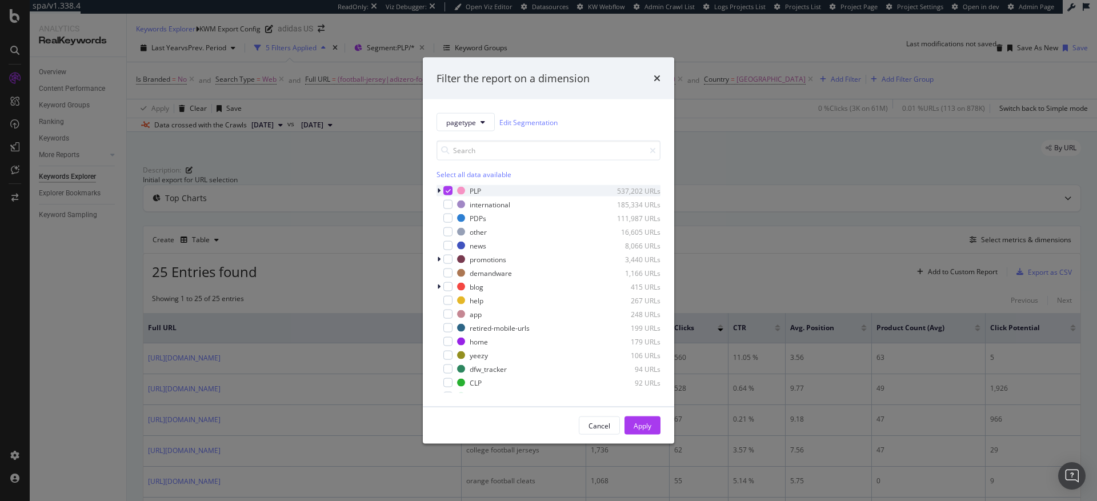
click at [440, 190] on icon "modal" at bounding box center [438, 190] width 3 height 7
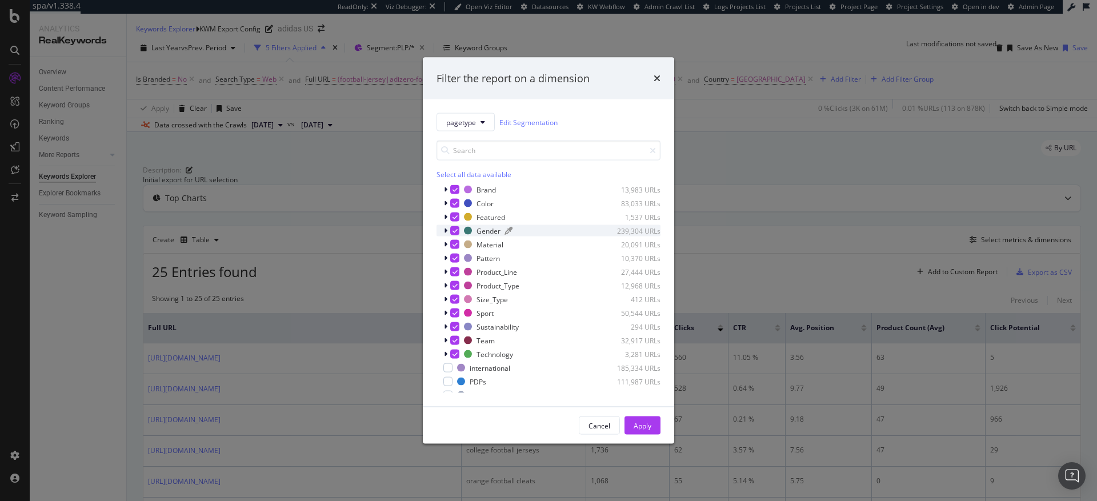
scroll to position [65, 0]
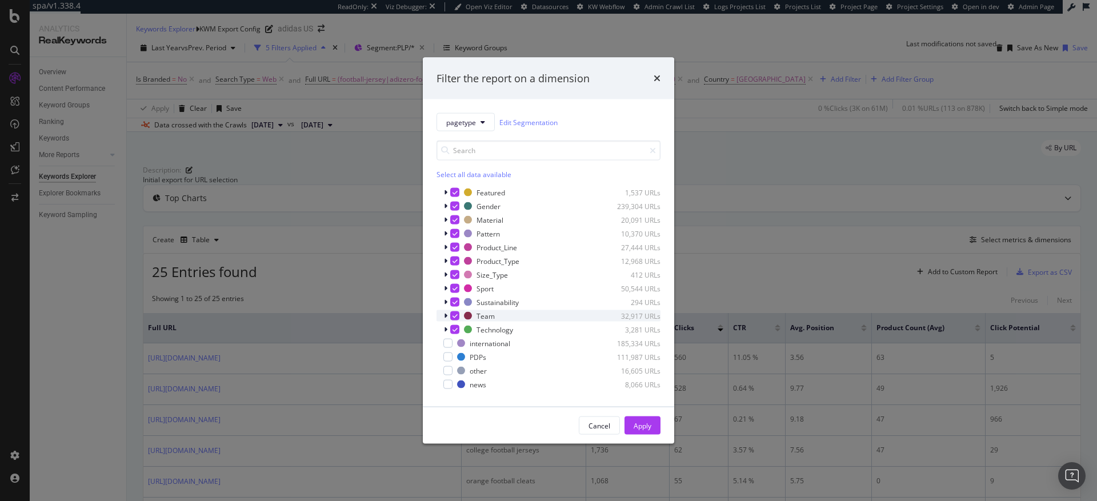
click at [446, 315] on icon "modal" at bounding box center [445, 316] width 3 height 7
click at [445, 315] on icon "modal" at bounding box center [445, 316] width 5 height 7
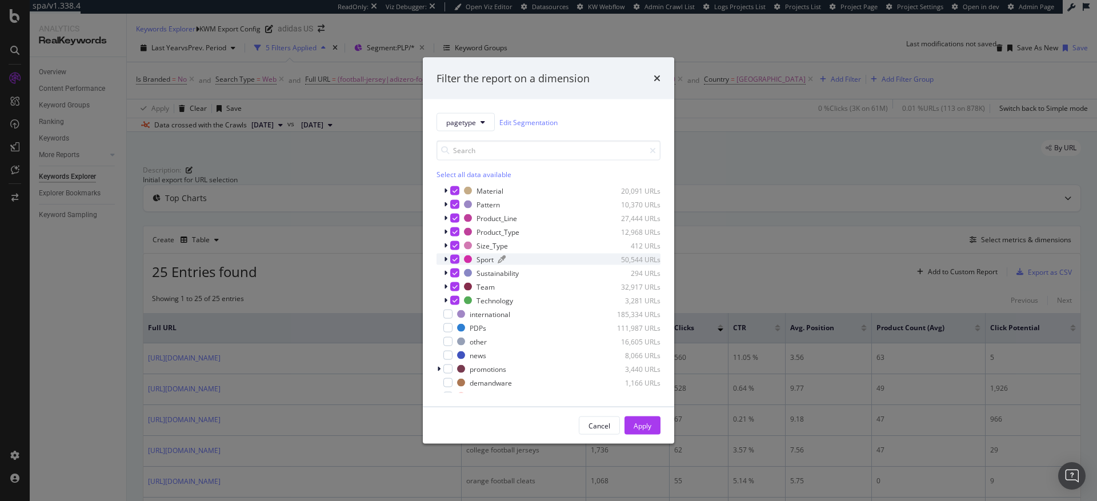
scroll to position [96, 0]
click at [448, 283] on div "modal" at bounding box center [446, 284] width 7 height 11
click at [659, 75] on icon "times" at bounding box center [657, 78] width 7 height 9
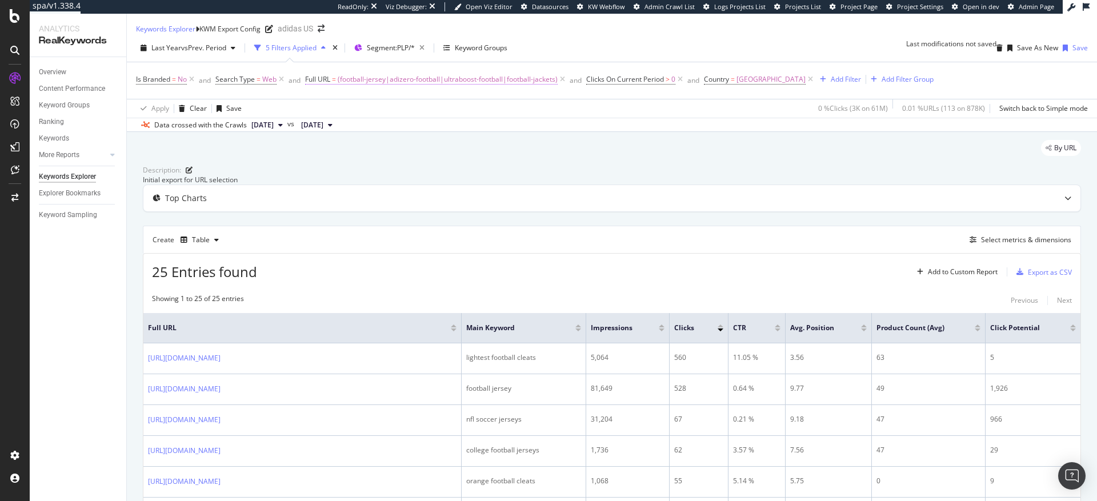
click at [505, 87] on span "(football-jersey|adizero-football|ultraboost-football|football-jackets)" at bounding box center [448, 79] width 220 height 16
click at [323, 135] on input "(football-jersey|adizero-football|ultraboost-football|football-jackets)" at bounding box center [370, 135] width 108 height 18
click at [346, 133] on input "(football-jersey|adizero-football|ultraboost-football|football-jackets)" at bounding box center [370, 135] width 108 height 18
click at [402, 134] on input "(football-jersey|adizero-football|ultraboost-football|football-jackets)" at bounding box center [370, 135] width 108 height 18
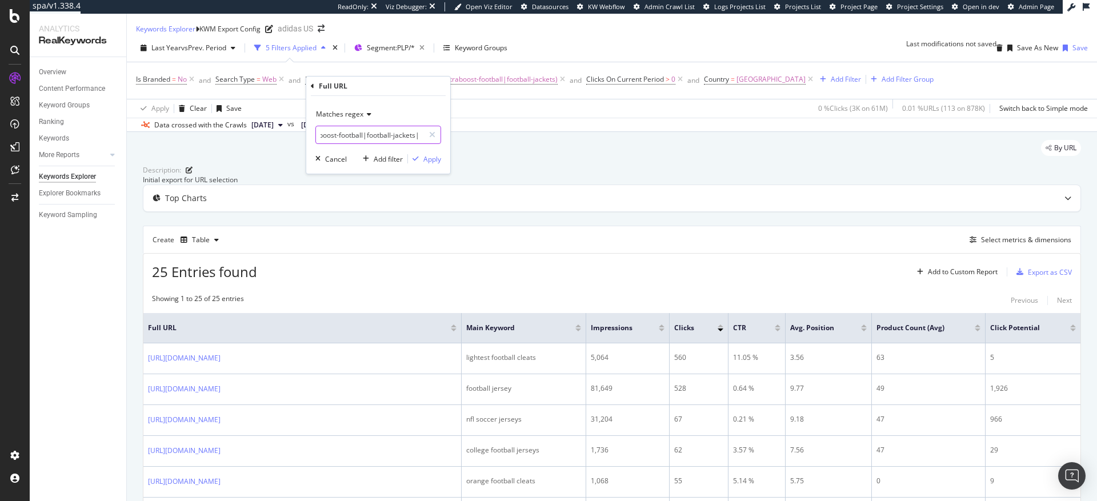
paste input "college|kansas_jayhawks|alabama_state|arizona_state|georgia_tech|grambling_stat…"
type input "(football-jersey|adizero-football|ultraboost-football|football-jackets|college|…"
click at [430, 160] on div "Apply" at bounding box center [432, 159] width 18 height 10
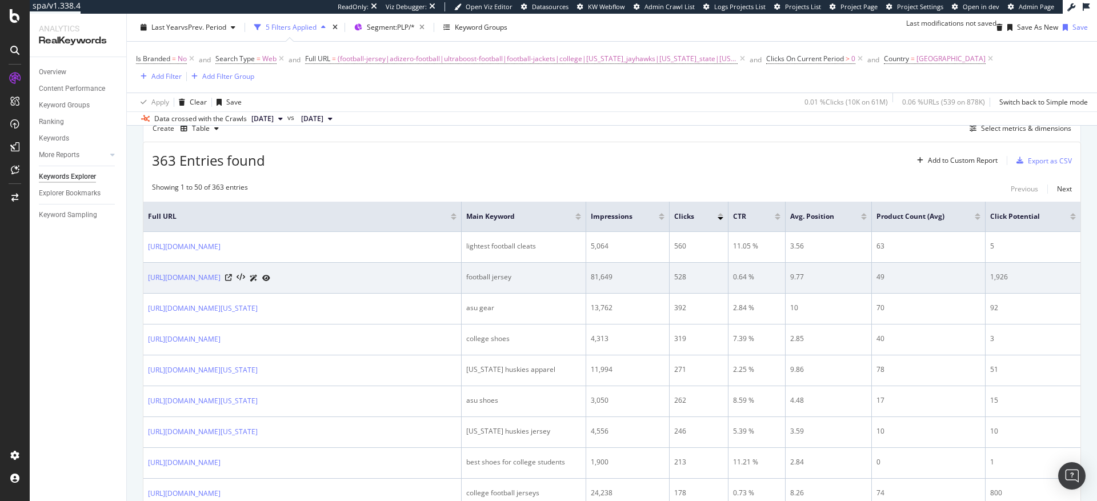
scroll to position [150, 0]
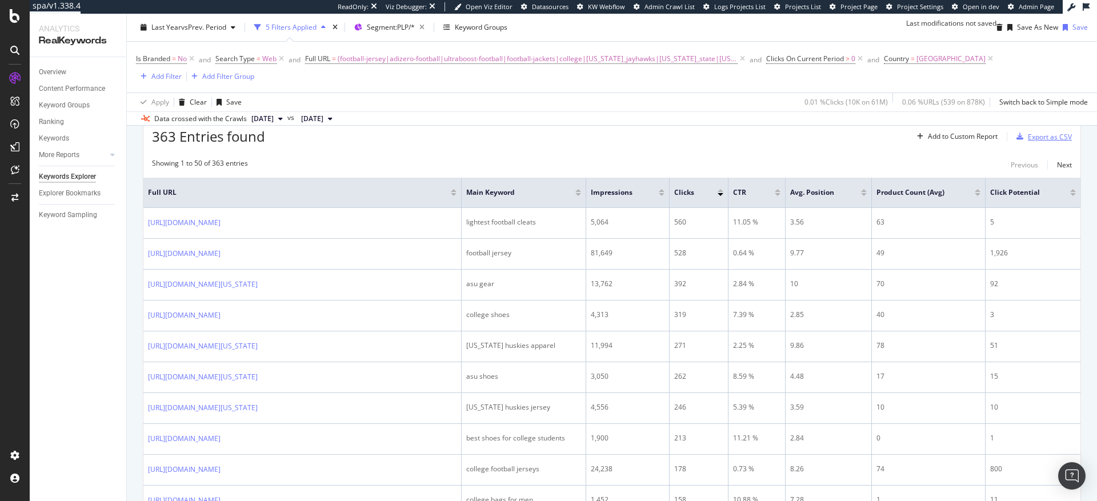
click at [1031, 142] on div "Export as CSV" at bounding box center [1050, 137] width 44 height 10
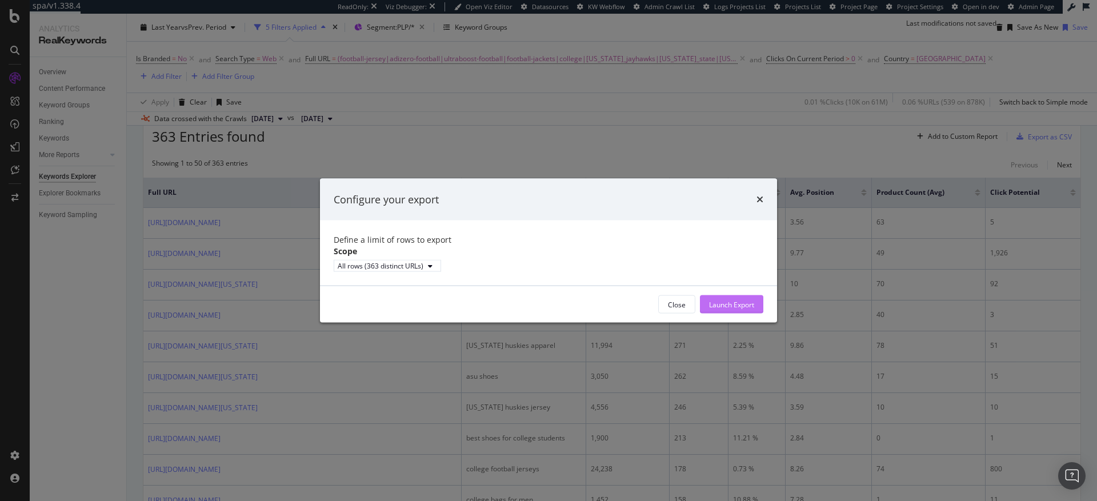
click at [725, 309] on div "Launch Export" at bounding box center [731, 304] width 45 height 10
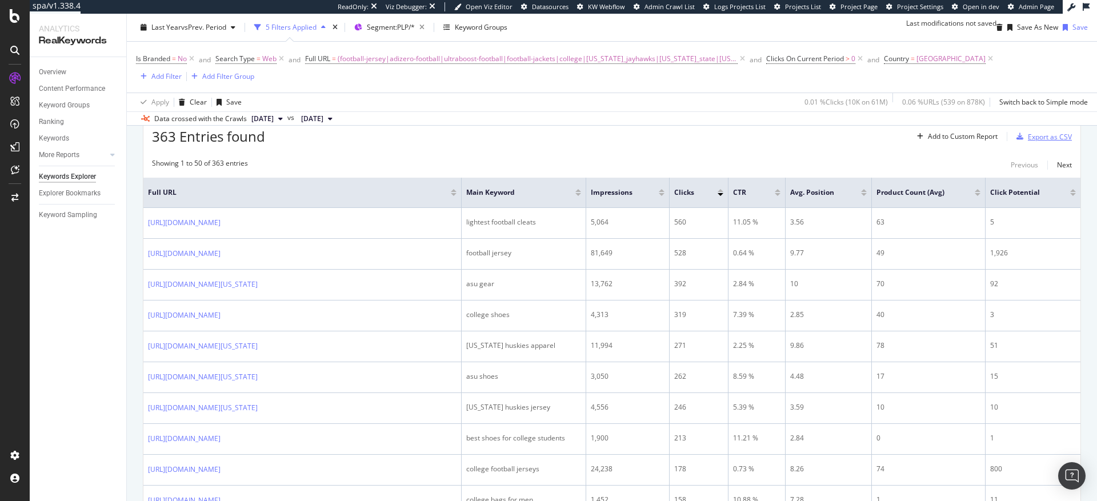
click at [1030, 142] on div "Export as CSV" at bounding box center [1050, 137] width 44 height 10
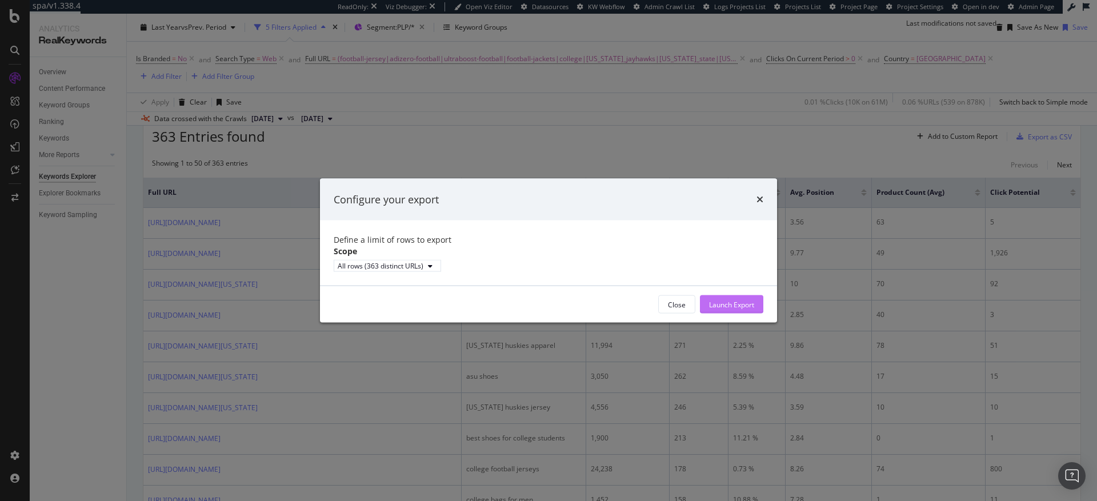
click at [733, 309] on div "Launch Export" at bounding box center [731, 304] width 45 height 10
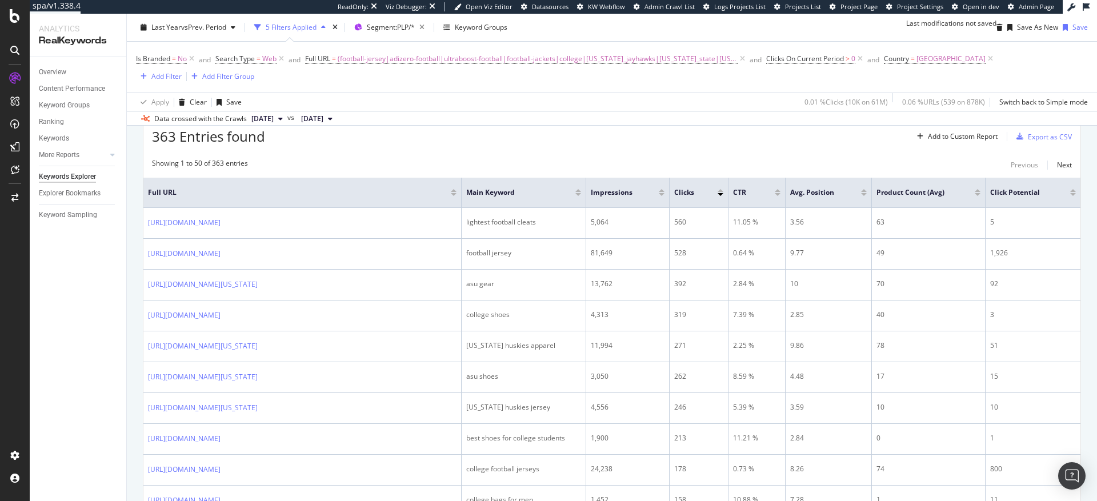
click at [1002, 109] on div "Select metrics & dimensions" at bounding box center [1026, 104] width 90 height 10
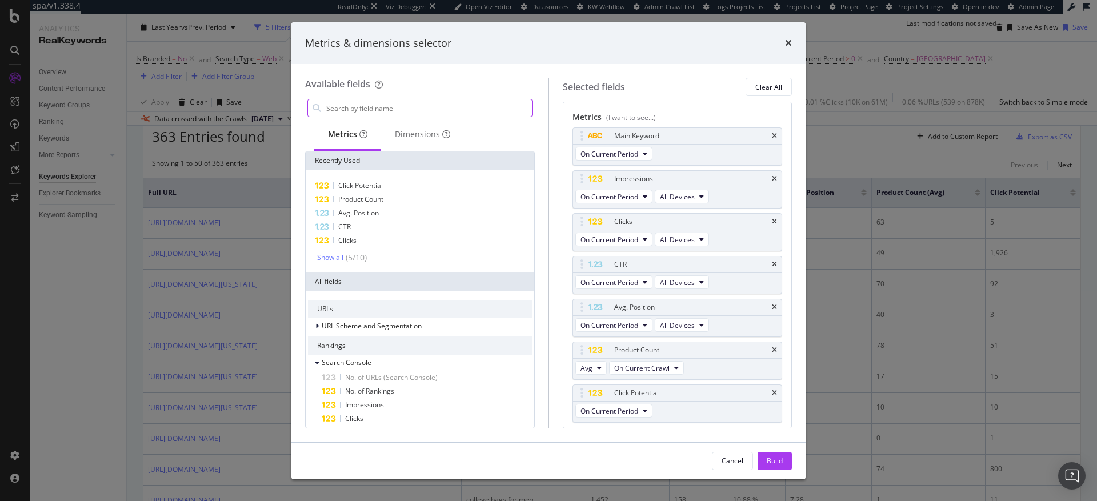
click at [395, 111] on input "modal" at bounding box center [428, 107] width 207 height 17
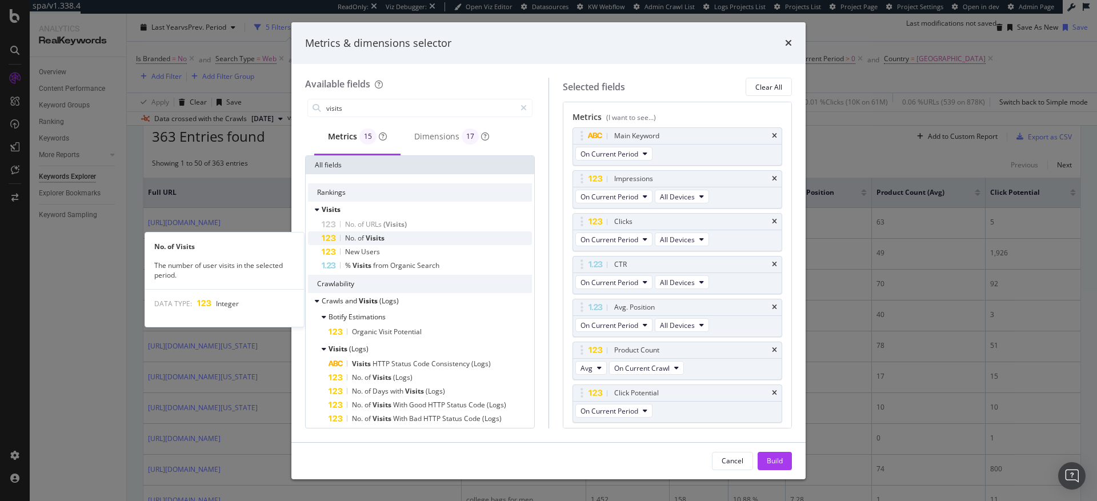
type input "visits"
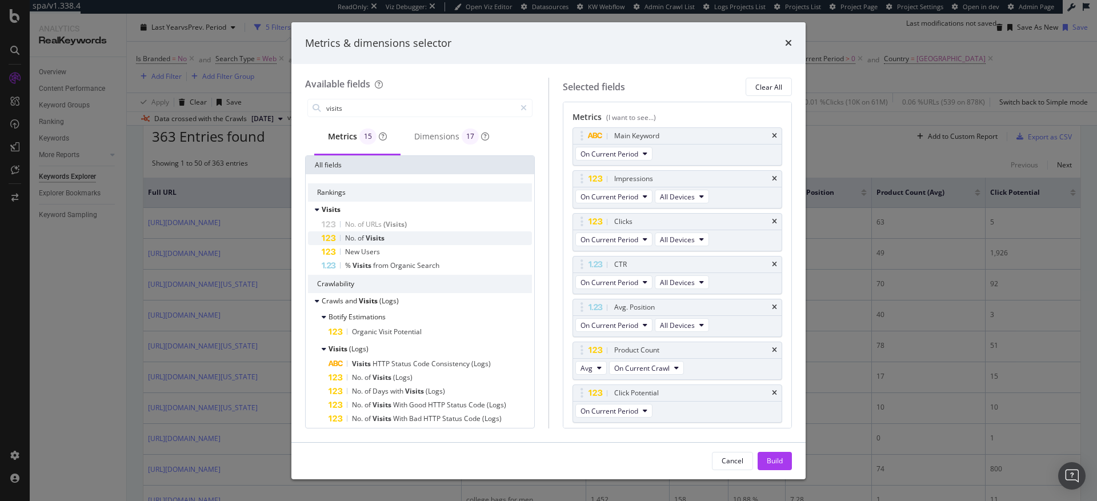
click at [376, 239] on span "Visits" at bounding box center [375, 238] width 19 height 10
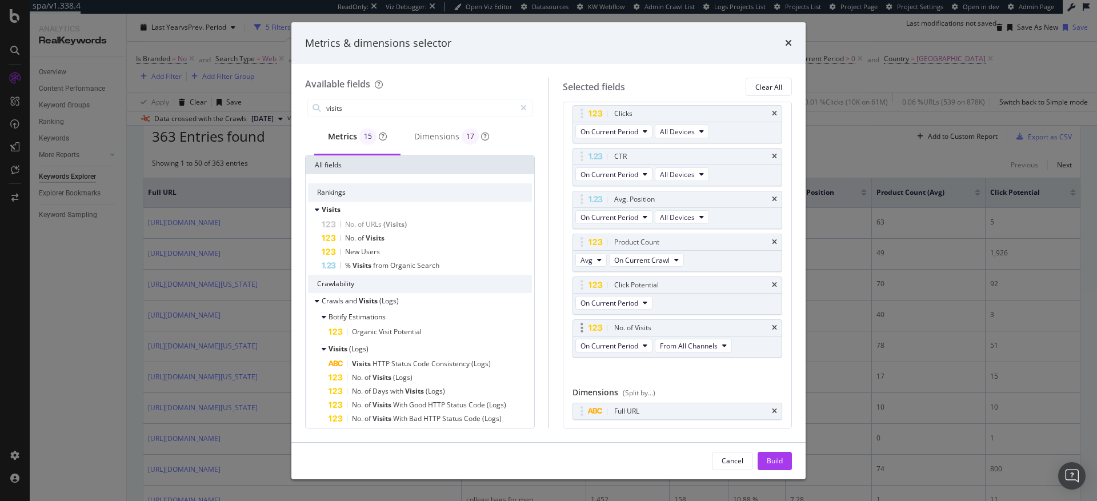
scroll to position [138, 0]
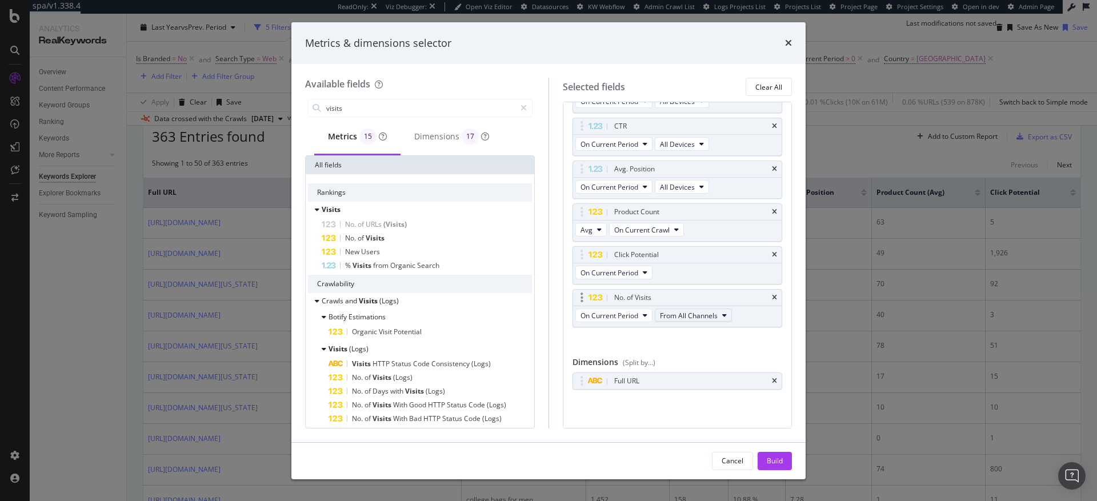
click at [695, 318] on span "From All Channels" at bounding box center [689, 316] width 58 height 10
click at [686, 360] on span "Organic" at bounding box center [694, 357] width 59 height 10
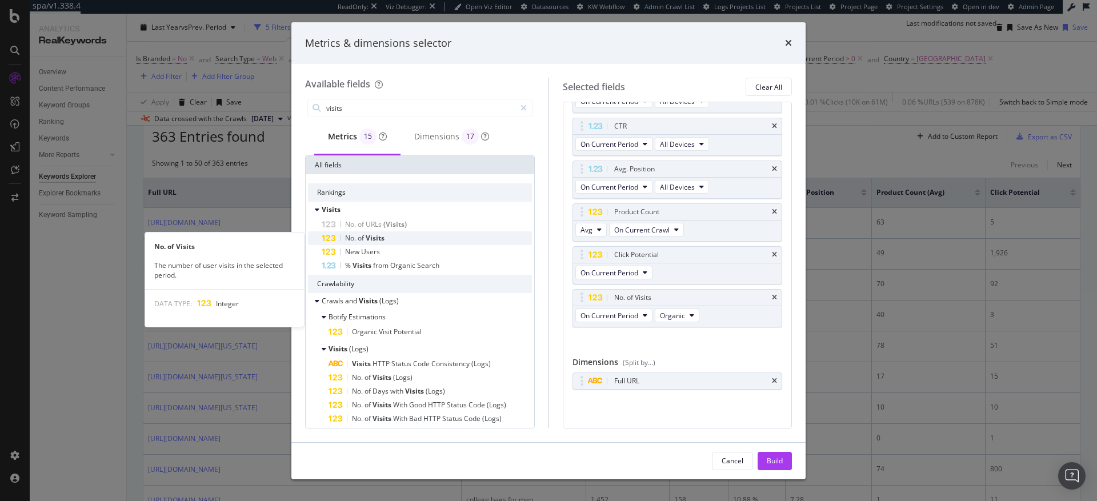
click at [389, 242] on div "No. of Visits" at bounding box center [427, 238] width 210 height 14
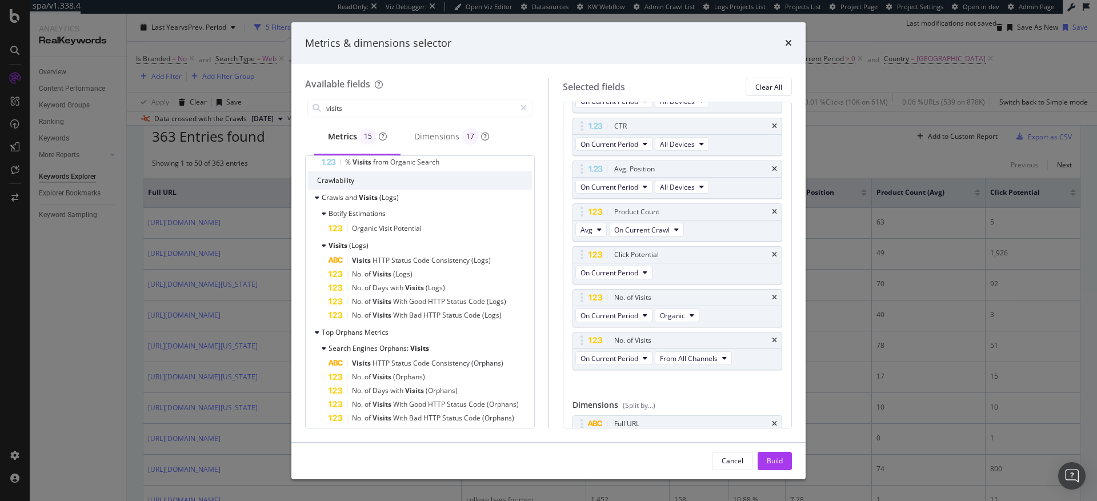
scroll to position [110, 0]
drag, startPoint x: 774, startPoint y: 464, endPoint x: 806, endPoint y: 378, distance: 92.0
click at [774, 464] on div "Build" at bounding box center [775, 461] width 16 height 10
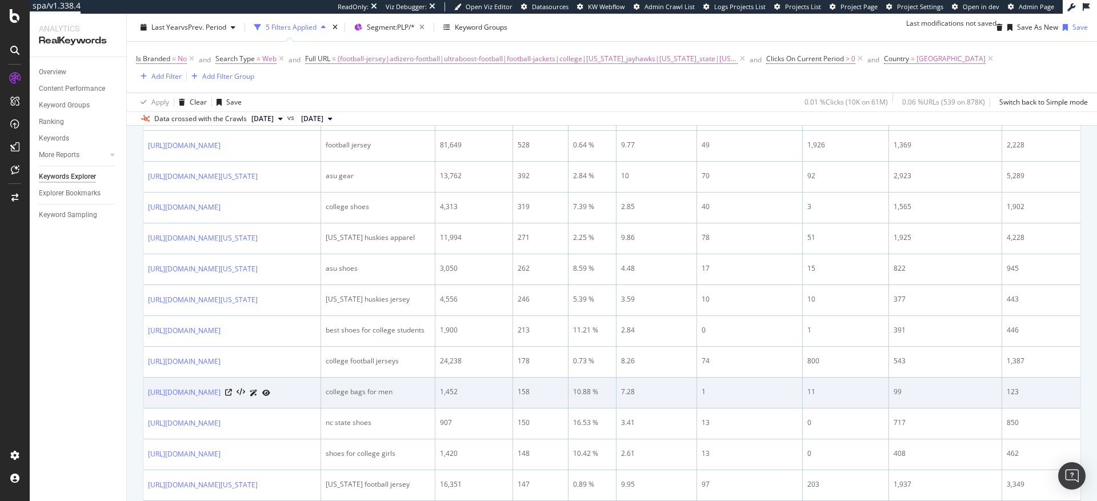
scroll to position [258, 0]
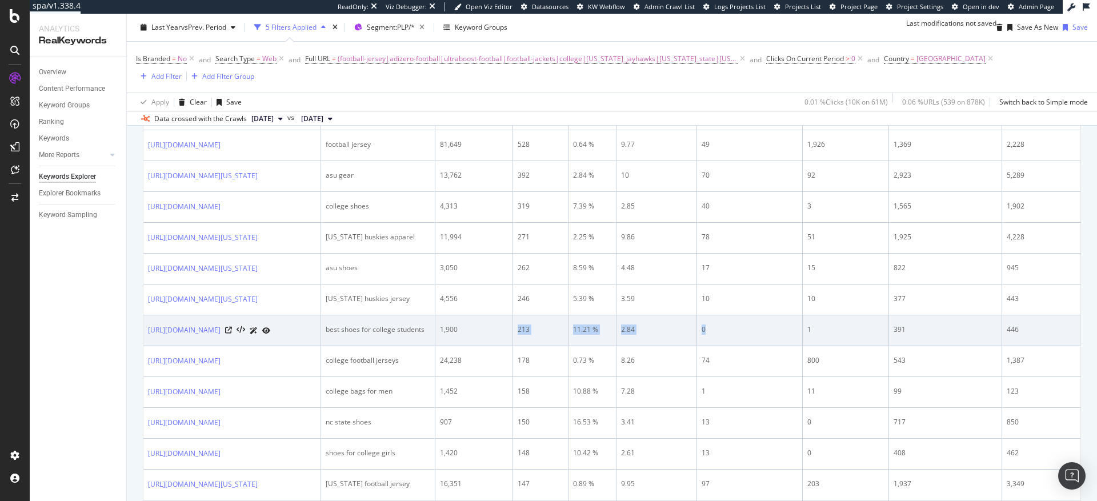
drag, startPoint x: 817, startPoint y: 367, endPoint x: 589, endPoint y: 367, distance: 228.0
click at [589, 346] on tr "https://www.adidas.com/us/college-best_sellers-shoes best shoes for college stu…" at bounding box center [611, 330] width 937 height 31
click at [798, 335] on div "0" at bounding box center [750, 330] width 96 height 10
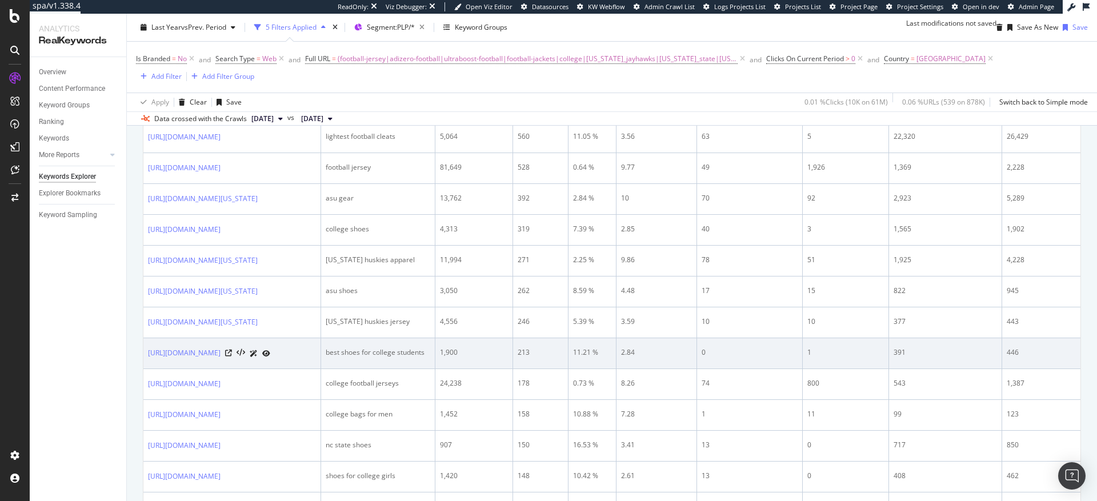
scroll to position [0, 46]
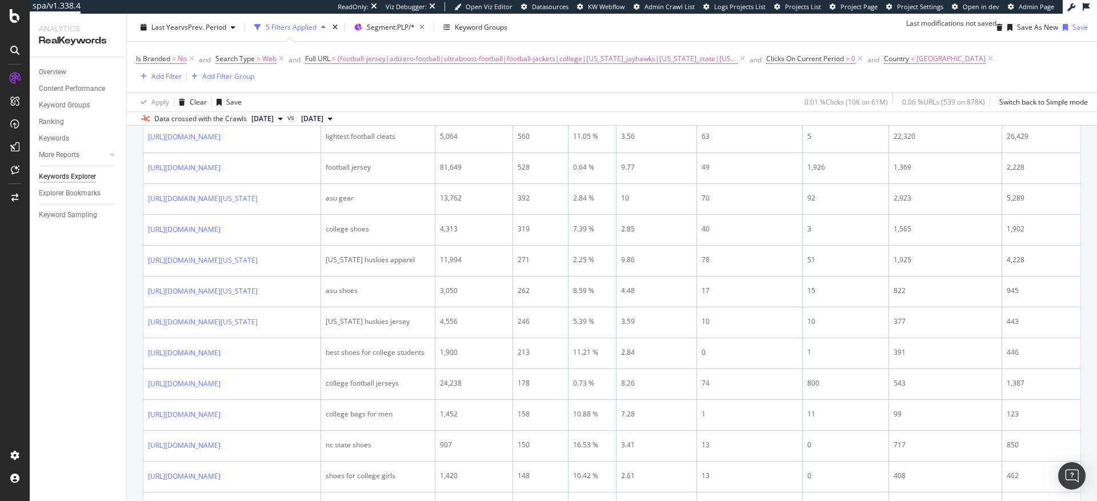
click at [1031, 70] on div "Is Branded = No and Search Type = Web and Full URL = (football-jersey|adizero-f…" at bounding box center [612, 67] width 952 height 33
click at [682, 95] on div "Apply Clear Save 0.01 % Clicks ( 10K on 61M ) 0.06 % URLs ( 539 on 878K ) Switc…" at bounding box center [612, 102] width 970 height 19
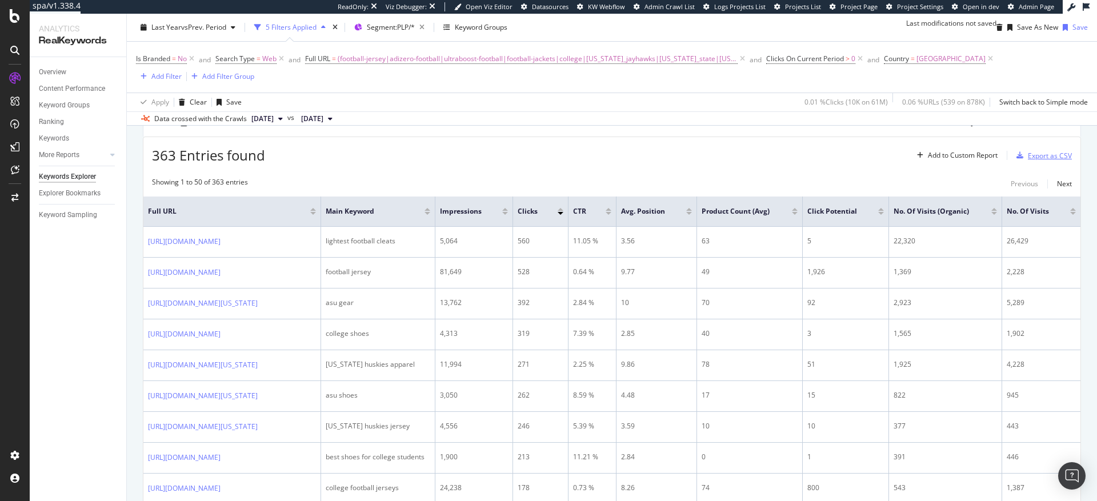
scroll to position [129, 0]
click at [1051, 163] on div "Export as CSV" at bounding box center [1050, 158] width 44 height 10
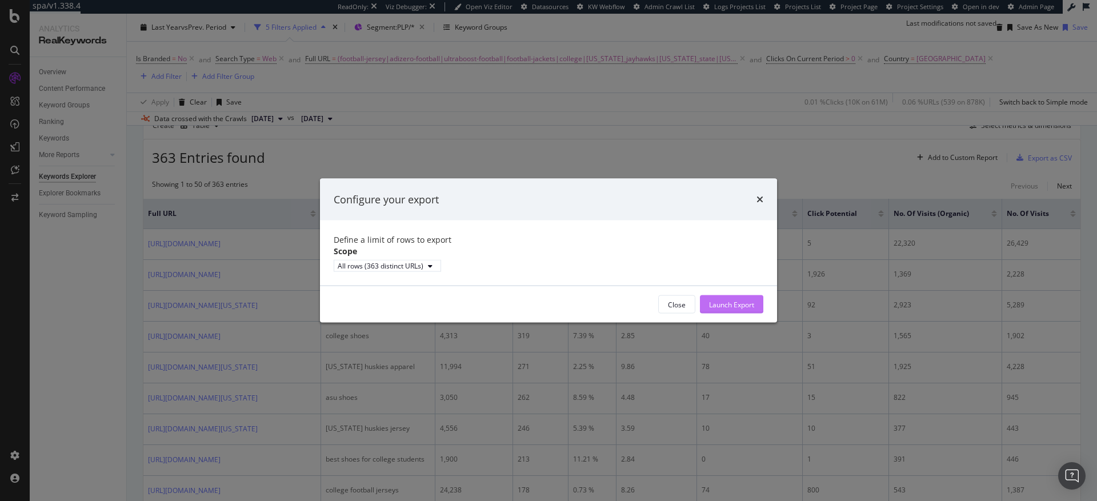
click at [733, 309] on div "Launch Export" at bounding box center [731, 304] width 45 height 10
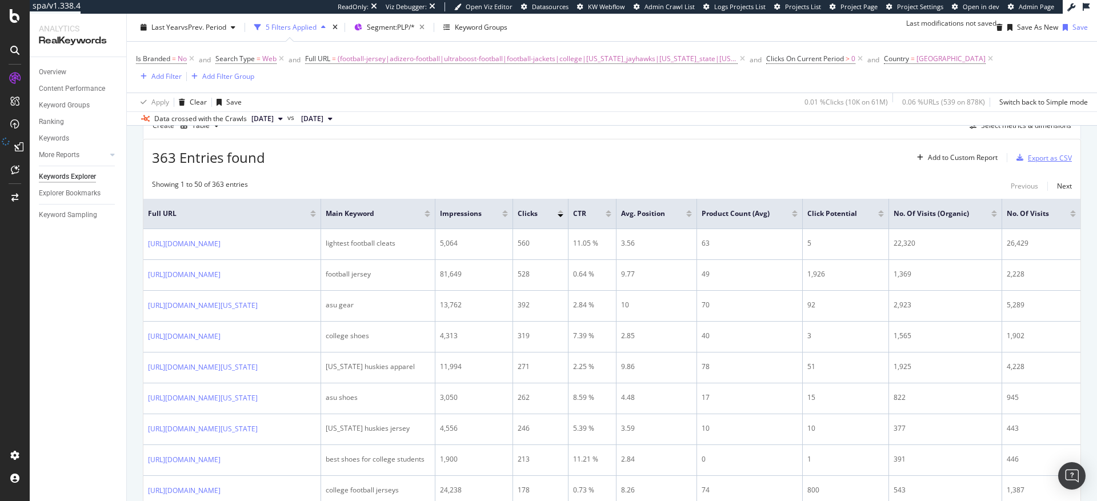
click at [1033, 163] on div "Export as CSV" at bounding box center [1050, 158] width 44 height 10
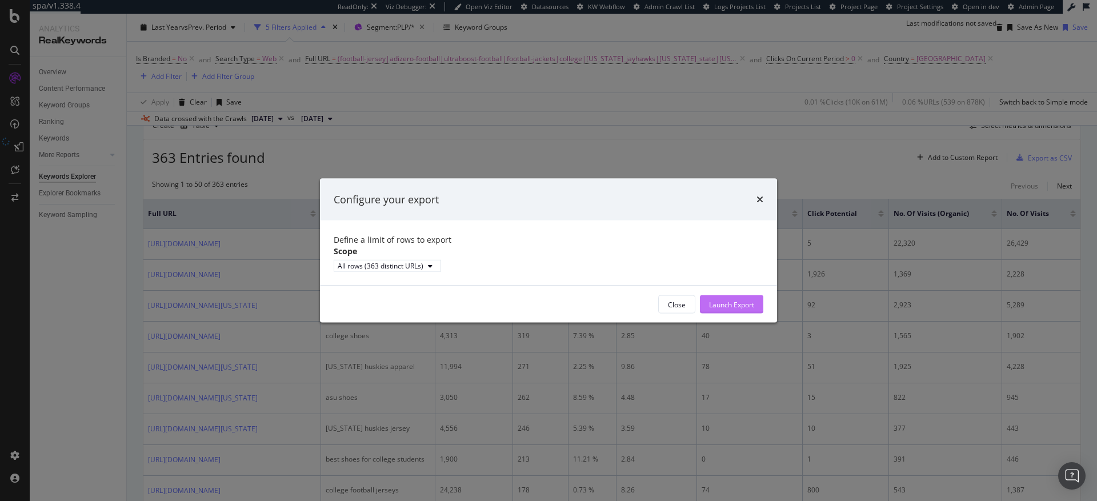
click at [746, 309] on div "Launch Export" at bounding box center [731, 304] width 45 height 10
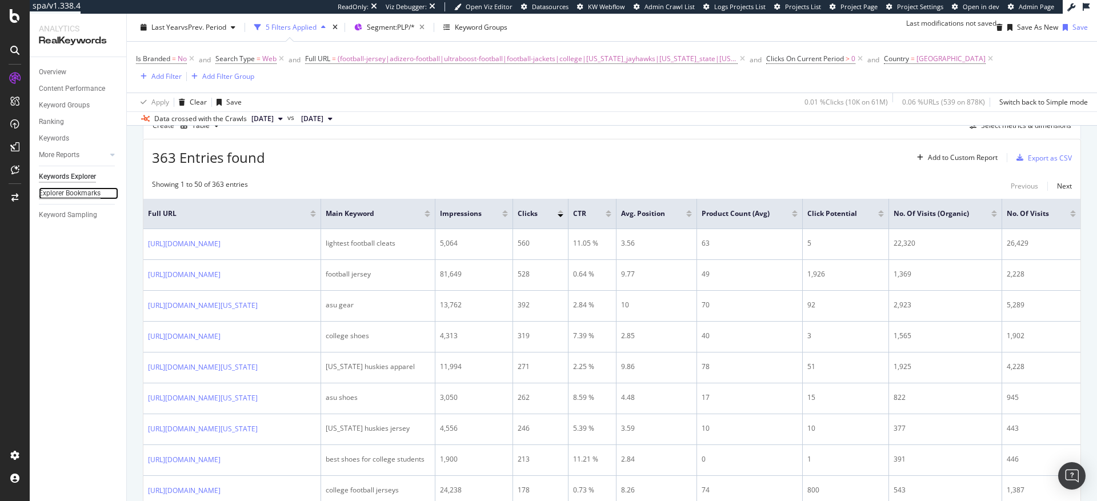
click at [76, 195] on div "Explorer Bookmarks" at bounding box center [70, 193] width 62 height 12
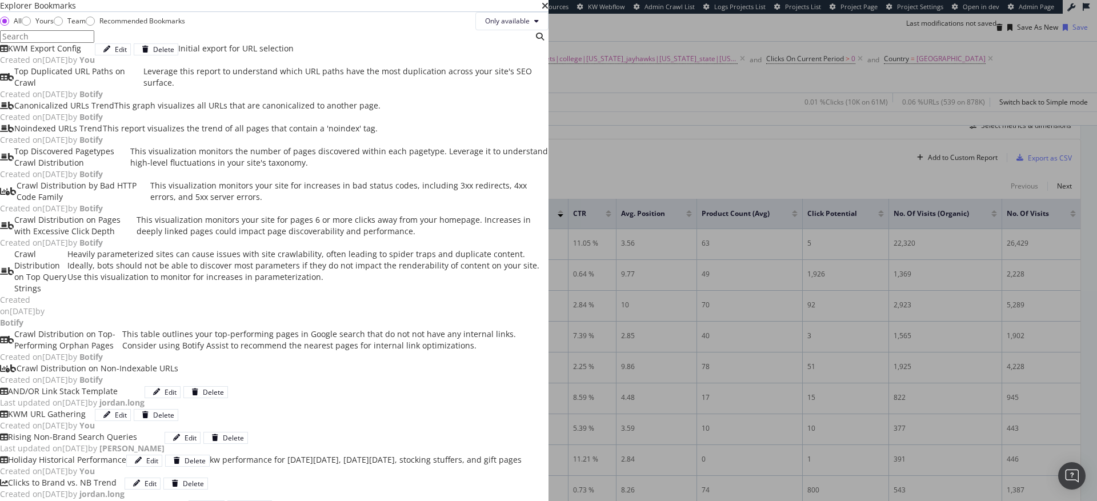
click at [81, 54] on div "KWM Export Config" at bounding box center [44, 48] width 73 height 11
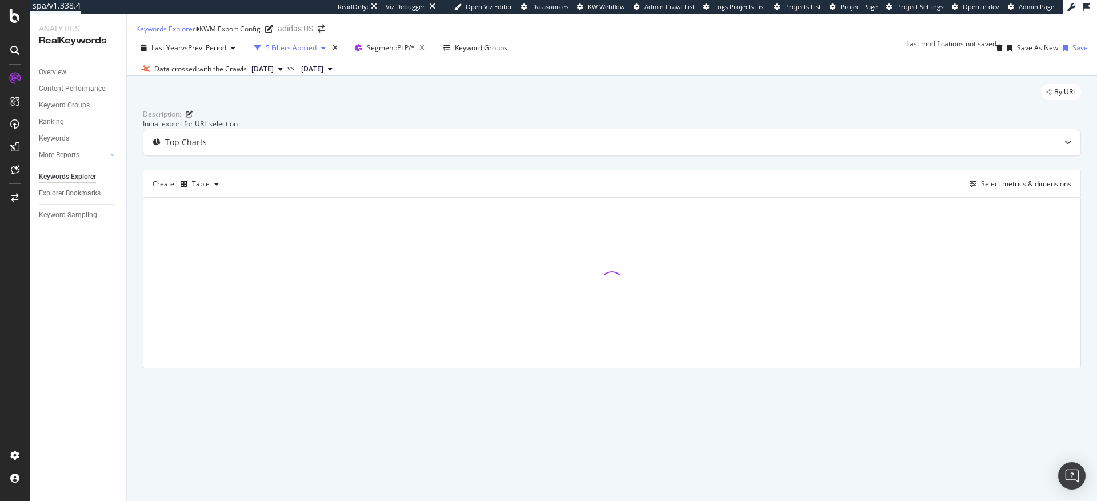
click at [326, 51] on icon "button" at bounding box center [323, 48] width 5 height 7
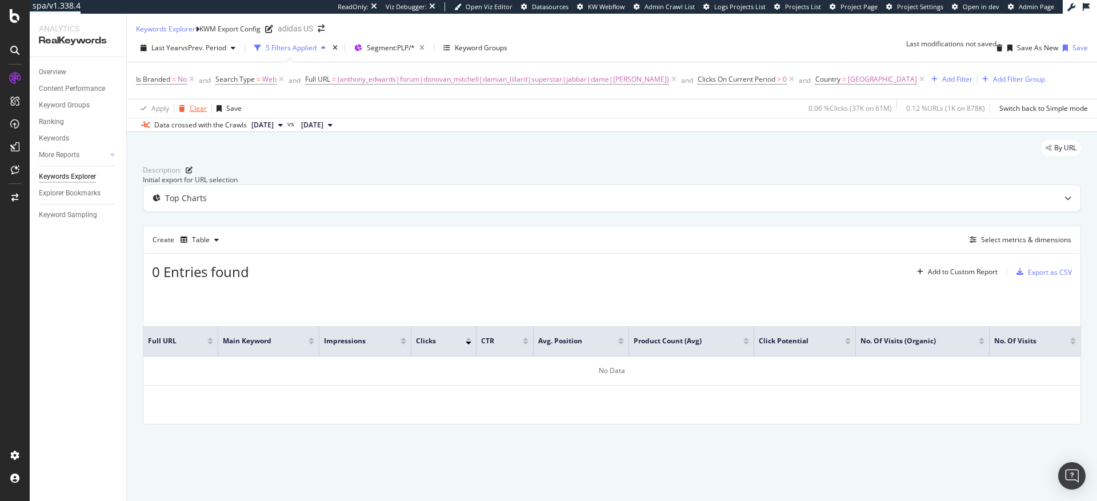
click at [198, 113] on div "Clear" at bounding box center [198, 108] width 17 height 10
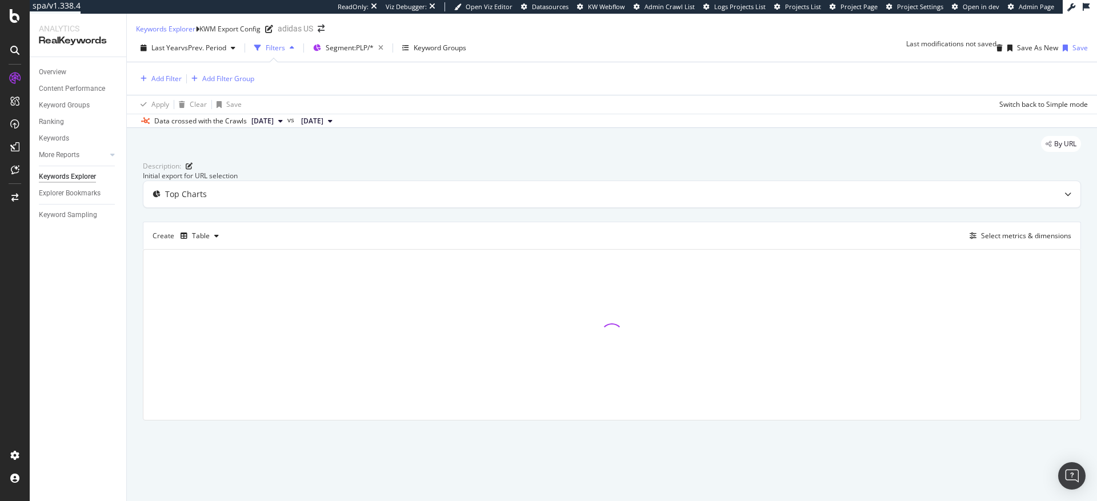
click at [333, 125] on icon at bounding box center [330, 121] width 5 height 7
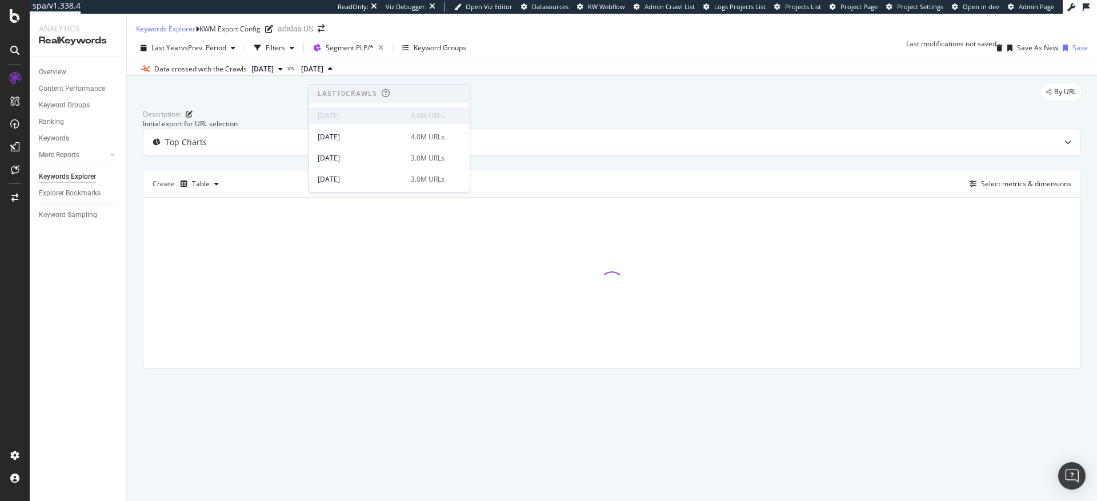
click at [357, 122] on div "2025 Oct. 1st 4.0M URLs" at bounding box center [389, 115] width 161 height 17
click at [245, 109] on div "By URL" at bounding box center [612, 96] width 938 height 25
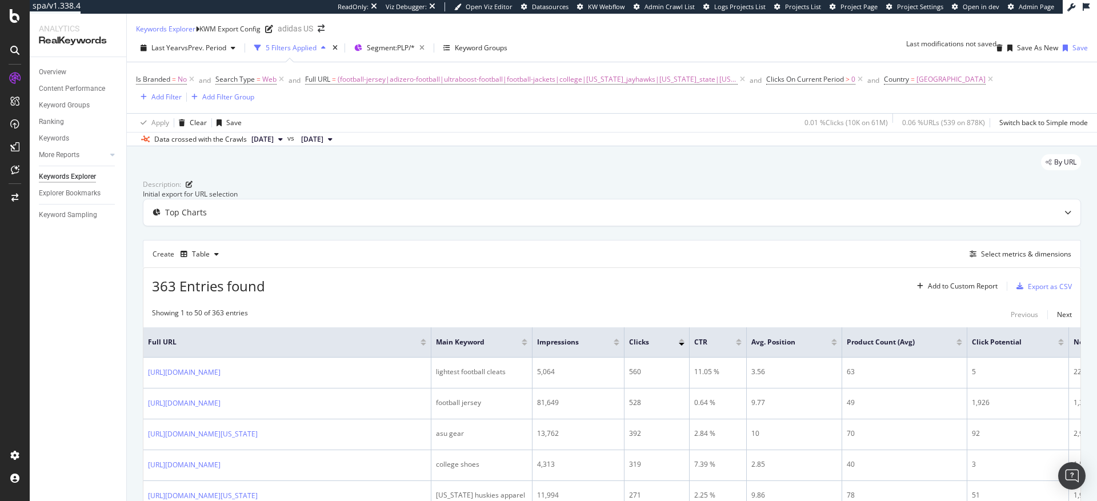
drag, startPoint x: 215, startPoint y: 372, endPoint x: 443, endPoint y: 367, distance: 228.1
click at [443, 358] on tr "Full URL Main Keyword Impressions Clicks CTR Avg. Position Product Count (Avg) …" at bounding box center [710, 342] width 1134 height 30
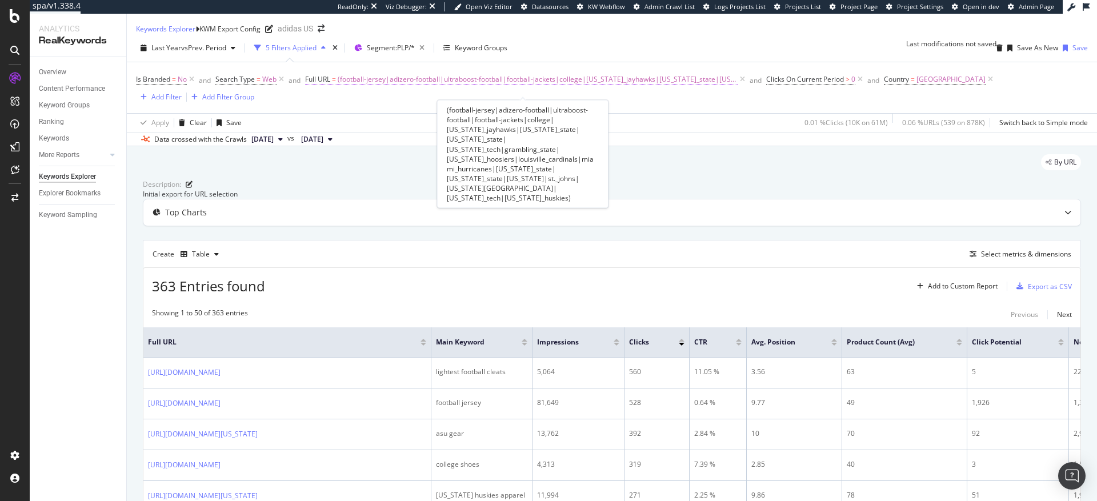
click at [515, 86] on span "(football-jersey|adizero-football|ultraboost-football|football-jackets|college|…" at bounding box center [538, 79] width 400 height 16
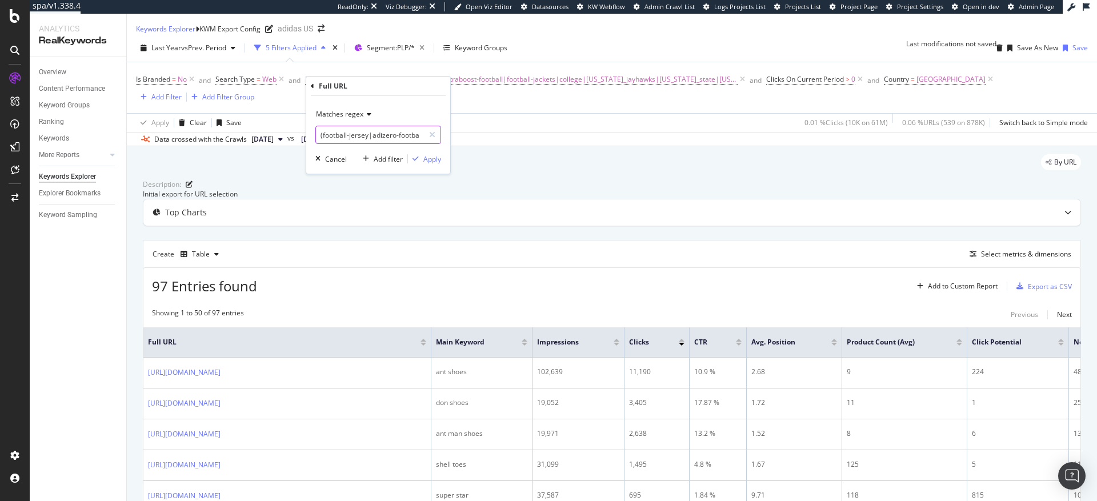
click at [365, 138] on input "(football-jersey|adizero-football|ultraboost-football|football-jackets|college|…" at bounding box center [370, 135] width 108 height 18
paste input "anthony_edwards|forum|donovan_mitchell|damian_lillard|superstar|jabbar|dame|har…"
type input "(anthony_edwards|forum|donovan_mitchell|damian_lillard|superstar|jabbar|dame|ha…"
click at [437, 159] on div "Apply" at bounding box center [432, 159] width 18 height 10
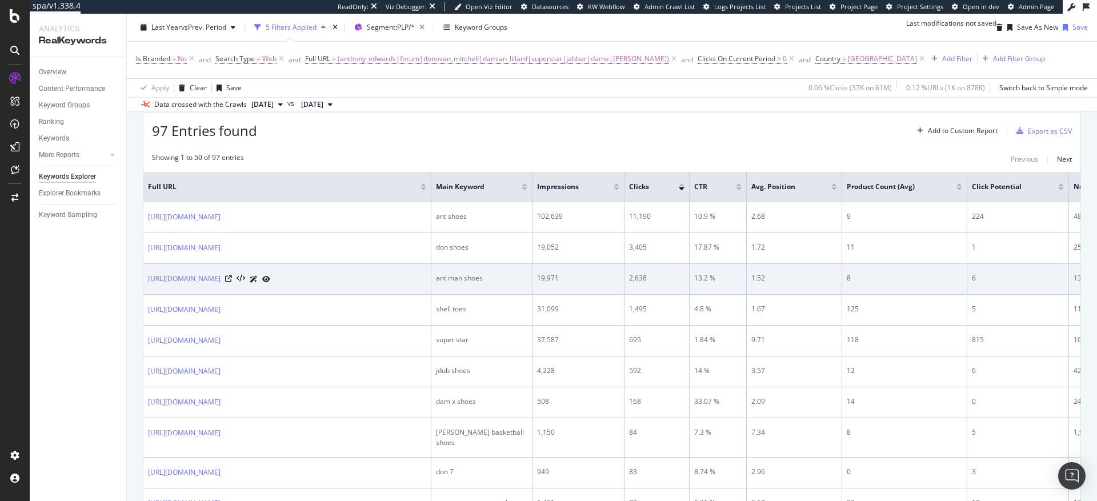
scroll to position [154, 0]
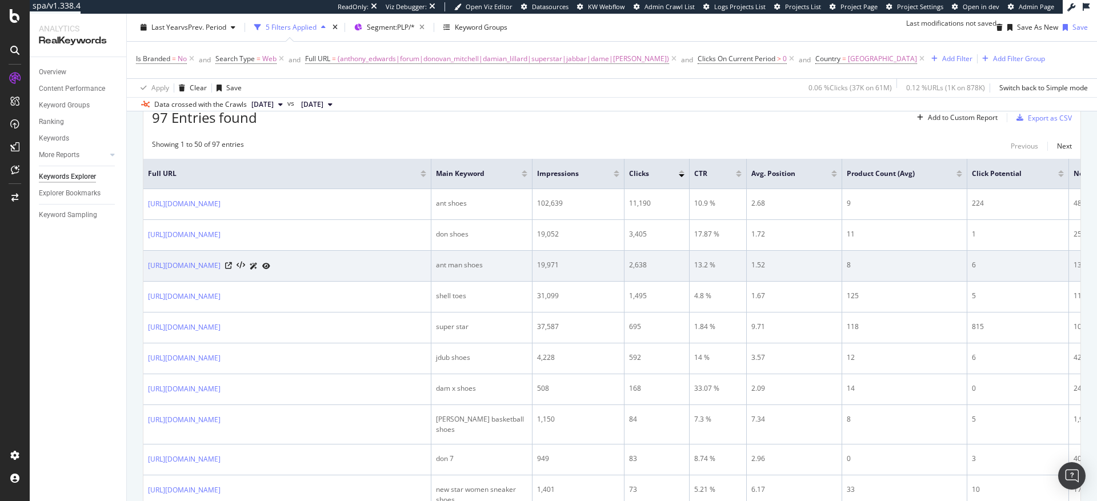
click at [946, 270] on div "8" at bounding box center [904, 265] width 115 height 10
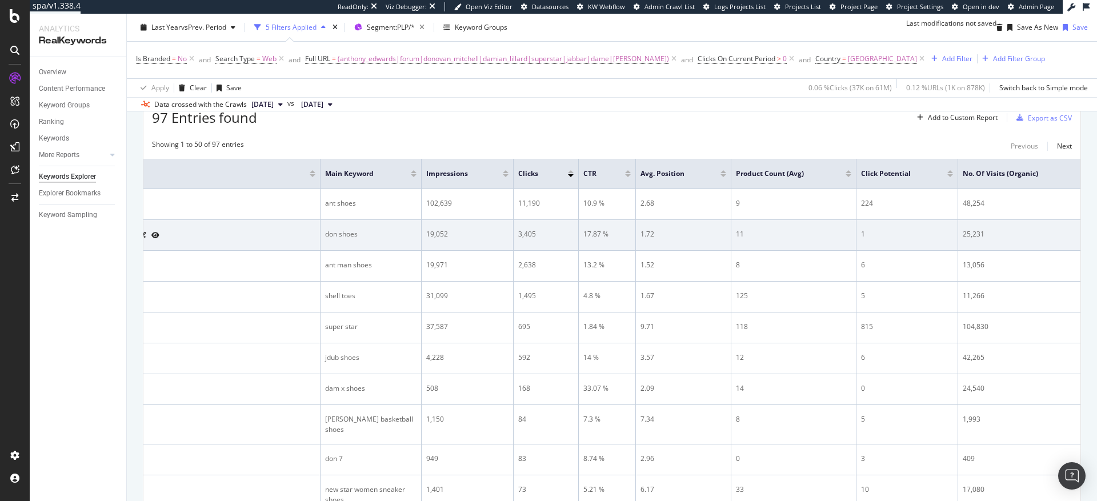
scroll to position [0, 114]
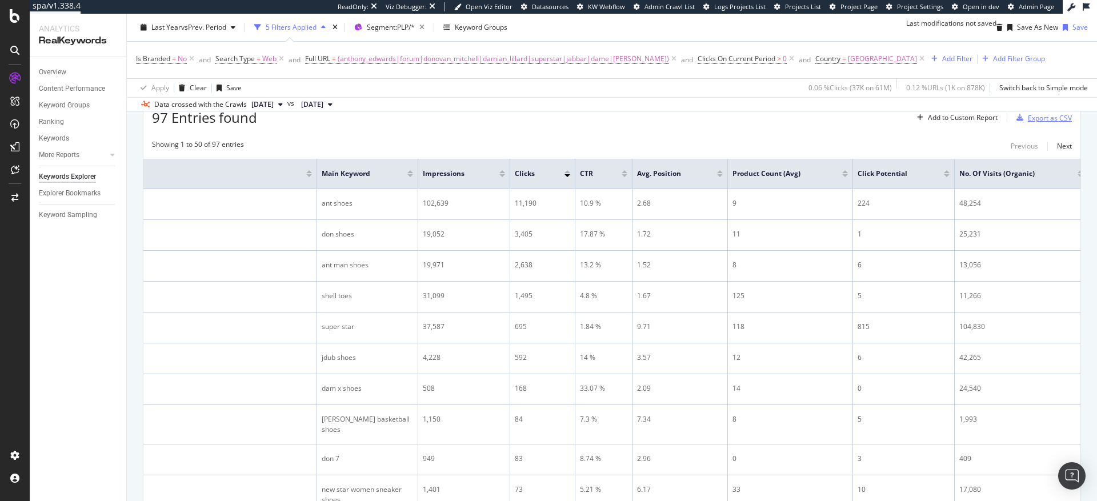
click at [1028, 123] on div "Export as CSV" at bounding box center [1050, 118] width 44 height 10
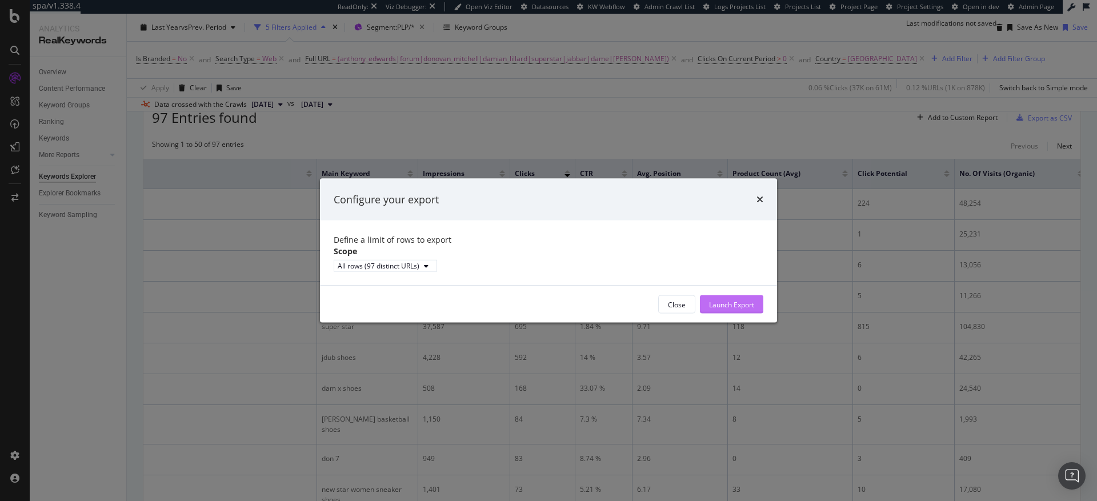
click at [735, 309] on div "Launch Export" at bounding box center [731, 304] width 45 height 10
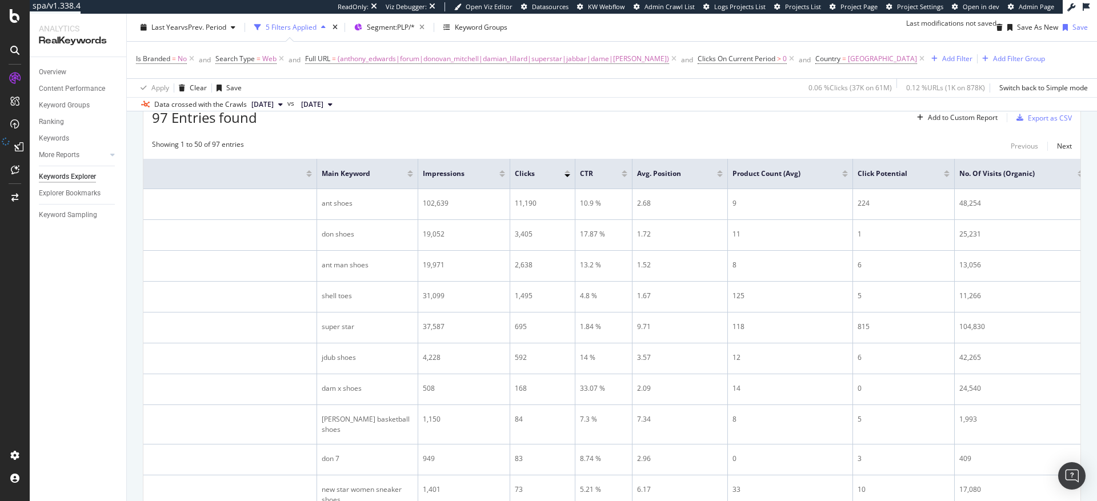
click at [682, 29] on div "Last Year vs Prev. Period 5 Filters Applied Segment: PLP/* Keyword Groups Last …" at bounding box center [612, 29] width 970 height 23
click at [1038, 123] on div "Export as CSV" at bounding box center [1050, 118] width 44 height 10
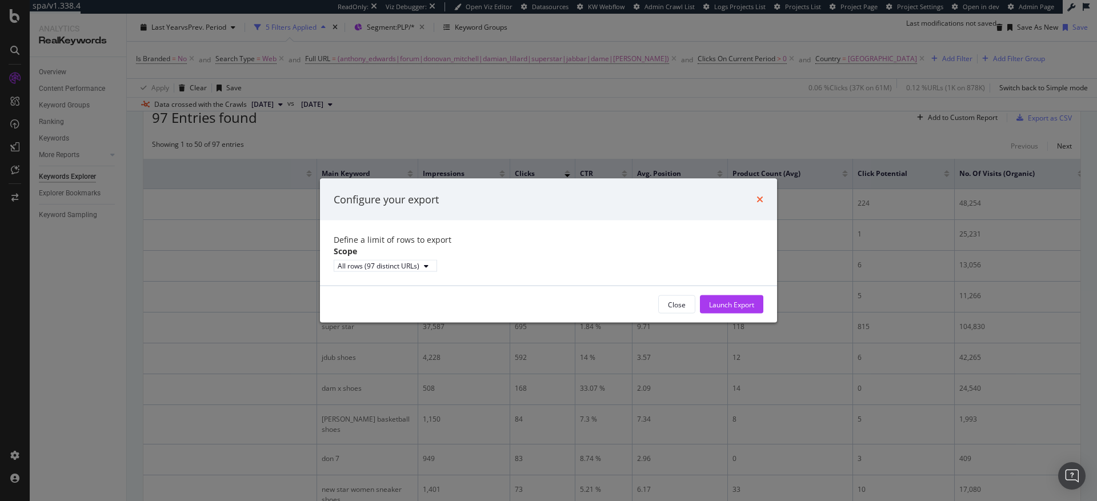
click at [759, 195] on icon "times" at bounding box center [760, 199] width 7 height 9
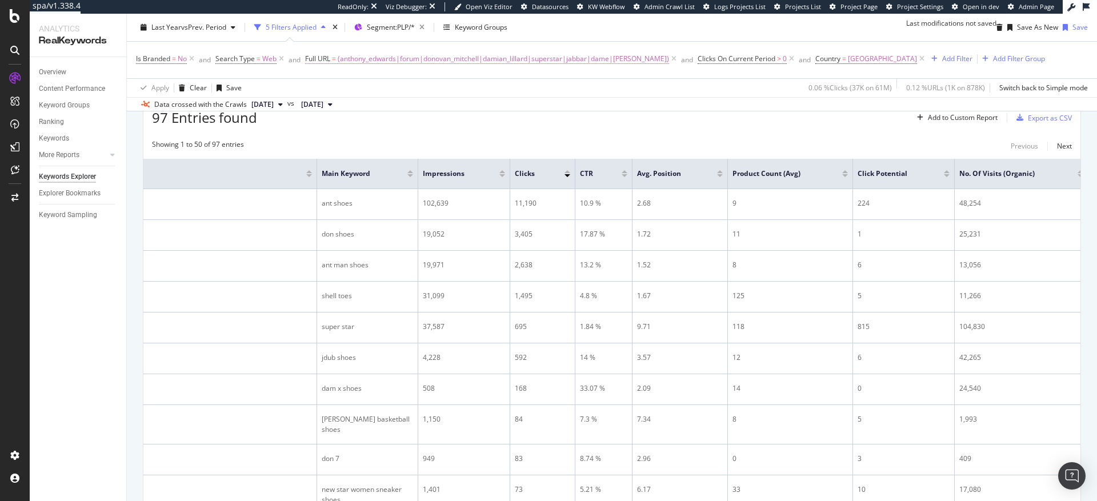
click at [482, 59] on span "(anthony_edwards|forum|donovan_mitchell|damian_lillard|superstar|jabbar|dame|ha…" at bounding box center [503, 59] width 331 height 16
click at [431, 107] on icon at bounding box center [432, 106] width 6 height 8
paste input "tennis-shoe|stan_smith|tennis-climacool|freelift|visor|tennis-skirt|pickleball|…"
type input "(tennis-shoe|stan_smith|tennis-climacool|freelift|visor|tennis-skirt|pickleball…"
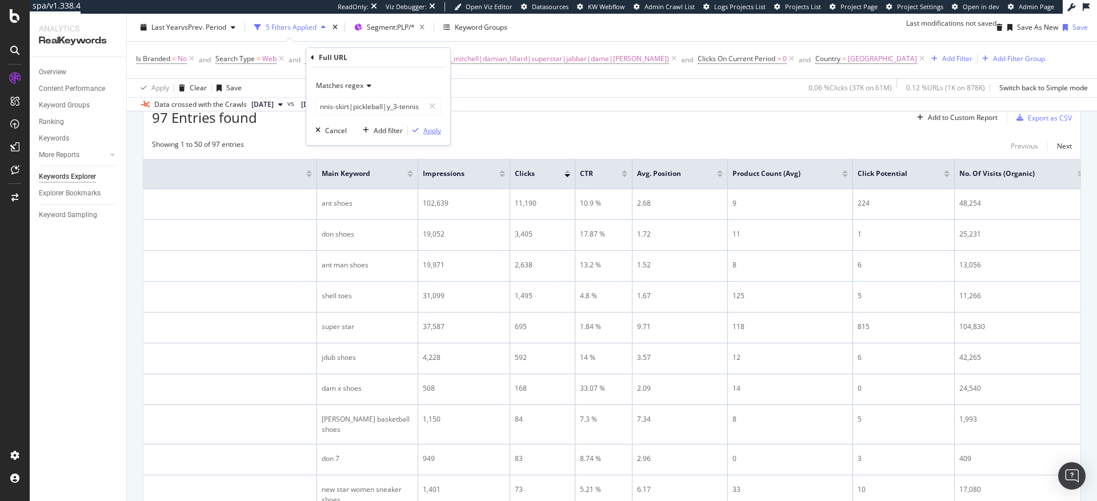
click at [435, 130] on div "Apply" at bounding box center [432, 131] width 18 height 10
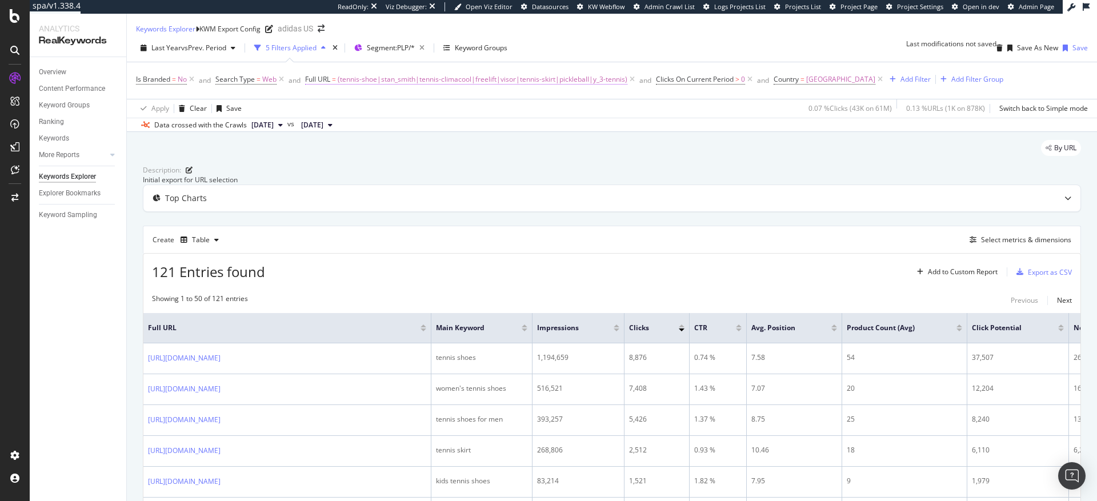
click at [575, 87] on span "(tennis-shoe|stan_smith|tennis-climacool|freelift|visor|tennis-skirt|pickleball…" at bounding box center [483, 79] width 290 height 16
click at [399, 135] on input "(tennis-shoe|stan_smith|tennis-climacool|freelift|visor|tennis-skirt|pickleball…" at bounding box center [370, 135] width 108 height 18
click at [402, 137] on input "(tennis-shoe|stan_smith|tennis-climacool|freelift|visor|tennis-skirt|pickleball…" at bounding box center [370, 135] width 108 height 18
type input "(tennis-shoe|stan_smith|climacool-tennis|tennis-climacool|freelift|visor|tennis…"
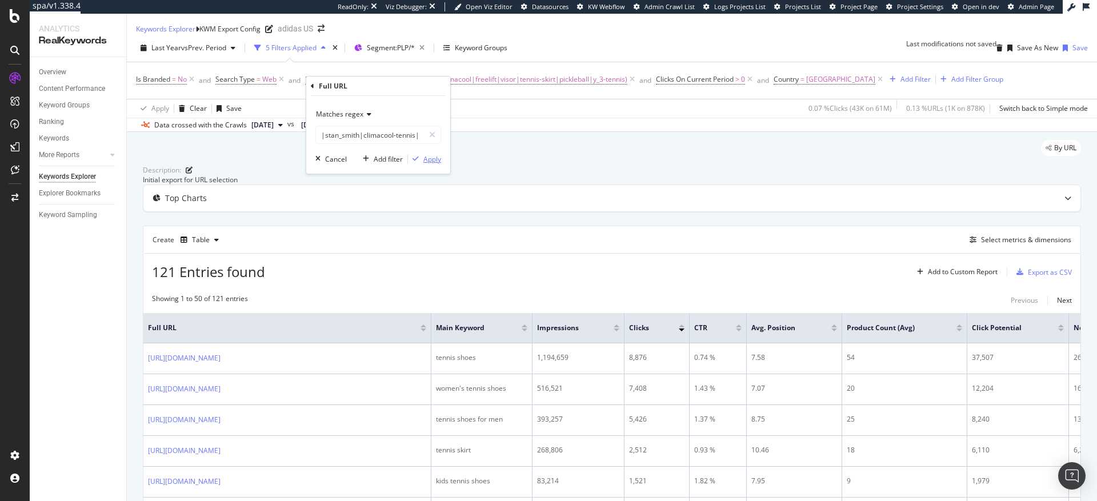
scroll to position [0, 0]
click at [429, 161] on div "Apply" at bounding box center [432, 159] width 18 height 10
click at [1030, 277] on div "Export as CSV" at bounding box center [1050, 272] width 44 height 10
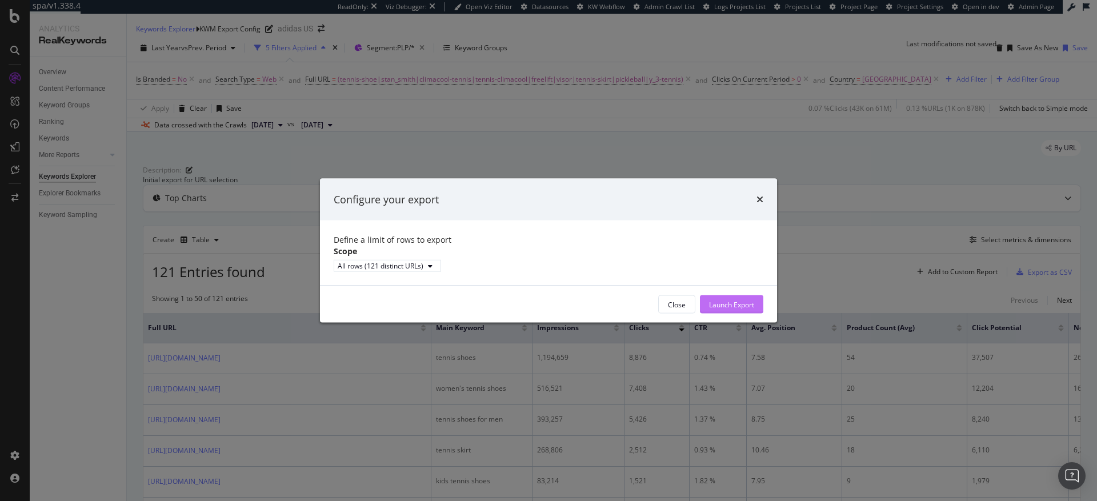
click at [735, 309] on div "Launch Export" at bounding box center [731, 304] width 45 height 10
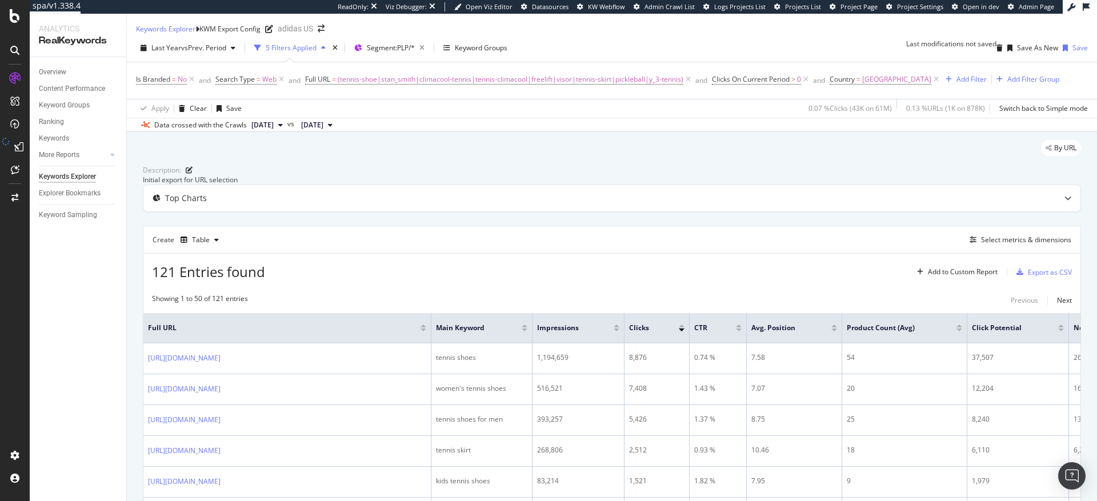
click at [786, 173] on div "Description: Initial export for URL selection" at bounding box center [612, 174] width 938 height 19
click at [478, 86] on span "(tennis-shoe|stan_smith|climacool-tennis|tennis-climacool|freelift|visor|tennis…" at bounding box center [511, 79] width 346 height 16
click at [385, 138] on input "(tennis-shoe|stan_smith|climacool-tennis|tennis-climacool|freelift|visor|tennis…" at bounding box center [370, 135] width 108 height 18
paste input "dugout|adizero_electric|adizero_impact|adizero_instinct|baseball-bags|tlrd_impa…"
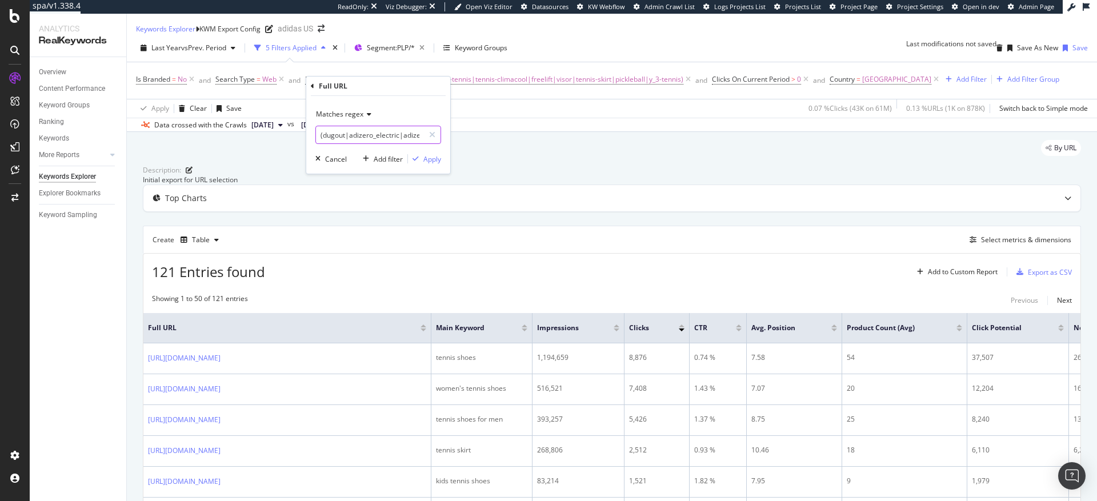
scroll to position [0, 324]
type input "(dugout|adizero_electric|adizero_impact|adizero_instinct|baseball-bags|tlrd_imp…"
drag, startPoint x: 436, startPoint y: 160, endPoint x: 478, endPoint y: 161, distance: 42.3
click at [436, 160] on div "Apply" at bounding box center [432, 159] width 18 height 10
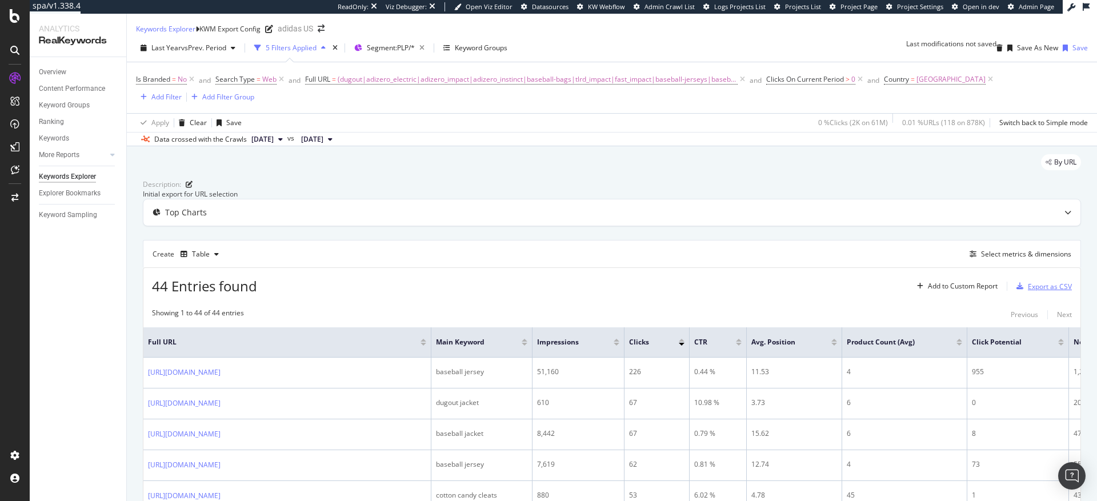
click at [1041, 291] on div "Export as CSV" at bounding box center [1050, 287] width 44 height 10
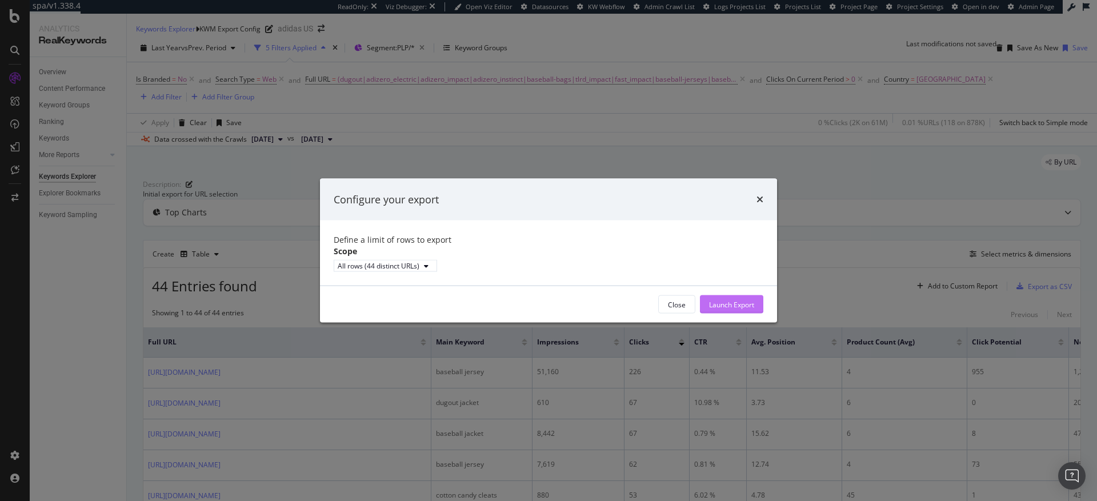
click at [738, 313] on div "Launch Export" at bounding box center [731, 304] width 45 height 17
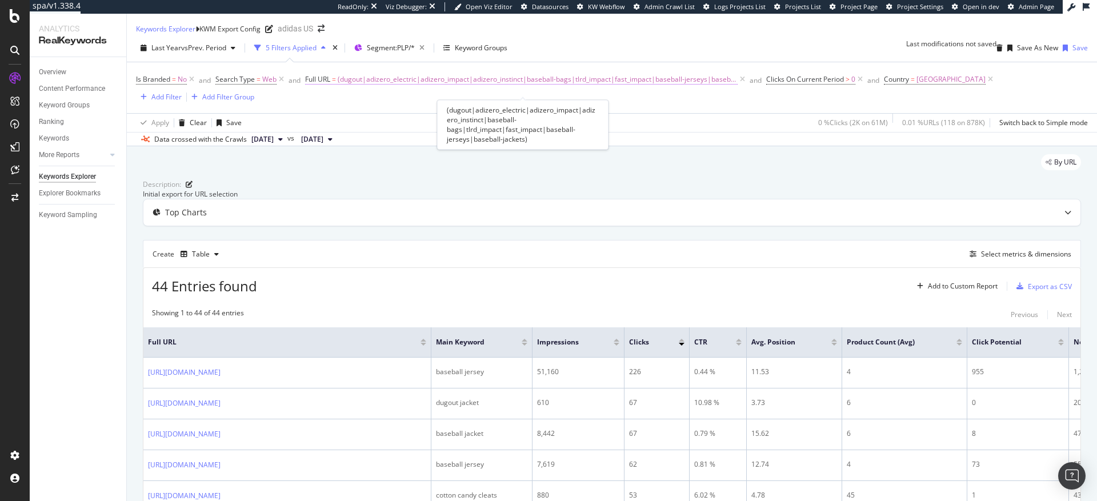
click at [428, 87] on span "(dugout|adizero_electric|adizero_impact|adizero_instinct|baseball-bags|tlrd_imp…" at bounding box center [538, 79] width 400 height 16
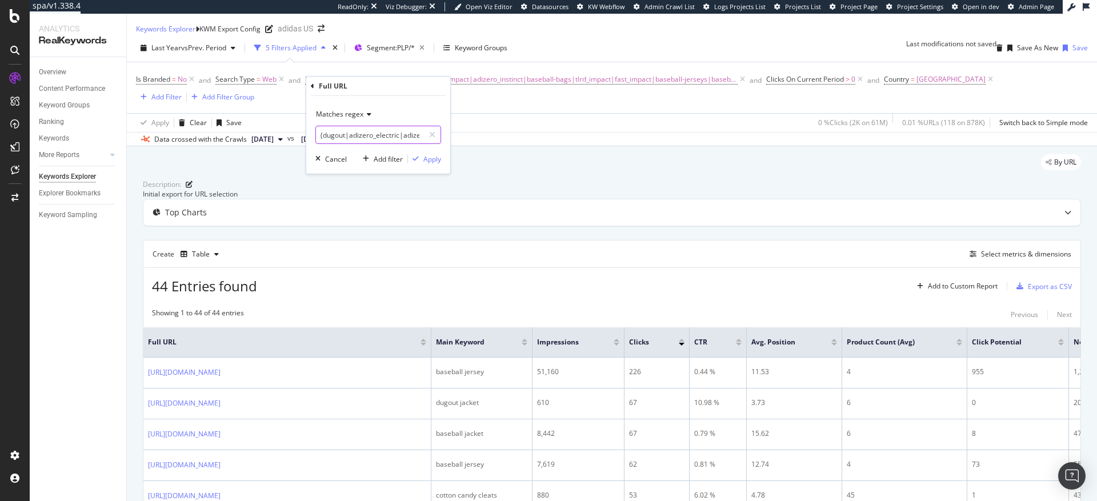
click at [375, 134] on input "(dugout|adizero_electric|adizero_impact|adizero_instinct|baseball-bags|tlrd_imp…" at bounding box center [370, 135] width 108 height 18
click at [381, 134] on input "(dugout|adizero_electric|adizero_impact|adizero_instinct|baseball-bags|tlrd_imp…" at bounding box center [370, 135] width 108 height 18
click at [381, 135] on input "(dugout|adizero_electric|adizero_impact|adizero_instinct|baseball-bags|tlrd_imp…" at bounding box center [370, 135] width 108 height 18
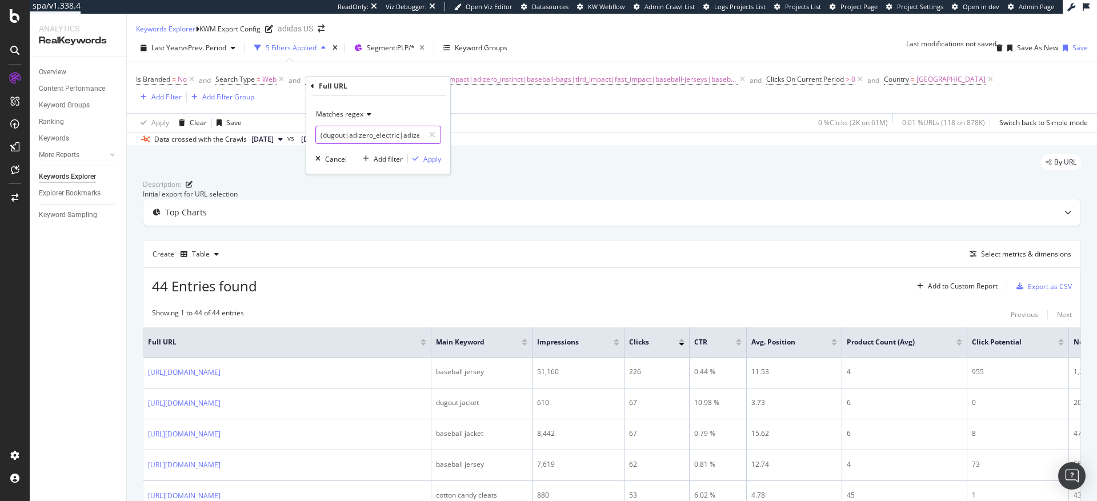
click at [381, 135] on input "(dugout|adizero_electric|adizero_impact|adizero_instinct|baseball-bags|tlrd_imp…" at bounding box center [370, 135] width 108 height 18
paste input "originals-golf|ultimate365|tour360|beyond_the_course|go_to|golf-hats|golf-bags|…"
type input "(originals-golf|ultimate365|tour360|beyond_the_course|go_to|golf-hats|golf-bags…"
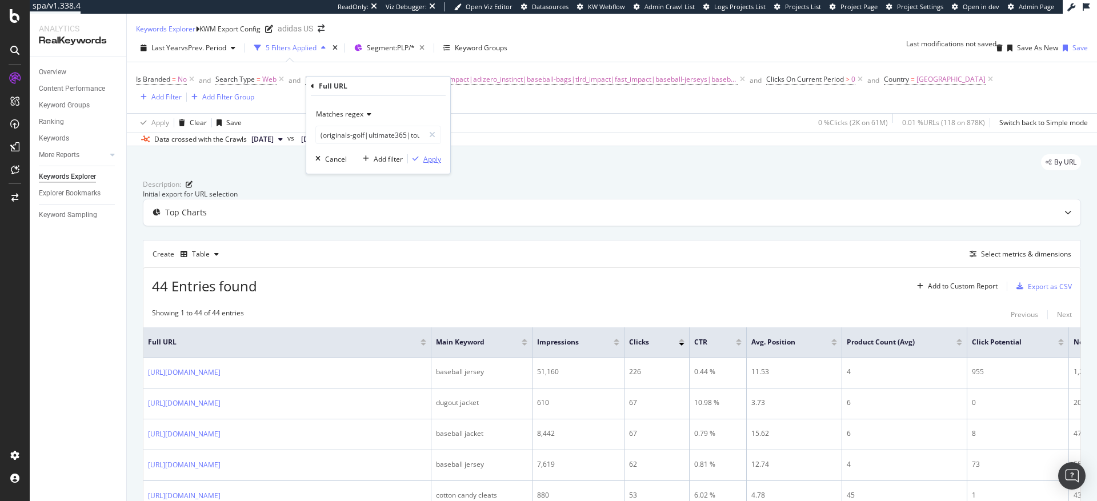
click at [429, 158] on div "Apply" at bounding box center [432, 159] width 18 height 10
click at [1032, 291] on div "Export as CSV" at bounding box center [1050, 287] width 44 height 10
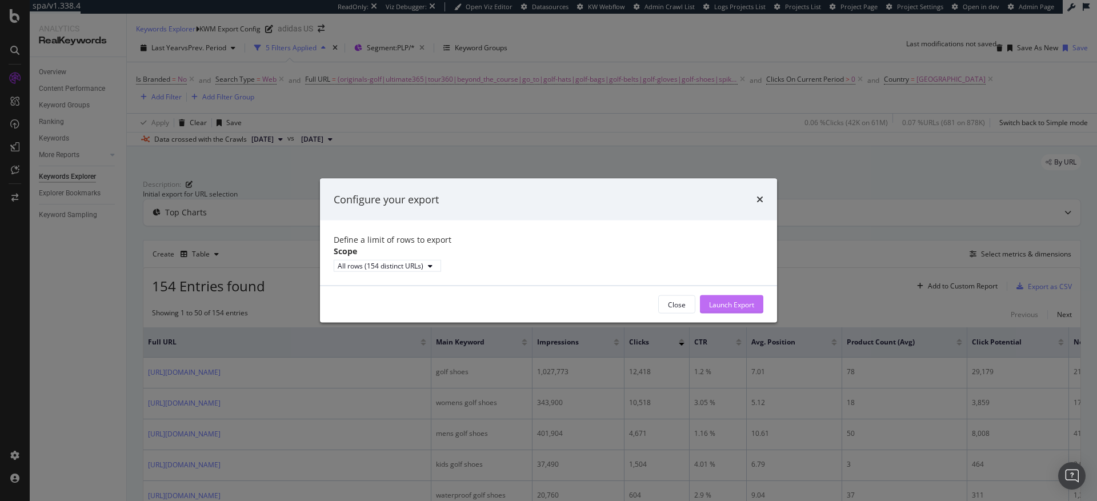
click at [739, 309] on div "Launch Export" at bounding box center [731, 304] width 45 height 10
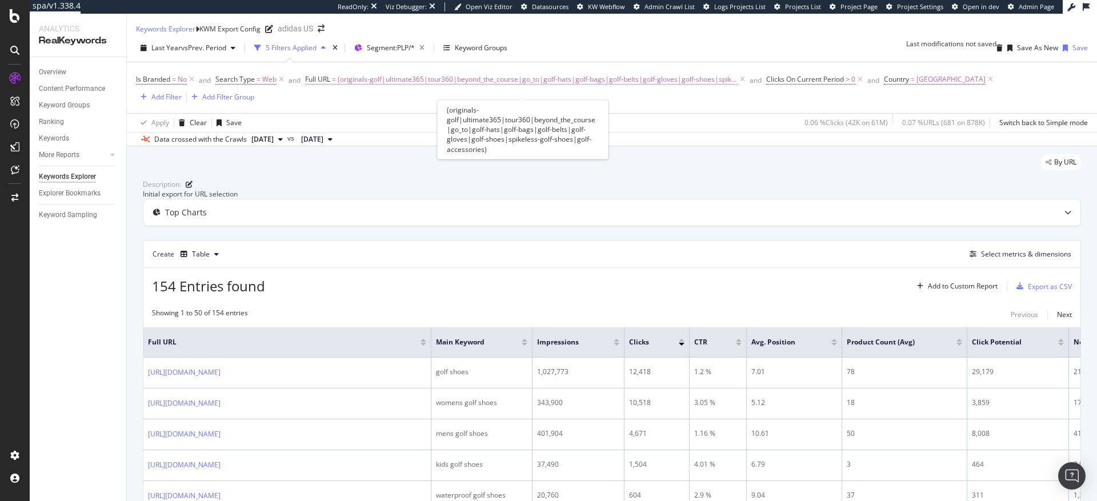
click at [518, 87] on span "(originals-golf|ultimate365|tour360|beyond_the_course|go_to|golf-hats|golf-bags…" at bounding box center [538, 79] width 400 height 16
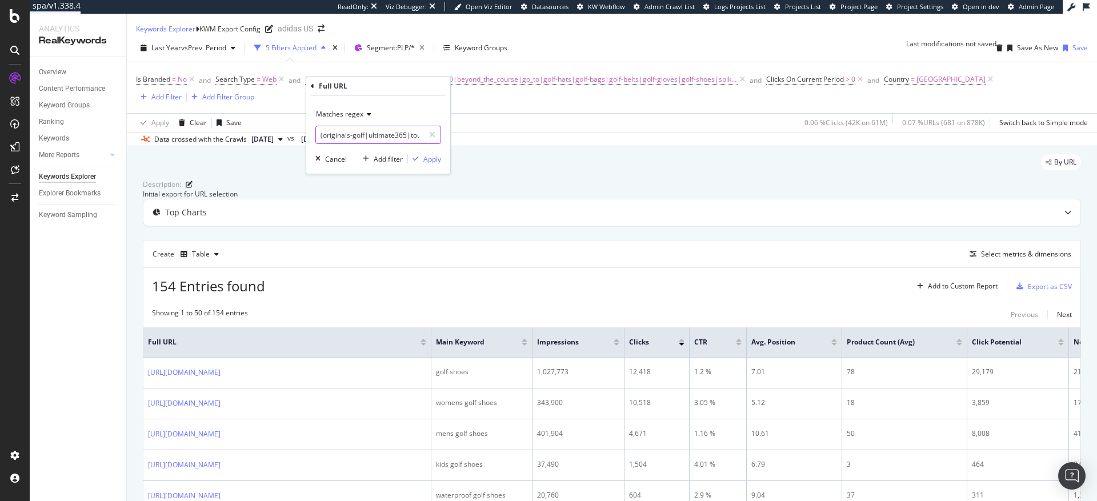
click at [347, 135] on input "(originals-golf|ultimate365|tour360|beyond_the_course|go_to|golf-hats|golf-bags…" at bounding box center [370, 135] width 108 height 18
click at [433, 138] on icon at bounding box center [432, 135] width 6 height 8
click at [387, 131] on input "(originals-golf|ultimate365|tour360|beyond_the_course|go_to|golf-hats|golf-bags…" at bounding box center [378, 135] width 125 height 18
paste input "(running-shoes|own_the_run|adi365|sports_bras-high_support|running-shorts|runni…"
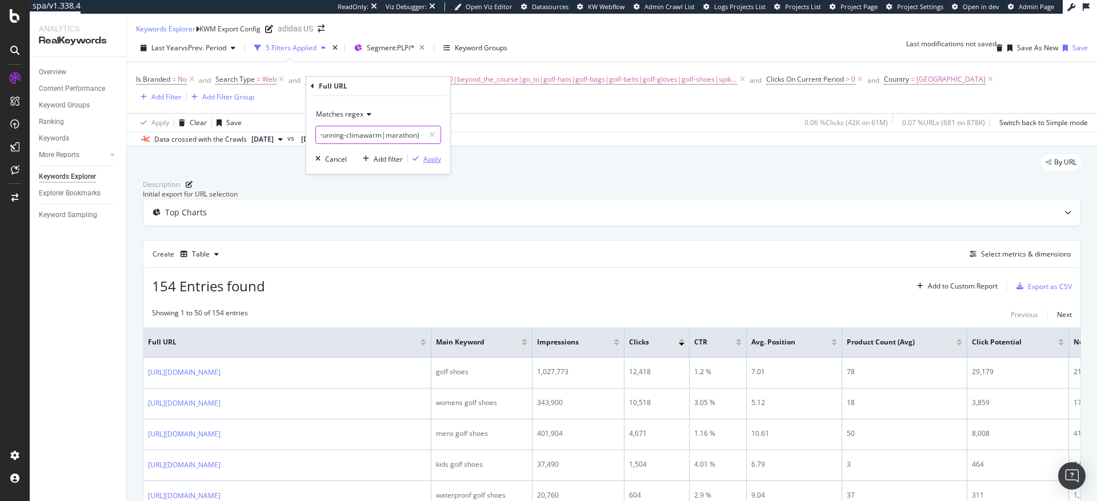
type input "(running-shoes|own_the_run|adi365|sports_bras-high_support|running-shorts|runni…"
click at [427, 159] on div "Apply" at bounding box center [432, 159] width 18 height 10
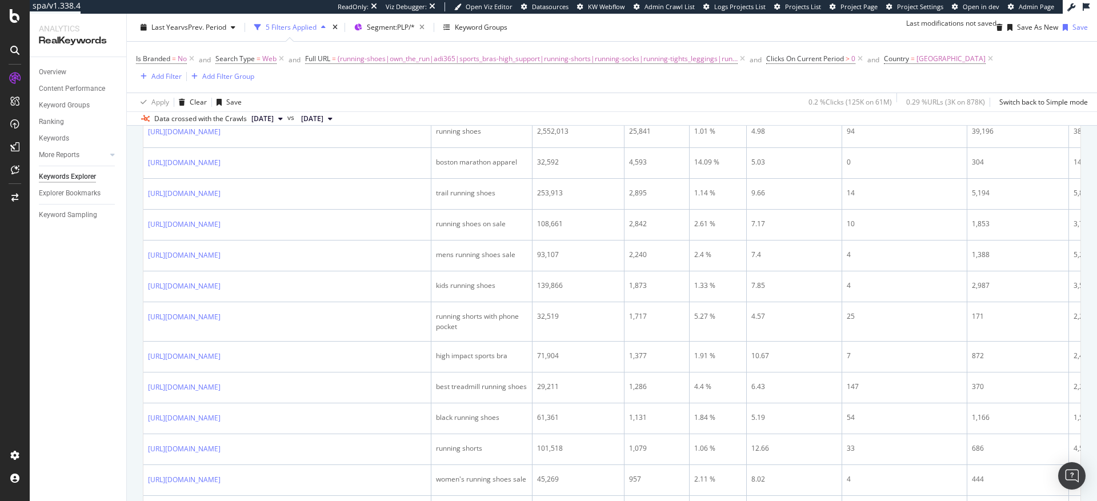
scroll to position [30, 0]
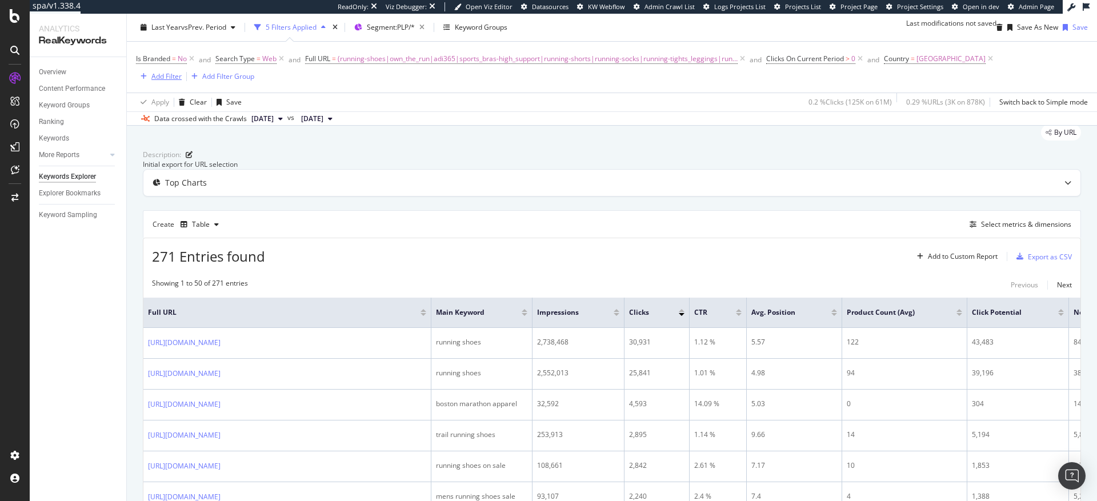
click at [164, 75] on div "Add Filter" at bounding box center [166, 76] width 30 height 10
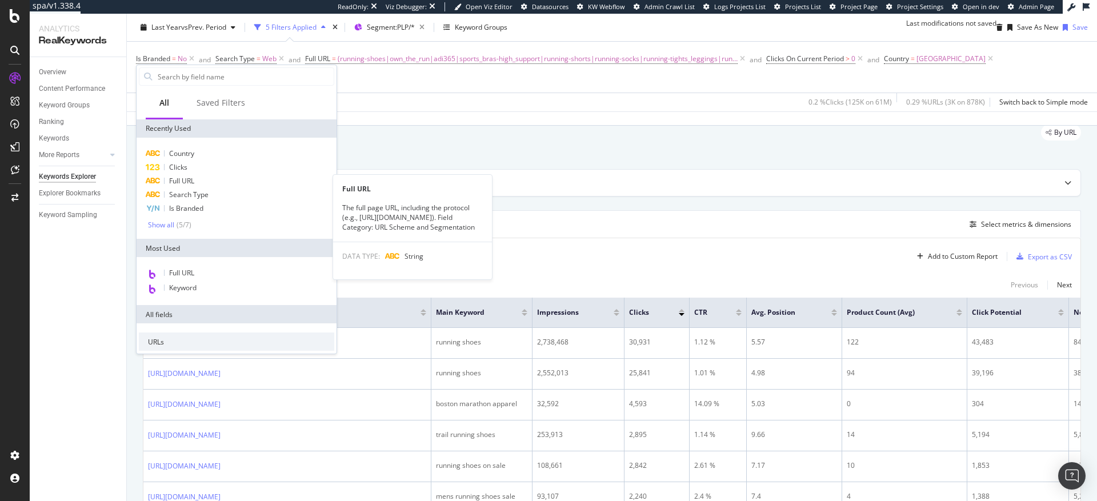
click at [186, 181] on span "Full URL" at bounding box center [181, 181] width 25 height 10
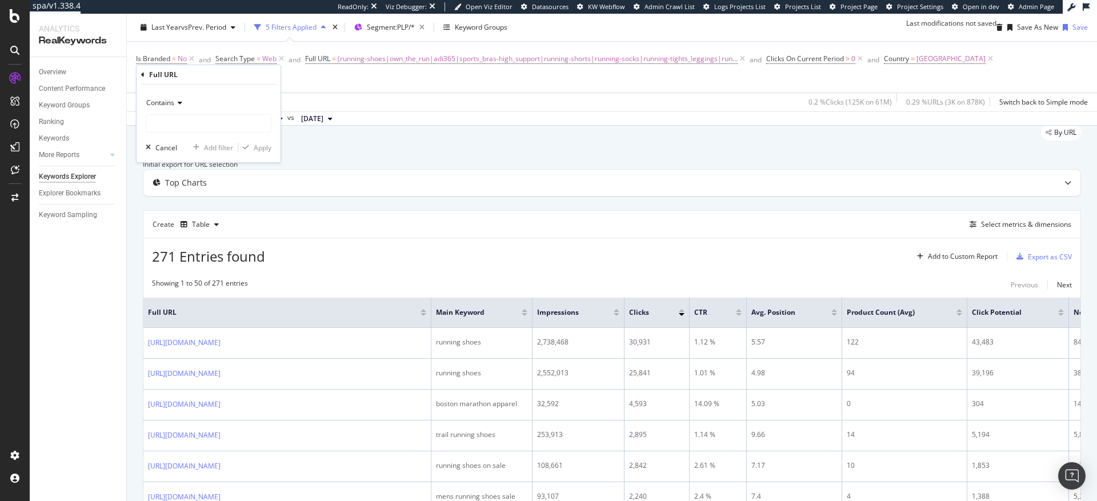
click at [162, 107] on div "Contains" at bounding box center [209, 103] width 126 height 18
click at [181, 259] on span "Doesn't match regex" at bounding box center [184, 260] width 66 height 10
click at [182, 122] on input "text" at bounding box center [208, 123] width 125 height 18
type input "(under|sale|outlet|gift)"
click at [258, 149] on div "Apply" at bounding box center [263, 148] width 18 height 10
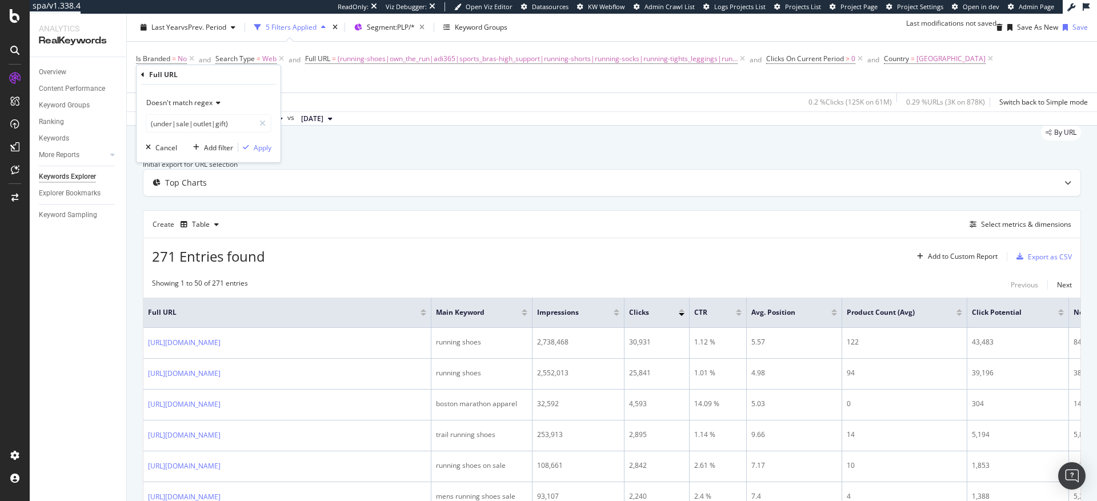
scroll to position [15, 0]
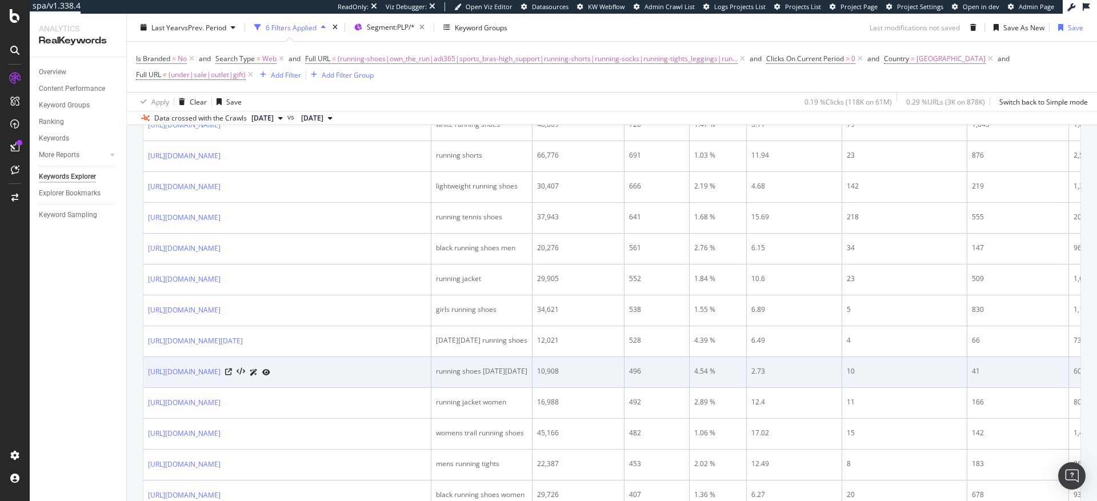
scroll to position [465, 0]
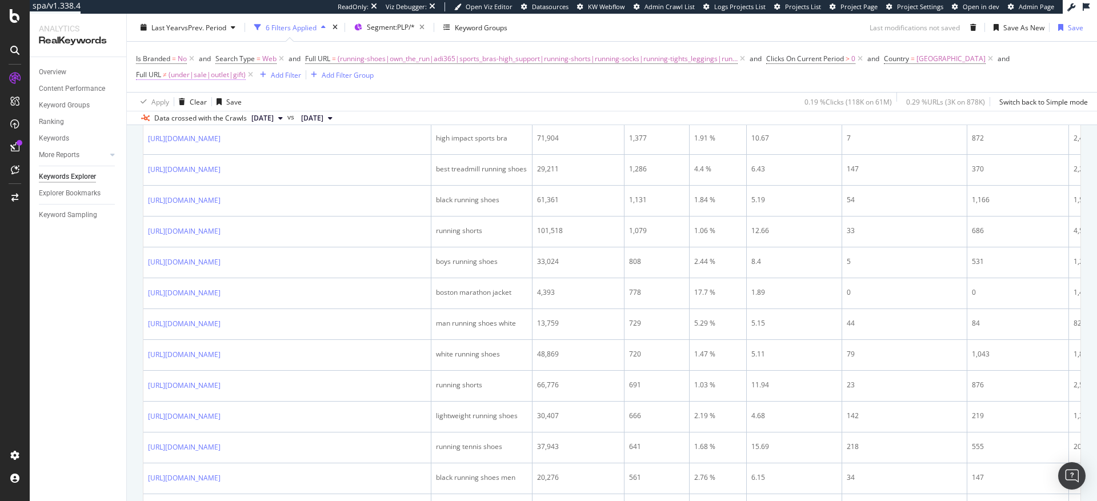
click at [213, 77] on span "(under|sale|outlet|gift)" at bounding box center [207, 75] width 77 height 16
click at [226, 123] on input "(under|sale|outlet|gift)" at bounding box center [200, 122] width 108 height 18
click at [226, 122] on input "(under|sale|outlet|gift)" at bounding box center [200, 122] width 108 height 18
type input "(under|sale|outlet|gift|[DATE]|cyber|stocking)"
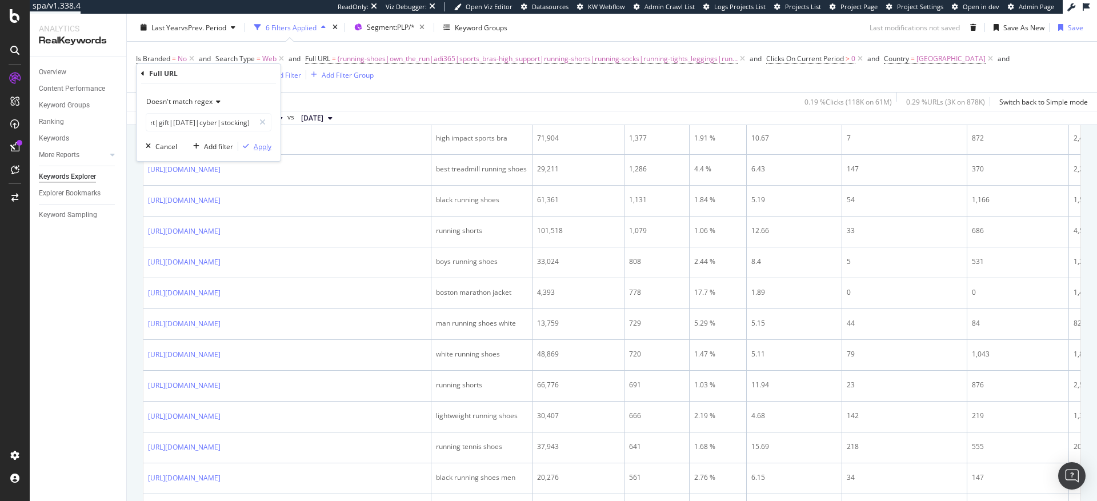
click at [260, 147] on div "Apply" at bounding box center [263, 147] width 18 height 10
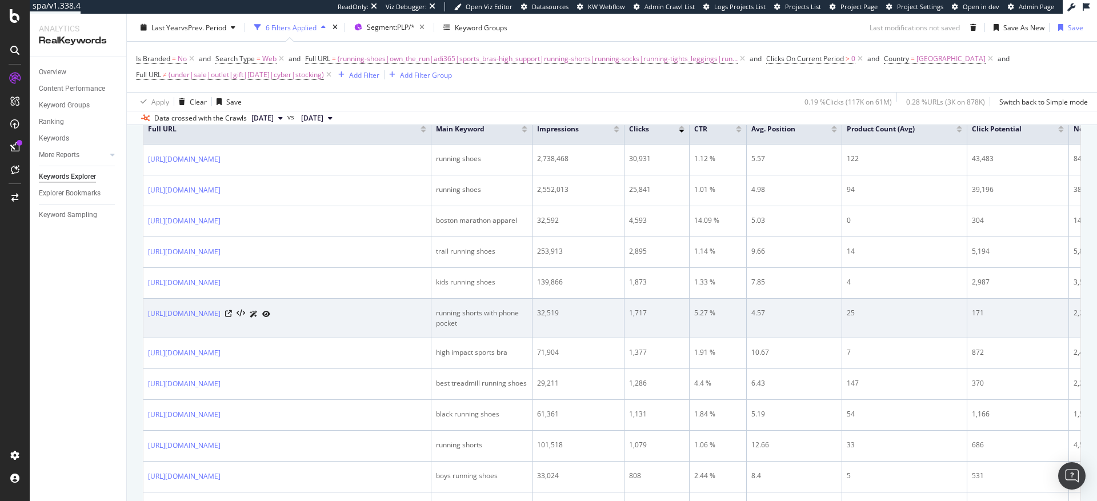
scroll to position [242, 0]
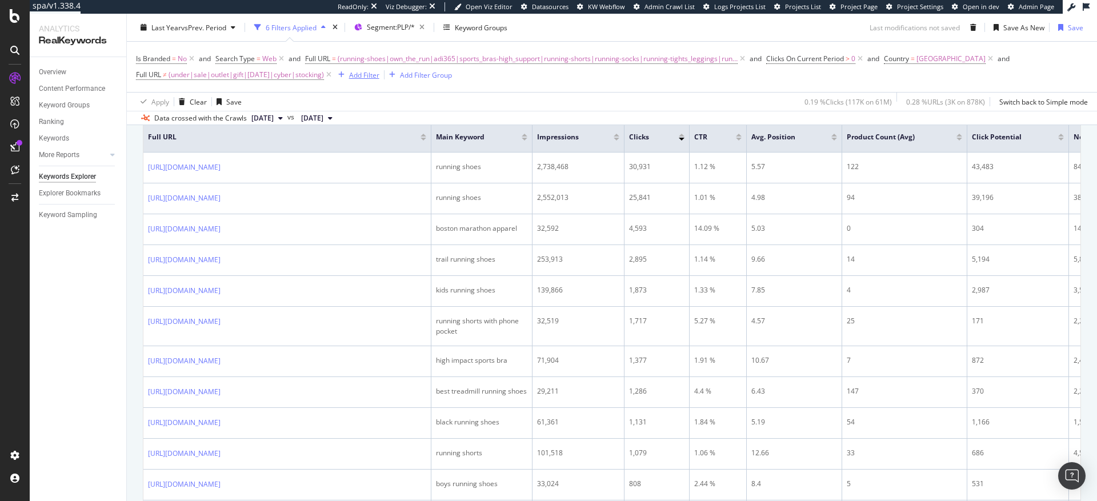
click at [379, 75] on div "Add Filter" at bounding box center [364, 75] width 30 height 10
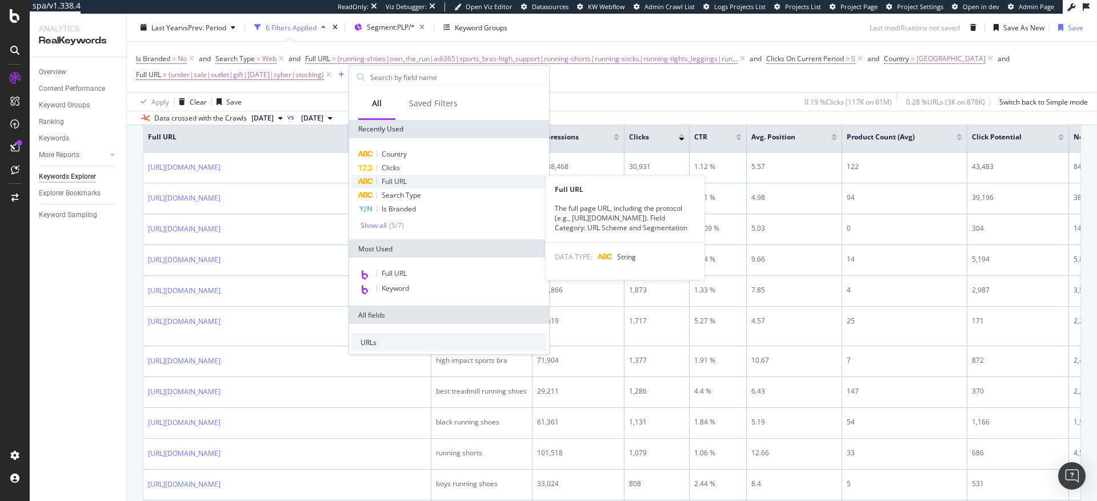
click at [394, 183] on span "Full URL" at bounding box center [394, 182] width 25 height 10
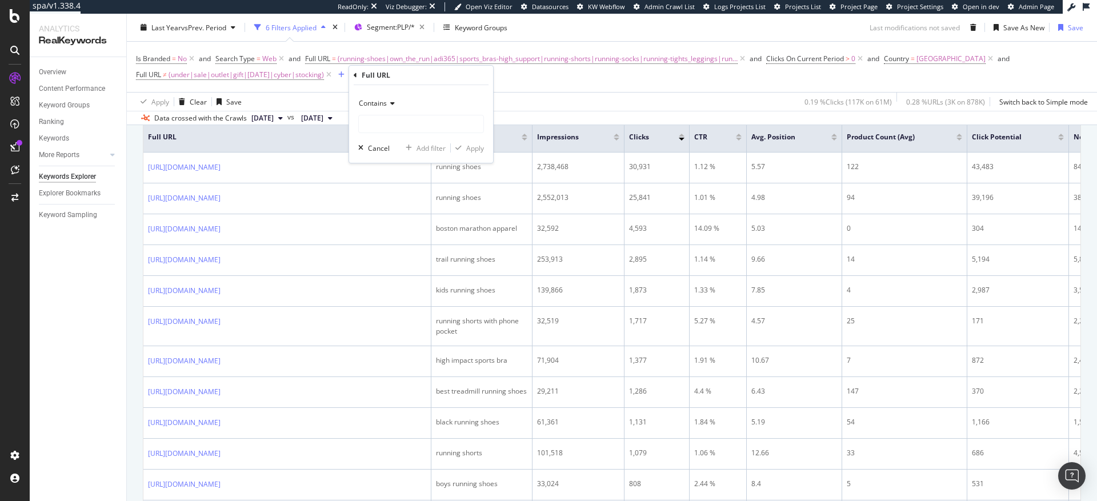
click at [378, 106] on span "Contains" at bounding box center [373, 103] width 28 height 10
click at [390, 260] on span "Doesn't match regex" at bounding box center [397, 261] width 66 height 10
click at [396, 127] on input "text" at bounding box center [421, 124] width 125 height 18
type input "(kids|boys|girls)"
click at [475, 150] on div "Apply" at bounding box center [475, 148] width 18 height 10
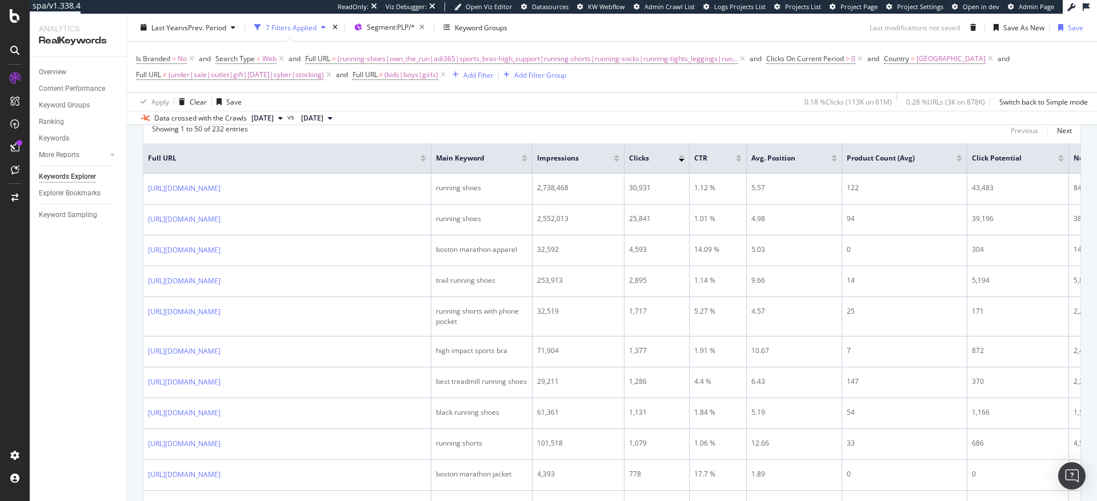
scroll to position [173, 0]
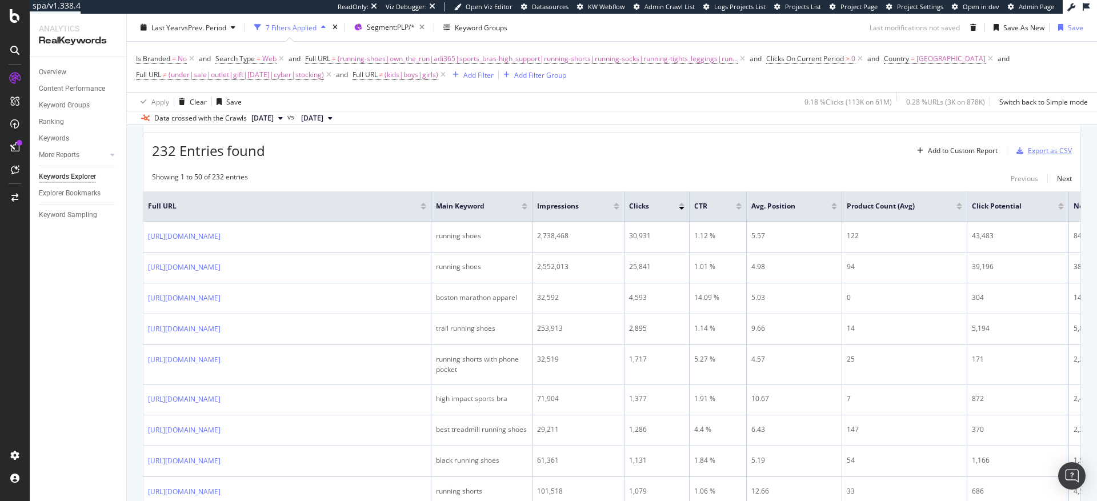
click at [1035, 151] on div "Export as CSV" at bounding box center [1050, 151] width 44 height 10
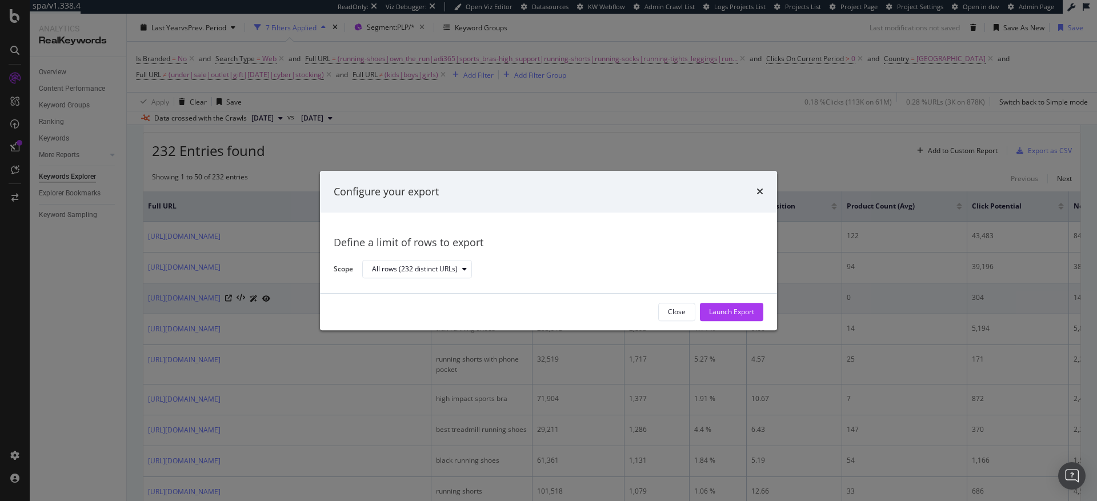
click at [735, 310] on div "Launch Export" at bounding box center [731, 312] width 45 height 10
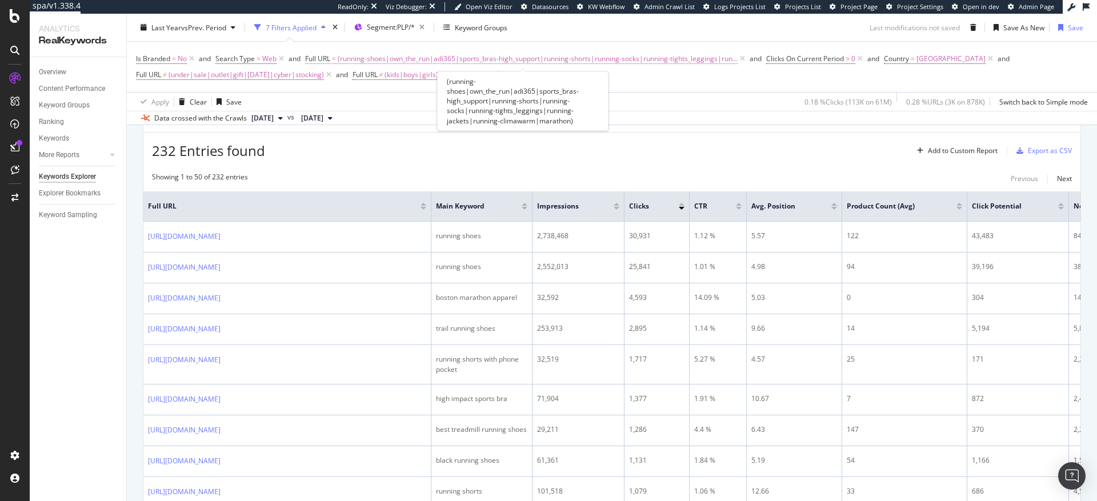
click at [474, 58] on span "(running-shoes|own_the_run|adi365|sports_bras-high_support|running-shorts|runni…" at bounding box center [538, 59] width 400 height 16
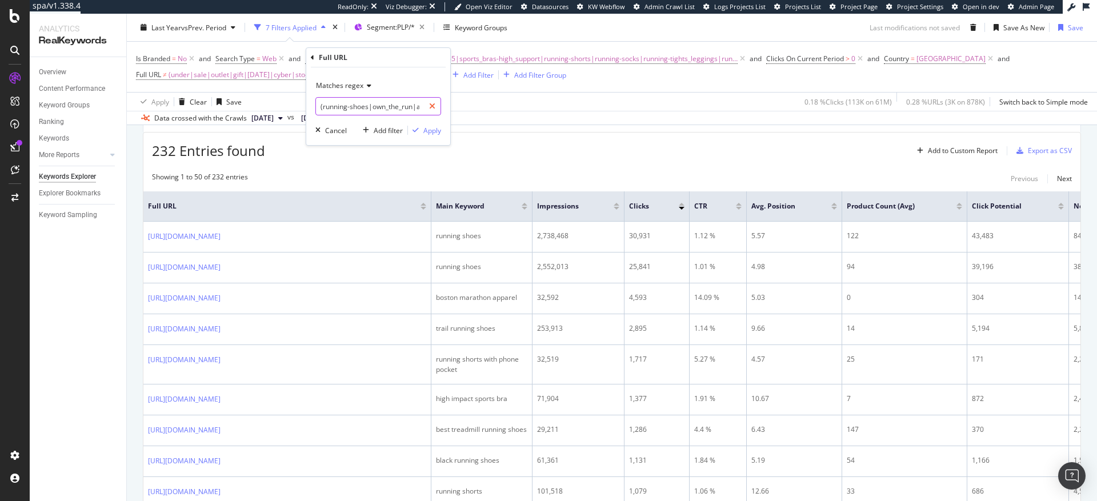
click at [434, 107] on icon at bounding box center [432, 106] width 6 height 8
paste input "(hiit|yoga|treadmill|spin|weightlifting|dance|training|workout|gym)"
type input "(hiit|yoga|treadmill|spin|weightlifting|dance|training|workout|gym)"
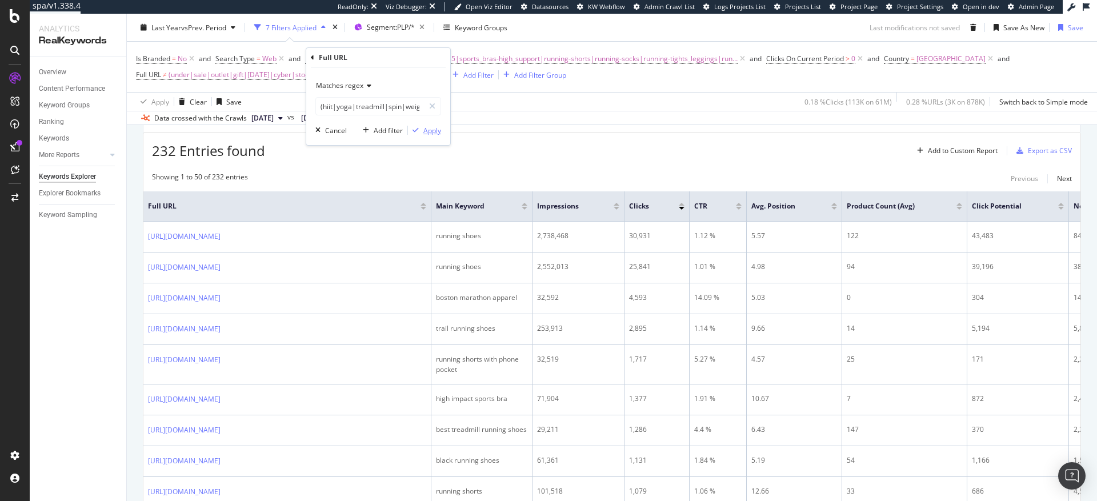
click at [433, 132] on div "Apply" at bounding box center [432, 131] width 18 height 10
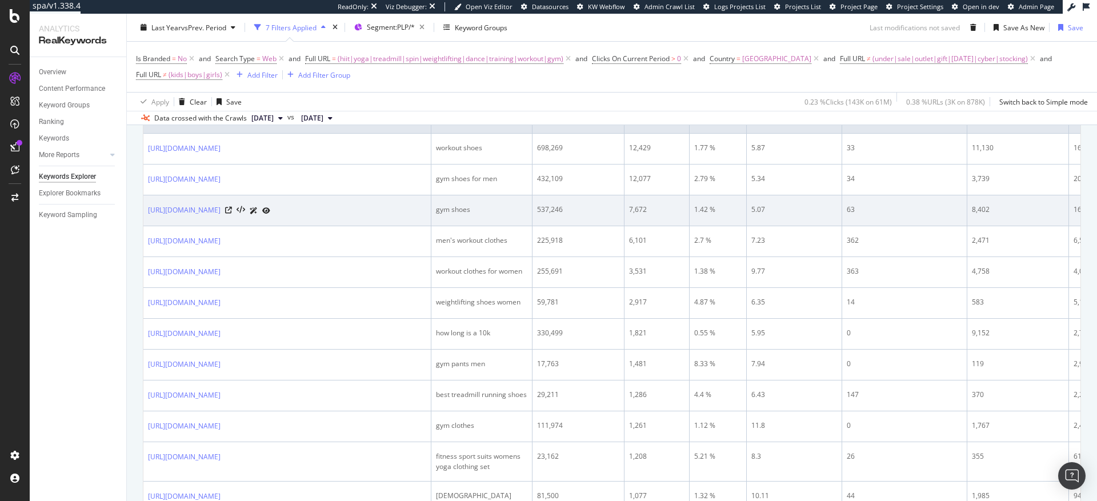
scroll to position [206, 0]
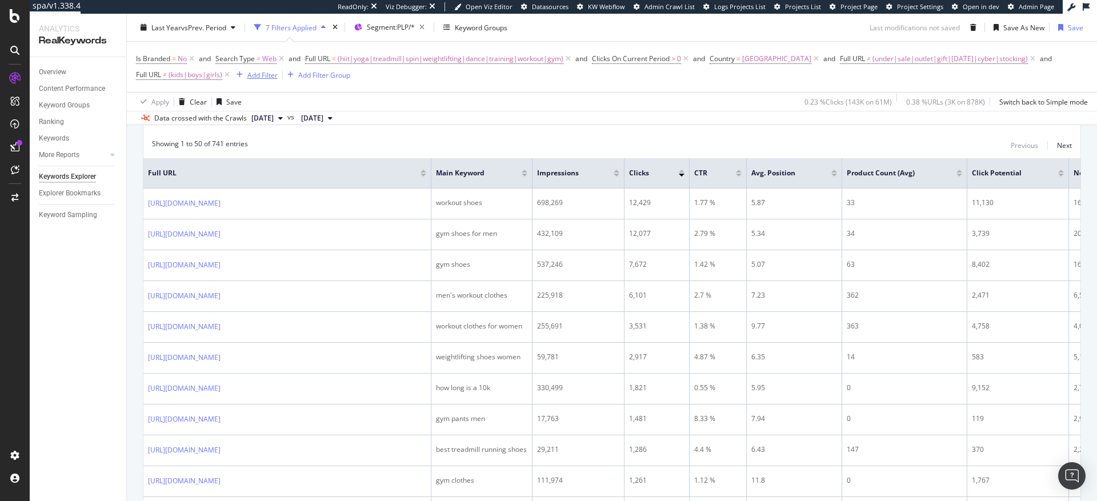
click at [278, 77] on div "Add Filter" at bounding box center [262, 75] width 30 height 10
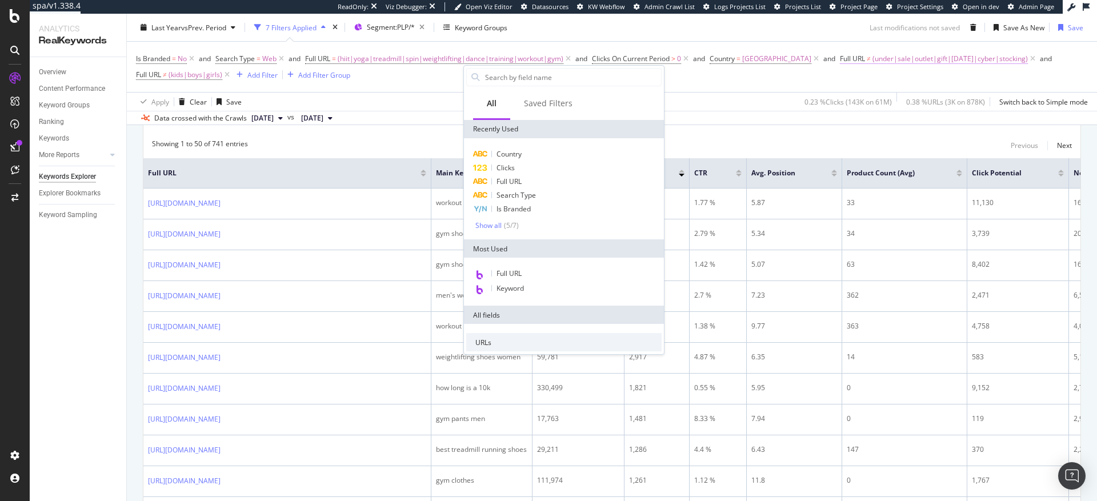
click at [873, 67] on span "(under|sale|outlet|gift|[DATE]|cyber|stocking)" at bounding box center [950, 59] width 155 height 16
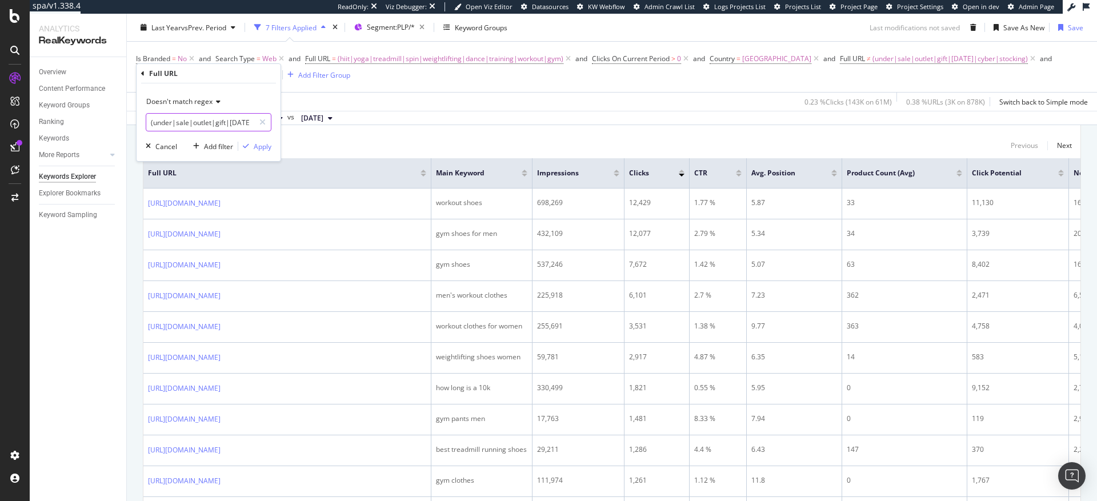
click at [153, 122] on input "(under|sale|outlet|gift|[DATE]|cyber|stocking)" at bounding box center [200, 122] width 108 height 18
click at [153, 123] on input "(under|sale|outlet|gift|[DATE]|cyber|stocking)" at bounding box center [200, 122] width 108 height 18
type input "(blog|under|sale|outlet|gift|[DATE]|cyber|stocking)"
click at [254, 145] on div "Apply" at bounding box center [263, 147] width 18 height 10
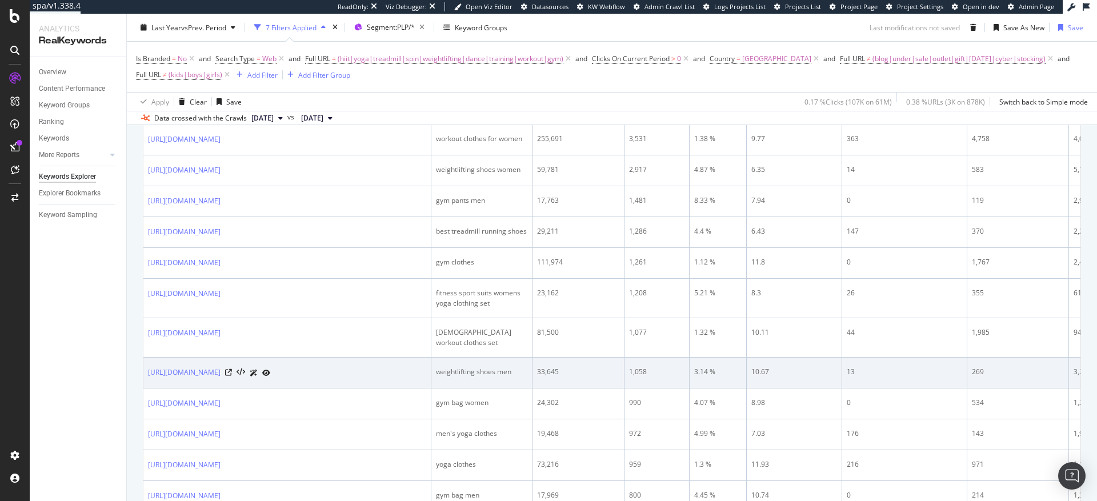
scroll to position [334, 0]
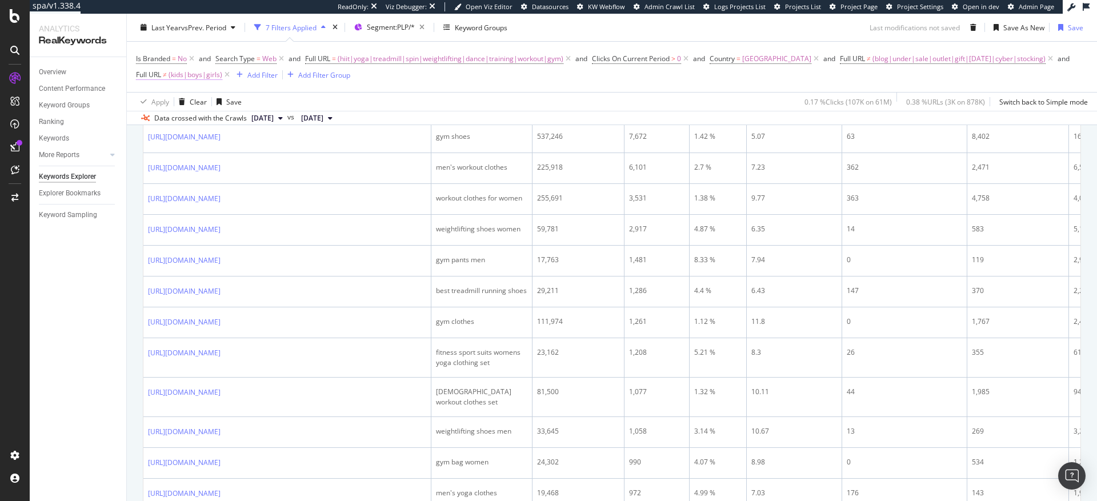
click at [222, 77] on span "(kids|boys|girls)" at bounding box center [196, 75] width 54 height 16
click at [450, 125] on input "(kids|boys|girls)" at bounding box center [449, 122] width 108 height 18
click at [451, 123] on input "(kids|boys|girls)" at bounding box center [449, 122] width 108 height 18
type input "(kids|boys|girls|running-shoes)"
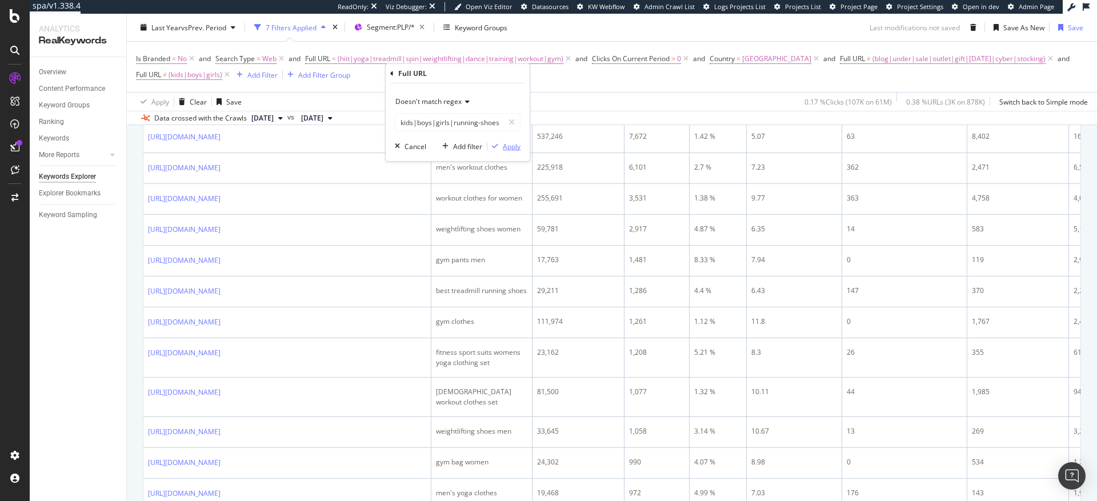
click at [509, 146] on div "Apply" at bounding box center [512, 147] width 18 height 10
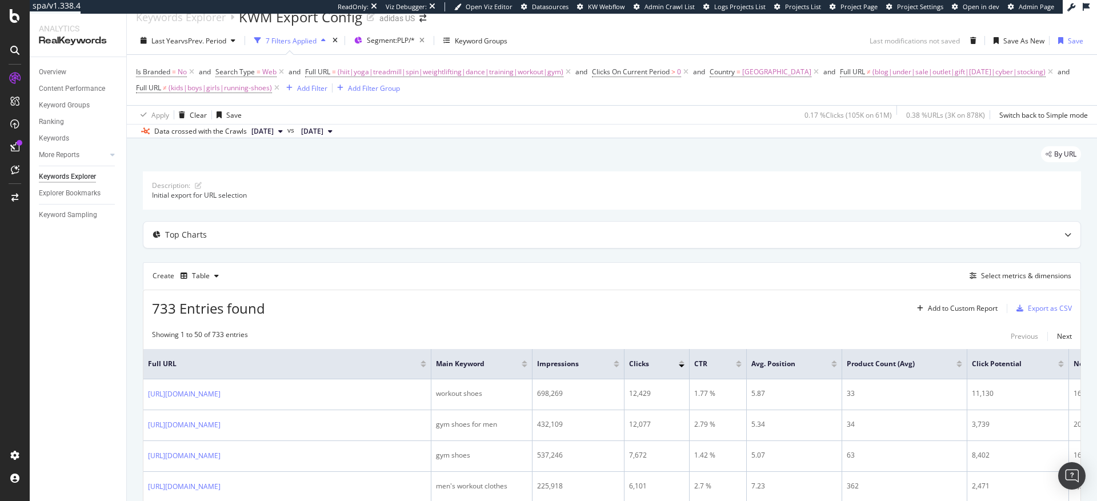
scroll to position [334, 0]
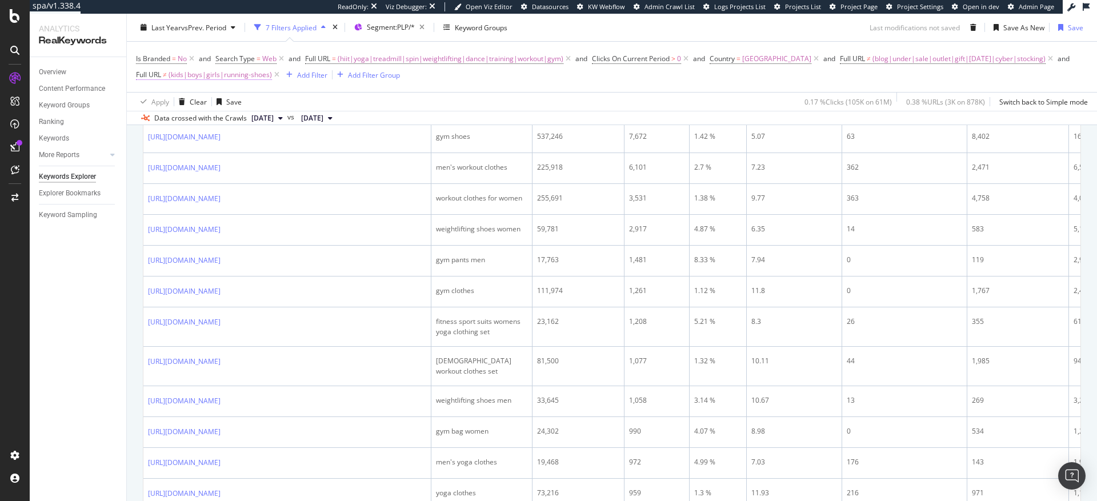
click at [272, 75] on span "(kids|boys|girls|running-shoes)" at bounding box center [220, 75] width 103 height 16
click at [485, 121] on input "(kids|boys|girls|running-shoes)" at bounding box center [449, 122] width 108 height 18
type input "(kids|boys|girls|running-shoes|matching)"
click at [511, 148] on div "Apply" at bounding box center [512, 147] width 18 height 10
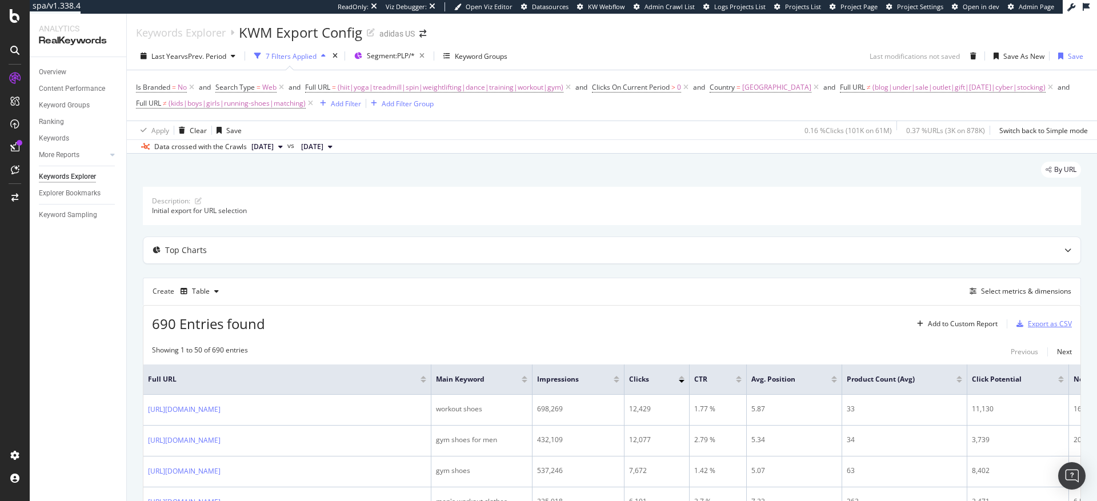
click at [1028, 324] on div "Export as CSV" at bounding box center [1050, 324] width 44 height 10
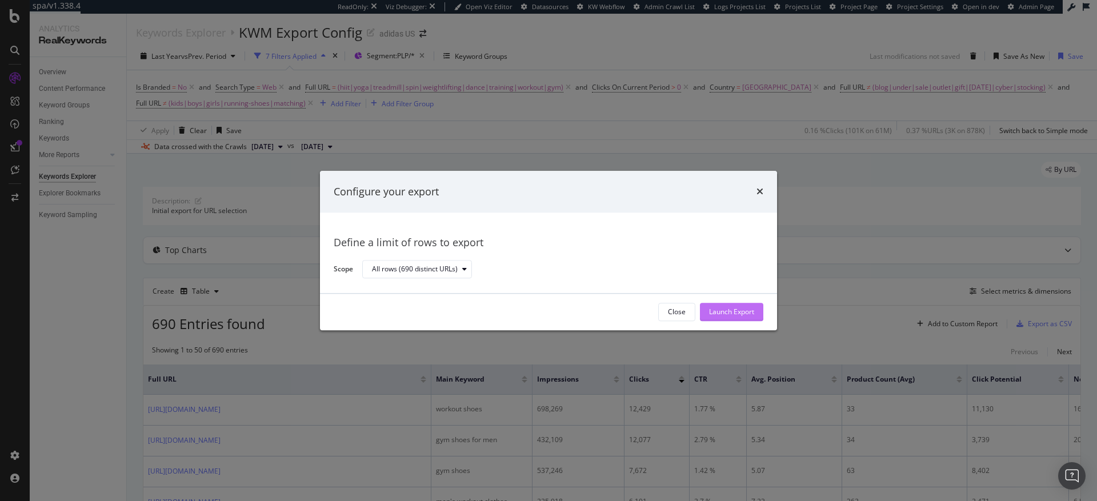
click at [746, 318] on div "Launch Export" at bounding box center [731, 311] width 45 height 17
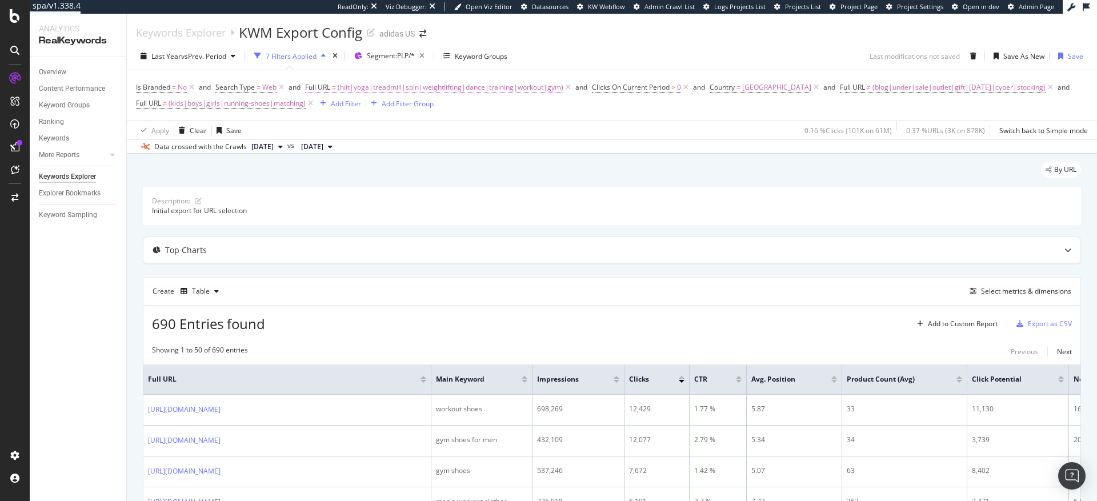
click at [494, 88] on span "(hiit|yoga|treadmill|spin|weightlifting|dance|training|workout|gym)" at bounding box center [451, 87] width 226 height 16
click at [431, 135] on icon at bounding box center [432, 135] width 6 height 8
paste input "(sneakers|shoes|shorts|skirts|tank|crop_tops|bags|hats|visor|sunglasses|backpac…"
type input "(sneakers|shoes|shorts|skirts|tank|crop_tops|bags|hats|visor|sunglasses|backpac…"
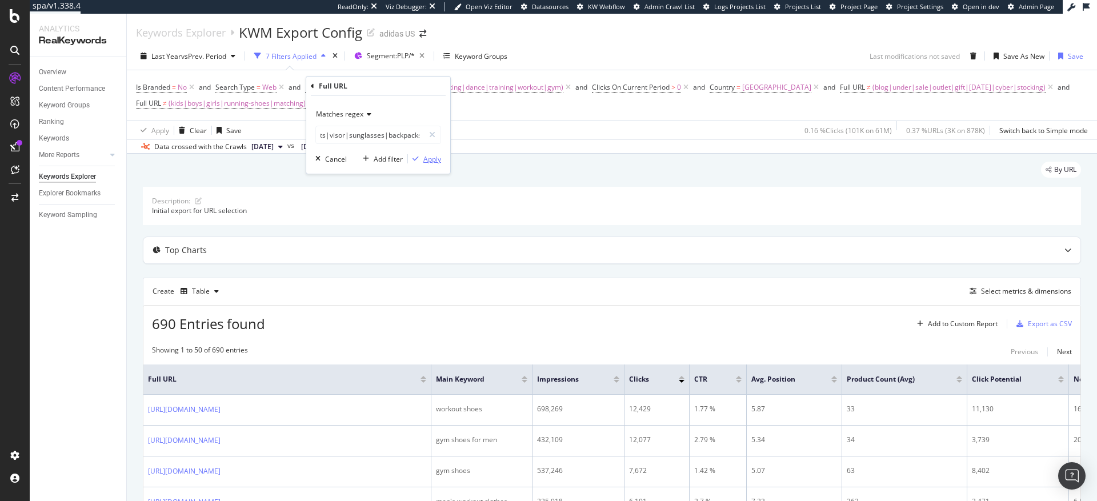
scroll to position [0, 0]
click at [433, 161] on div "Apply" at bounding box center [432, 159] width 18 height 10
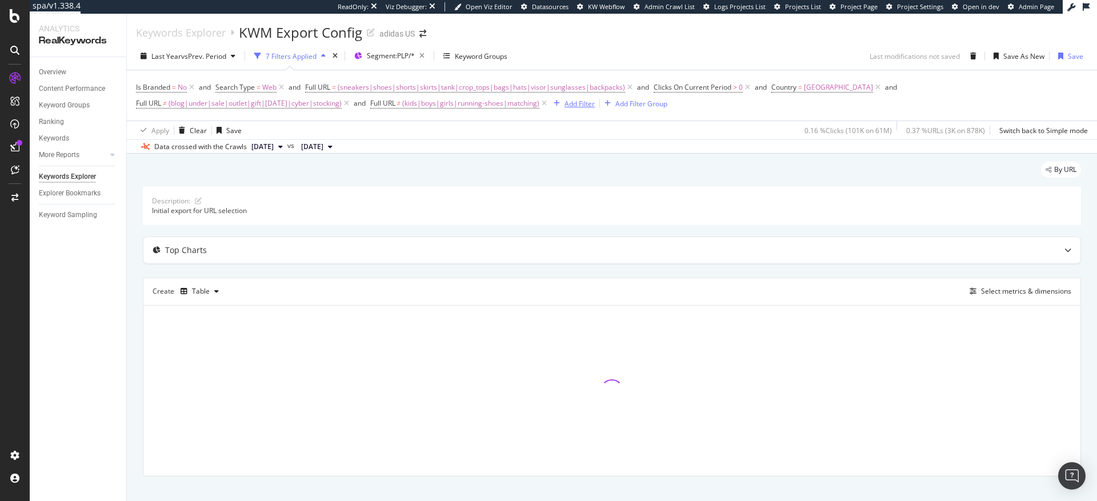
click at [594, 102] on div "Add Filter" at bounding box center [580, 104] width 30 height 10
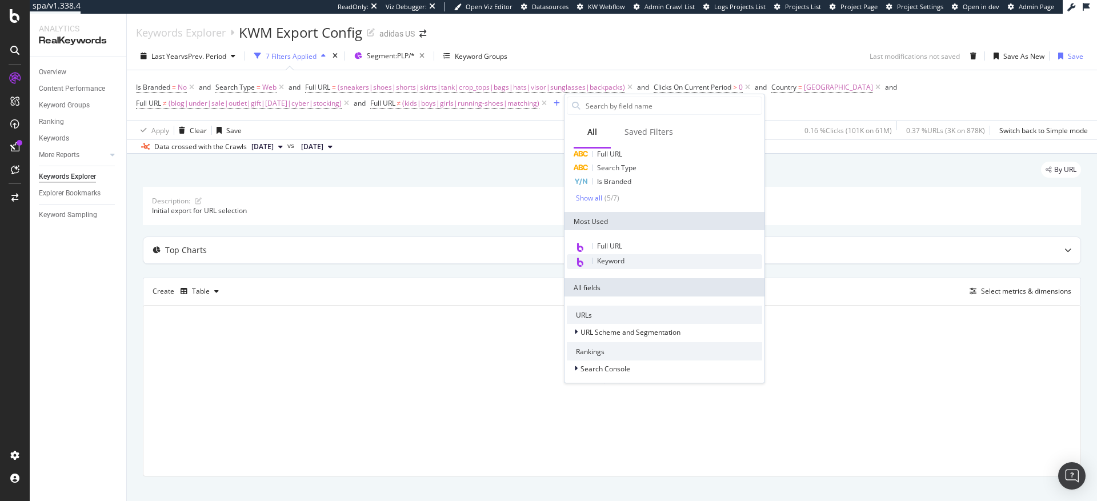
scroll to position [55, 0]
click at [615, 263] on span "Keyword" at bounding box center [610, 262] width 27 height 10
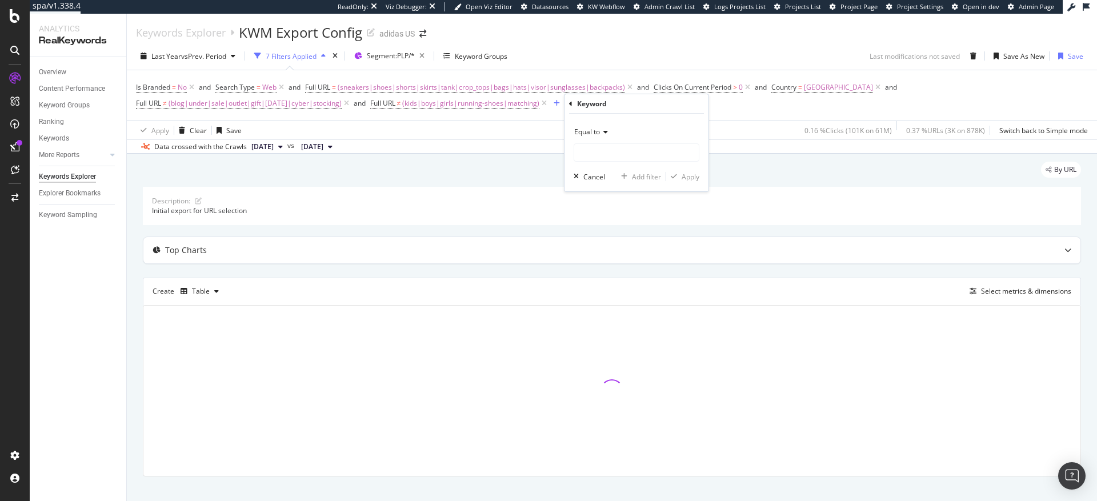
click at [594, 135] on span "Equal to" at bounding box center [587, 132] width 26 height 10
click at [601, 243] on span "Contains" at bounding box center [593, 245] width 28 height 10
click at [585, 156] on input "text" at bounding box center [636, 152] width 125 height 18
type input "white-"
click at [691, 178] on div "Apply" at bounding box center [691, 177] width 18 height 10
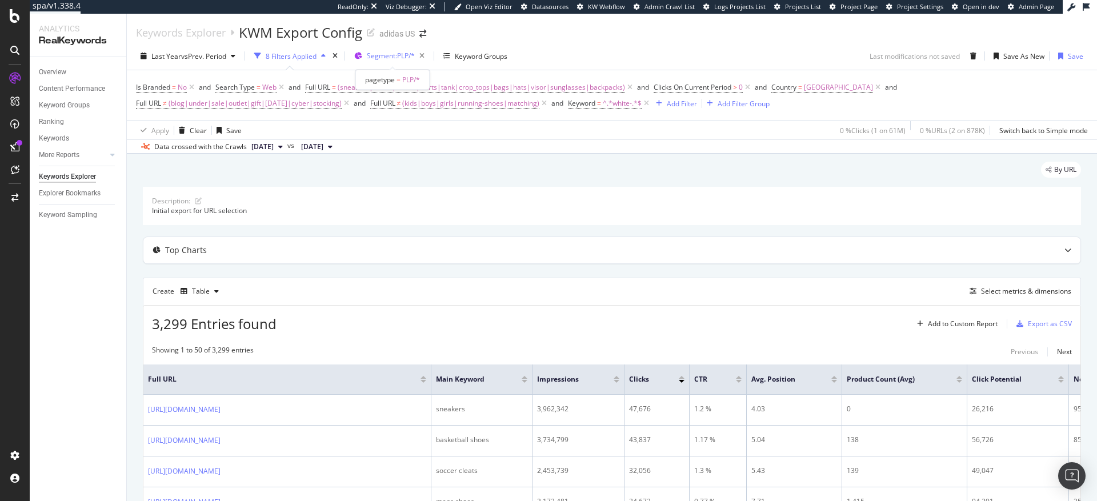
click at [376, 56] on span "Segment: PLP/*" at bounding box center [391, 56] width 48 height 10
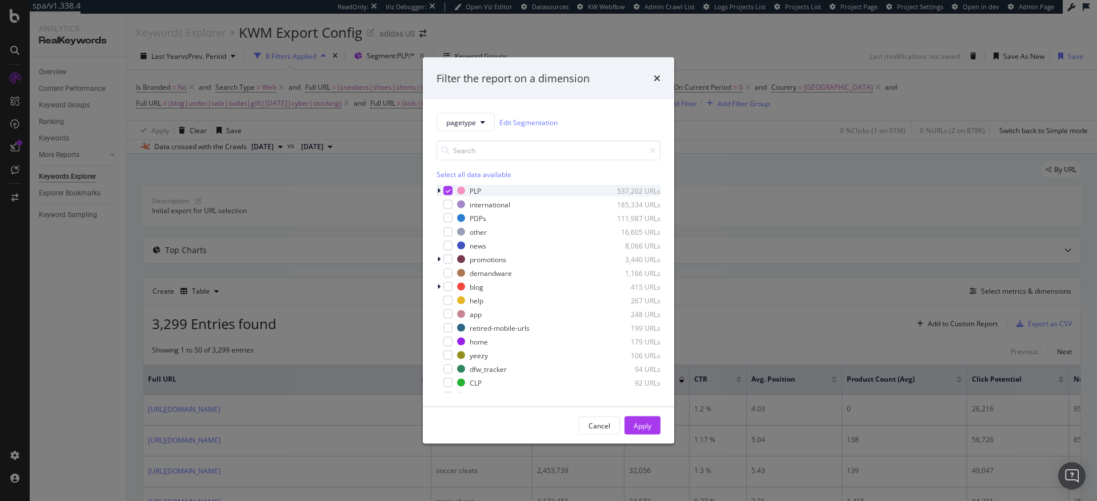
click at [440, 190] on icon "modal" at bounding box center [438, 190] width 3 height 7
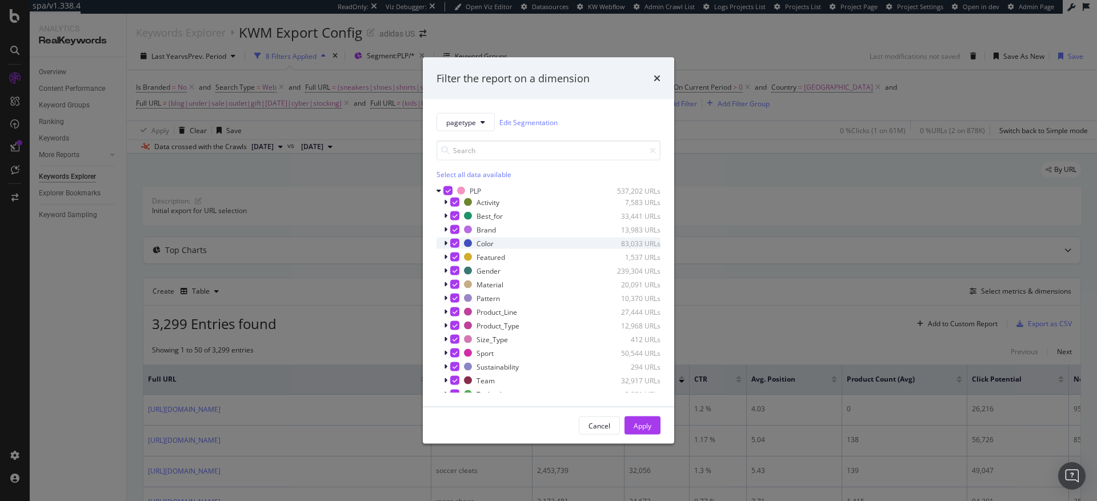
click at [447, 242] on div "modal" at bounding box center [446, 243] width 7 height 11
click at [659, 77] on icon "times" at bounding box center [657, 78] width 7 height 9
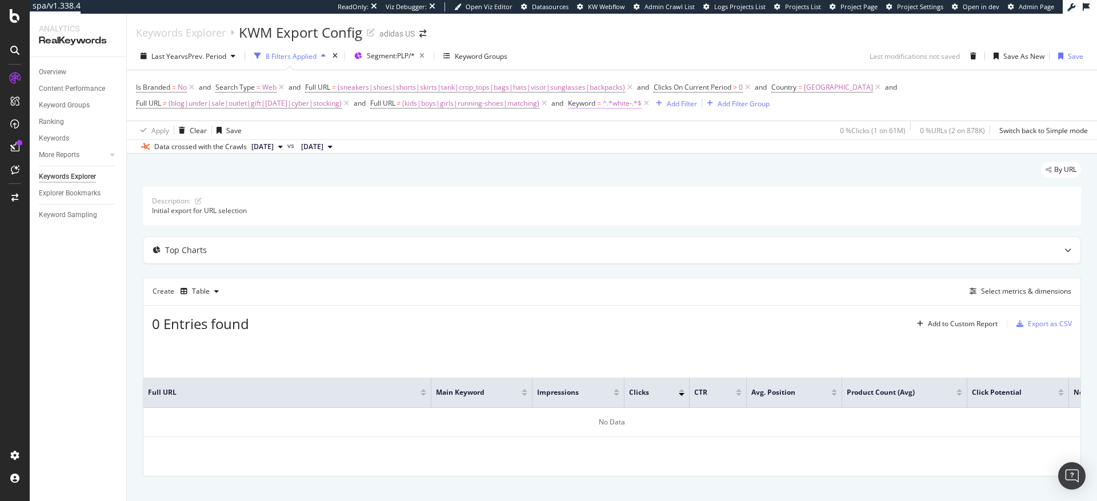
click at [637, 102] on span "^.*white-.*$" at bounding box center [622, 103] width 39 height 16
click at [637, 150] on input "white-" at bounding box center [647, 151] width 108 height 18
click at [629, 151] on input "white-" at bounding box center [647, 151] width 108 height 18
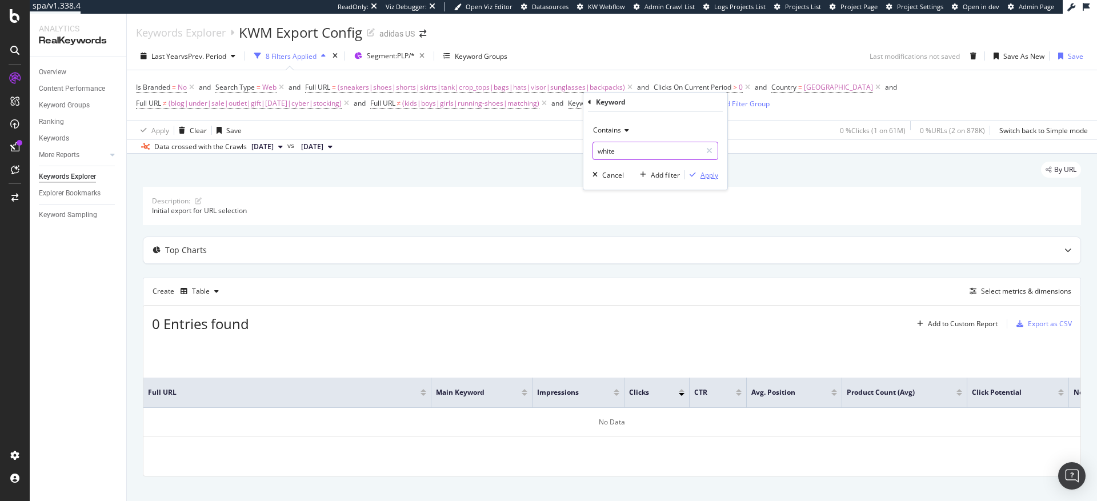
type input "white"
click at [714, 177] on div "Apply" at bounding box center [710, 175] width 18 height 10
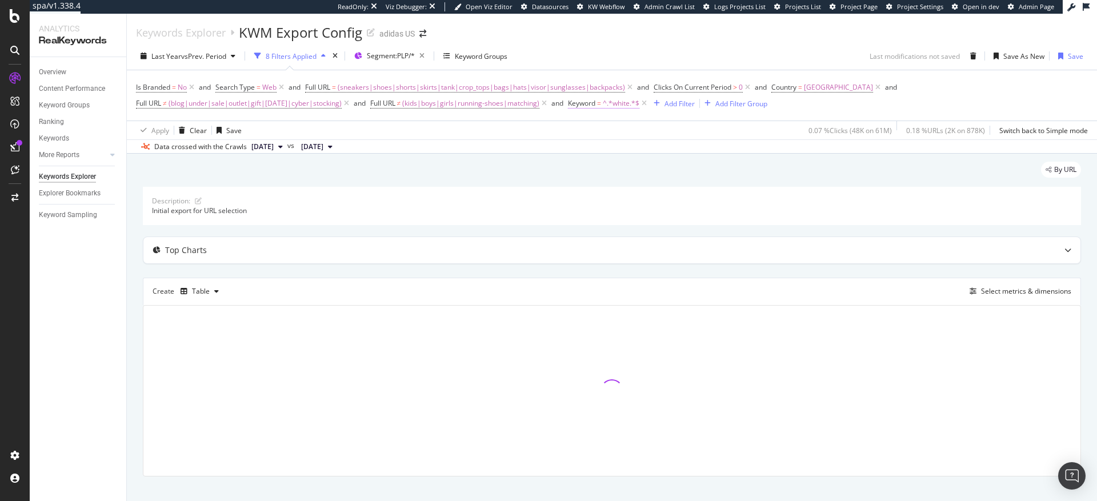
click at [629, 103] on span "^.*white.*$" at bounding box center [621, 103] width 37 height 16
click at [606, 178] on div "Cancel" at bounding box center [613, 175] width 22 height 10
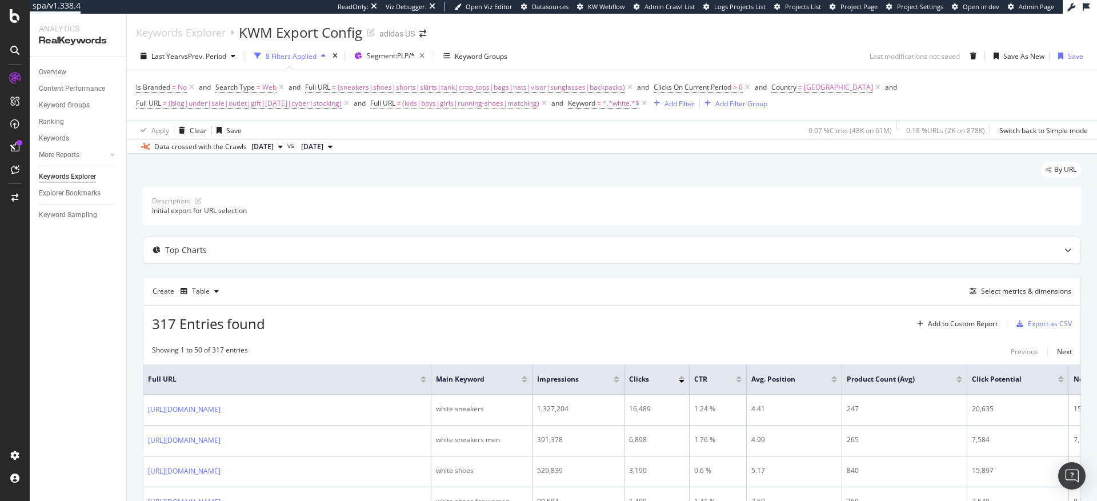
click at [456, 106] on span "(kids|boys|girls|running-shoes|matching)" at bounding box center [470, 103] width 137 height 16
click at [421, 150] on input "(kids|boys|girls|running-shoes|matching)" at bounding box center [449, 151] width 108 height 18
click at [420, 151] on input "(kids|boys|girls|running-shoes|matching)" at bounding box center [449, 151] width 108 height 18
type input "(kids|toddler|infant|boys|girls|running-shoes|matching)"
click at [515, 177] on div "Apply" at bounding box center [512, 175] width 18 height 10
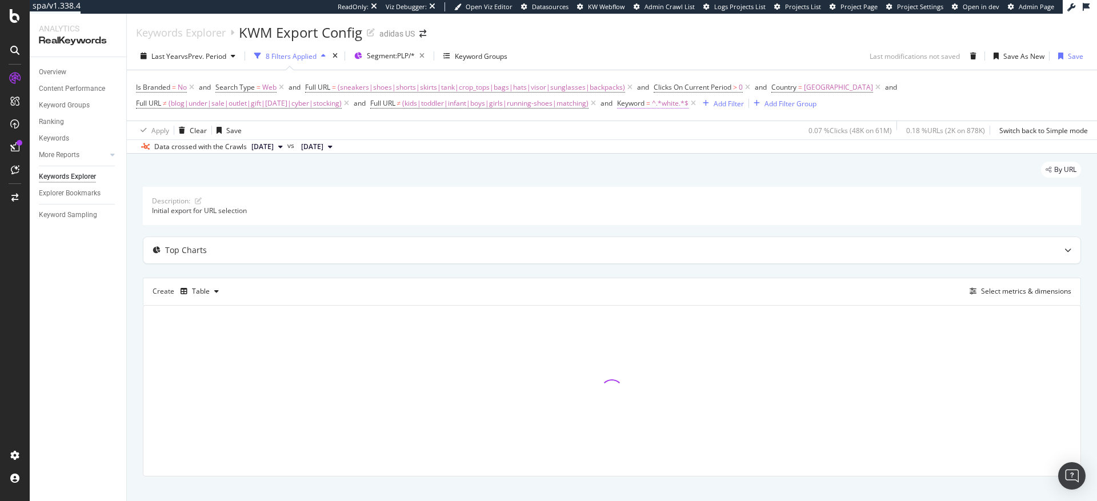
click at [645, 103] on span "Keyword" at bounding box center [630, 103] width 27 height 10
click at [656, 178] on div "Cancel" at bounding box center [663, 175] width 22 height 10
click at [698, 104] on icon at bounding box center [694, 103] width 10 height 11
click at [644, 104] on div "Add Filter" at bounding box center [629, 104] width 30 height 10
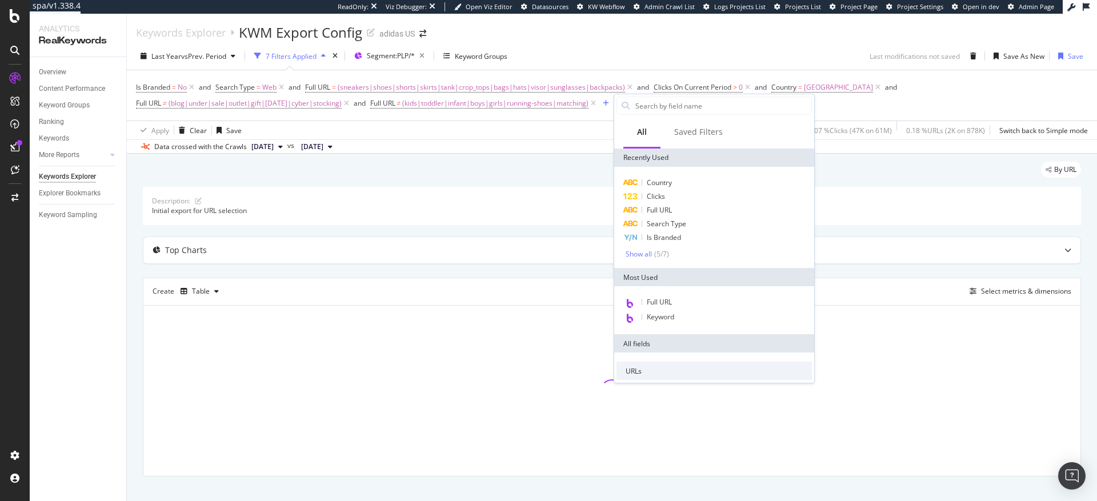
click at [663, 213] on span "Full URL" at bounding box center [659, 210] width 25 height 10
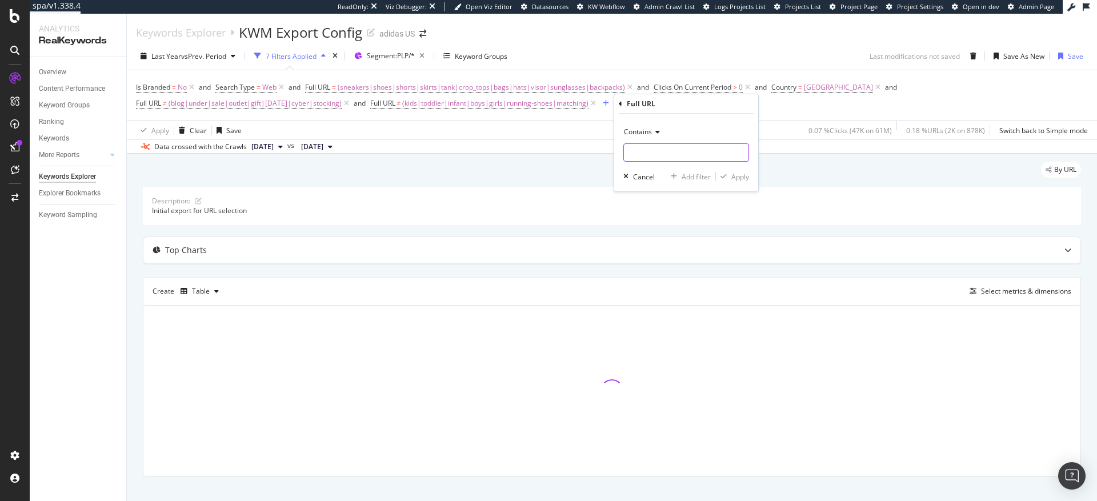
click at [658, 150] on input "text" at bounding box center [686, 152] width 125 height 18
type input "white"
click at [742, 179] on div "Apply" at bounding box center [740, 177] width 18 height 10
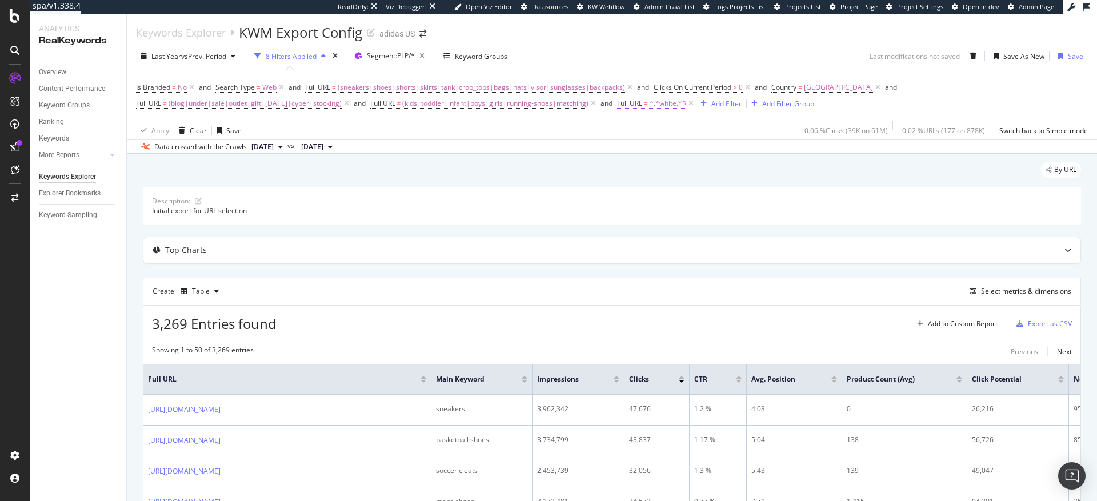
click at [677, 104] on span "^.*white.*$" at bounding box center [668, 103] width 37 height 16
click at [758, 175] on div "Apply" at bounding box center [759, 175] width 18 height 10
click at [696, 105] on icon at bounding box center [691, 103] width 10 height 11
click at [644, 107] on div "Add Filter" at bounding box center [629, 104] width 30 height 10
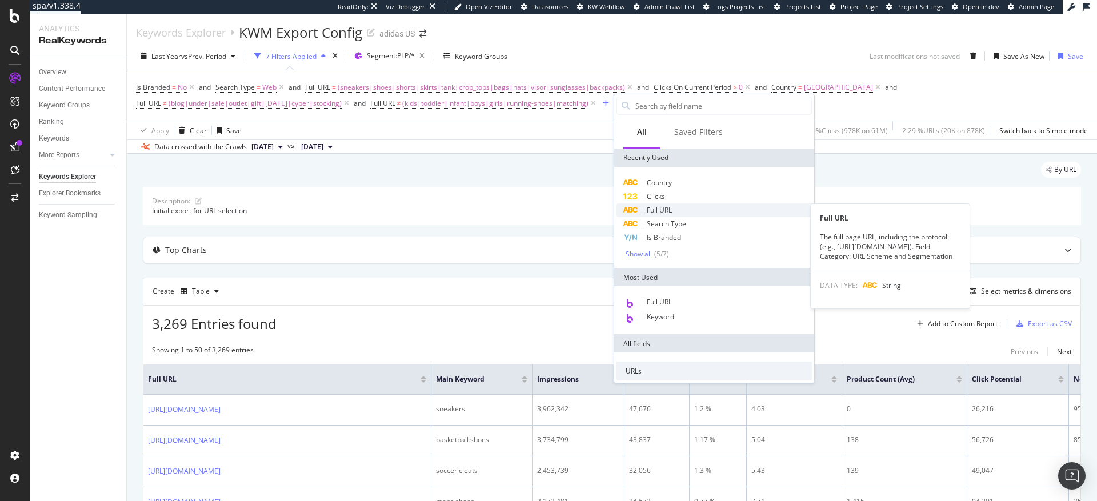
click at [663, 209] on span "Full URL" at bounding box center [659, 210] width 25 height 10
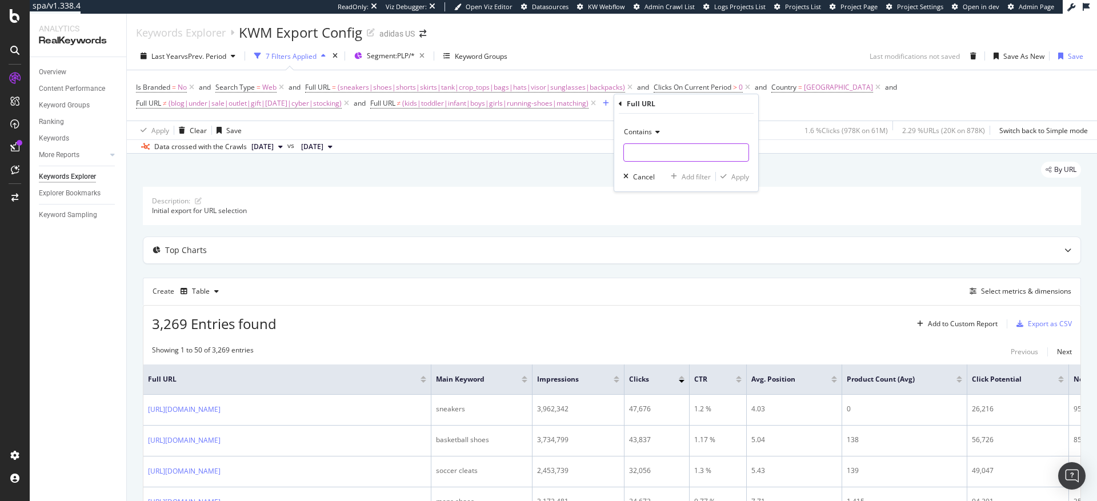
click at [649, 155] on input "text" at bounding box center [686, 152] width 125 height 18
type input "white"
click at [738, 177] on div "Apply" at bounding box center [740, 177] width 18 height 10
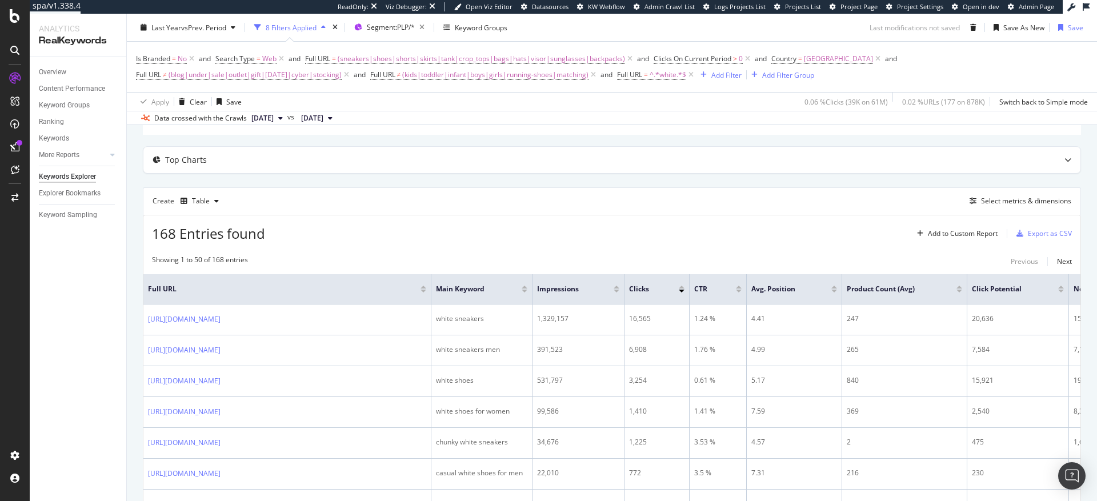
scroll to position [18, 0]
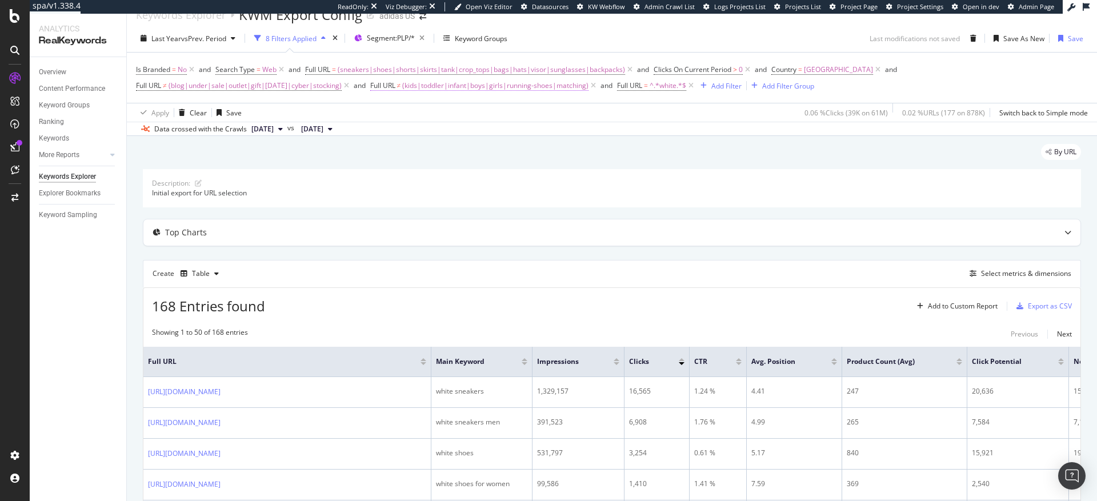
click at [469, 85] on span "(kids|toddler|infant|boys|girls|running-shoes|matching)" at bounding box center [495, 86] width 186 height 16
click at [493, 134] on input "(kids|toddler|infant|boys|girls|running-shoes|matching)" at bounding box center [449, 133] width 108 height 18
type input "(kids|toddler|infant|boys|girls|running-shoes|matching|basketball|soccer)"
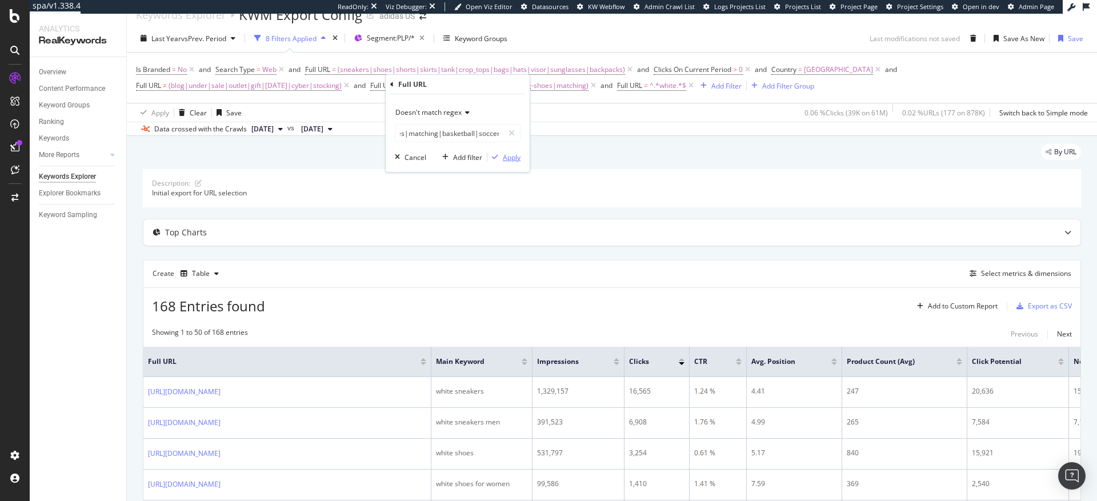
click at [509, 159] on div "Apply" at bounding box center [512, 158] width 18 height 10
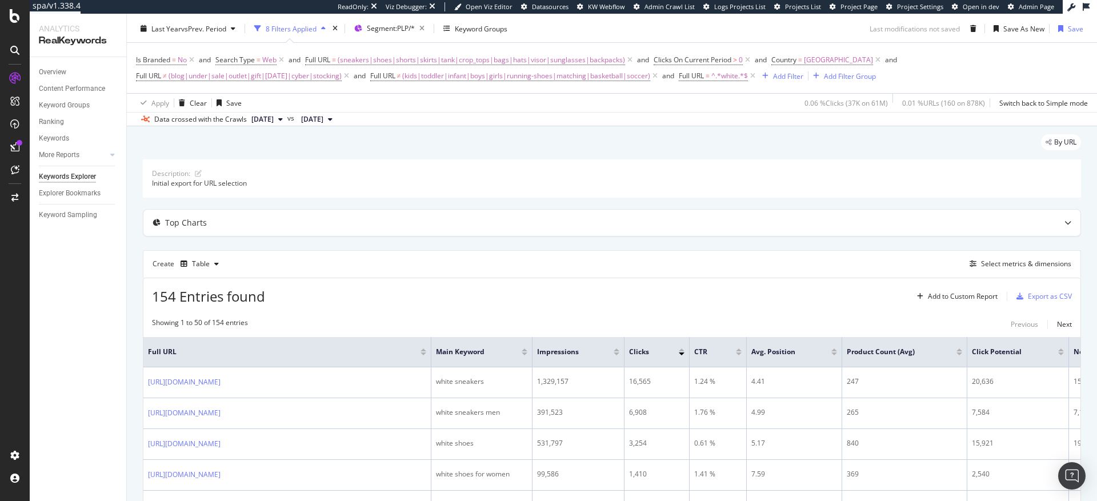
scroll to position [11, 0]
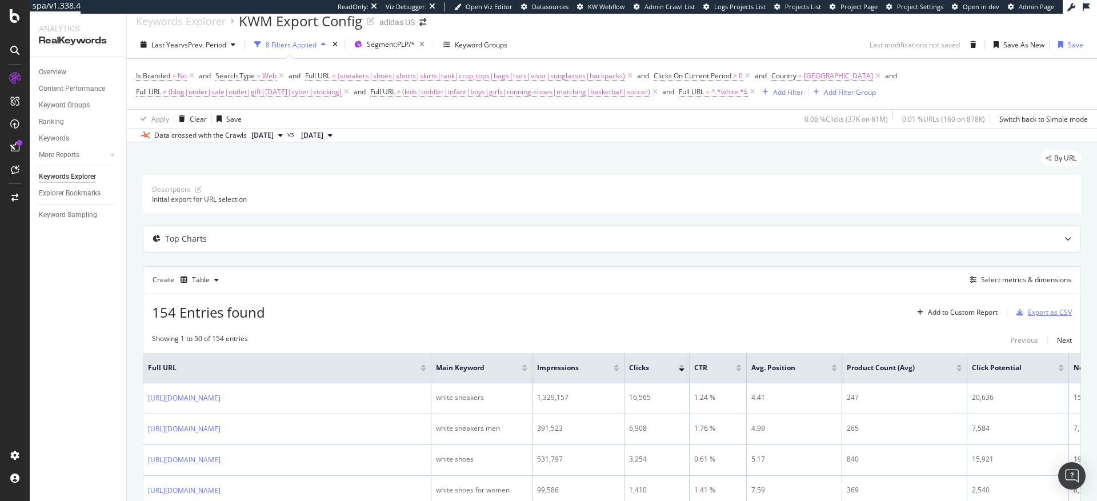
click at [1045, 314] on div "Export as CSV" at bounding box center [1050, 312] width 44 height 10
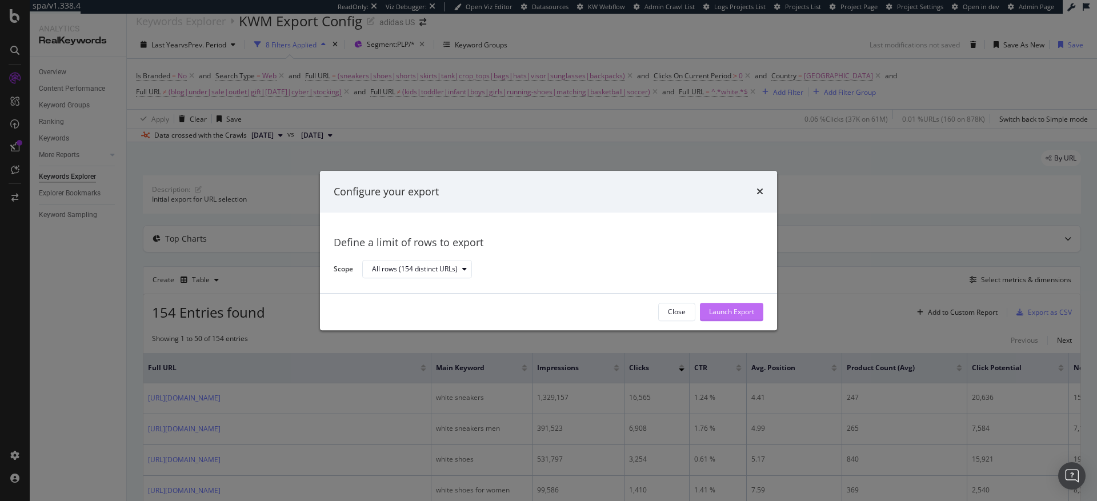
click at [741, 312] on div "Launch Export" at bounding box center [731, 312] width 45 height 10
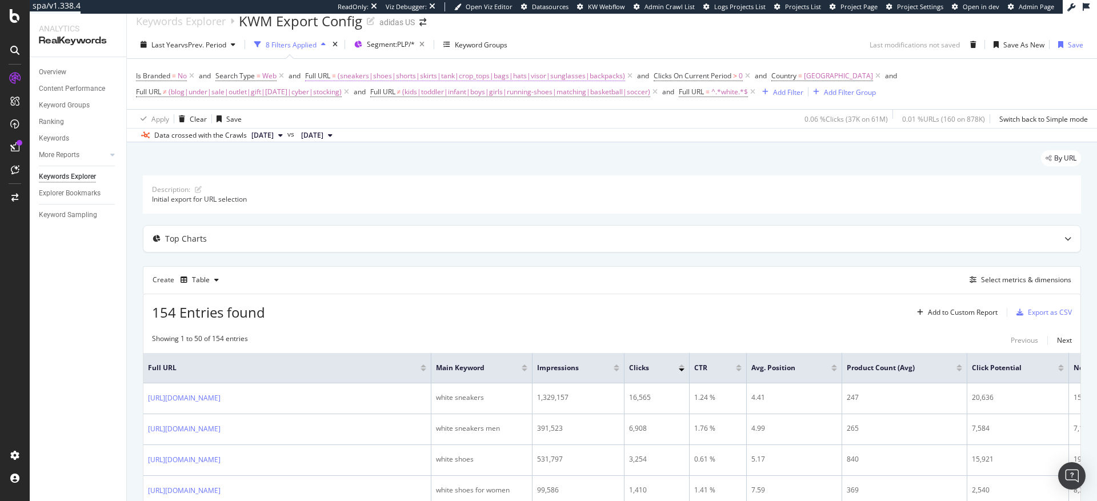
click at [476, 77] on span "(sneakers|shoes|shorts|skirts|tank|crop_tops|bags|hats|visor|sunglasses|backpac…" at bounding box center [481, 76] width 287 height 16
click at [357, 105] on span "Matches regex" at bounding box center [339, 103] width 47 height 10
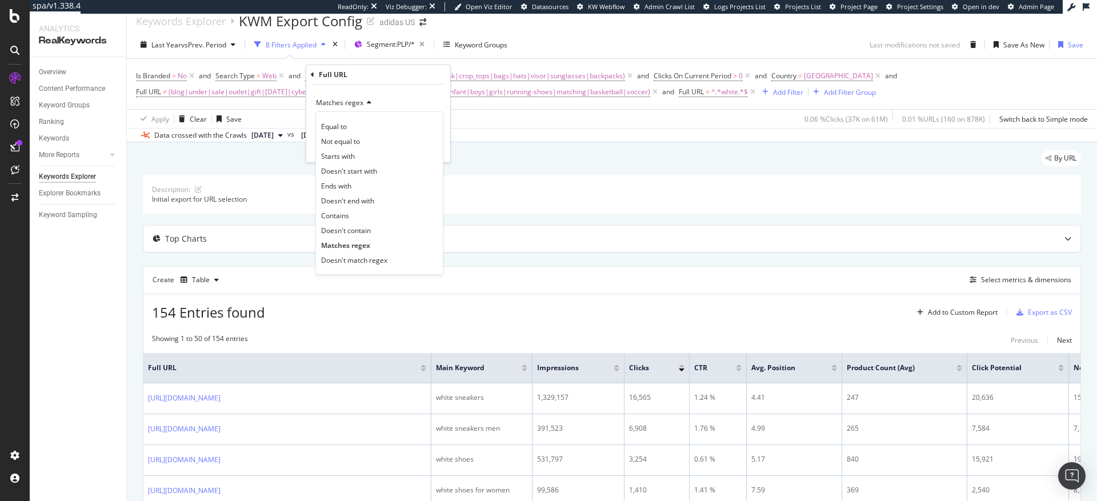
click at [522, 131] on div "Data crossed with the Crawls 2025 Oct. 1st vs 2024 Sep. 17th" at bounding box center [612, 135] width 970 height 14
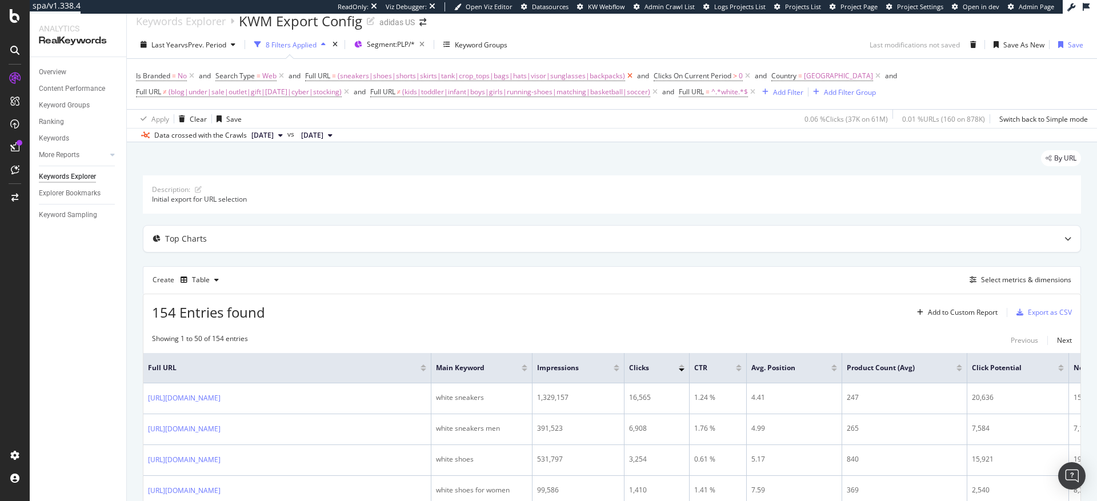
click at [626, 76] on icon at bounding box center [630, 75] width 10 height 11
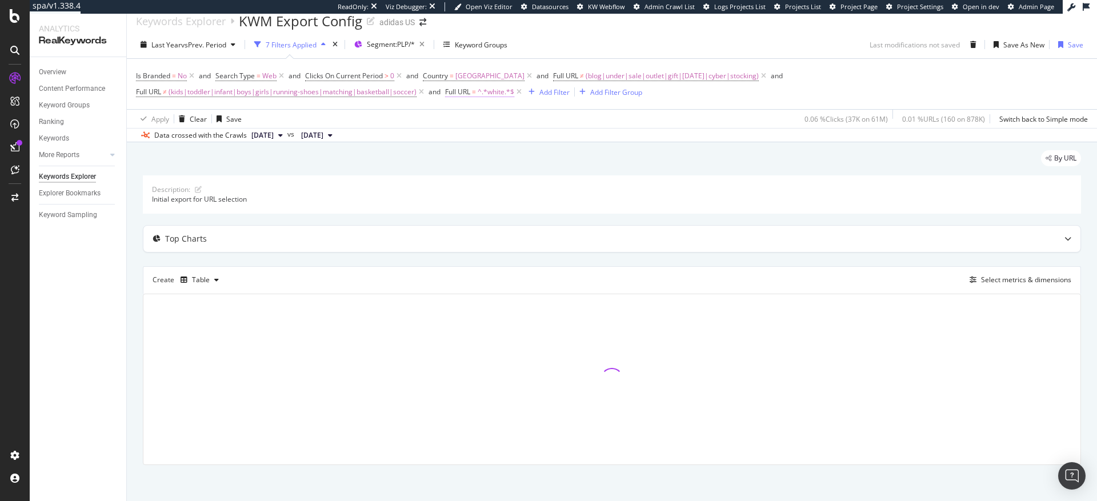
click at [493, 93] on span "^.*white.*$" at bounding box center [496, 92] width 37 height 16
drag, startPoint x: 487, startPoint y: 143, endPoint x: 455, endPoint y: 141, distance: 32.1
click at [455, 141] on input "white" at bounding box center [509, 139] width 108 height 18
type input "fifa_"
click at [484, 139] on input "fifa_" at bounding box center [509, 139] width 108 height 18
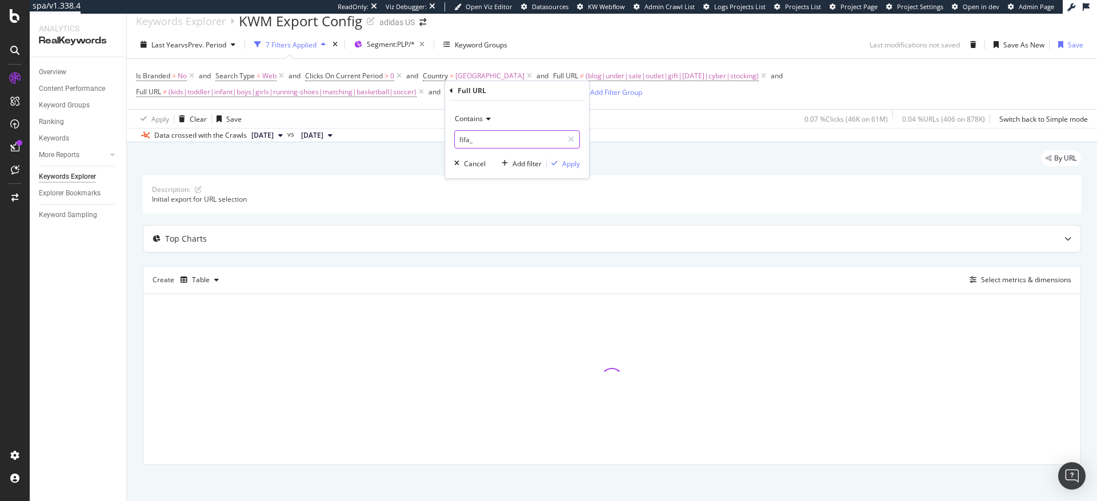
click at [484, 139] on input "fifa_" at bounding box center [509, 139] width 108 height 18
type input "fifa_world_cup"
click at [577, 163] on div "Apply" at bounding box center [571, 164] width 18 height 10
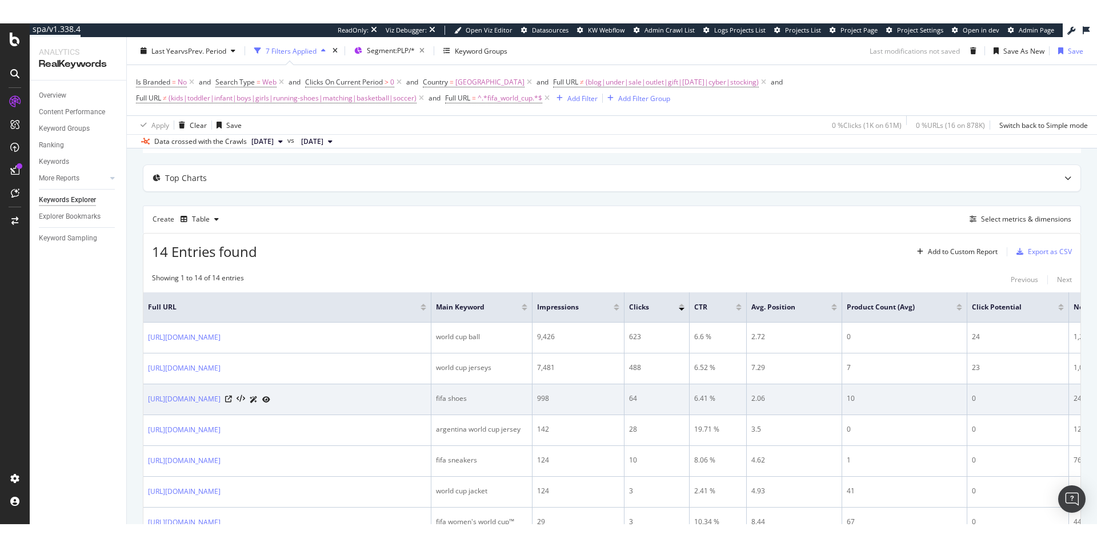
scroll to position [99, 0]
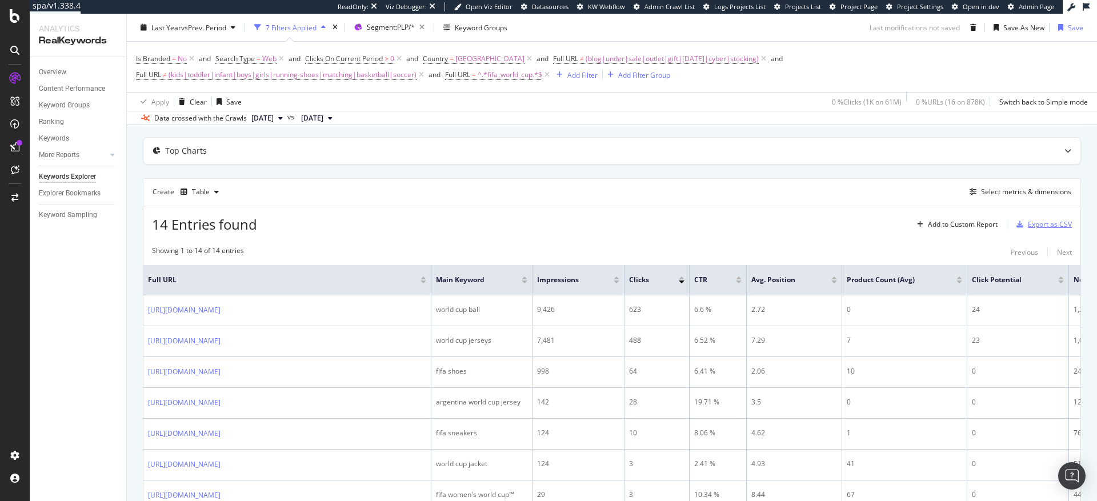
click at [1039, 225] on div "Export as CSV" at bounding box center [1050, 224] width 44 height 10
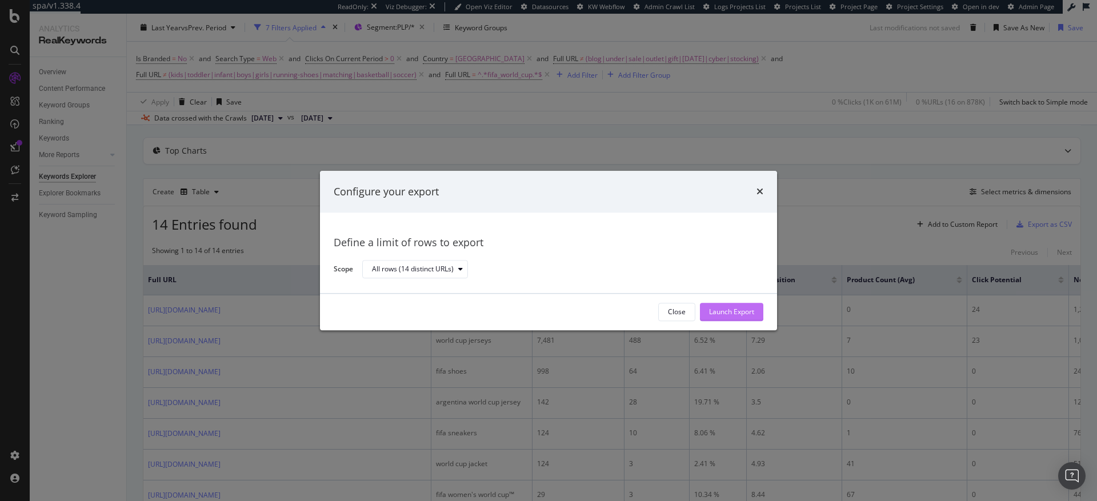
click at [743, 313] on div "Launch Export" at bounding box center [731, 312] width 45 height 10
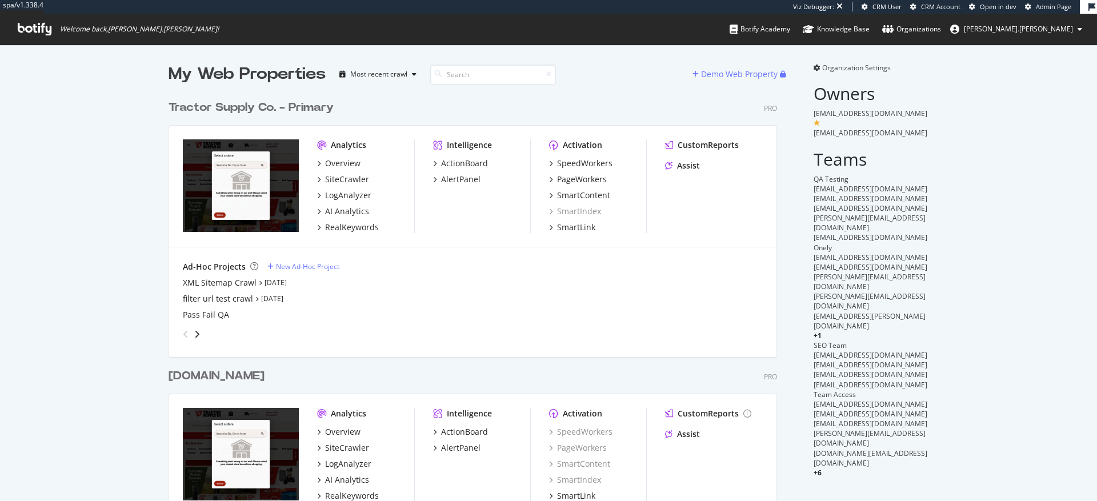
scroll to position [460, 609]
click at [341, 197] on div "LogAnalyzer" at bounding box center [348, 195] width 46 height 11
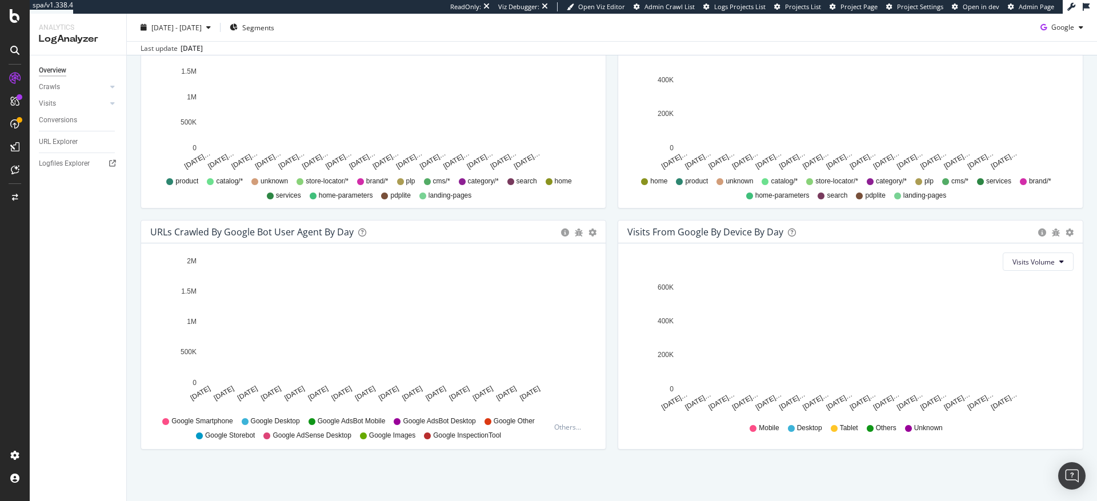
scroll to position [88, 0]
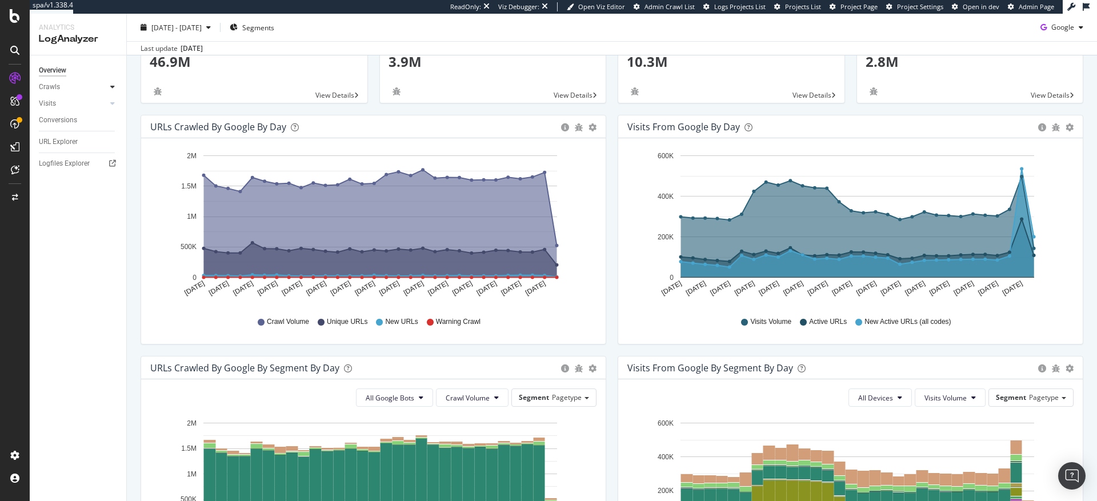
click at [115, 86] on div at bounding box center [112, 86] width 11 height 11
click at [62, 148] on div "HTTP Codes" at bounding box center [63, 149] width 39 height 12
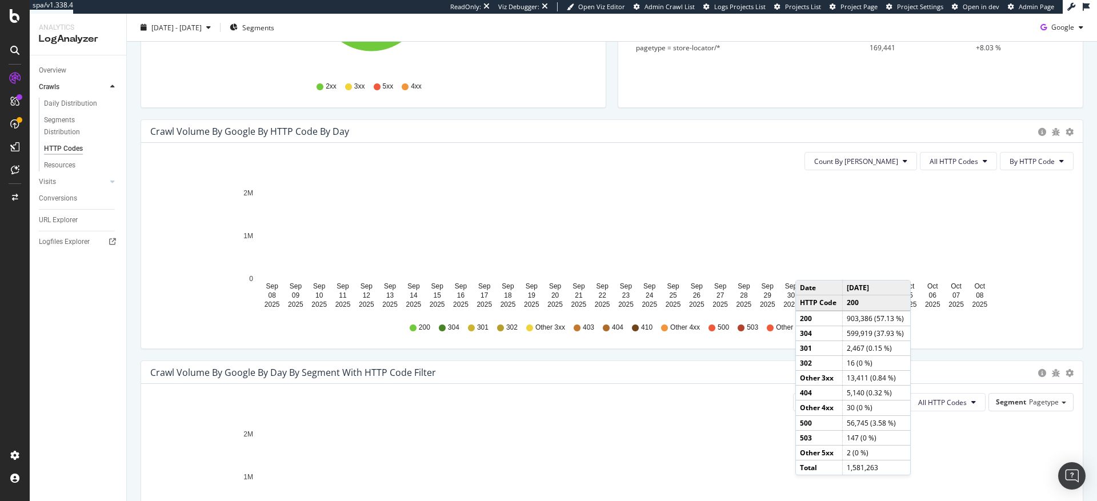
scroll to position [221, 0]
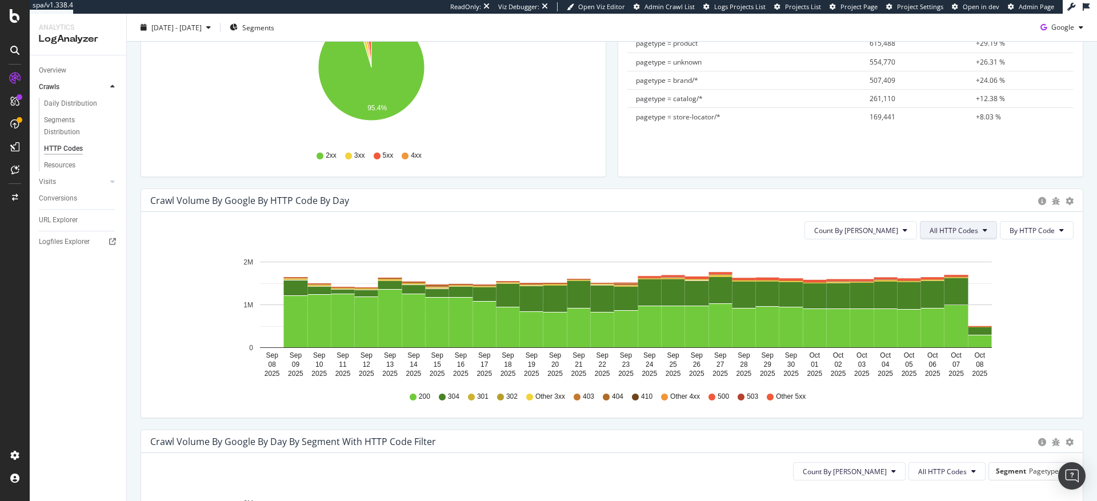
click at [945, 231] on span "All HTTP Codes" at bounding box center [954, 231] width 49 height 10
click at [940, 362] on span "5xx family" at bounding box center [952, 359] width 58 height 10
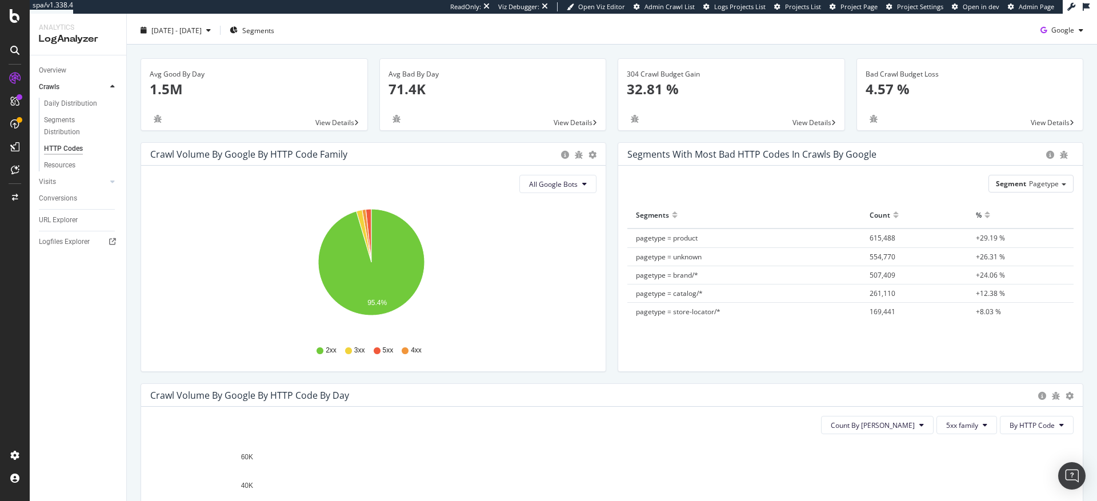
scroll to position [0, 0]
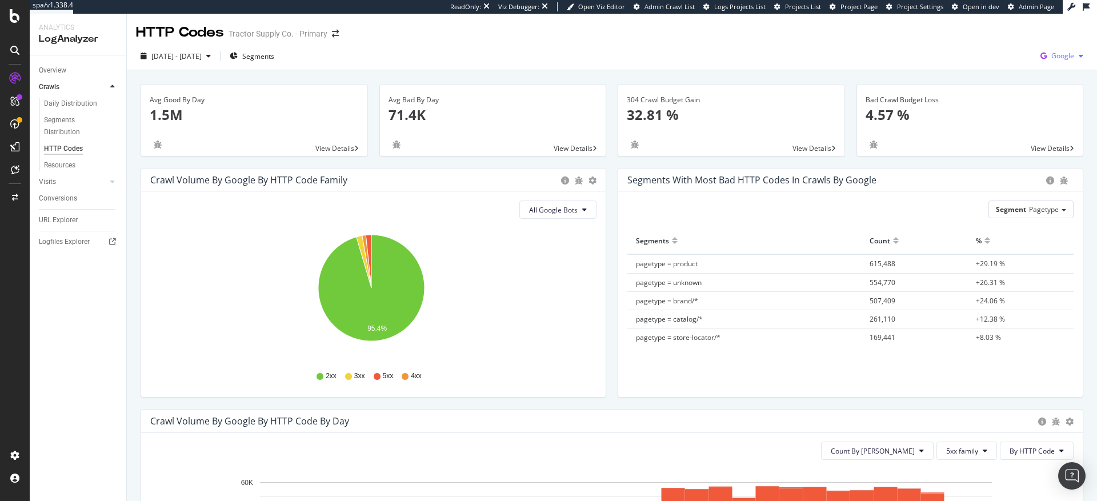
click at [1069, 59] on div "Google" at bounding box center [1062, 55] width 52 height 17
click at [981, 45] on span "Bing" at bounding box center [997, 46] width 42 height 10
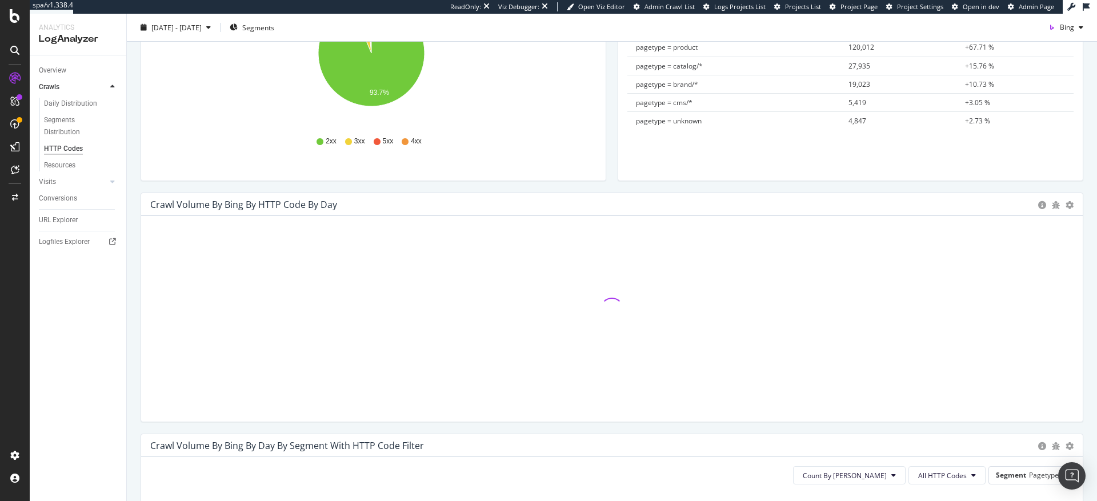
scroll to position [221, 0]
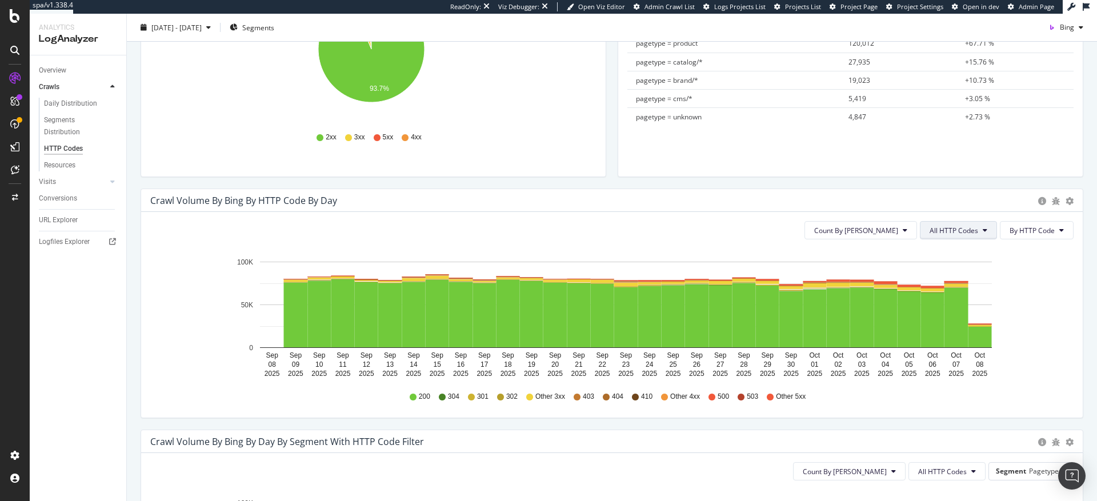
click at [972, 233] on button "All HTTP Codes" at bounding box center [958, 230] width 77 height 18
click at [943, 357] on span "5xx family" at bounding box center [952, 359] width 58 height 10
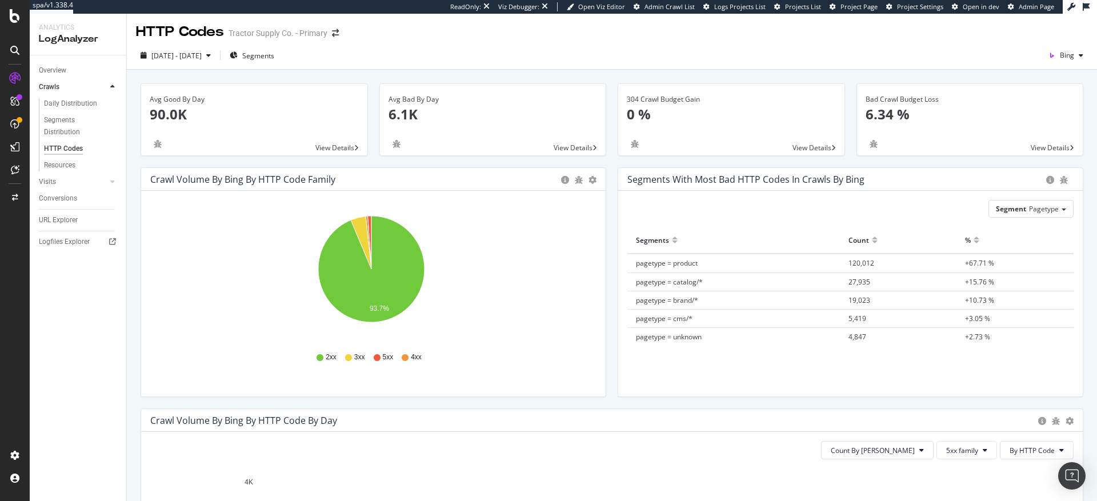
scroll to position [0, 0]
click at [1060, 56] on span "Bing" at bounding box center [1067, 56] width 14 height 10
click at [996, 25] on span "Google" at bounding box center [1005, 24] width 42 height 10
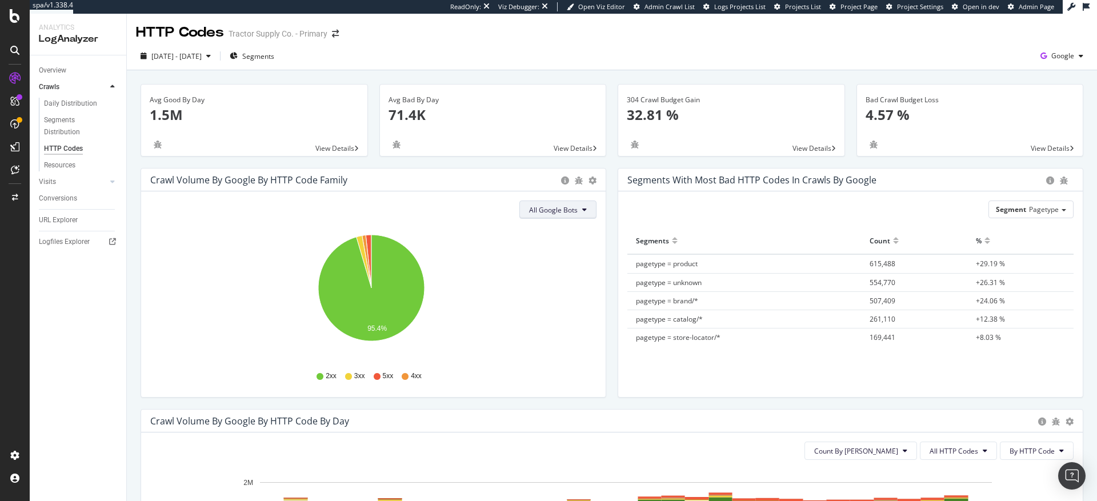
click at [556, 209] on span "All Google Bots" at bounding box center [553, 210] width 49 height 10
click at [557, 249] on span "Google AdsBot Desktop" at bounding box center [566, 254] width 81 height 10
click at [557, 214] on span "Google AdsBot Desktop" at bounding box center [539, 210] width 75 height 10
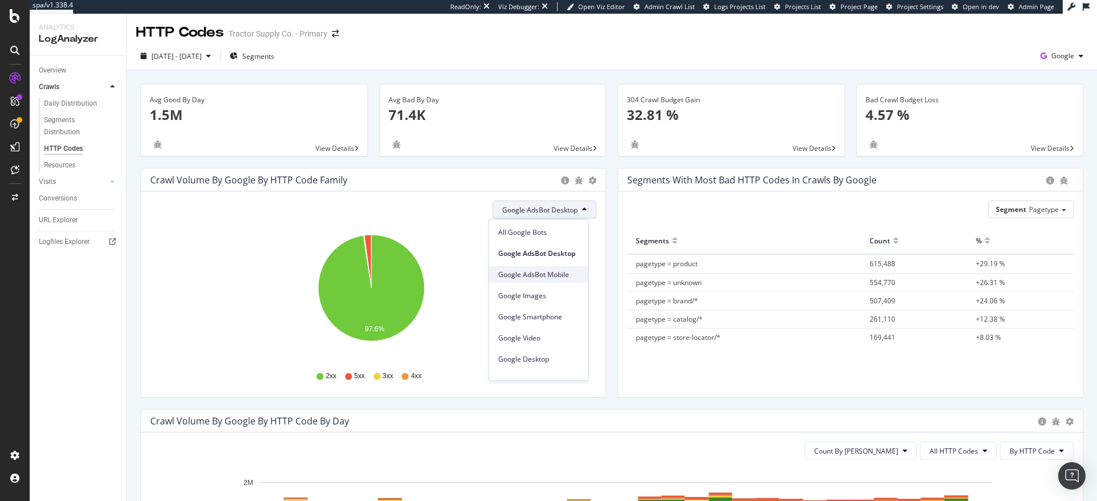
click at [558, 271] on span "Google AdsBot Mobile" at bounding box center [538, 275] width 81 height 10
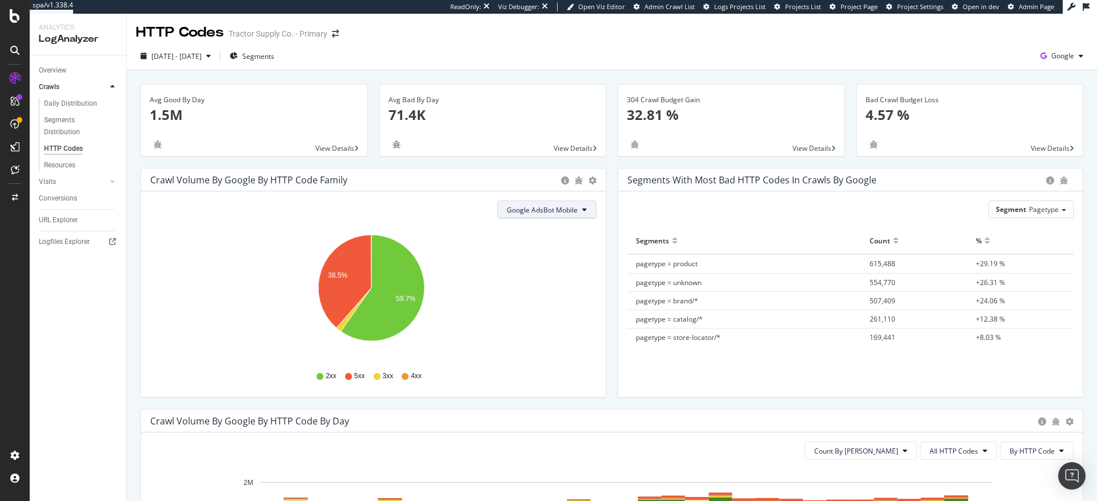
click at [557, 214] on span "Google AdsBot Mobile" at bounding box center [542, 210] width 71 height 10
click at [541, 298] on span "Google Images" at bounding box center [543, 296] width 81 height 10
click at [547, 213] on span "Google Images" at bounding box center [554, 210] width 48 height 10
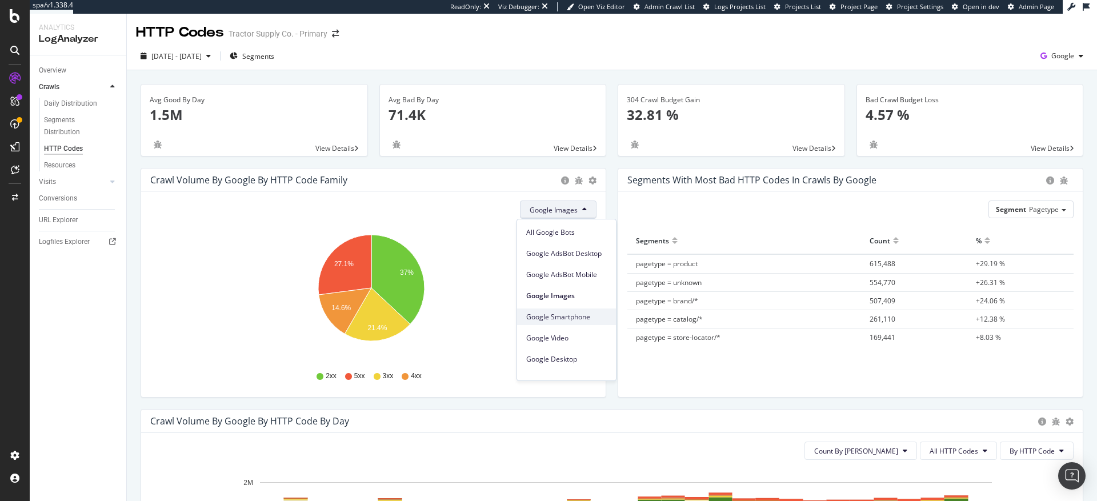
click at [555, 320] on span "Google Smartphone" at bounding box center [566, 317] width 81 height 10
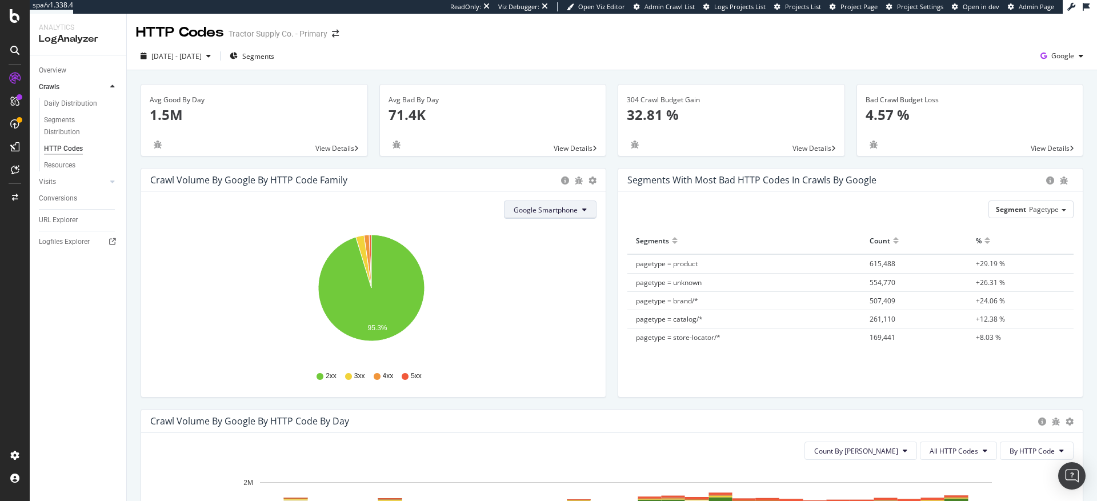
click at [553, 211] on span "Google Smartphone" at bounding box center [546, 210] width 64 height 10
click at [546, 341] on span "Google Video" at bounding box center [550, 338] width 81 height 10
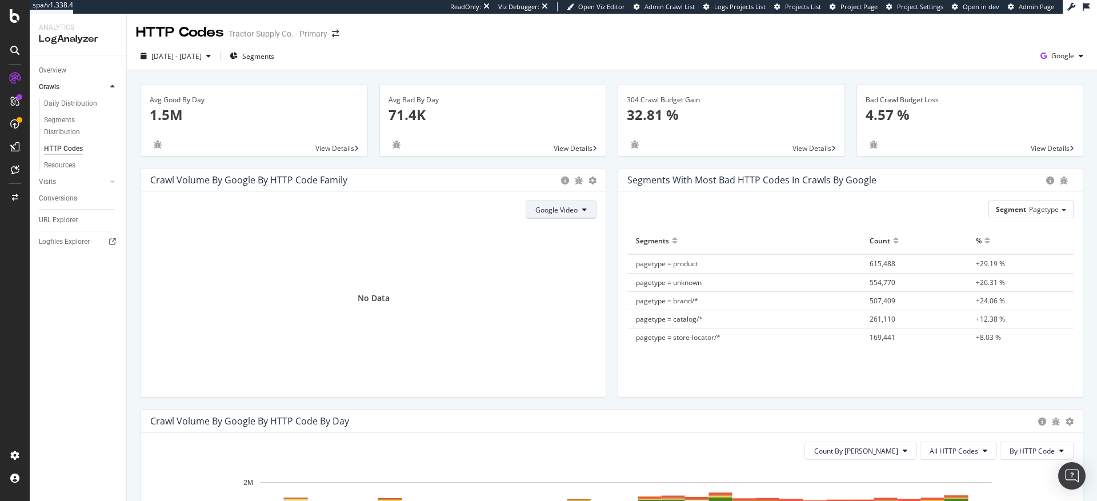
click at [559, 212] on span "Google Video" at bounding box center [556, 210] width 42 height 10
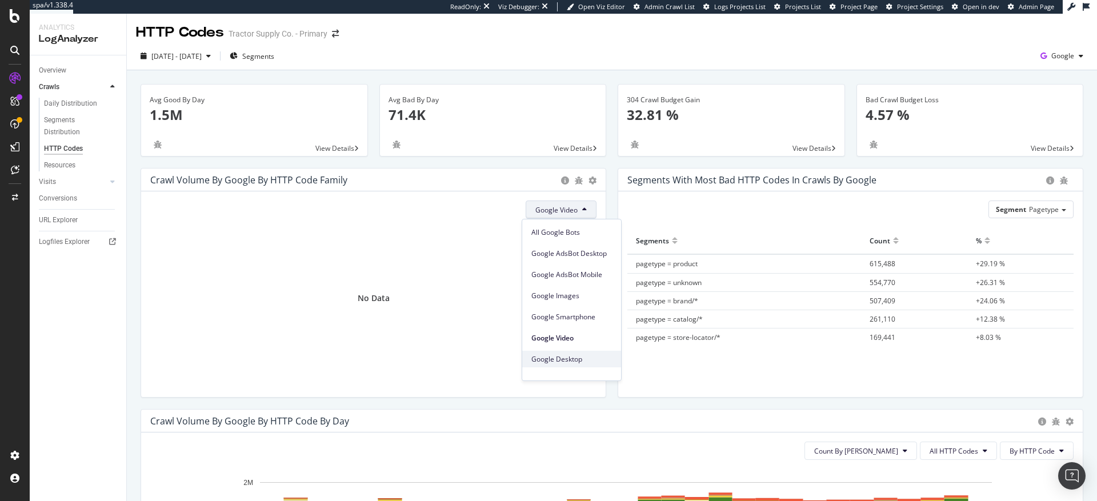
click at [560, 362] on span "Google Desktop" at bounding box center [571, 359] width 81 height 10
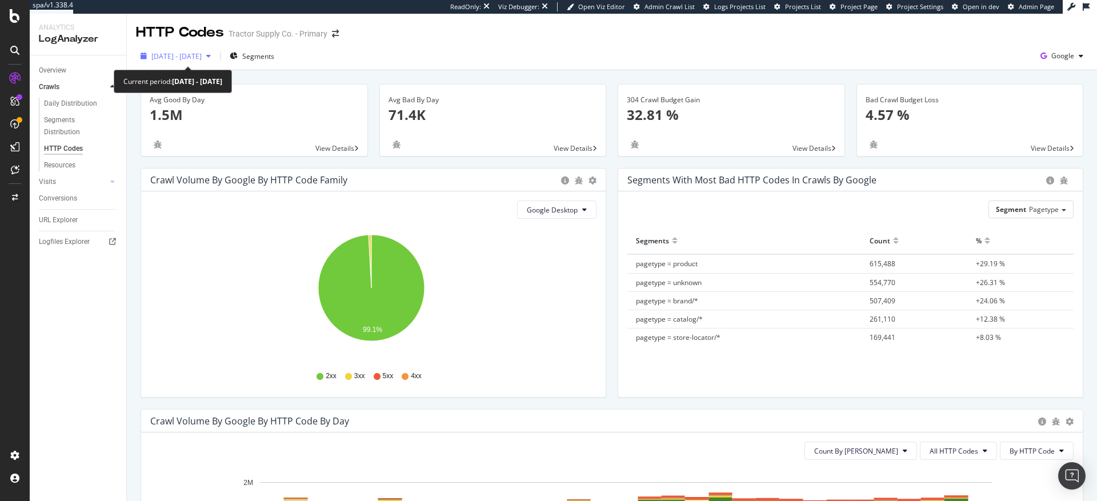
click at [197, 55] on span "[DATE] - [DATE]" at bounding box center [176, 56] width 50 height 10
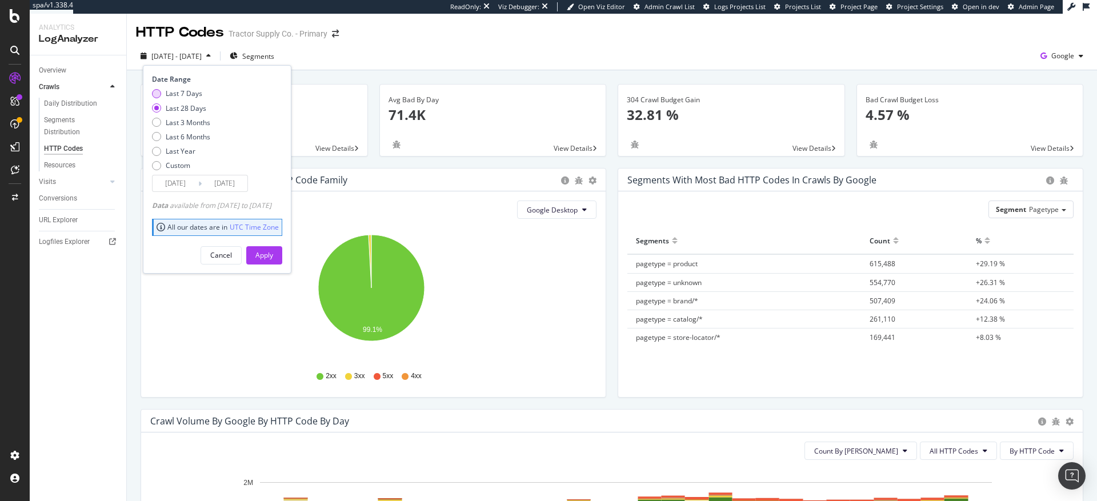
click at [157, 93] on div "Last 7 Days" at bounding box center [156, 93] width 9 height 9
type input "[DATE]"
click at [273, 258] on div "Apply" at bounding box center [264, 255] width 18 height 10
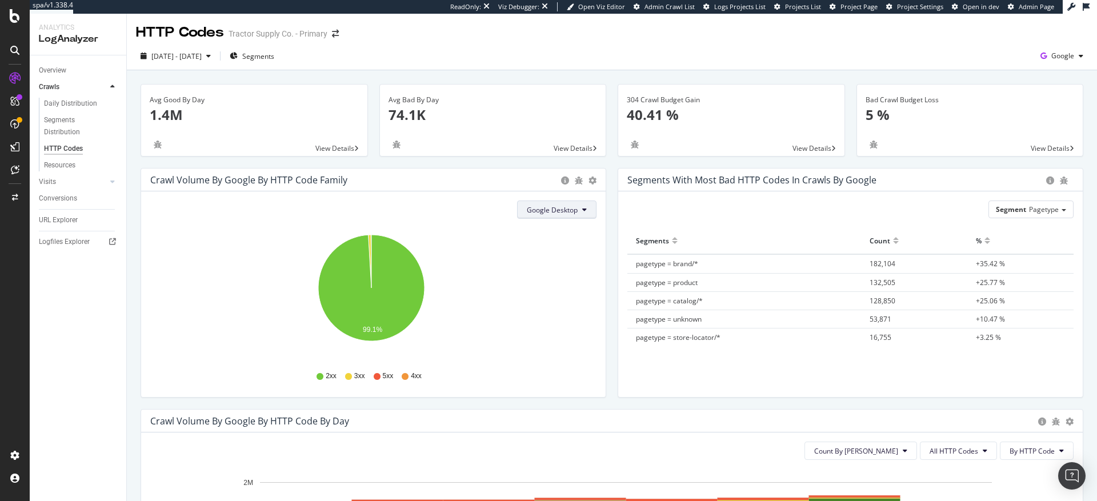
click at [549, 209] on span "Google Desktop" at bounding box center [552, 210] width 51 height 10
click at [550, 229] on span "All Google Bots" at bounding box center [563, 232] width 81 height 10
click at [548, 213] on span "All Google Bots" at bounding box center [553, 210] width 49 height 10
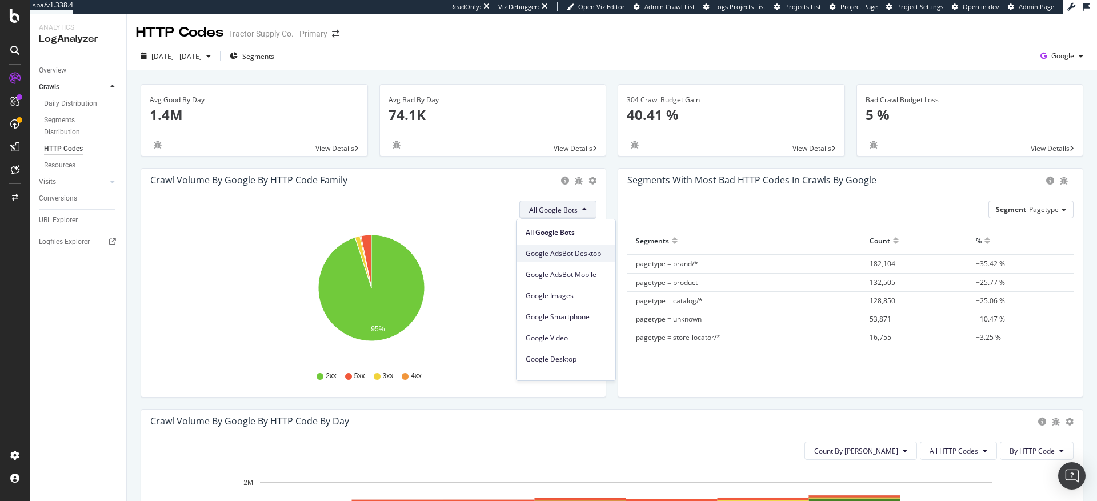
click at [552, 249] on span "Google AdsBot Desktop" at bounding box center [566, 254] width 81 height 10
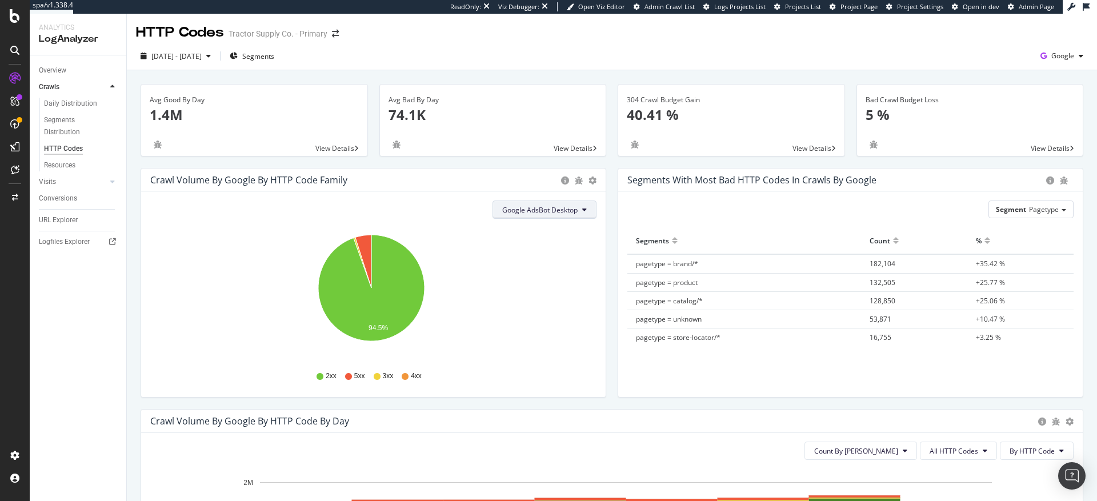
click at [550, 213] on span "Google AdsBot Desktop" at bounding box center [539, 210] width 75 height 10
click at [551, 273] on span "Google AdsBot Mobile" at bounding box center [538, 275] width 81 height 10
click at [530, 209] on span "Google AdsBot Mobile" at bounding box center [542, 210] width 71 height 10
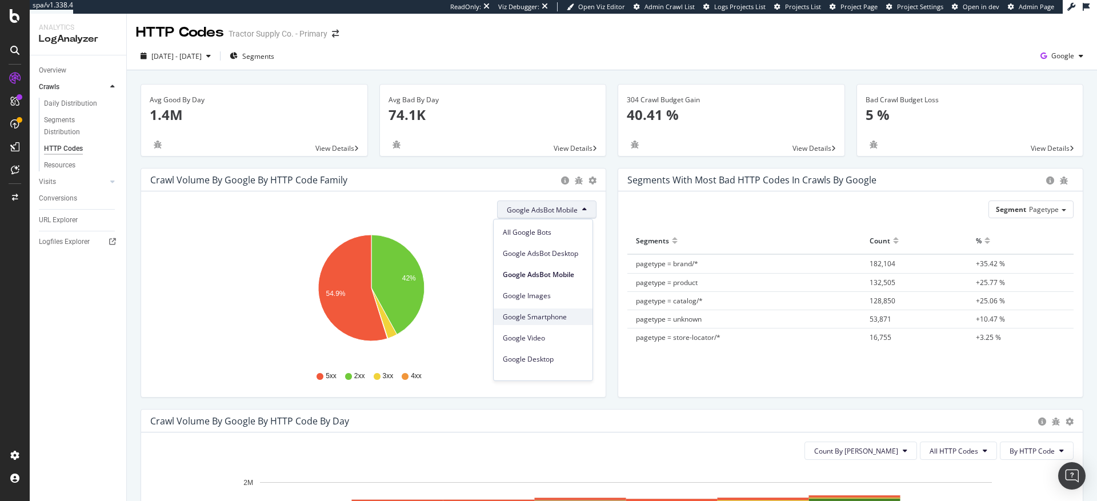
click at [552, 317] on span "Google Smartphone" at bounding box center [543, 317] width 81 height 10
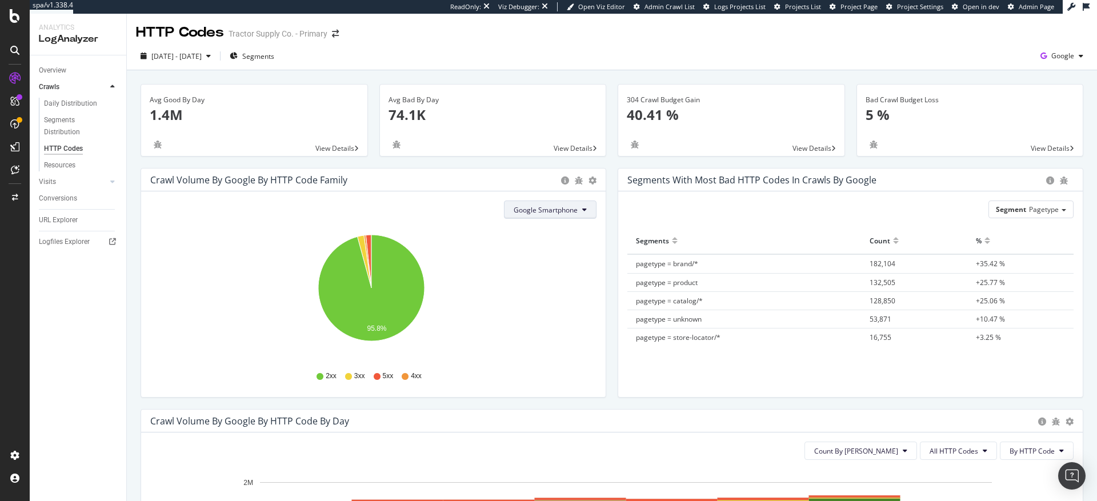
click at [547, 209] on span "Google Smartphone" at bounding box center [546, 210] width 64 height 10
click at [554, 296] on span "Google Images" at bounding box center [550, 296] width 81 height 10
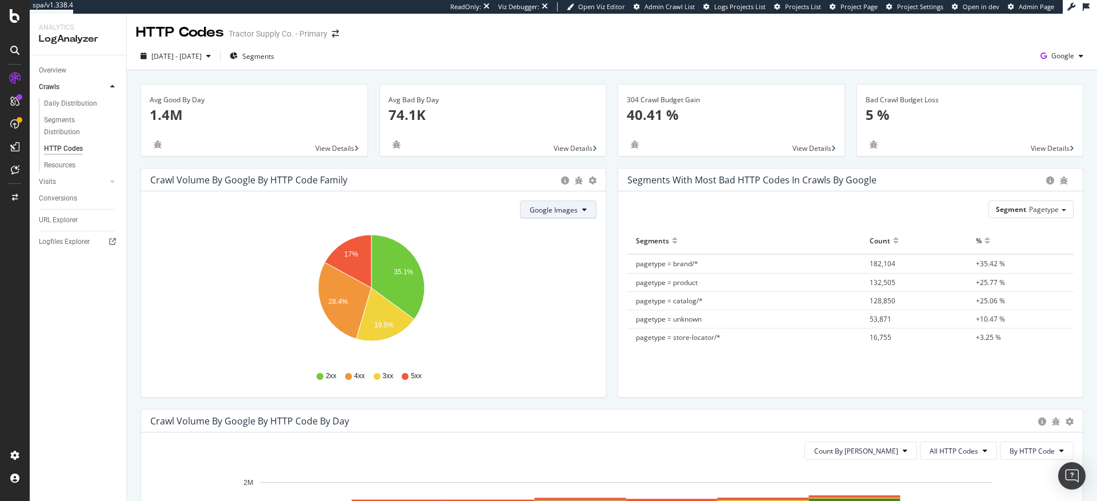
click at [559, 210] on span "Google Images" at bounding box center [554, 210] width 48 height 10
click at [559, 229] on span "All Google Bots" at bounding box center [566, 232] width 81 height 10
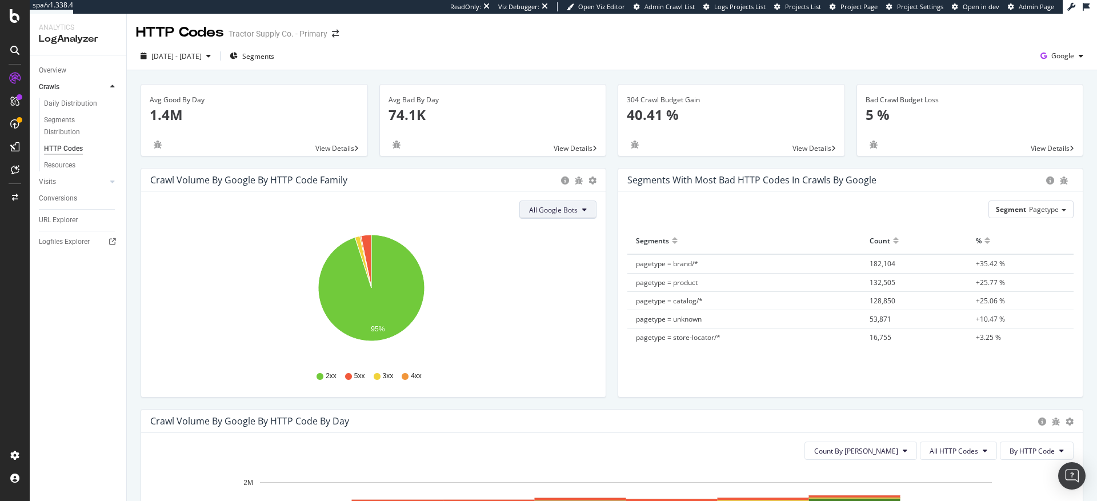
click at [563, 211] on span "All Google Bots" at bounding box center [553, 210] width 49 height 10
click at [563, 355] on span "Google Desktop" at bounding box center [566, 359] width 81 height 10
click at [549, 210] on span "Google Desktop" at bounding box center [552, 210] width 51 height 10
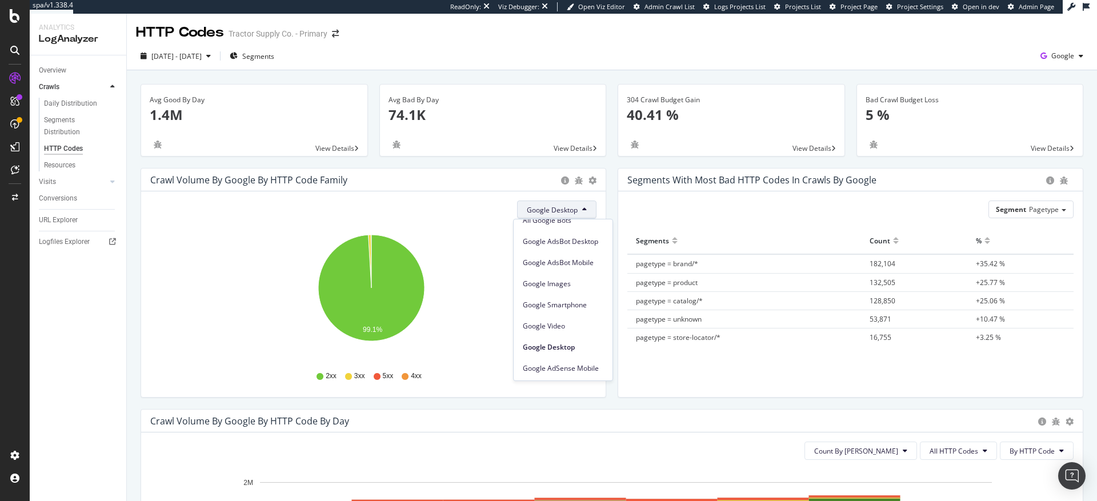
scroll to position [94, 0]
click at [582, 286] on span "Google AdSense Mobile" at bounding box center [563, 286] width 81 height 10
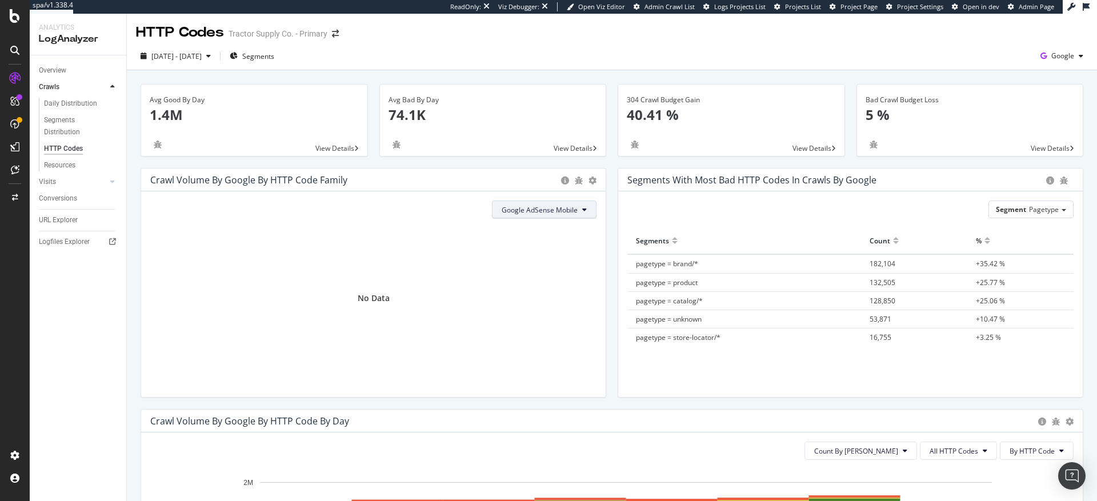
click at [553, 207] on span "Google AdSense Mobile" at bounding box center [540, 210] width 76 height 10
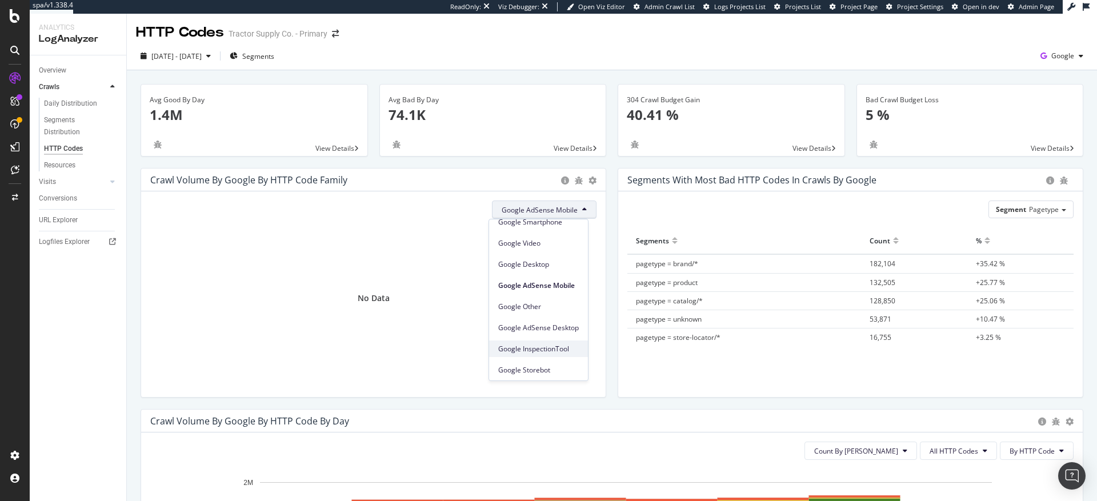
scroll to position [97, 0]
click at [566, 323] on span "Google AdSense Desktop" at bounding box center [538, 326] width 81 height 10
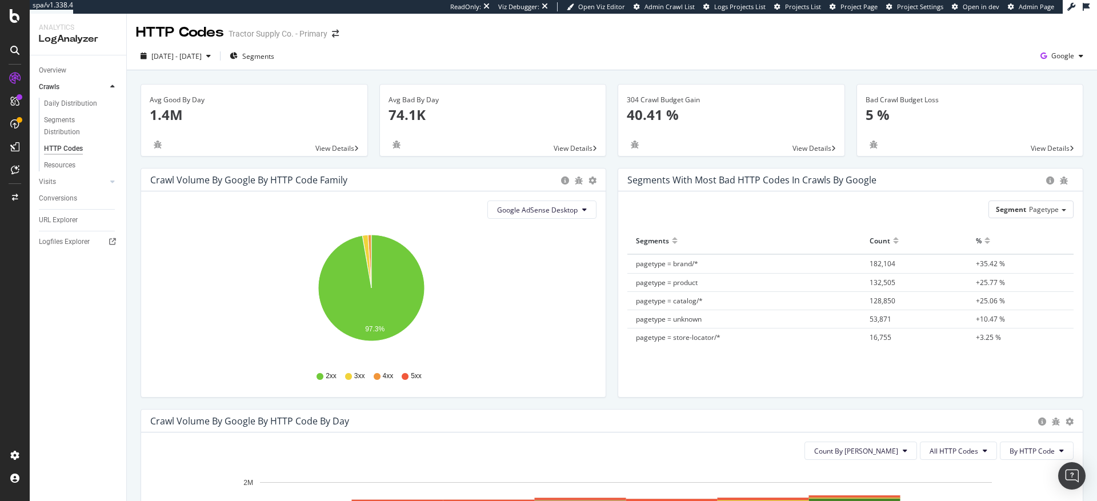
click at [560, 209] on span "Google AdSense Desktop" at bounding box center [537, 210] width 81 height 10
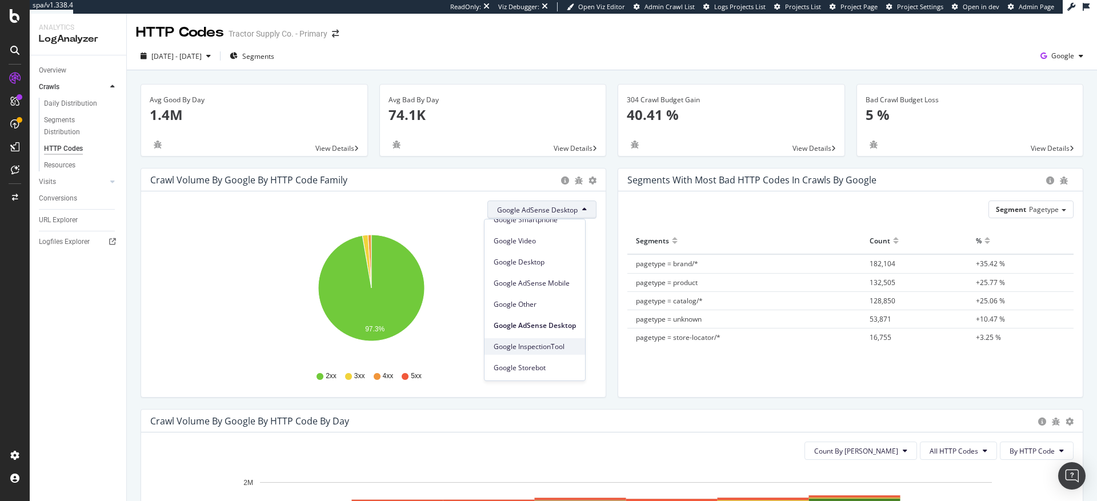
click at [554, 349] on span "Google InspectionTool" at bounding box center [535, 347] width 82 height 10
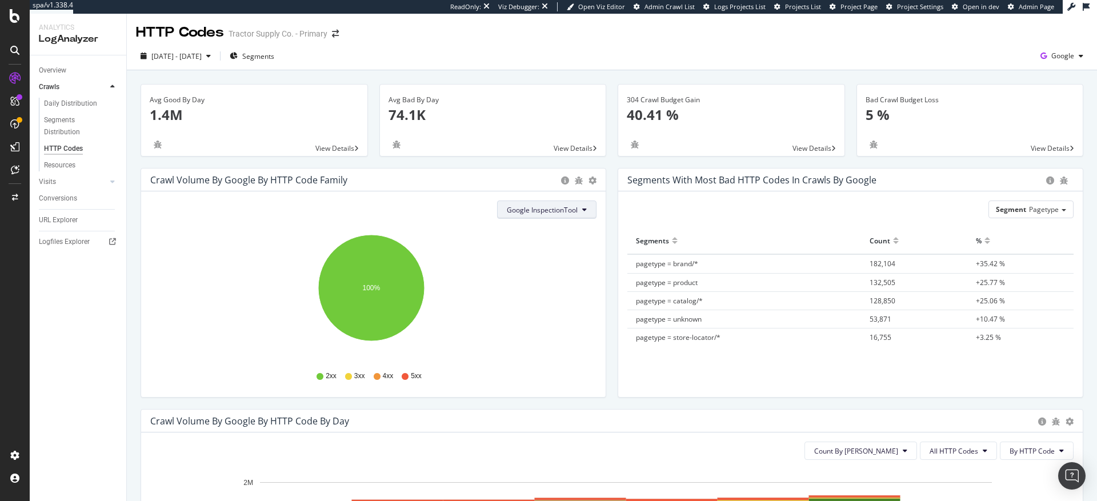
click at [556, 214] on span "Google InspectionTool" at bounding box center [542, 210] width 71 height 10
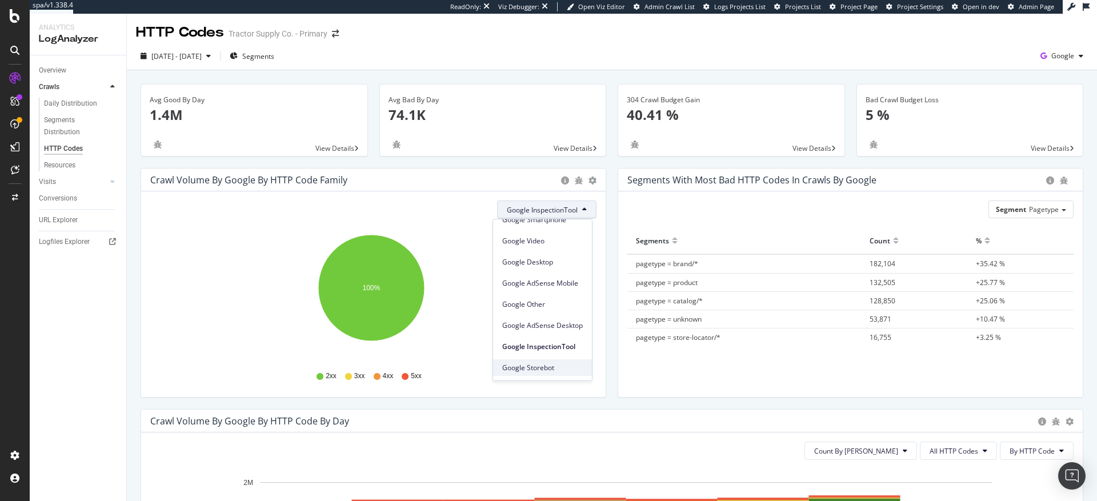
click at [543, 368] on span "Google Storebot" at bounding box center [542, 368] width 81 height 10
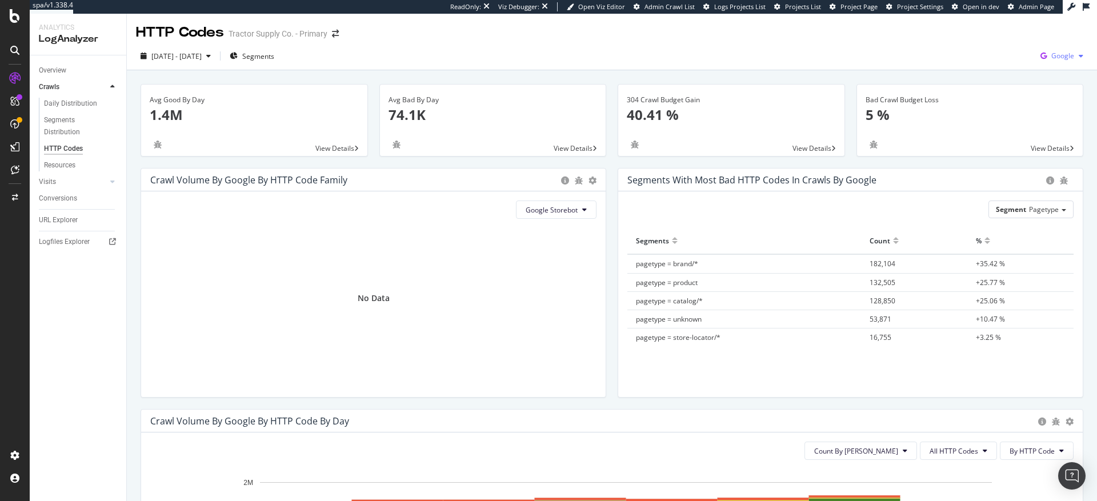
click at [1052, 57] on span "Google" at bounding box center [1062, 56] width 23 height 10
click at [984, 68] on span "OpenAI" at bounding box center [997, 67] width 42 height 10
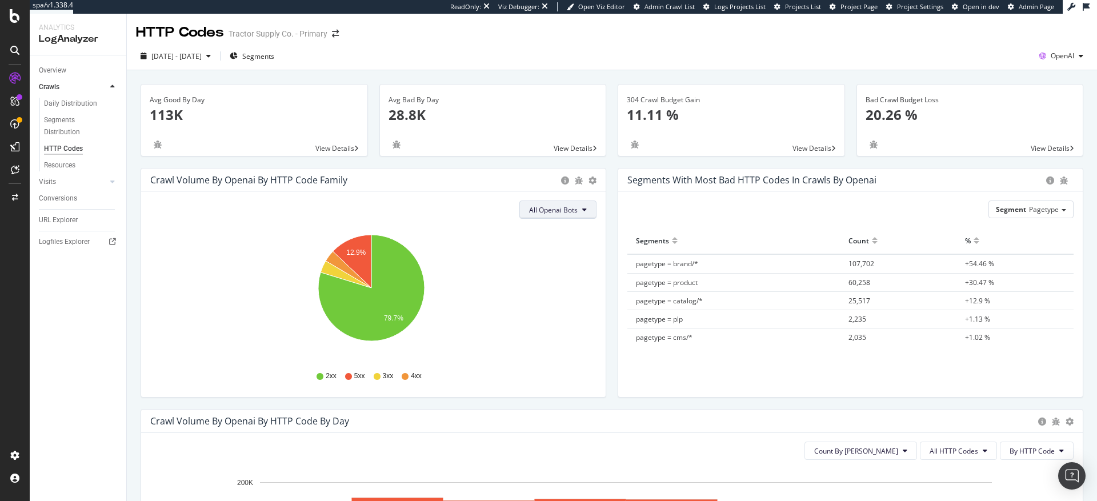
click at [551, 211] on span "All Openai Bots" at bounding box center [553, 210] width 49 height 10
click at [546, 294] on span "ChatGPT-User" at bounding box center [550, 296] width 50 height 10
click at [557, 211] on span "ChatGPT-User" at bounding box center [555, 210] width 46 height 10
click at [555, 274] on span "OAI-SearchBot" at bounding box center [553, 275] width 49 height 10
click at [551, 208] on span "OAI-SearchBot" at bounding box center [554, 210] width 47 height 10
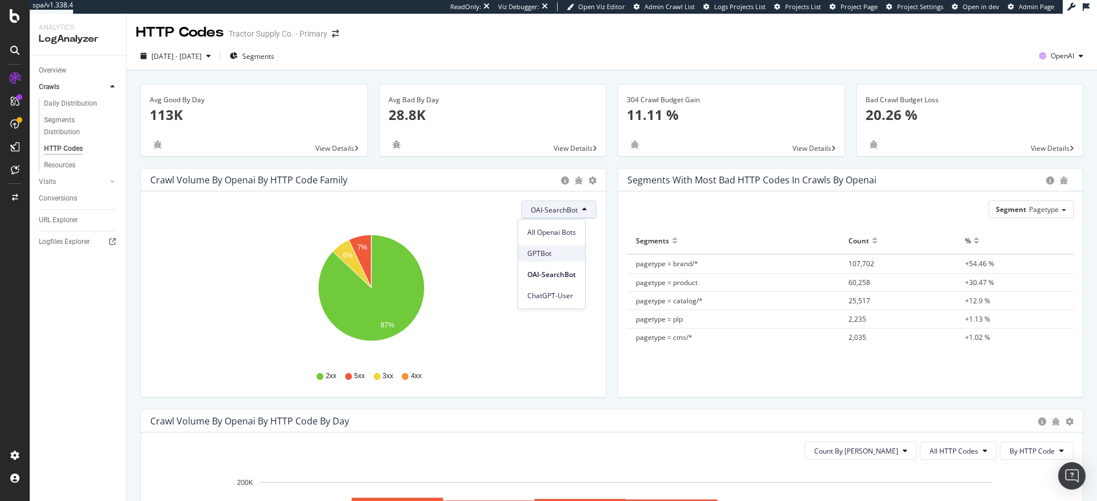
click at [551, 253] on span "GPTBot" at bounding box center [551, 254] width 49 height 10
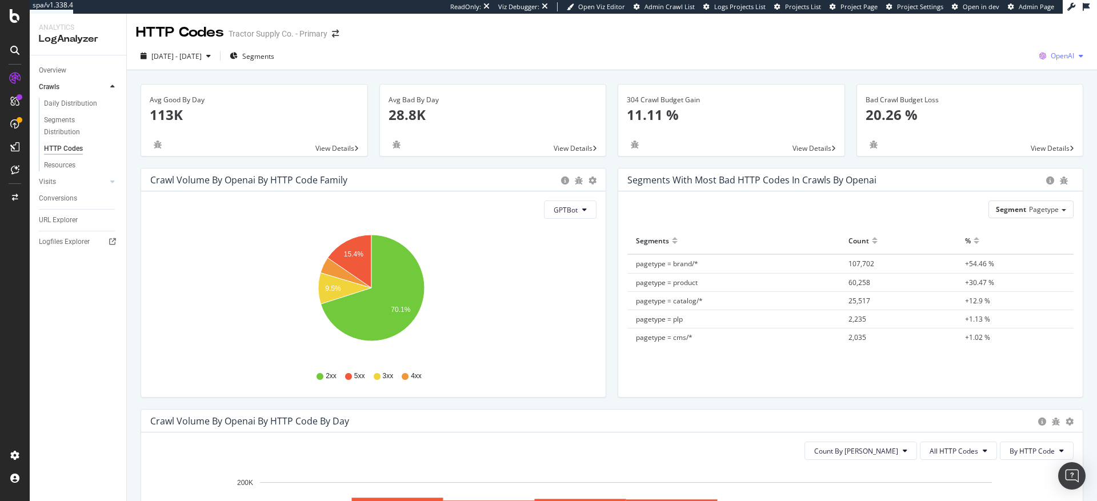
click at [1074, 55] on div "button" at bounding box center [1081, 56] width 14 height 7
click at [986, 26] on span "Google" at bounding box center [995, 24] width 42 height 10
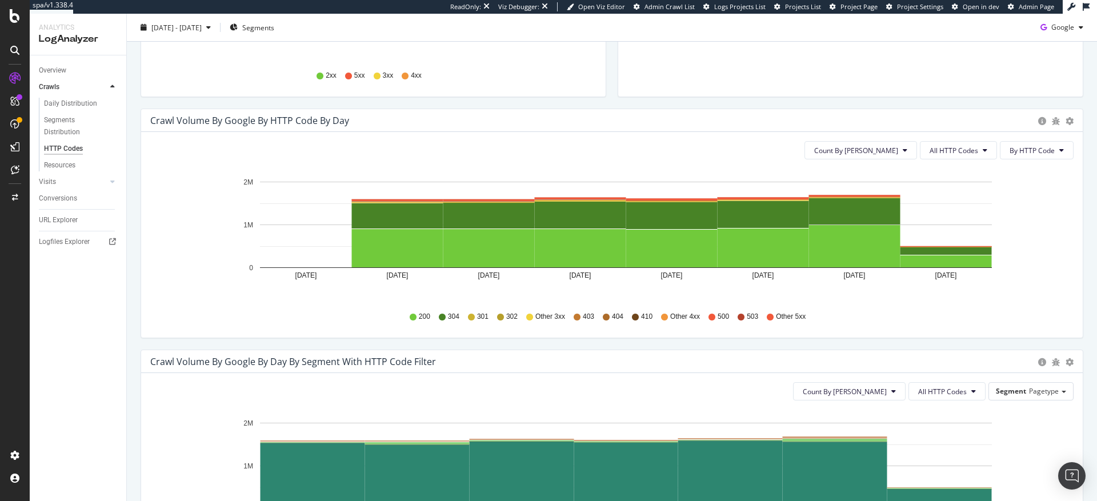
scroll to position [288, 0]
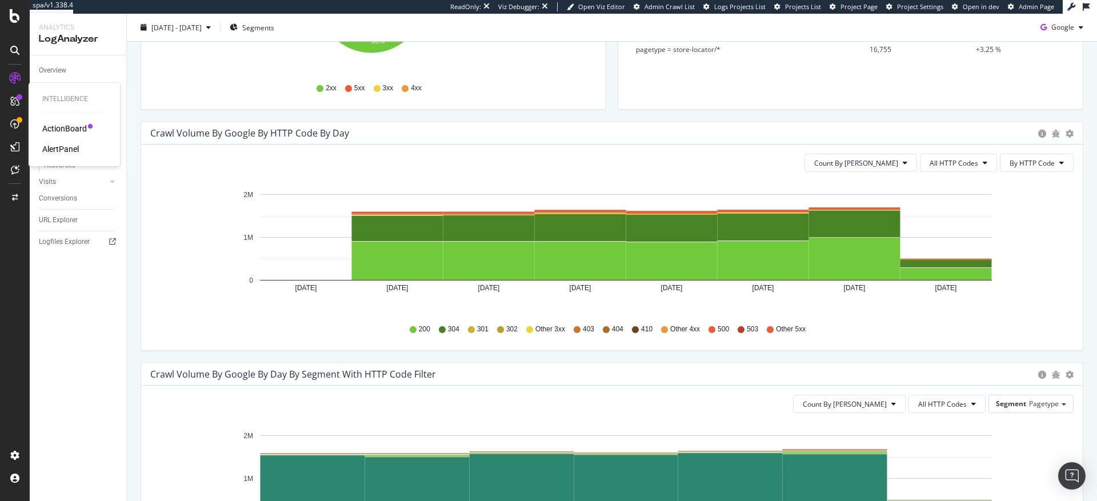
click at [61, 127] on div "ActionBoard" at bounding box center [64, 128] width 45 height 11
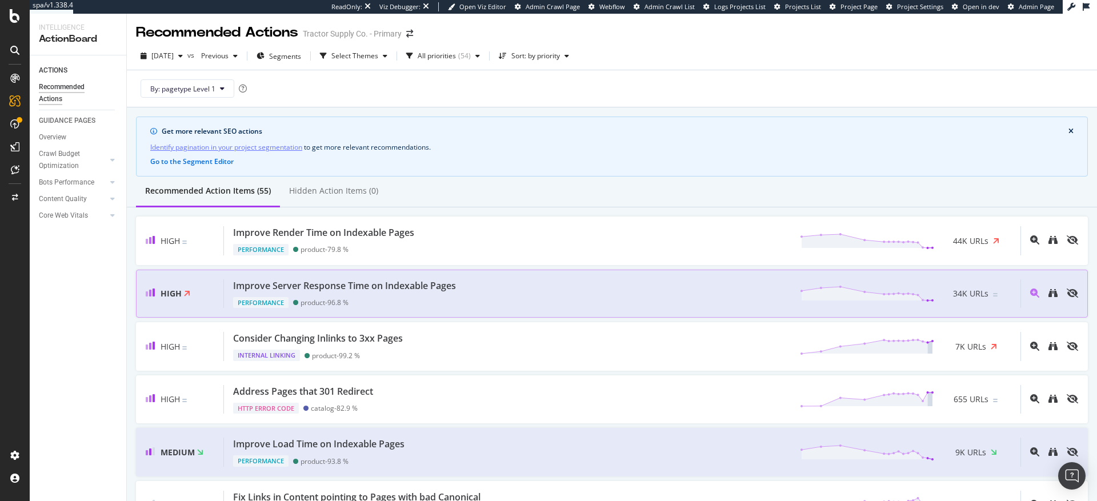
click at [347, 280] on div "Improve Server Response Time on Indexable Pages" at bounding box center [344, 285] width 223 height 13
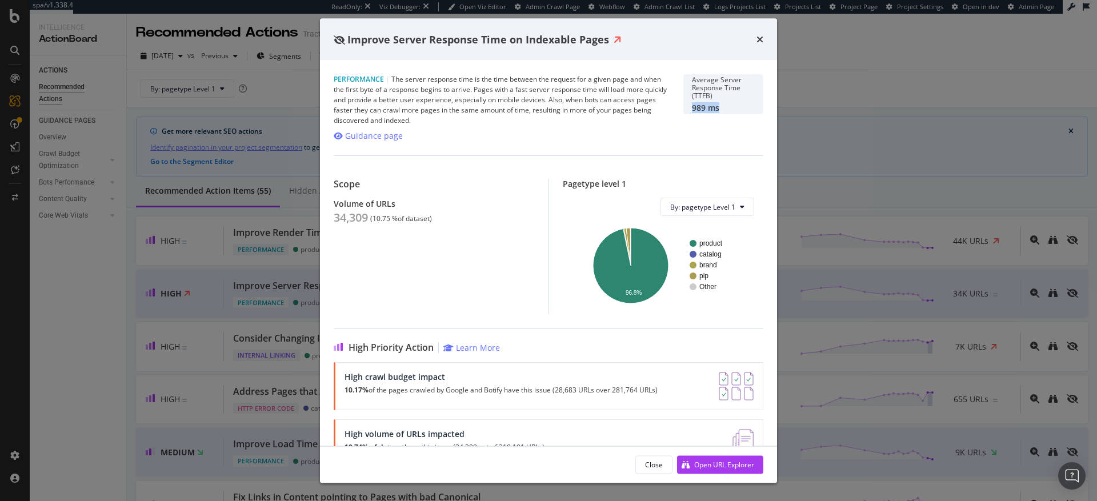
drag, startPoint x: 713, startPoint y: 109, endPoint x: 678, endPoint y: 112, distance: 35.6
click at [683, 112] on div "Average Server Response Time (TTFB) 989 ms" at bounding box center [723, 94] width 80 height 40
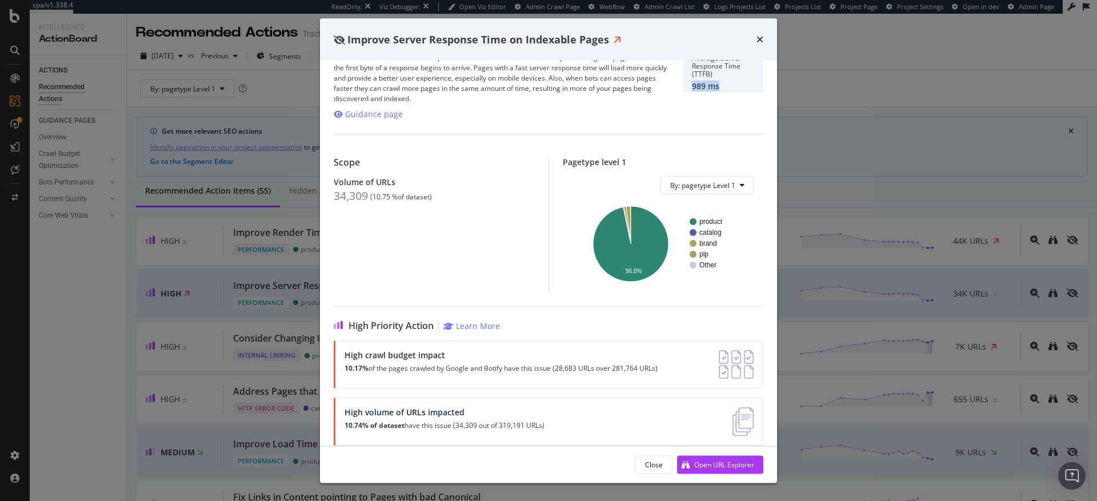
scroll to position [9, 0]
